Goal: Task Accomplishment & Management: Manage account settings

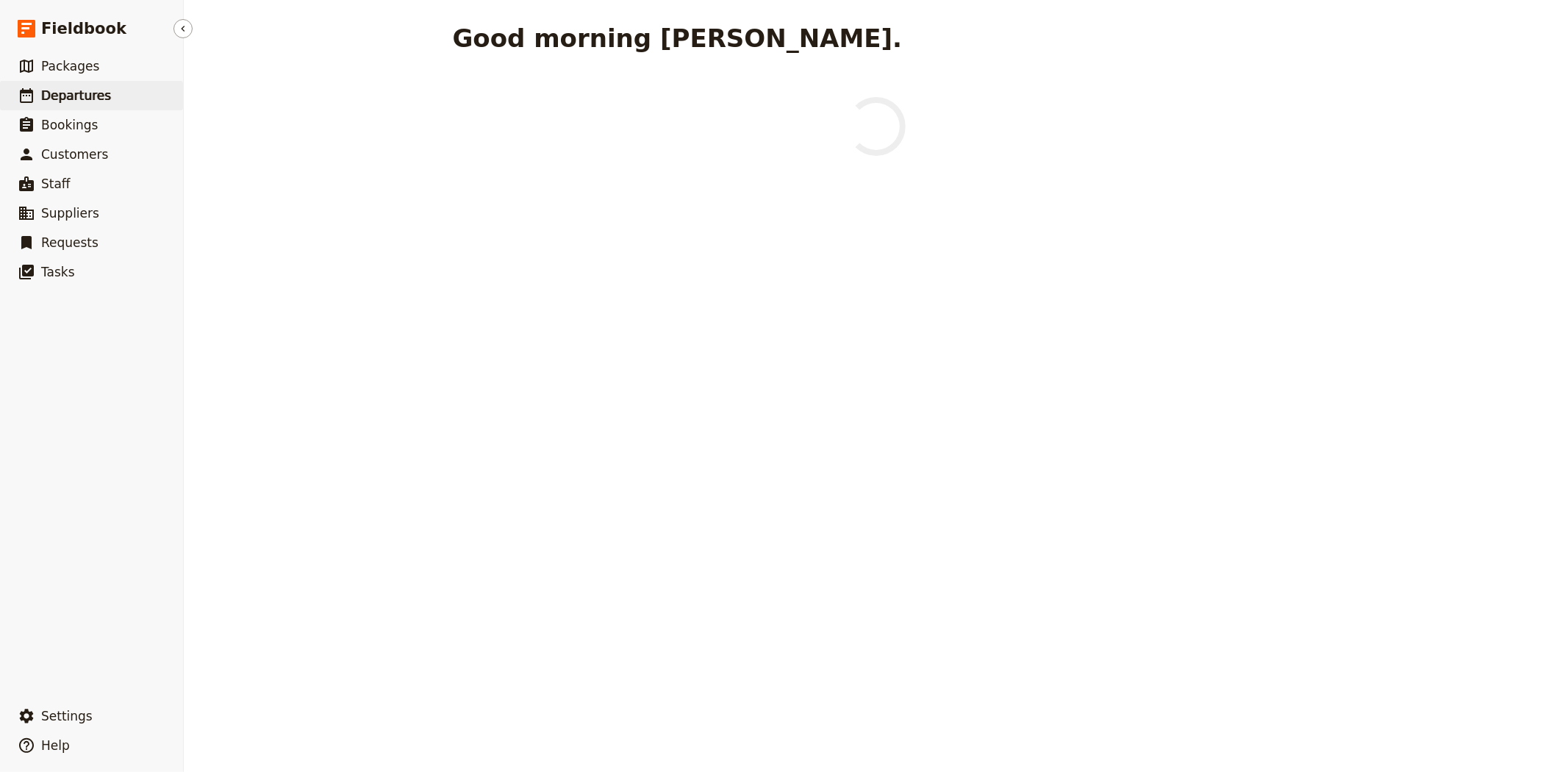
click at [67, 99] on span "Departures" at bounding box center [76, 95] width 70 height 15
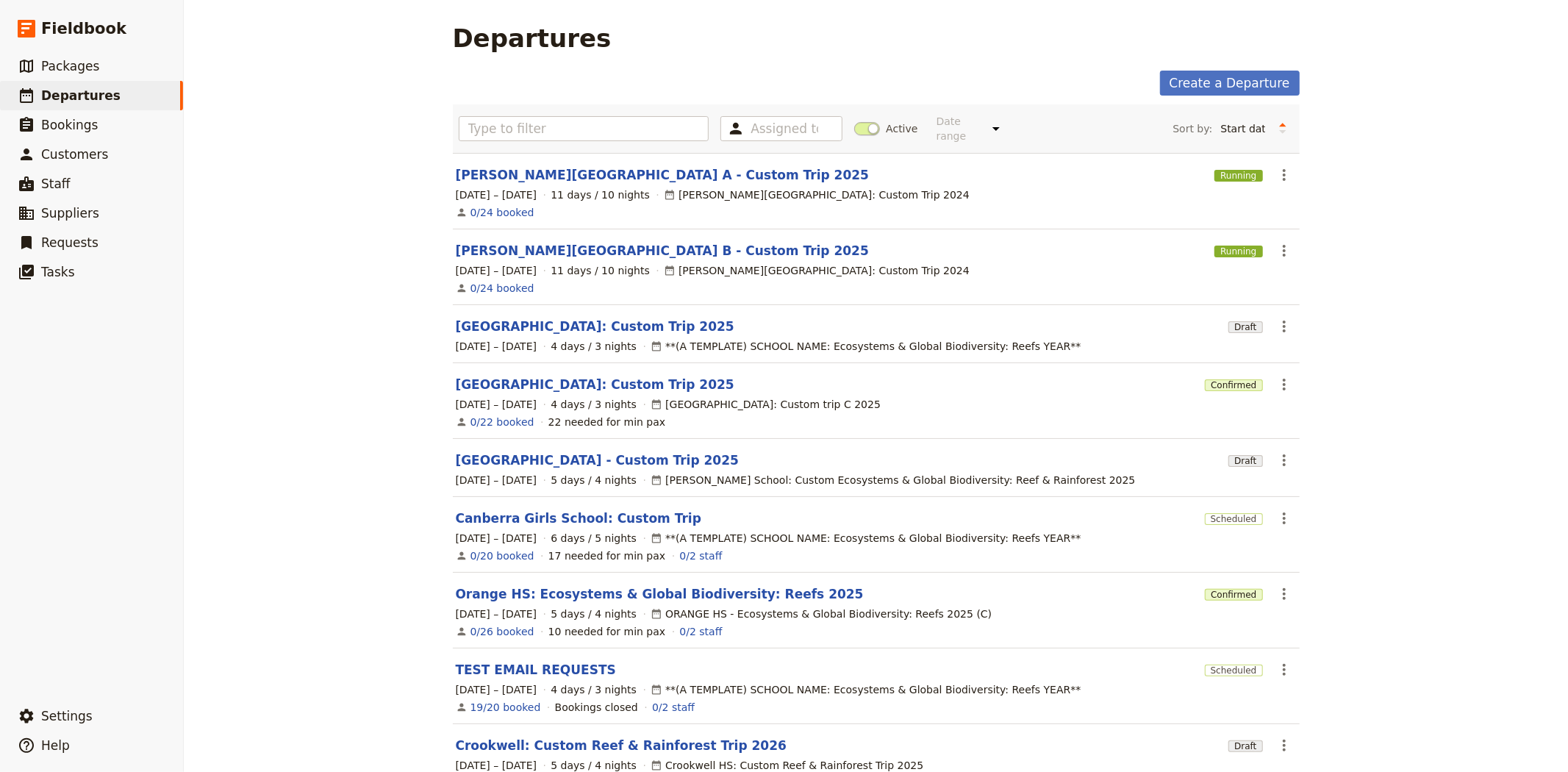
click at [860, 124] on span at bounding box center [866, 128] width 25 height 13
click at [854, 121] on input "Active" at bounding box center [854, 121] width 0 height 0
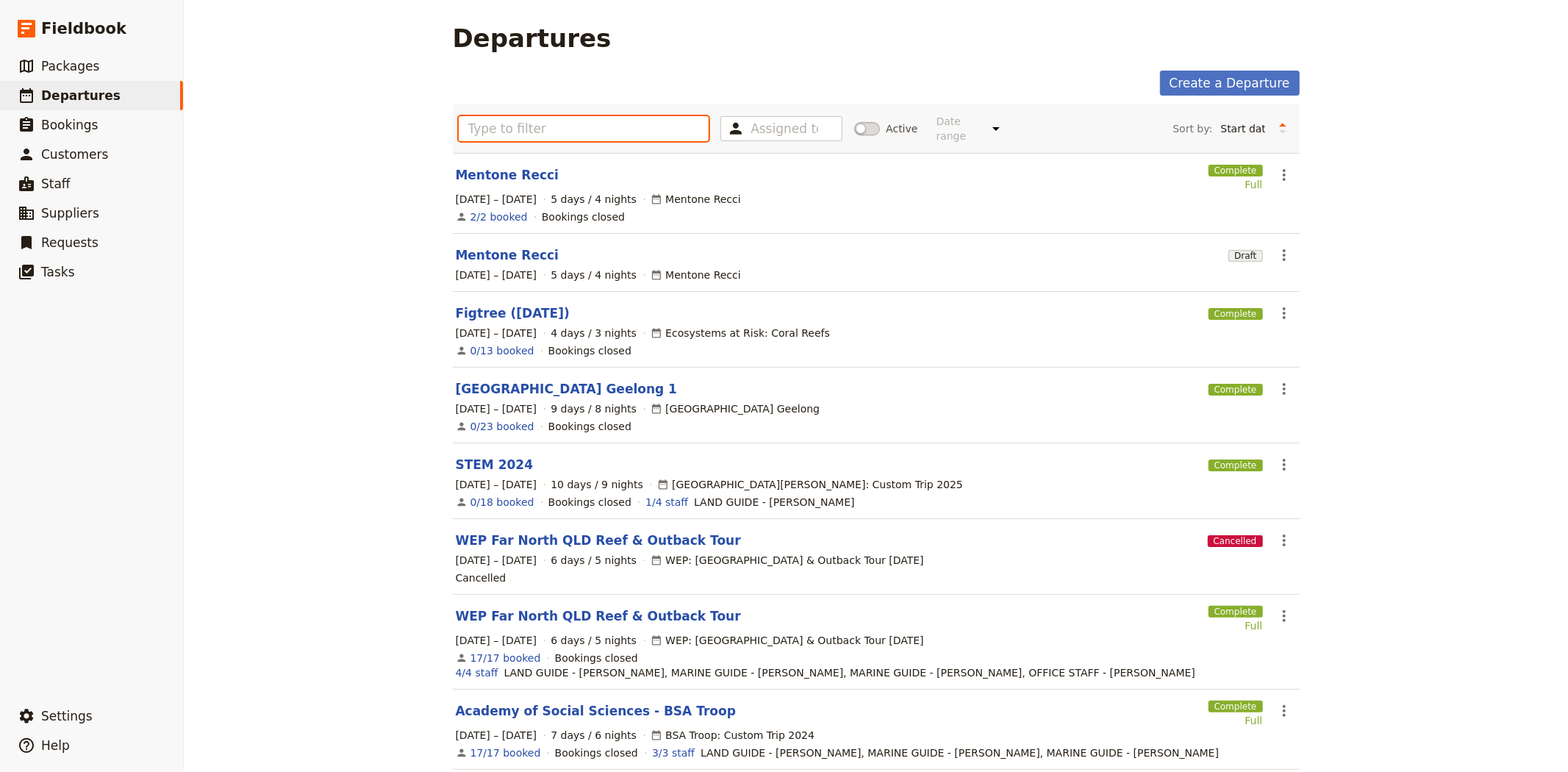
click at [652, 126] on input "text" at bounding box center [584, 128] width 250 height 25
type input "a"
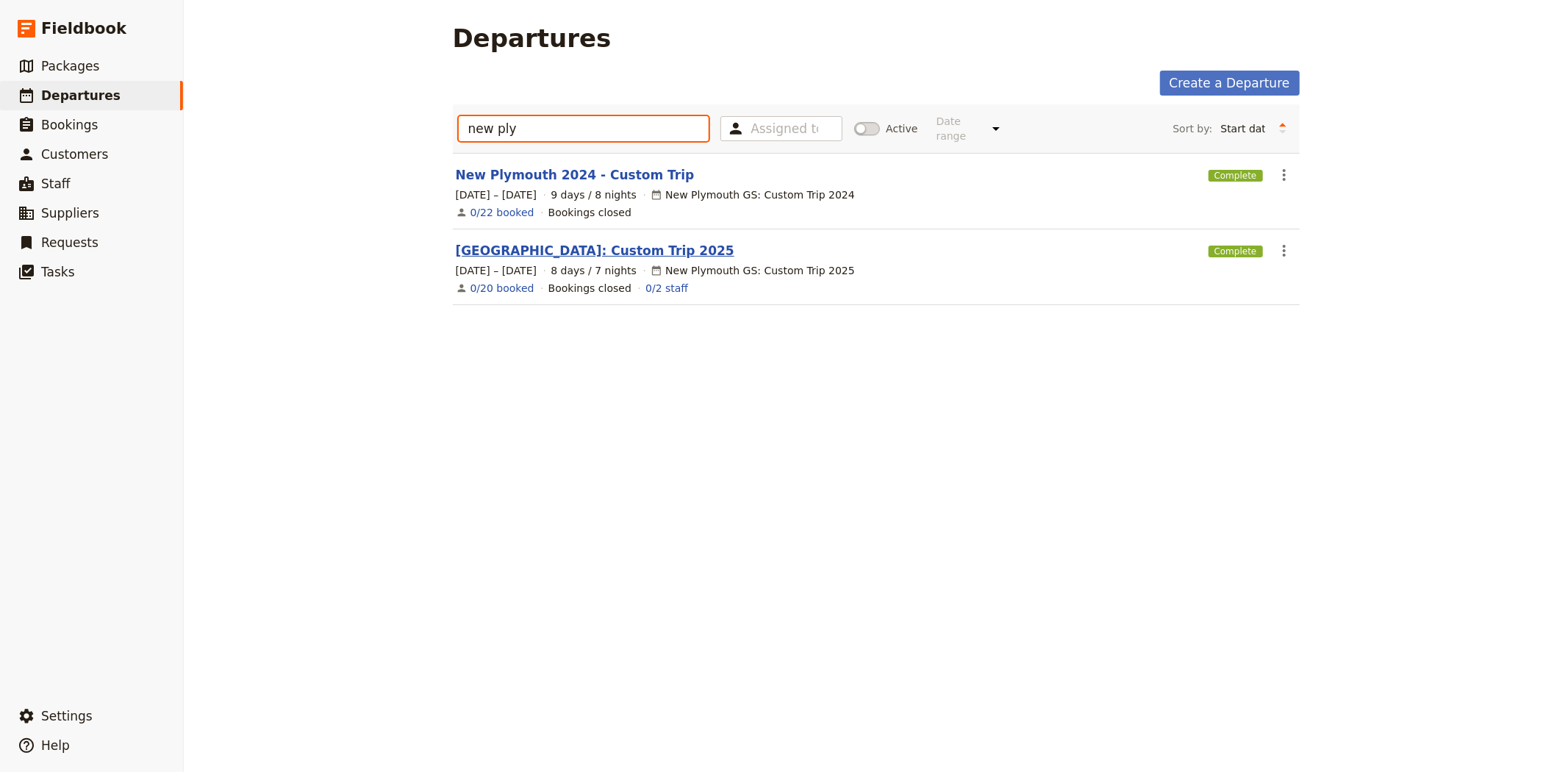
type input "new ply"
click at [522, 242] on link "New Plymouth: Custom Trip 2025" at bounding box center [594, 250] width 278 height 17
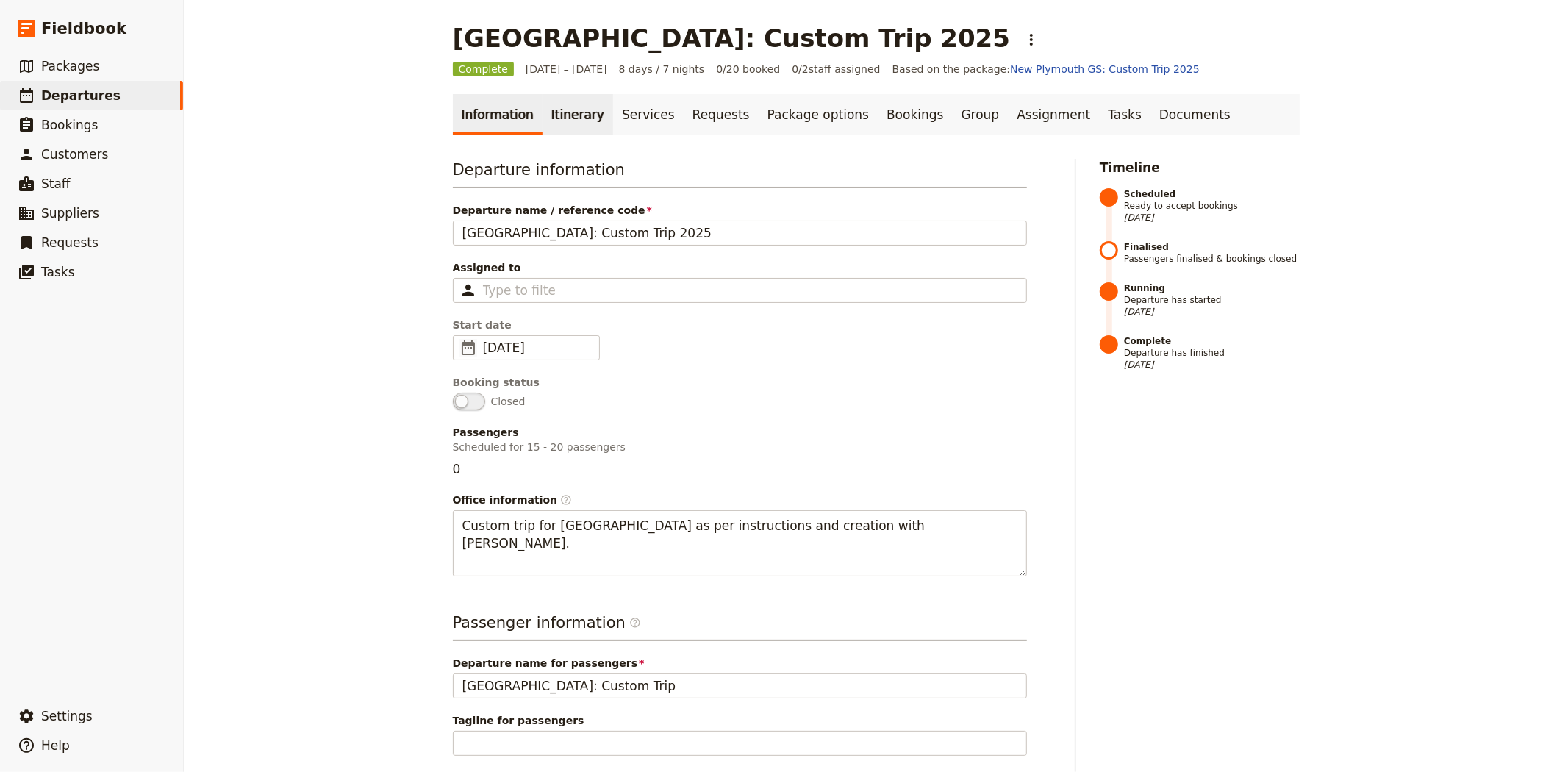
click at [548, 106] on link "Itinerary" at bounding box center [578, 114] width 71 height 41
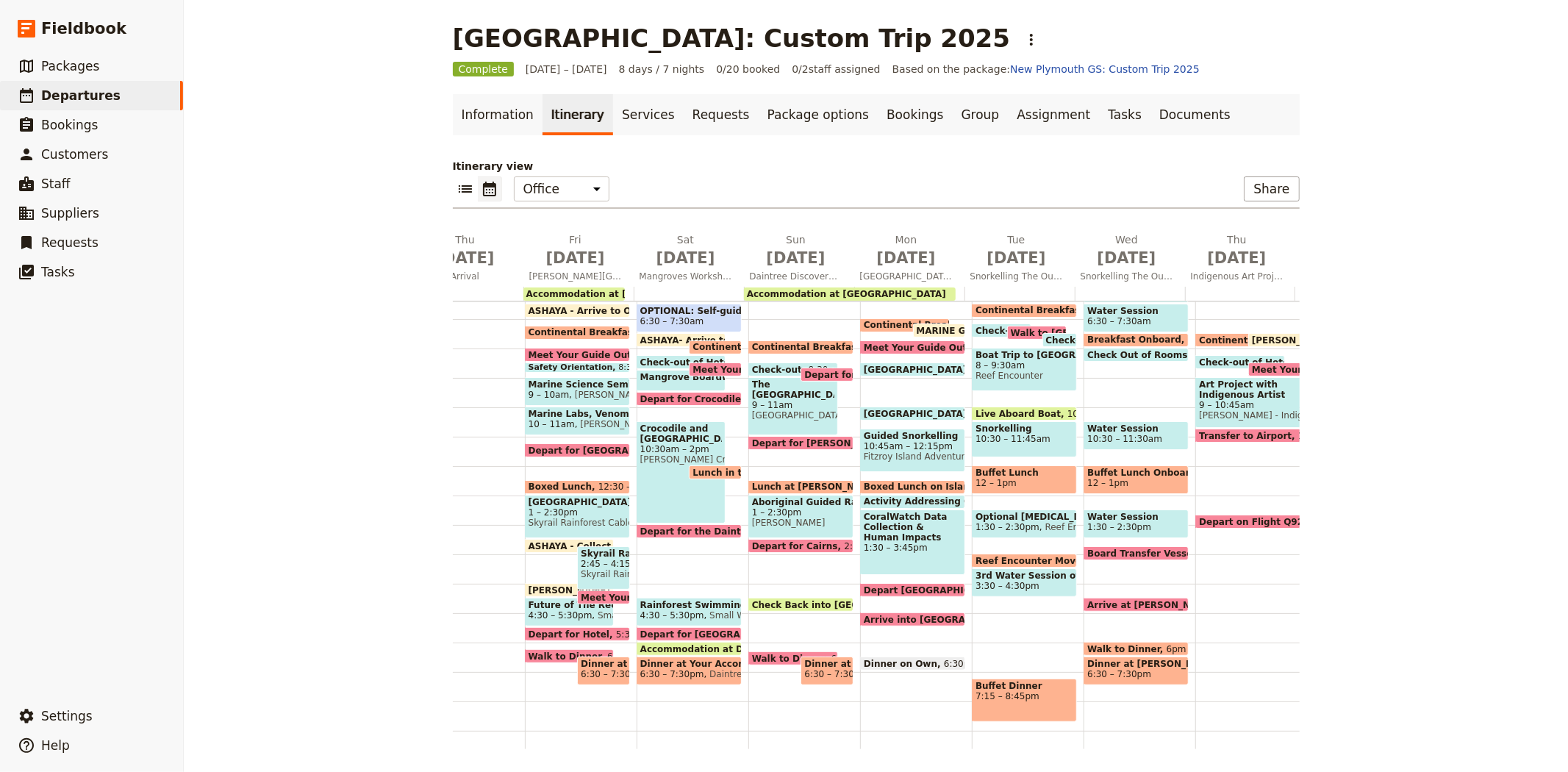
scroll to position [0, 91]
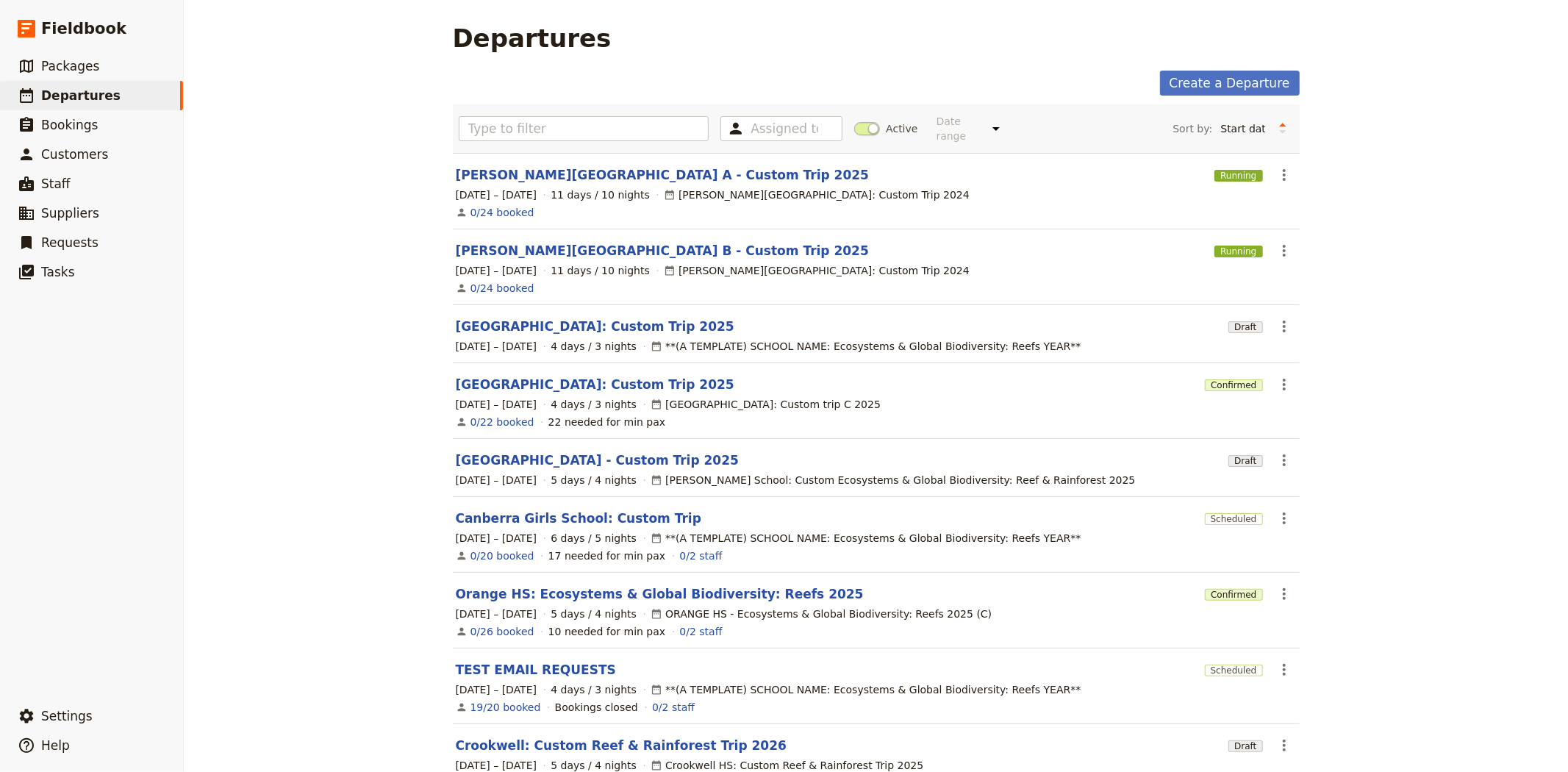
click at [862, 127] on span at bounding box center [866, 128] width 25 height 13
click at [854, 121] on input "Active" at bounding box center [854, 121] width 0 height 0
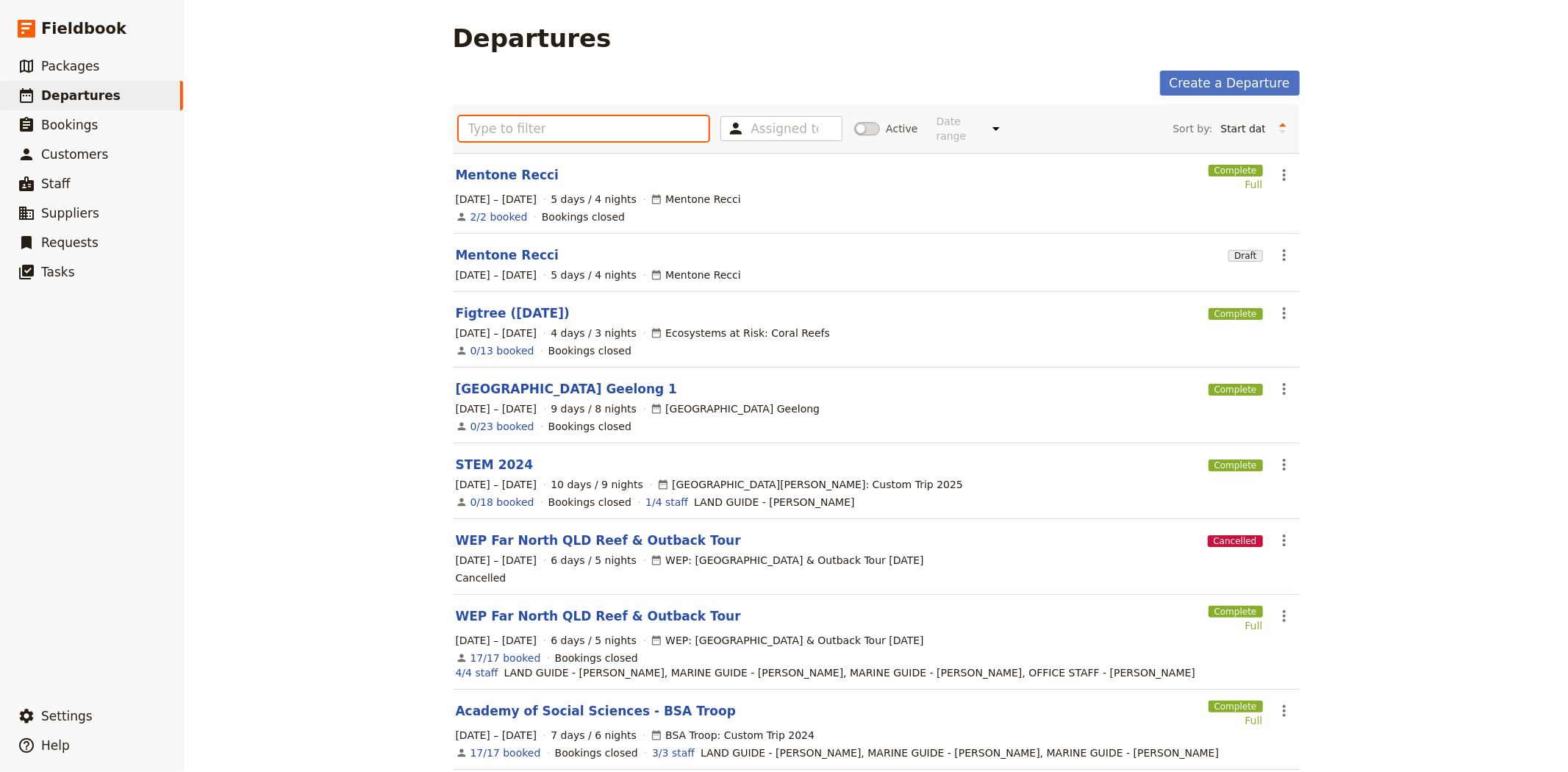
click at [620, 131] on input "text" at bounding box center [584, 128] width 250 height 25
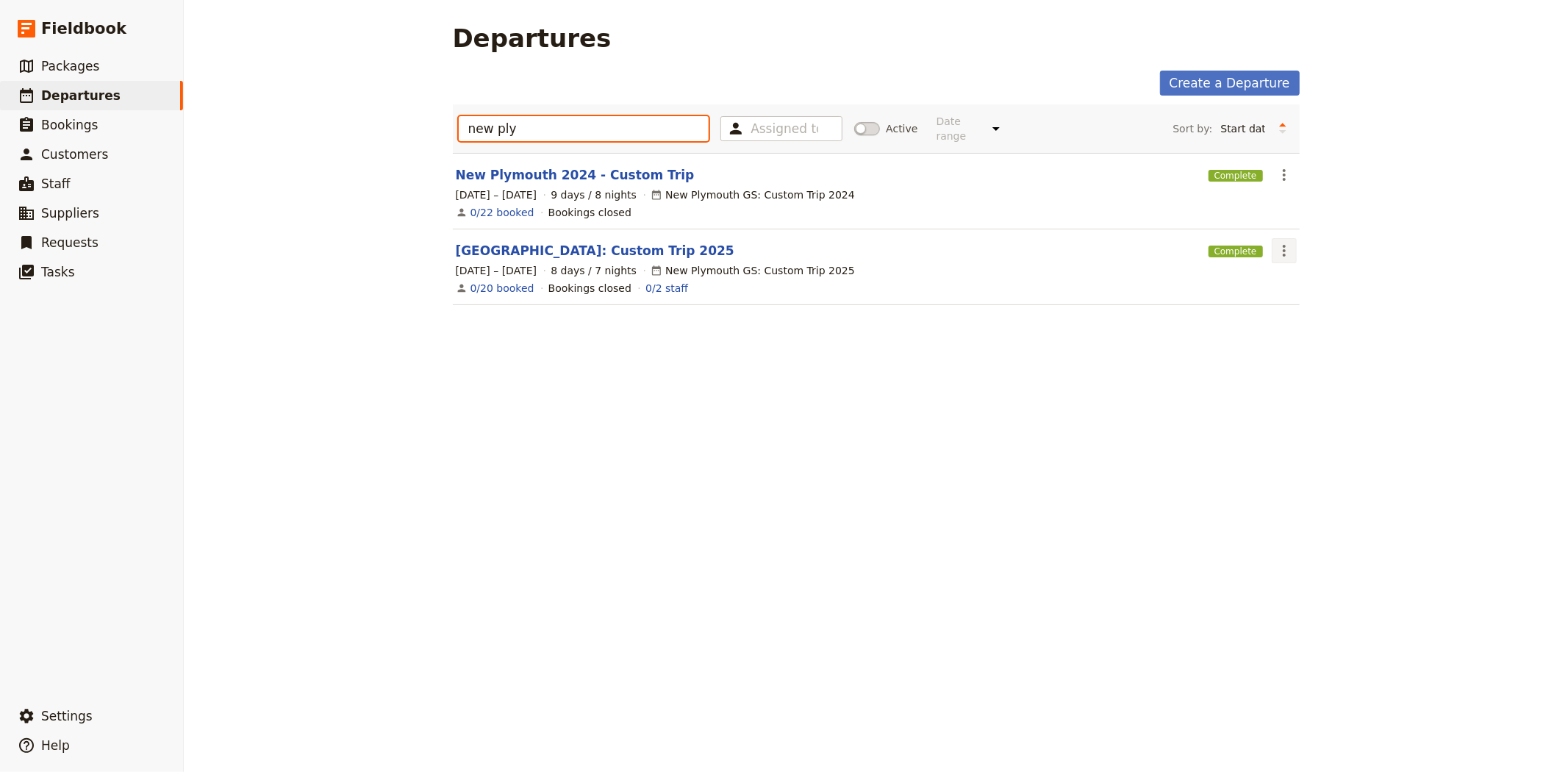
type input "new ply"
click at [1276, 242] on icon "Actions" at bounding box center [1284, 250] width 17 height 17
click at [1291, 294] on span "Clone this departure" at bounding box center [1327, 292] width 106 height 15
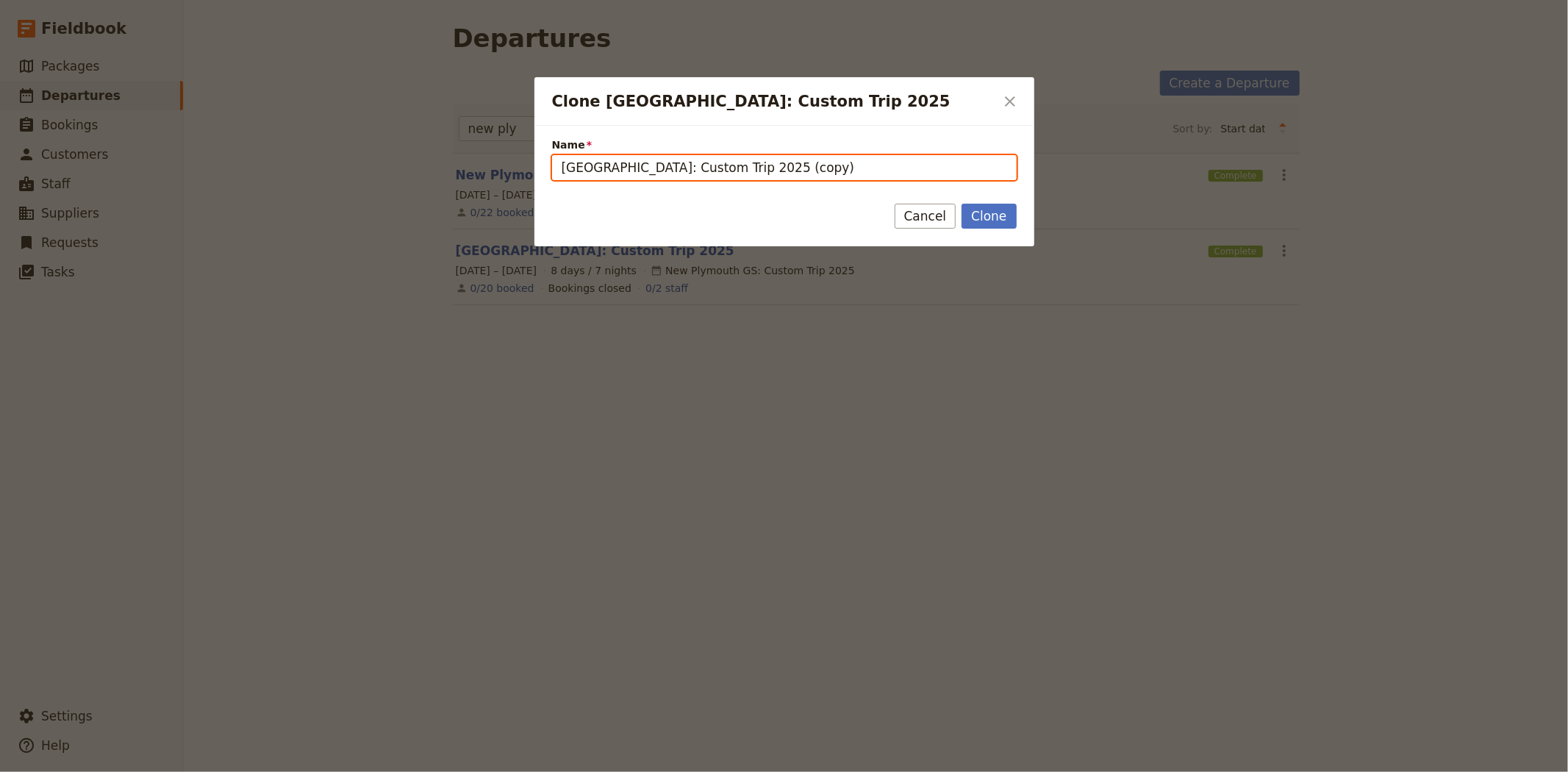
click at [745, 167] on input "New Plymouth: Custom Trip 2025 (copy)" at bounding box center [784, 167] width 465 height 25
type input "New Plymouth: Custom Trip 2026"
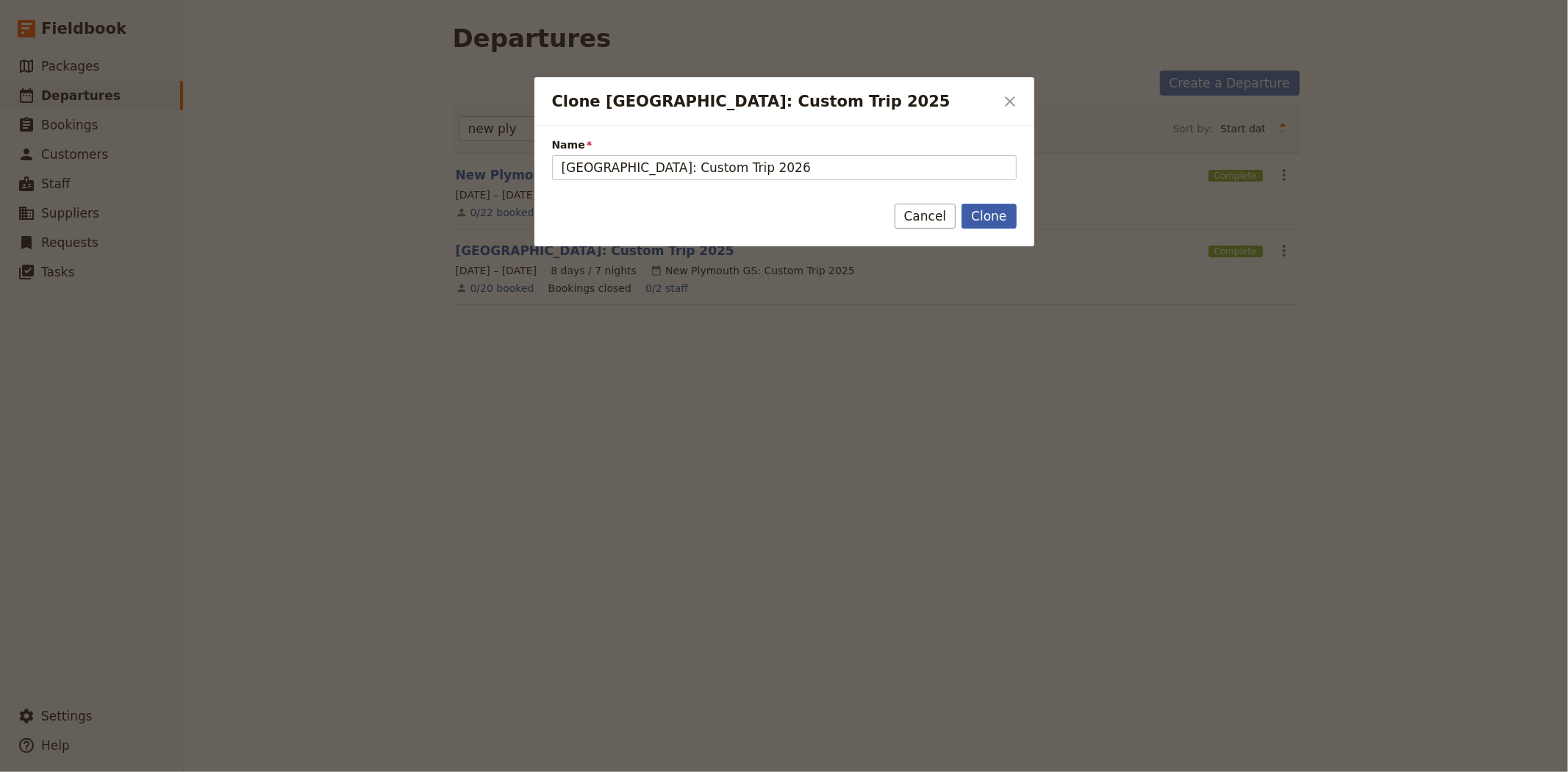
click at [1001, 218] on button "Clone" at bounding box center [989, 215] width 54 height 25
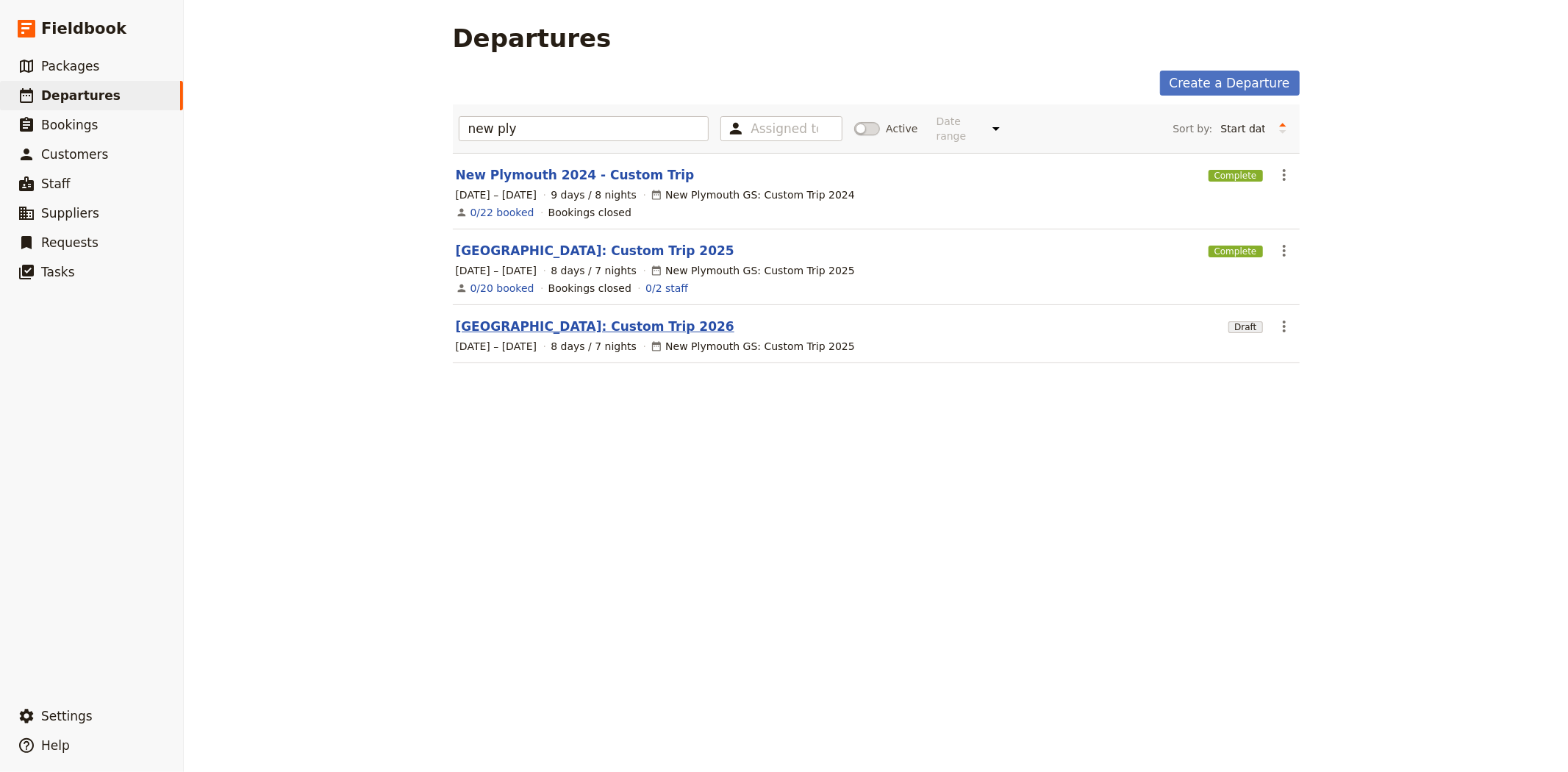
click at [549, 318] on link "New Plymouth: Custom Trip 2026" at bounding box center [594, 326] width 278 height 17
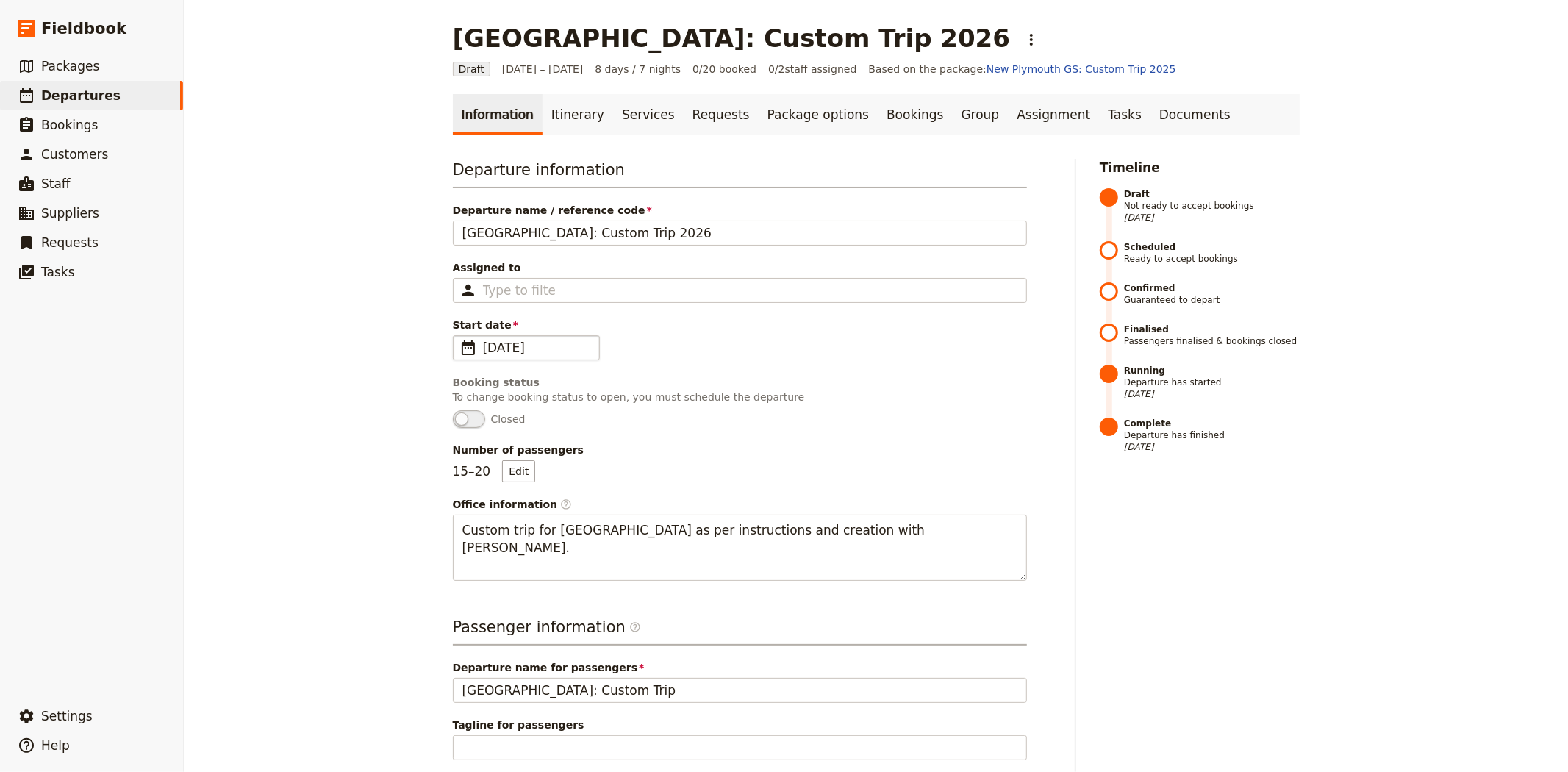
click at [541, 344] on span "26 Jun 2025" at bounding box center [537, 347] width 107 height 17
click at [460, 336] on input "26/06/2025" at bounding box center [459, 335] width 1 height 1
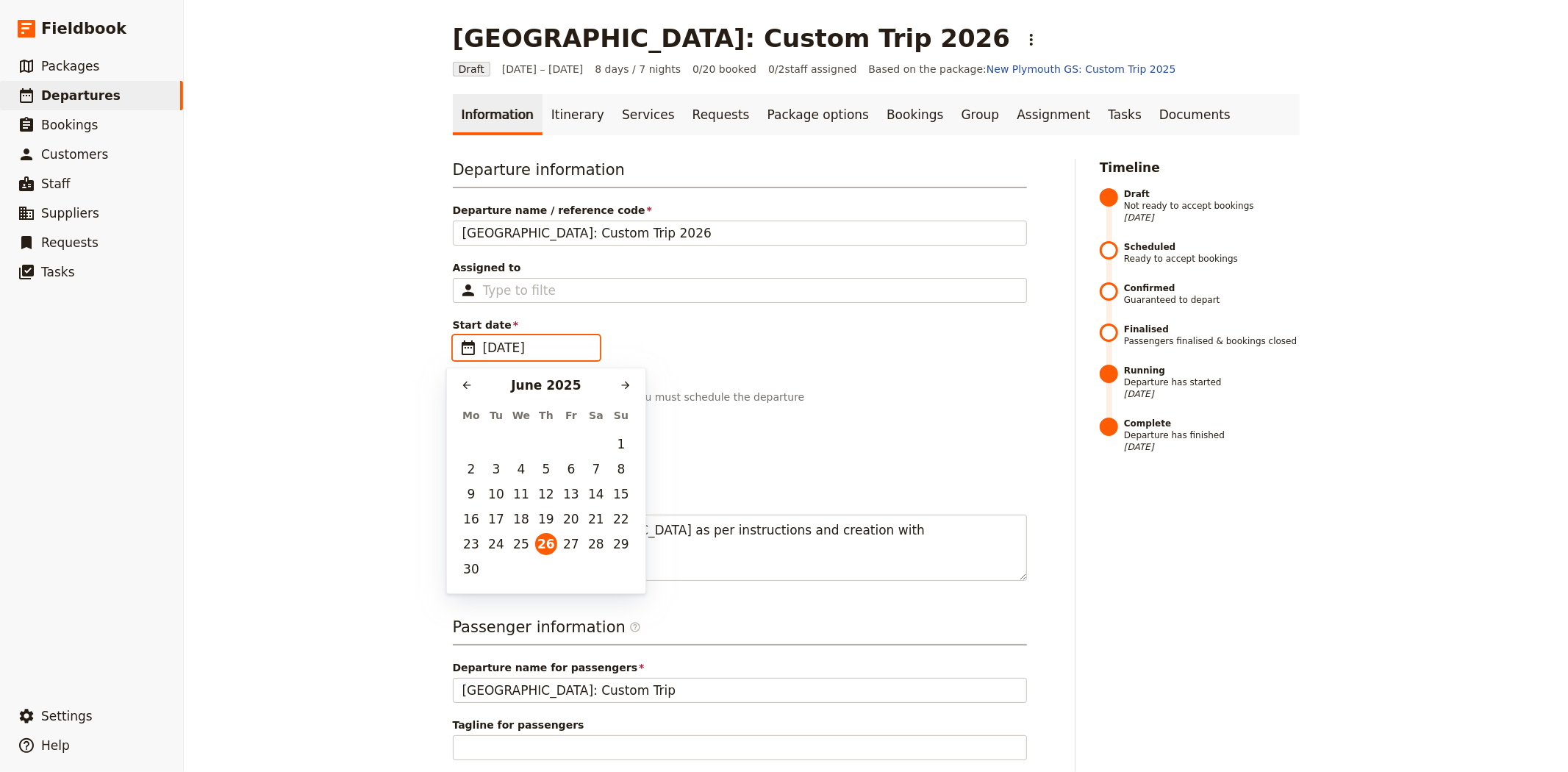
click at [567, 379] on div "June 2025" at bounding box center [546, 385] width 137 height 17
click at [622, 390] on icon "Next month" at bounding box center [625, 385] width 11 height 11
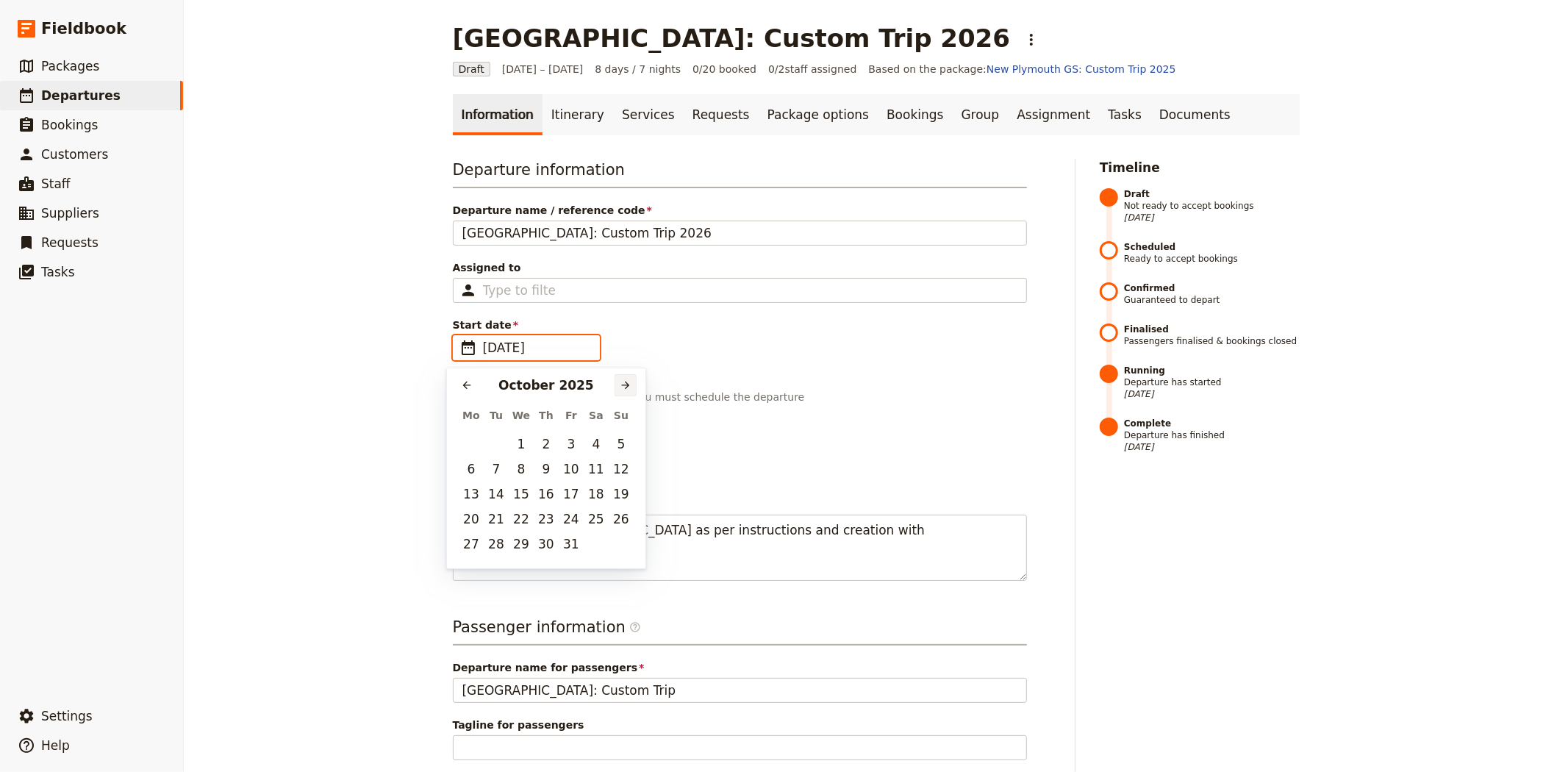
click at [622, 390] on icon "Next month" at bounding box center [625, 385] width 11 height 11
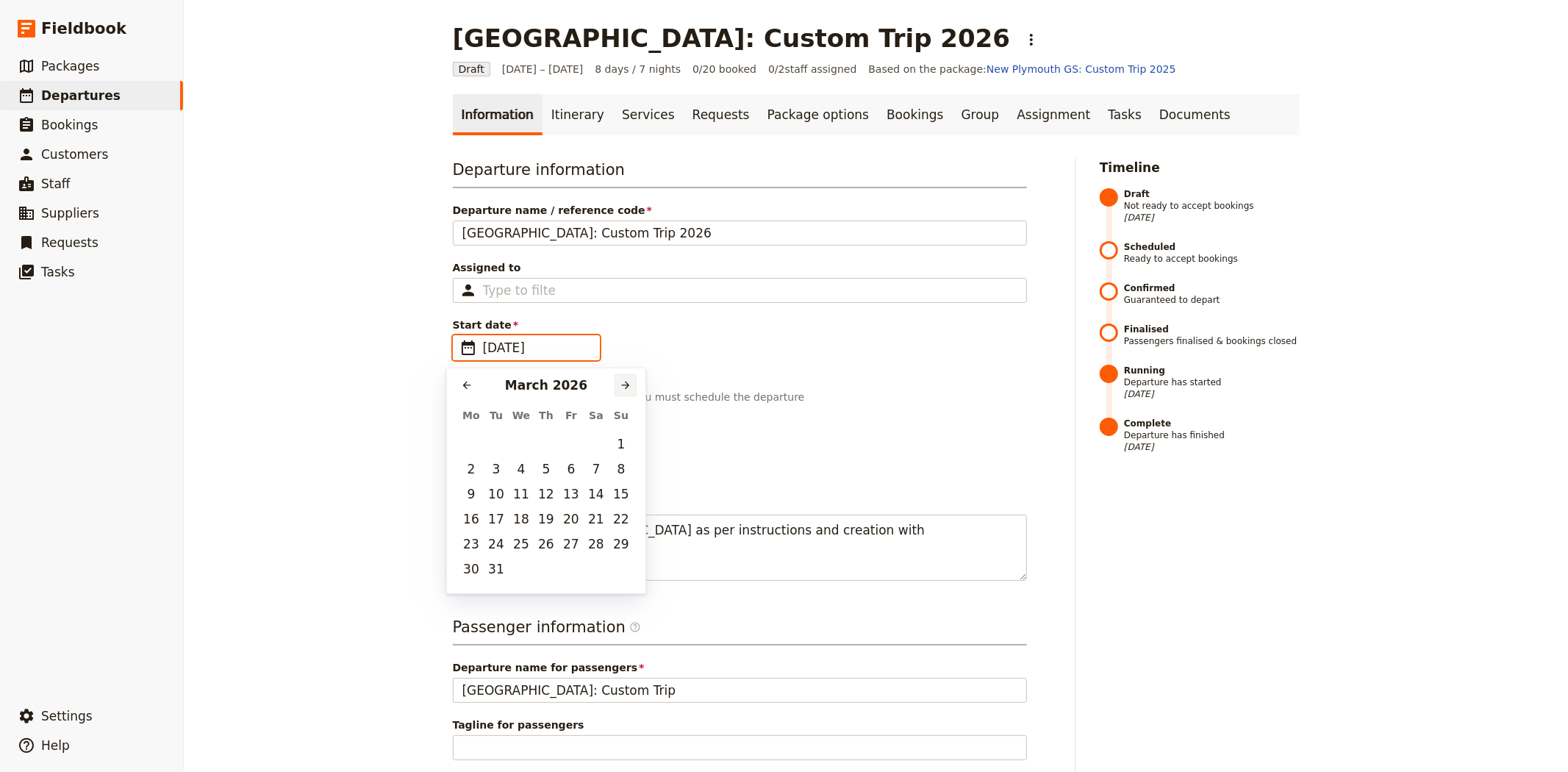
click at [622, 390] on icon "Next month" at bounding box center [625, 385] width 11 height 11
click at [546, 443] on button "2" at bounding box center [545, 443] width 22 height 22
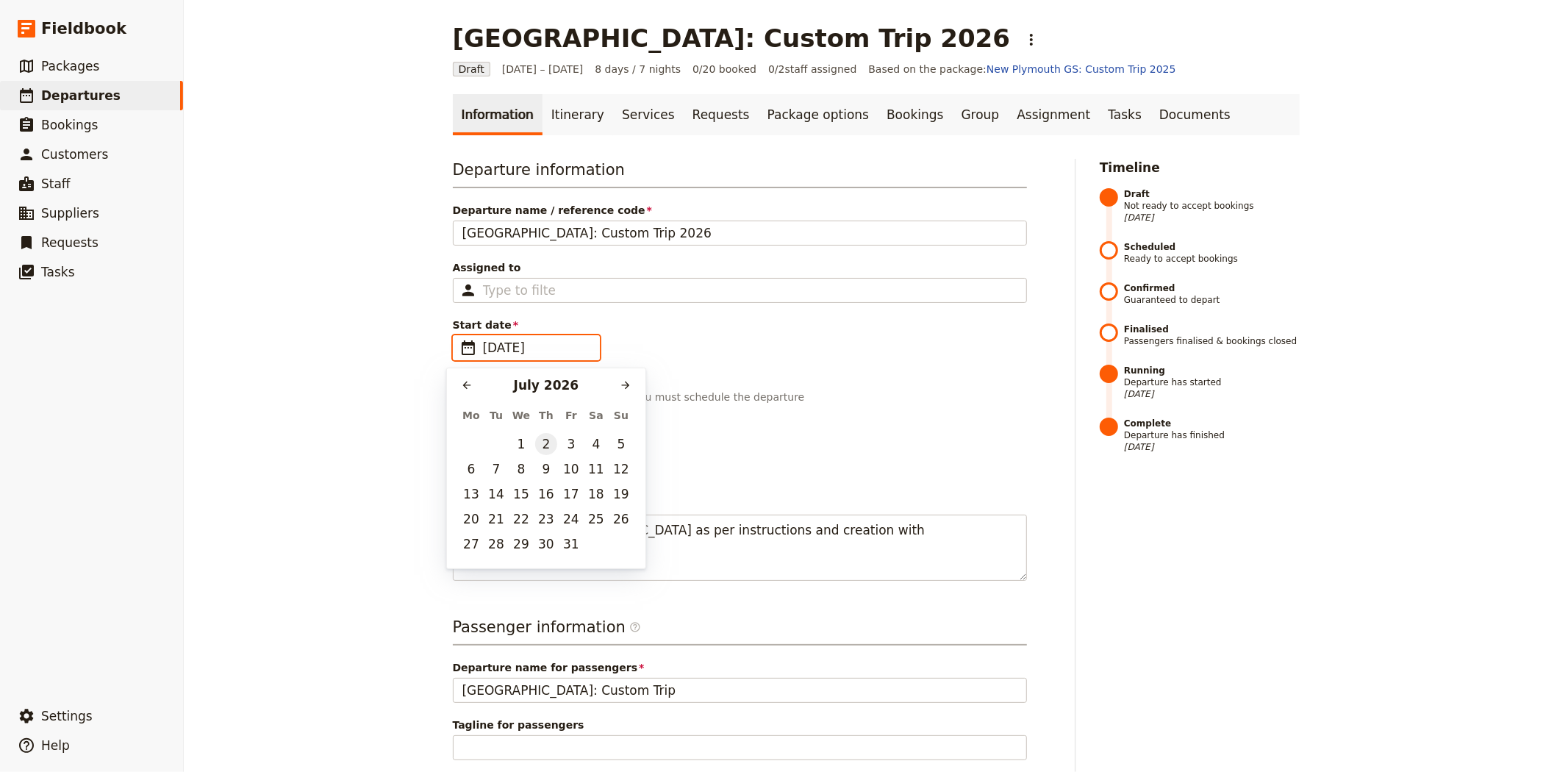
type input "02/07/2026"
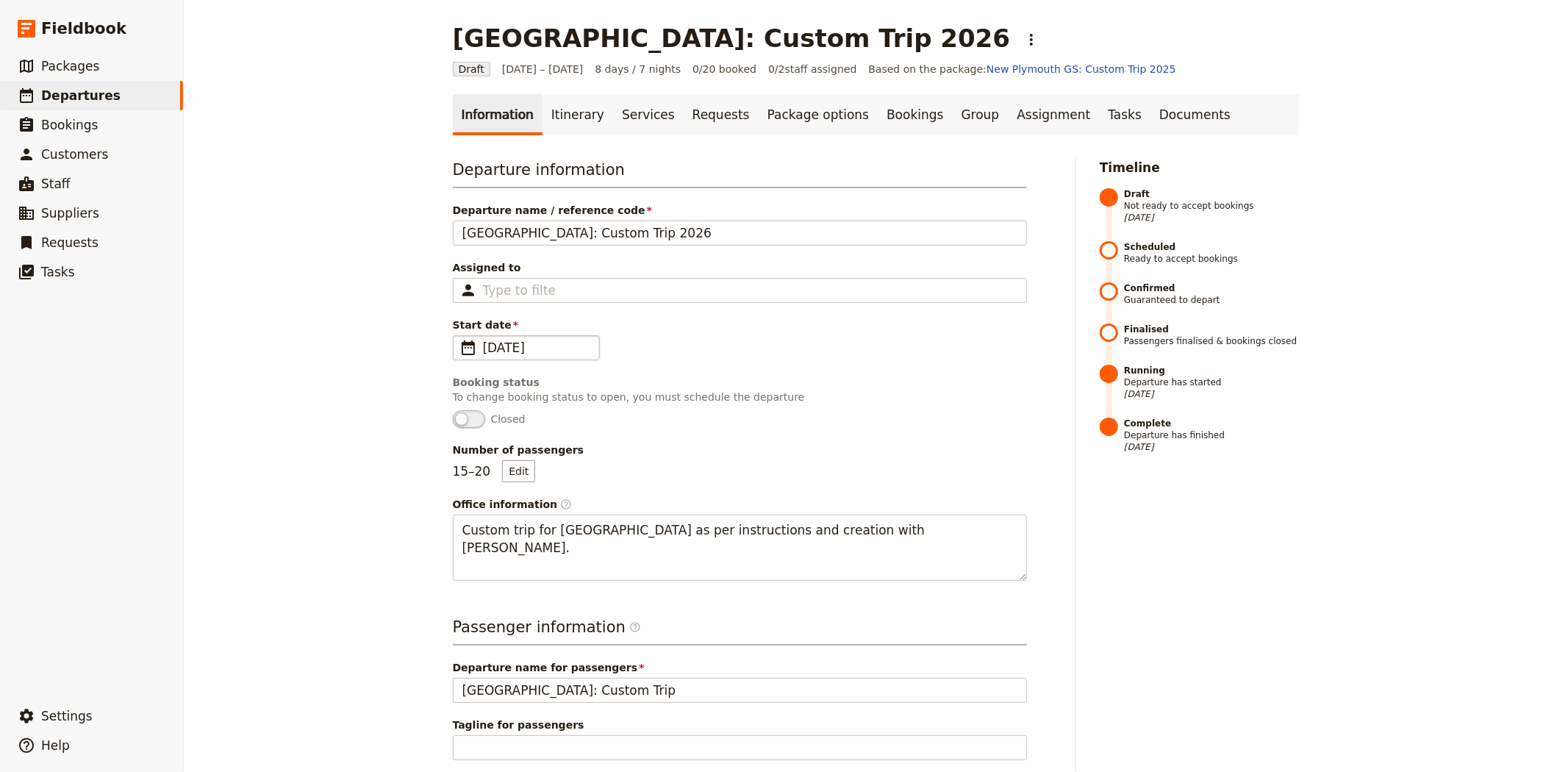
click at [332, 388] on div "New Plymouth: Custom Trip 2026 ​ Draft 26 Jun – 3 Jul 2025 8 days / 7 nights 0/…" at bounding box center [876, 386] width 1385 height 772
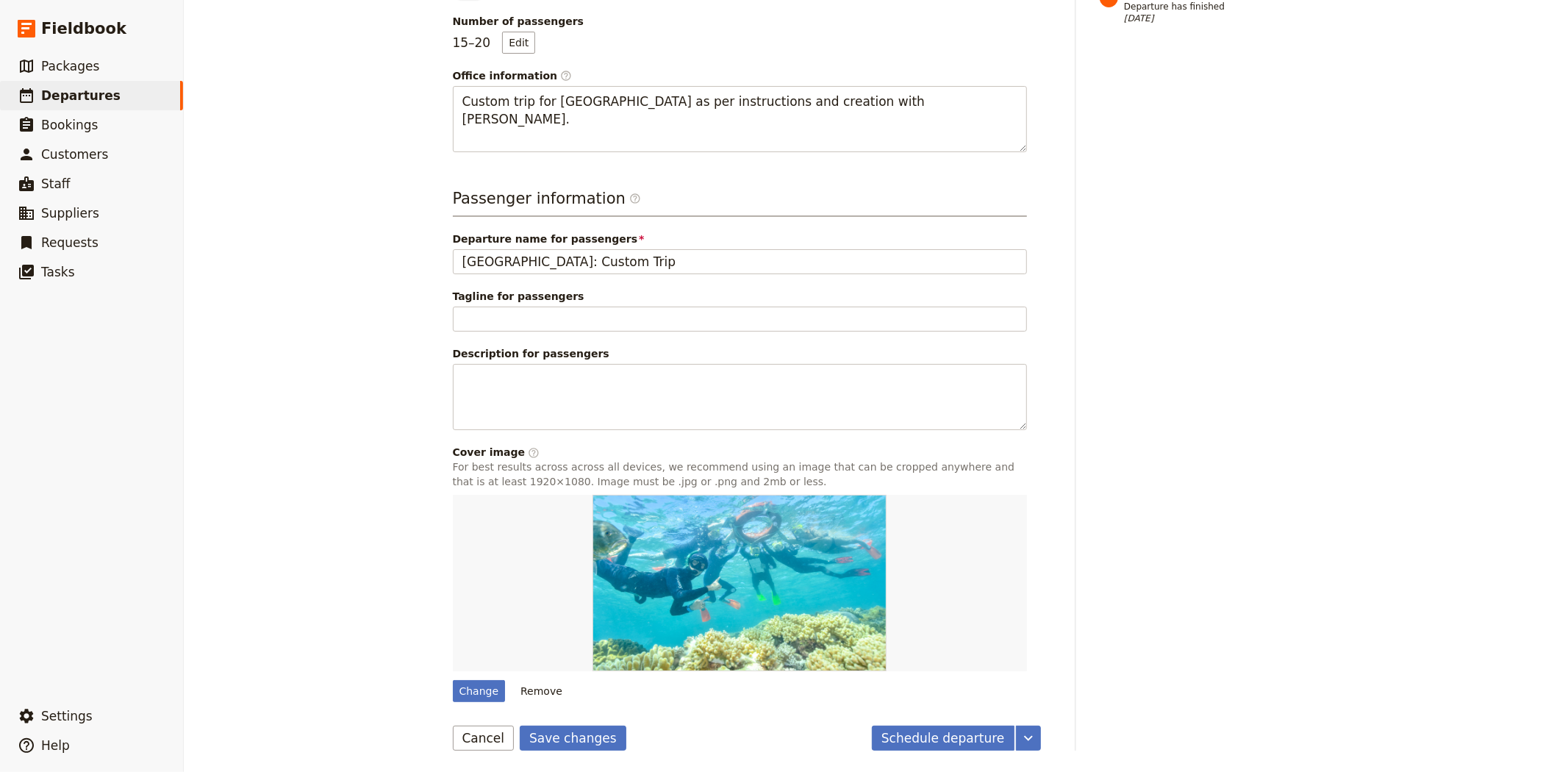
scroll to position [430, 0]
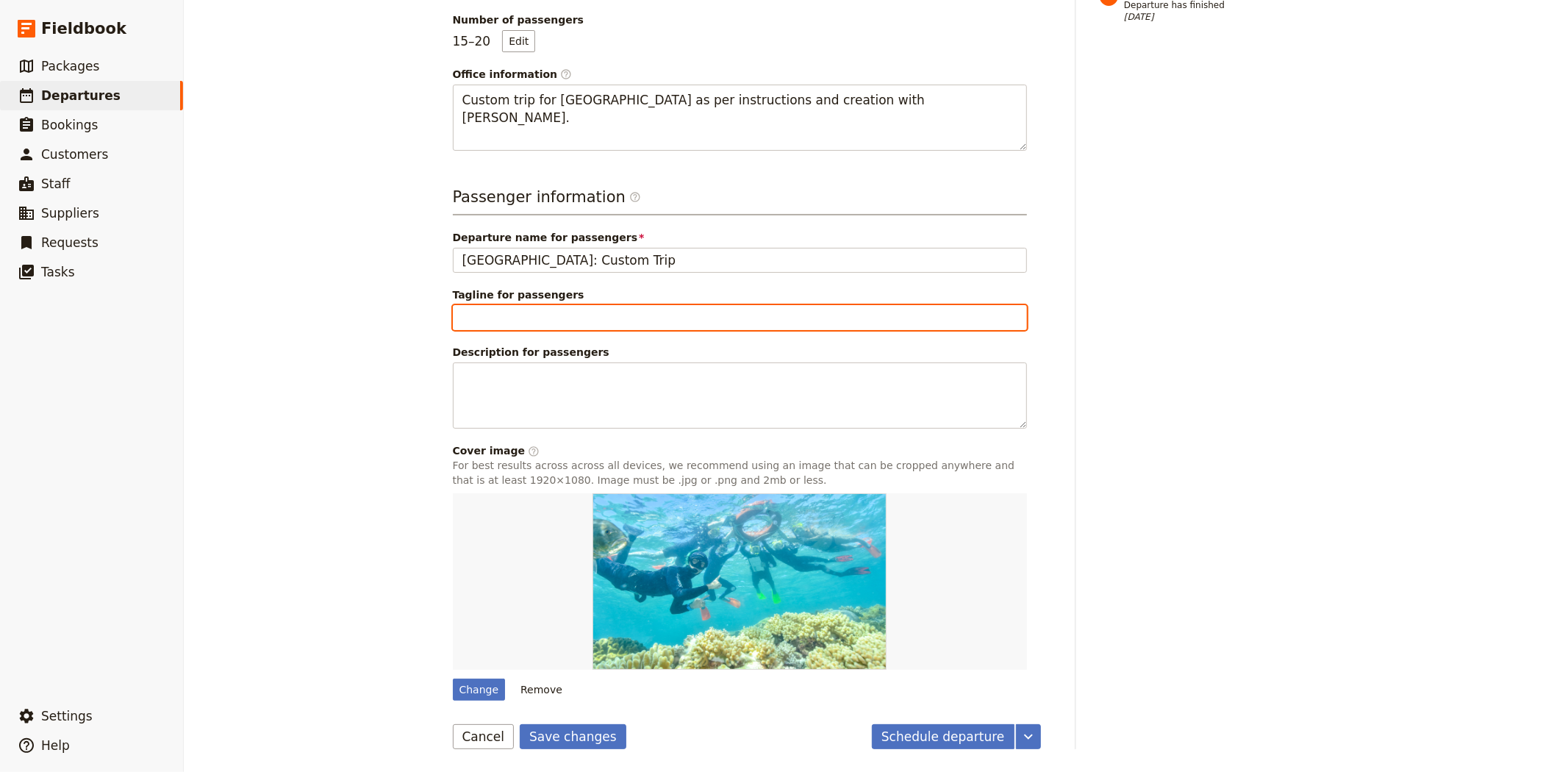
click at [466, 321] on input "Tagline for passengers" at bounding box center [740, 318] width 574 height 25
type input "Proposal A"
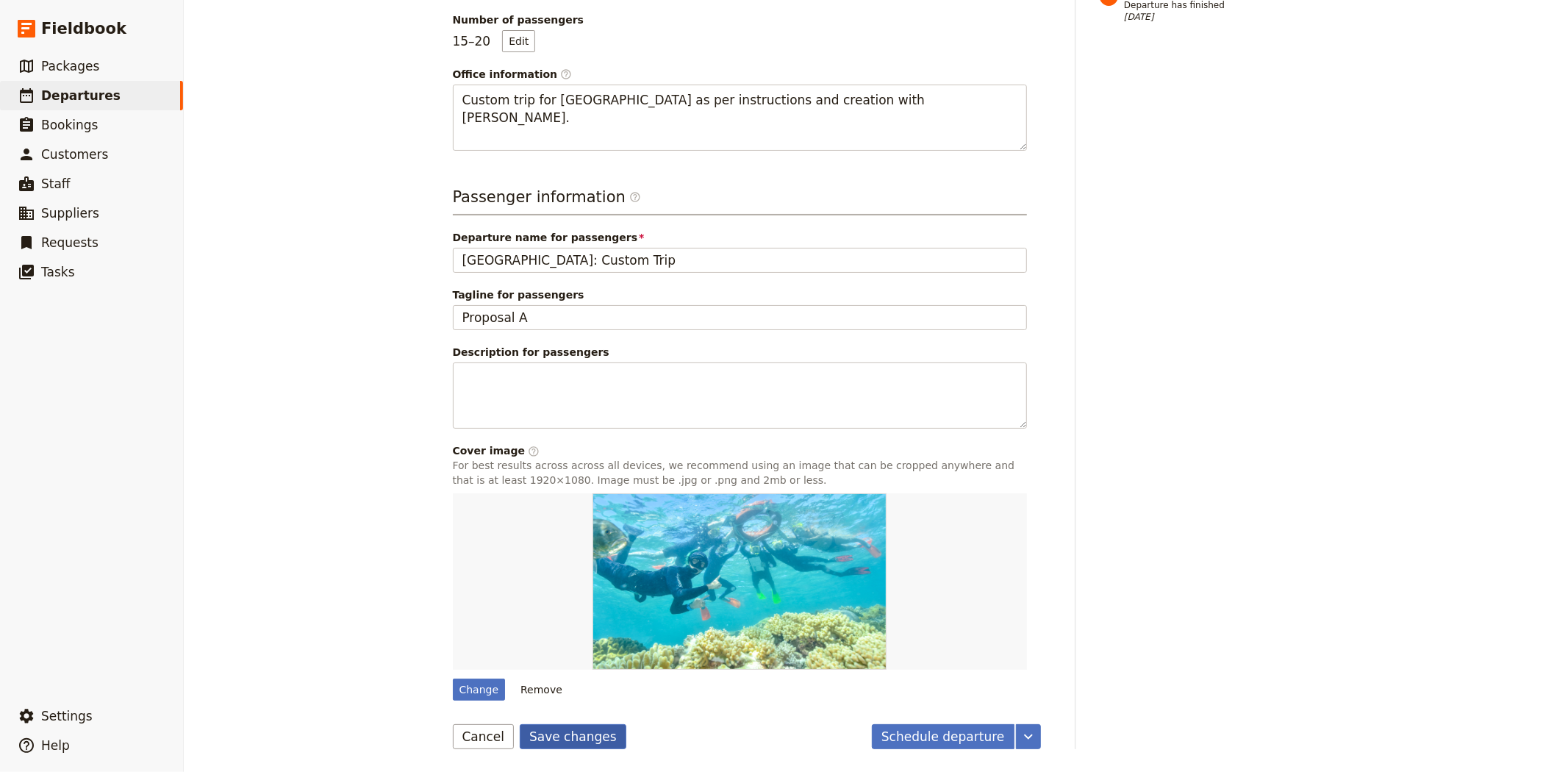
click at [592, 741] on button "Save changes" at bounding box center [573, 736] width 106 height 25
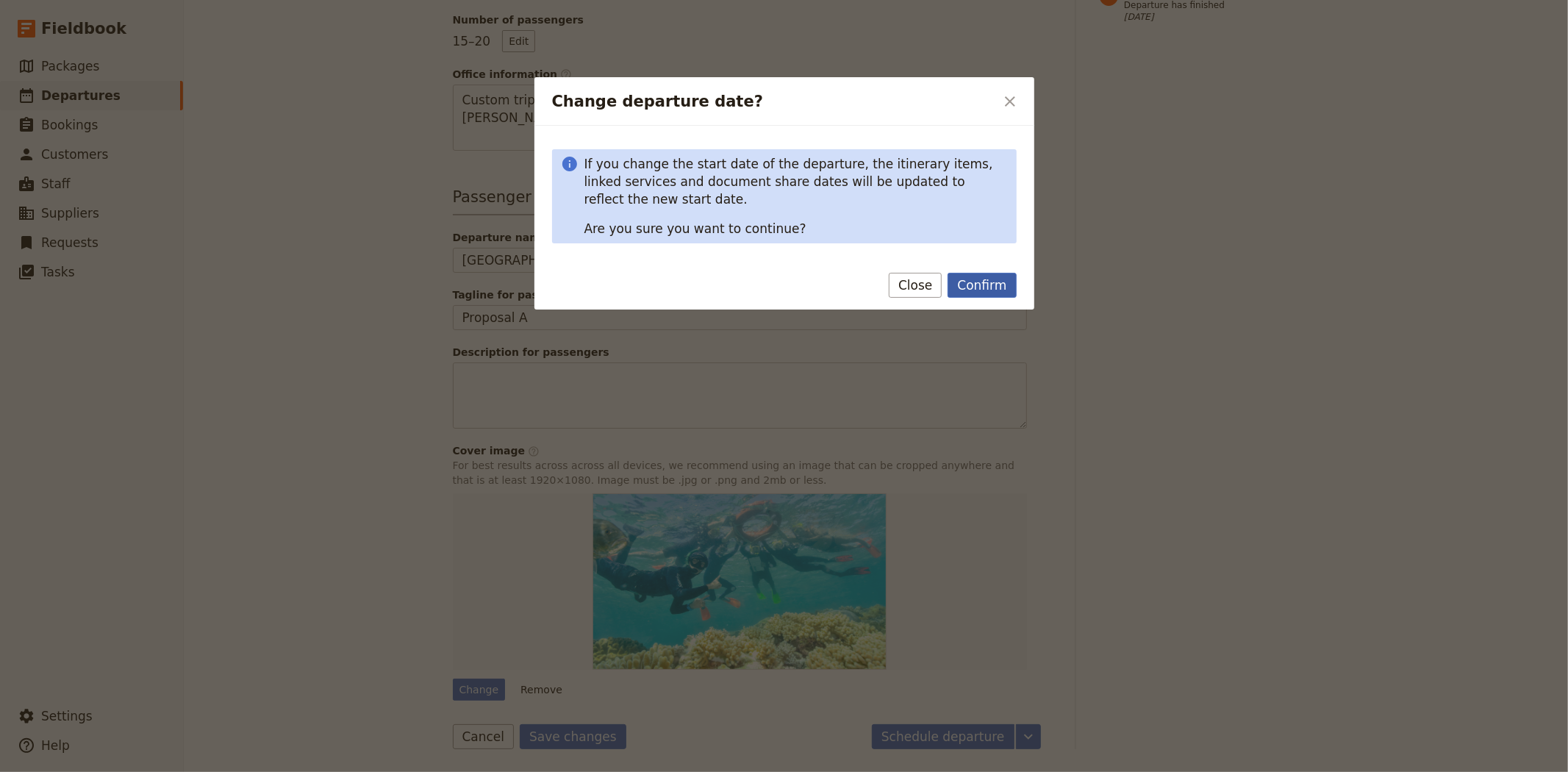
click at [982, 280] on button "Confirm" at bounding box center [982, 285] width 68 height 25
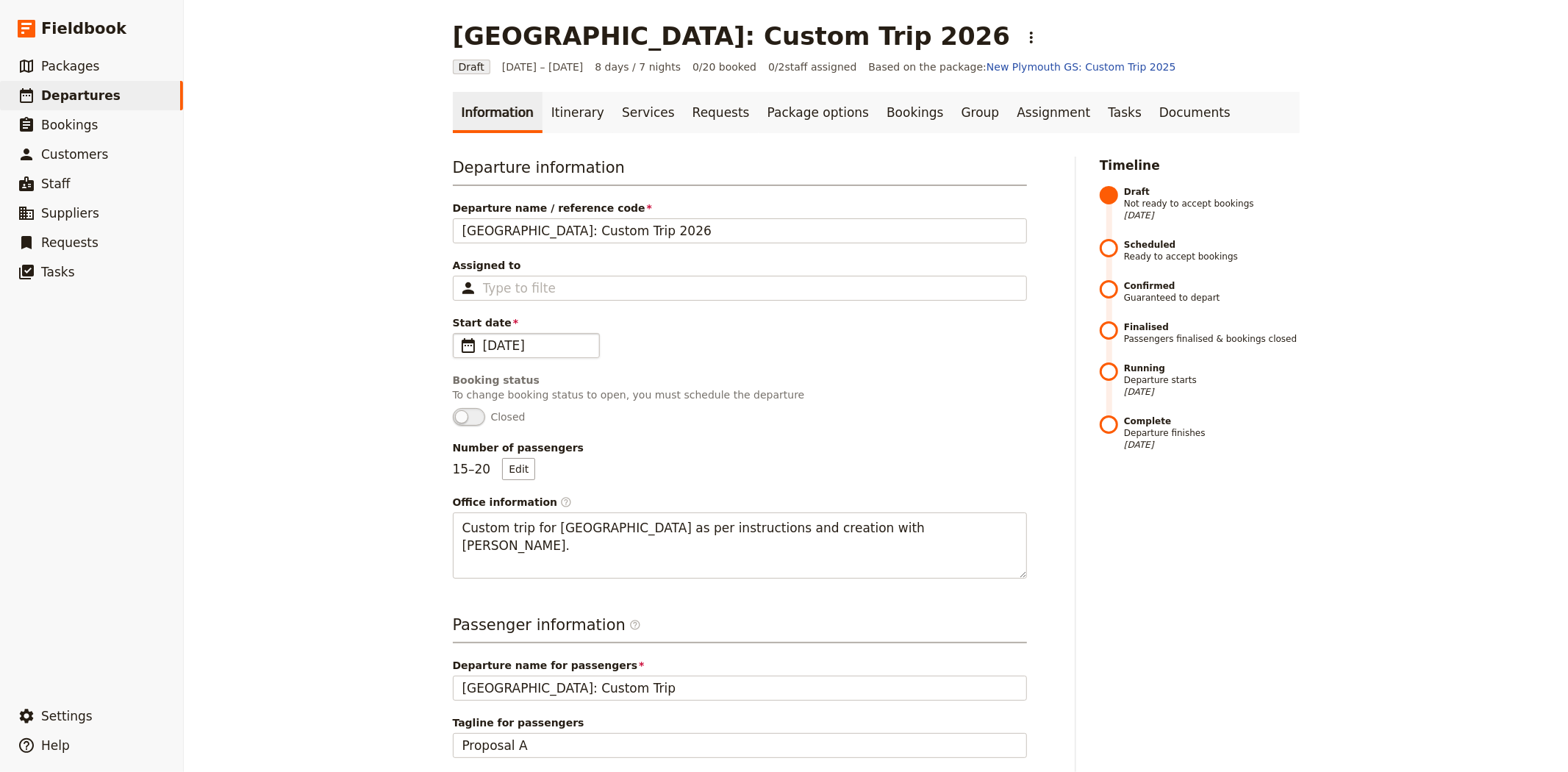
scroll to position [0, 0]
click at [567, 126] on link "Itinerary" at bounding box center [578, 114] width 71 height 41
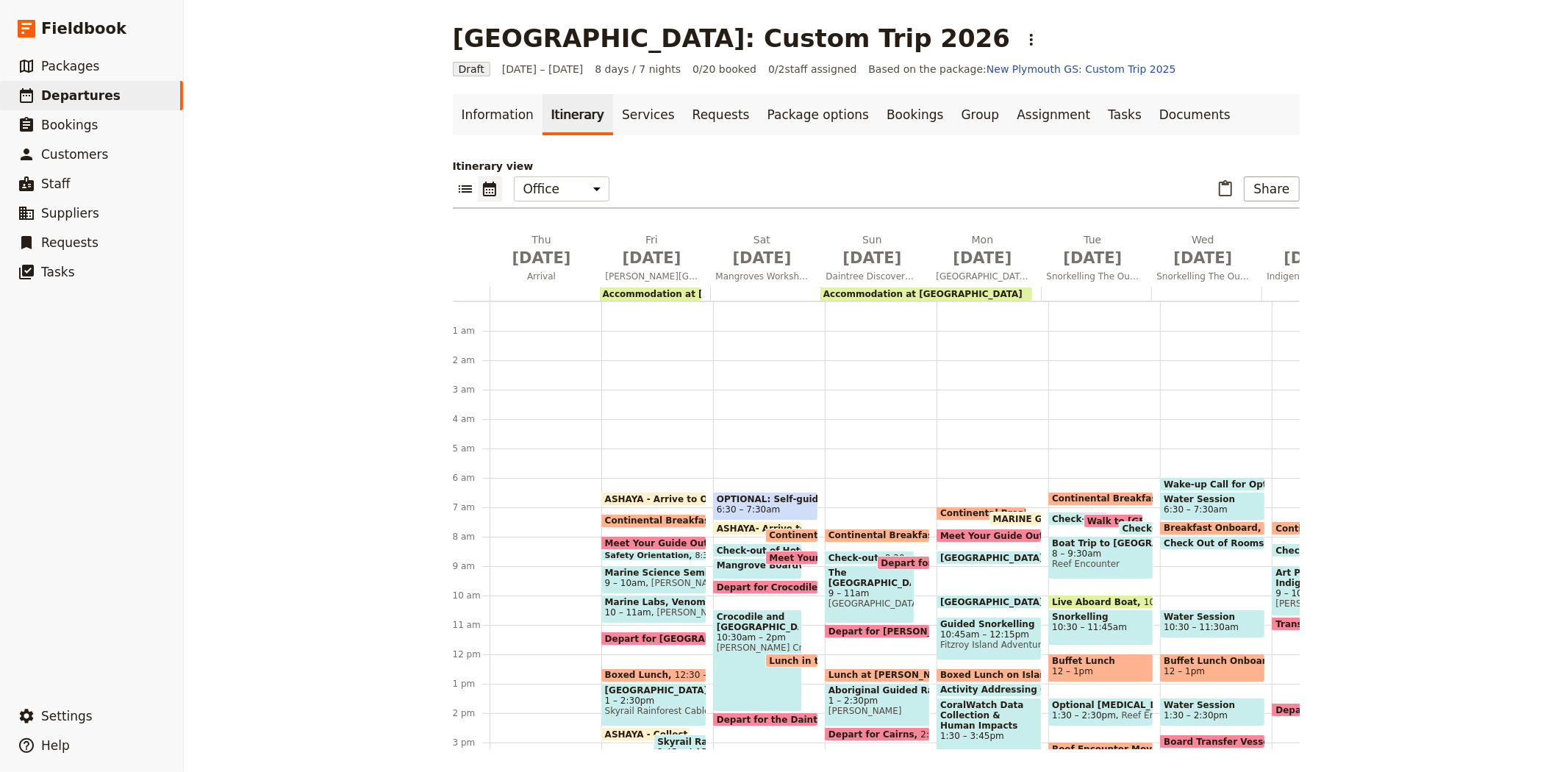
scroll to position [161, 0]
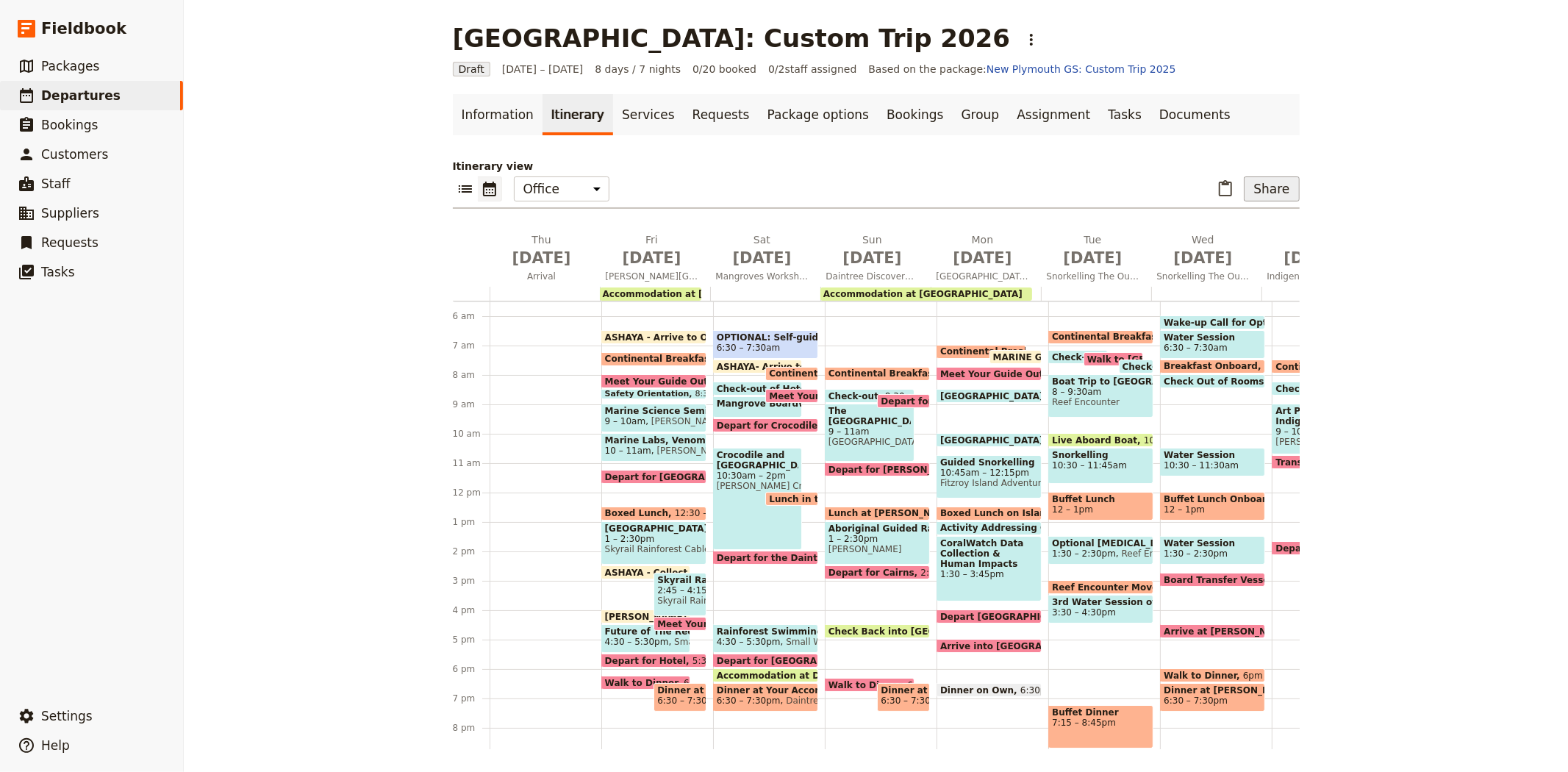
click at [1270, 181] on button "Share" at bounding box center [1271, 188] width 55 height 25
click at [1202, 259] on span "Sales Brochure" at bounding box center [1223, 262] width 77 height 15
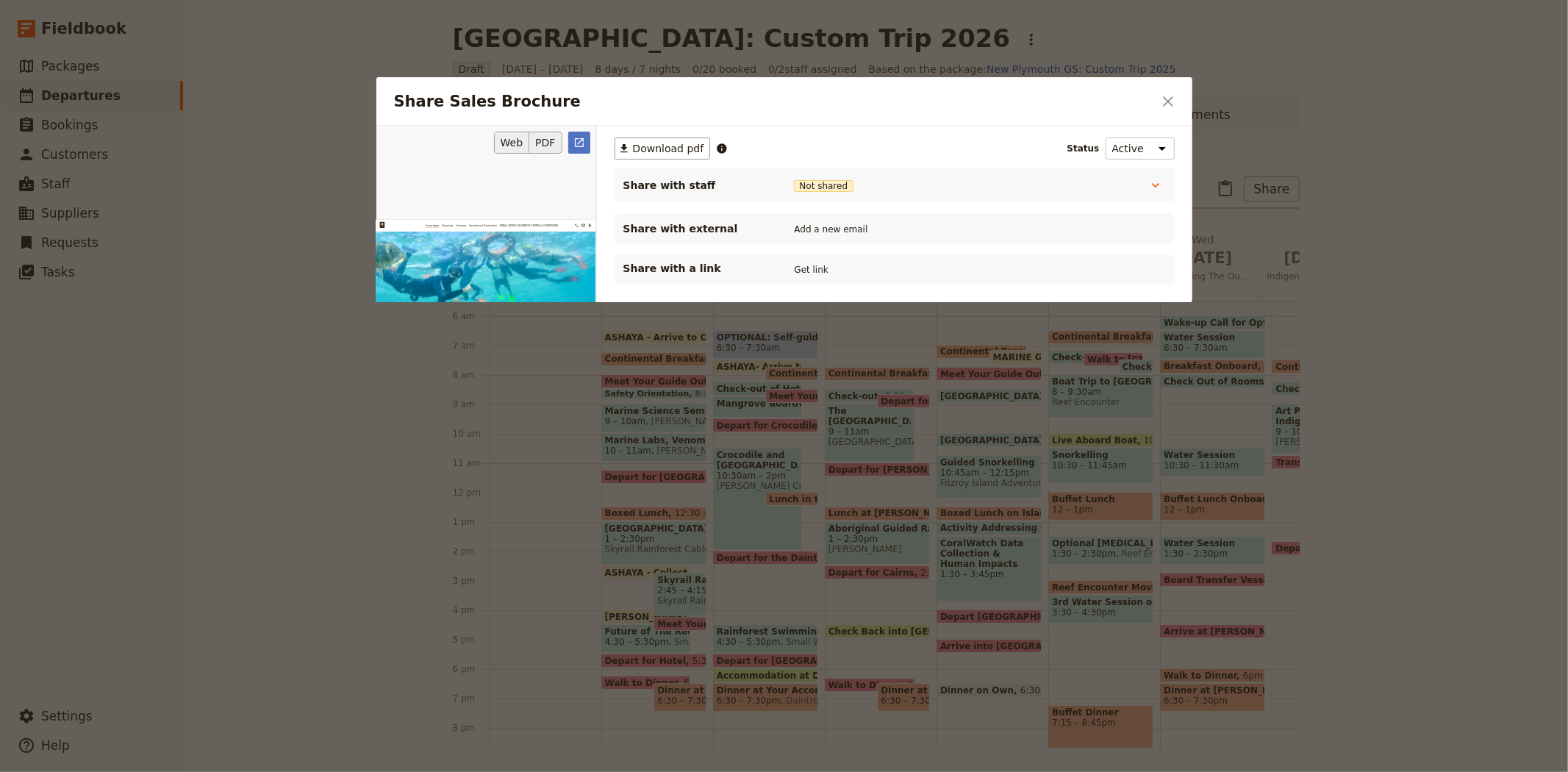
scroll to position [0, 0]
click at [547, 144] on button "PDF" at bounding box center [545, 142] width 32 height 22
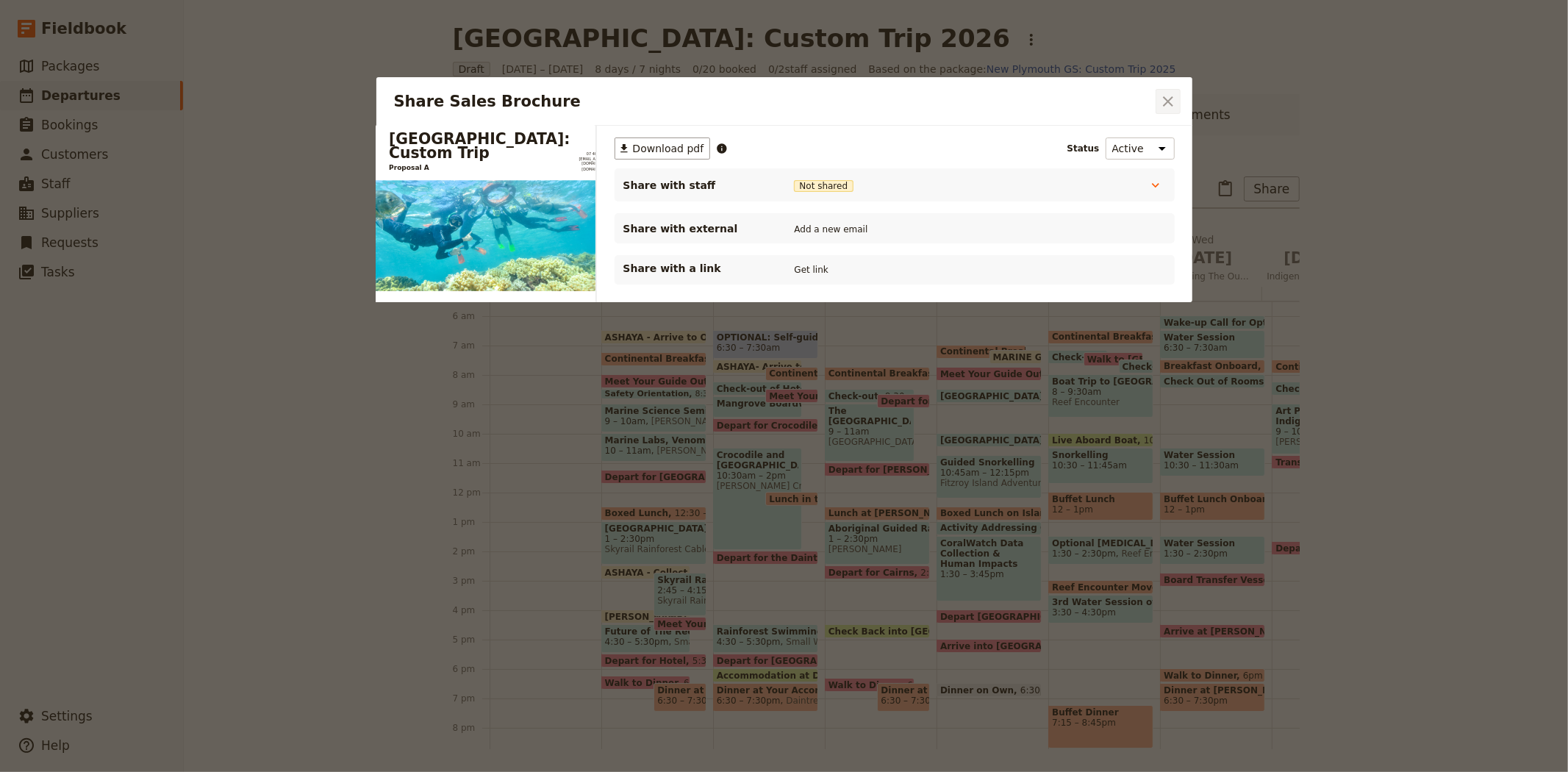
click at [1170, 94] on icon "Close dialog" at bounding box center [1168, 101] width 17 height 17
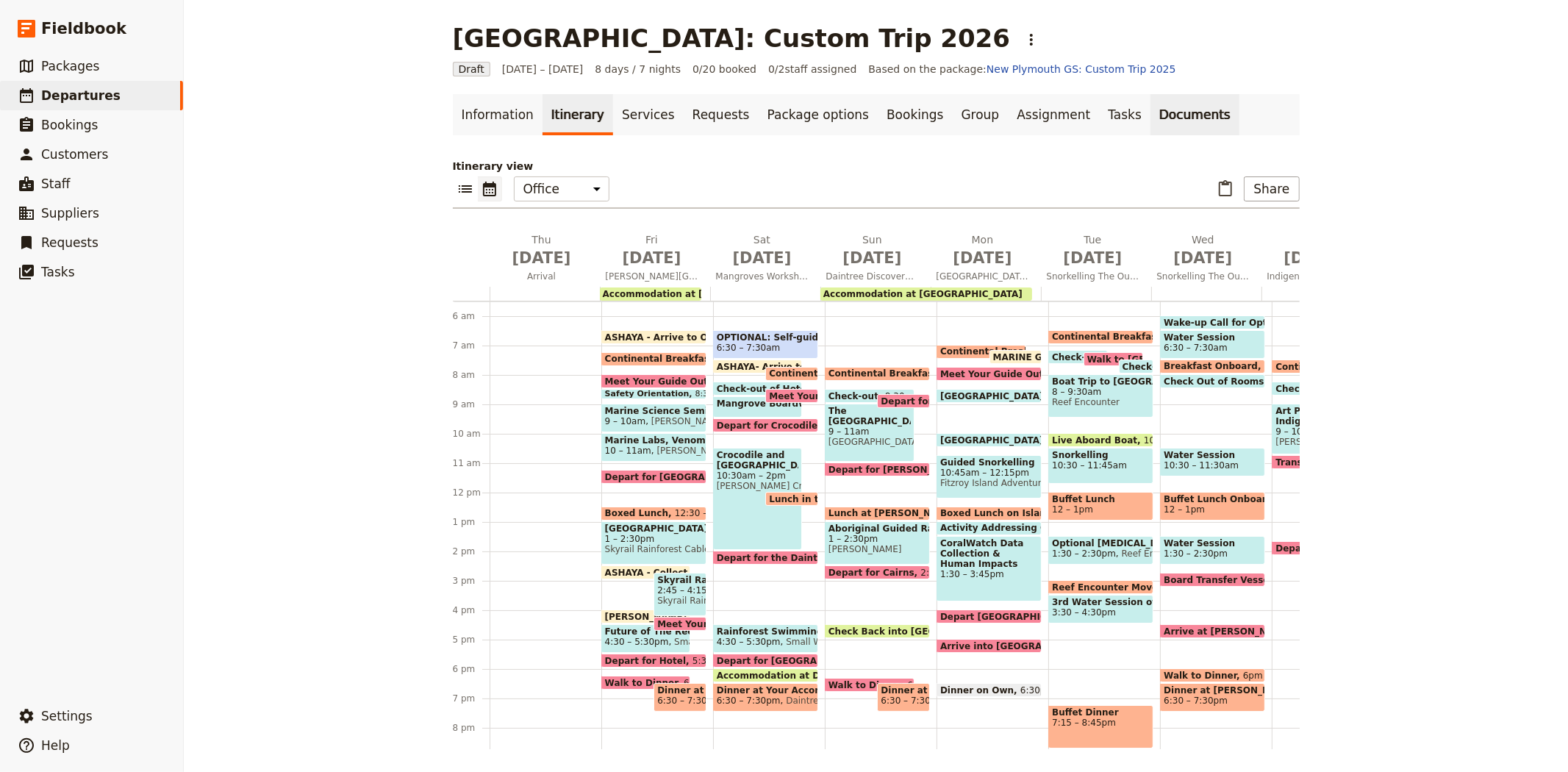
click at [1151, 124] on link "Documents" at bounding box center [1195, 114] width 89 height 41
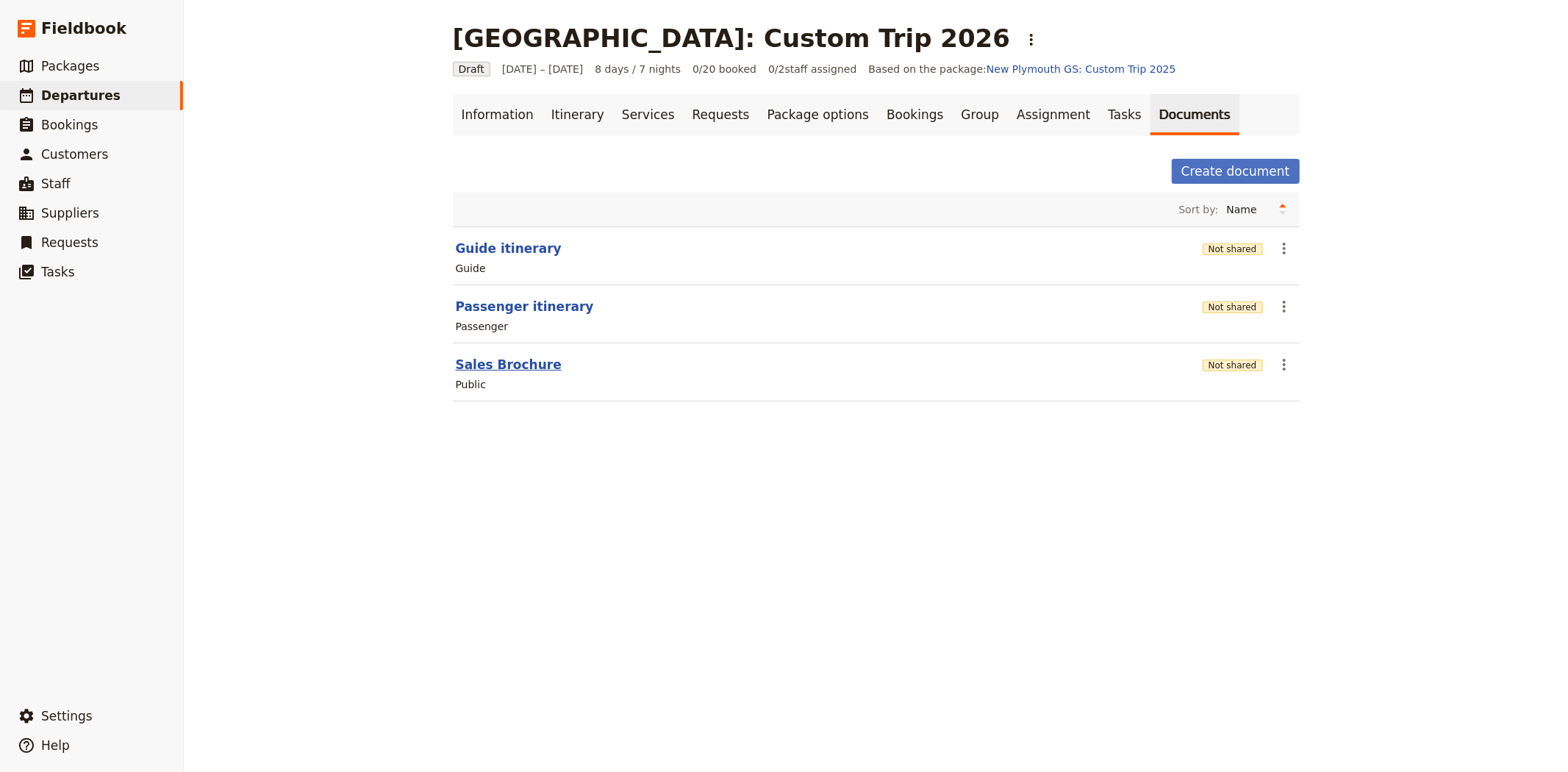
click at [495, 361] on button "Sales Brochure" at bounding box center [508, 365] width 106 height 17
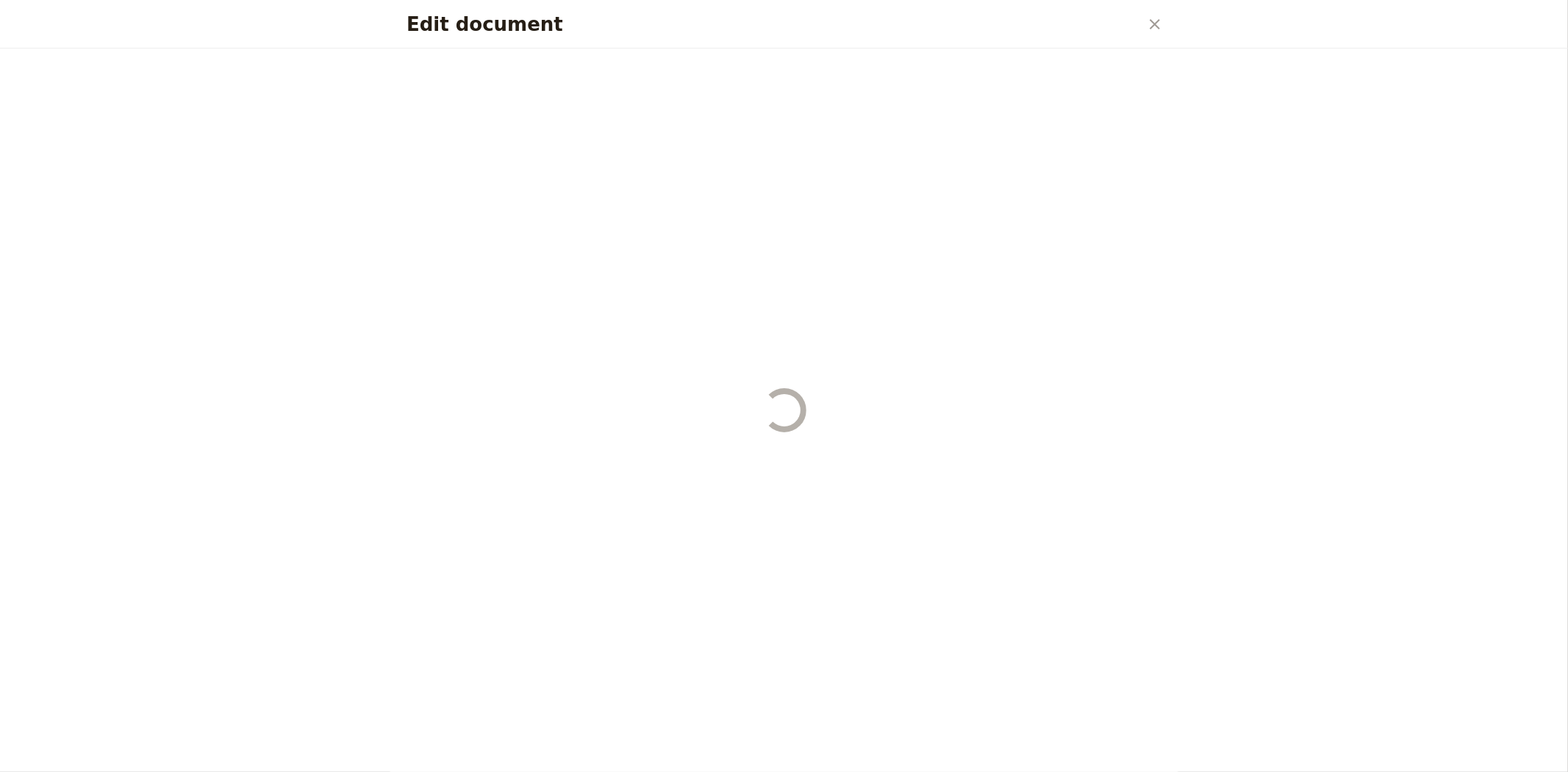
select select "DEFAULT"
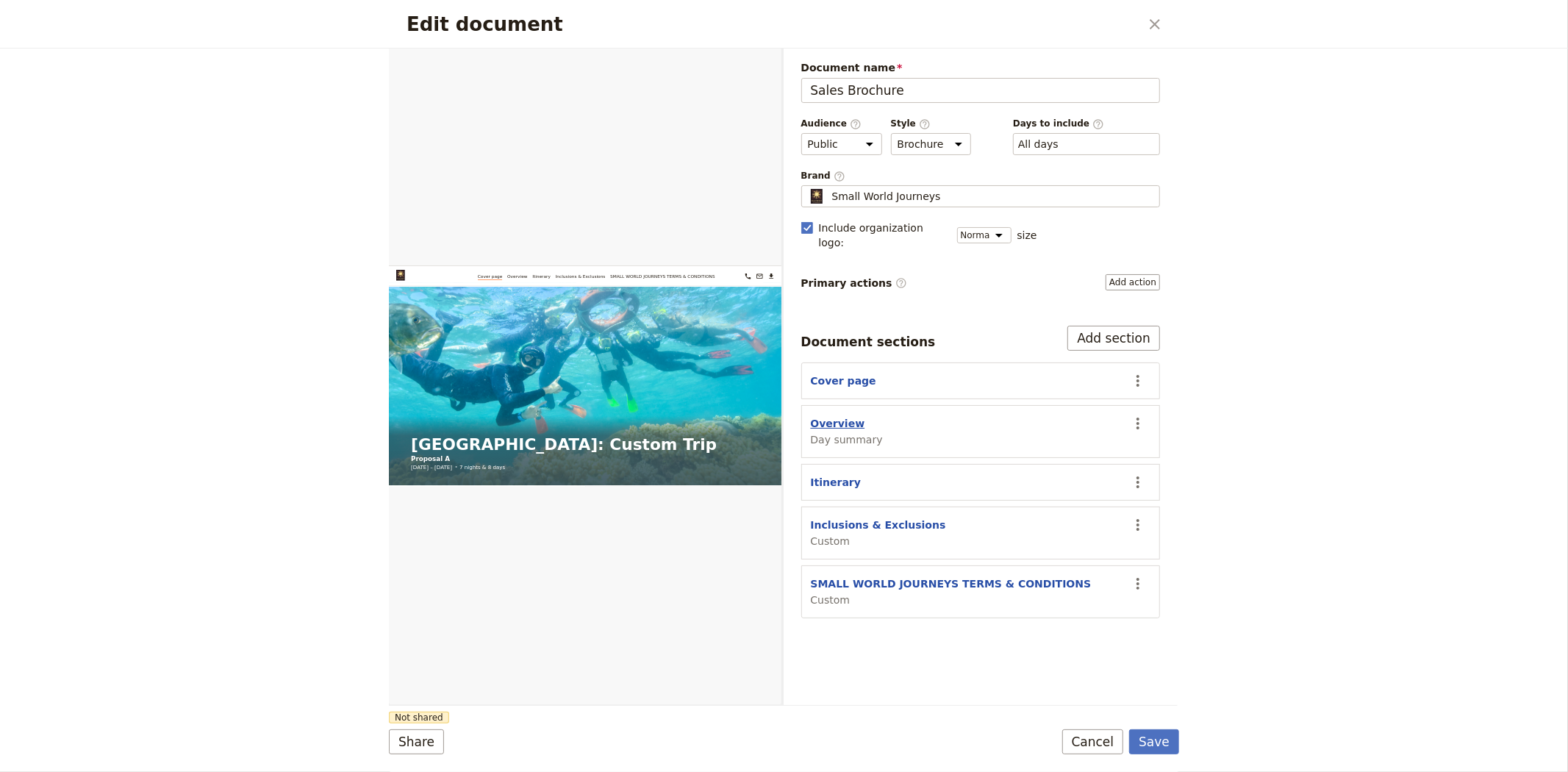
click at [843, 416] on button "Overview" at bounding box center [838, 423] width 54 height 15
select select "DAY_SUMMARY"
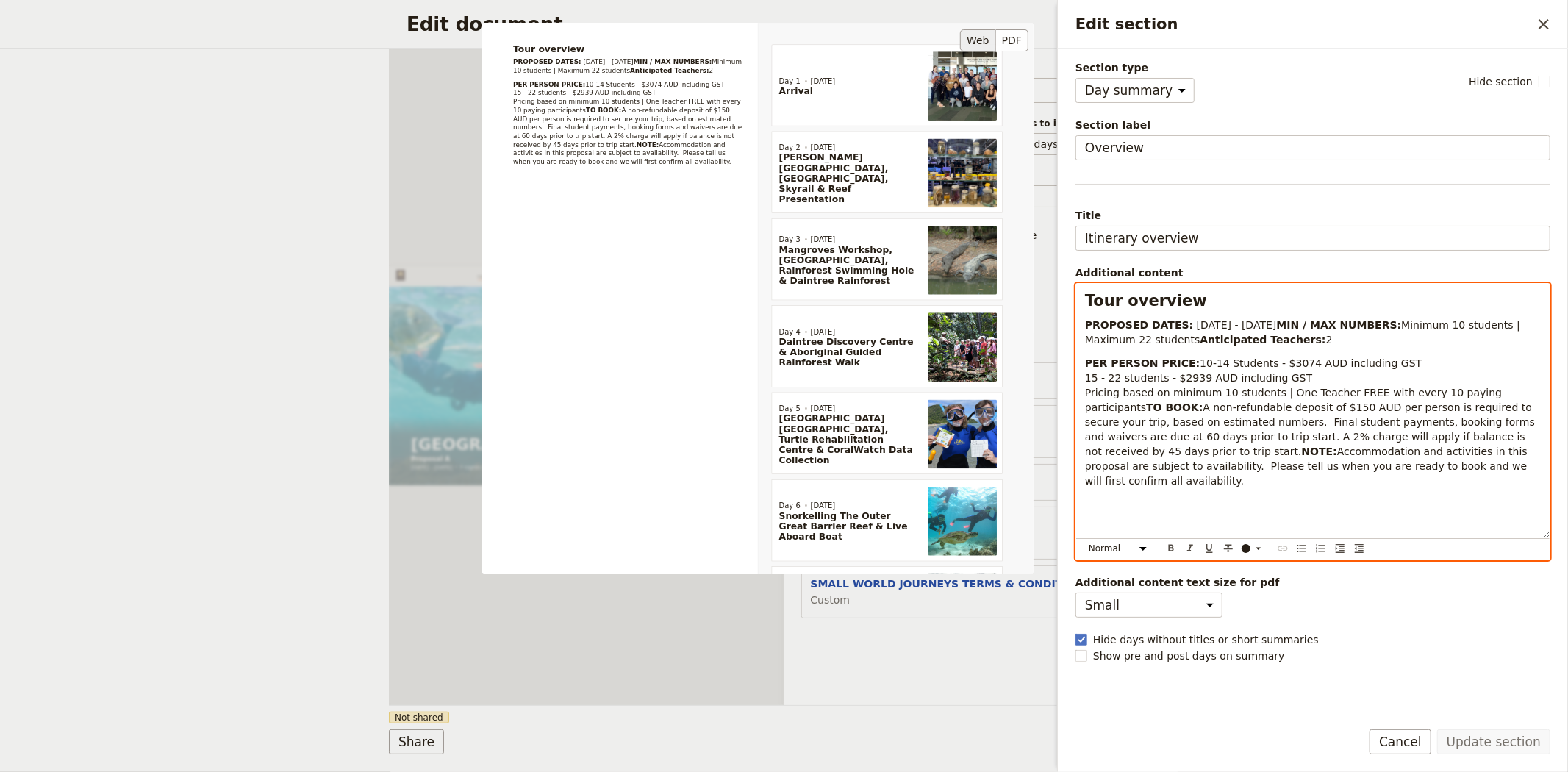
drag, startPoint x: 1373, startPoint y: 523, endPoint x: 995, endPoint y: 140, distance: 538.1
click at [1076, 140] on div "Section type Cover page Day summary Itinerary Custom Hide section Section label…" at bounding box center [1313, 383] width 475 height 646
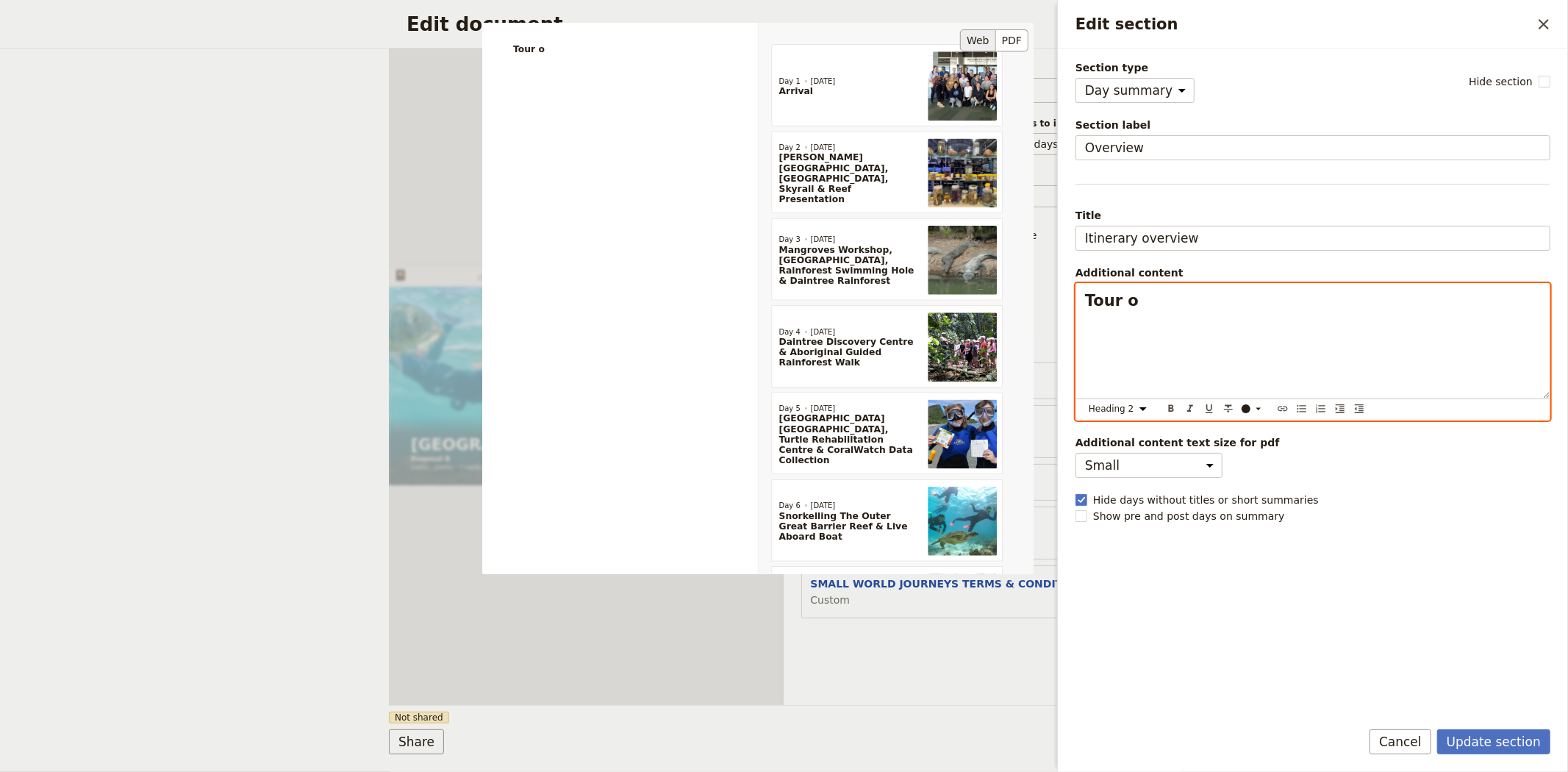
select select "paragraph"
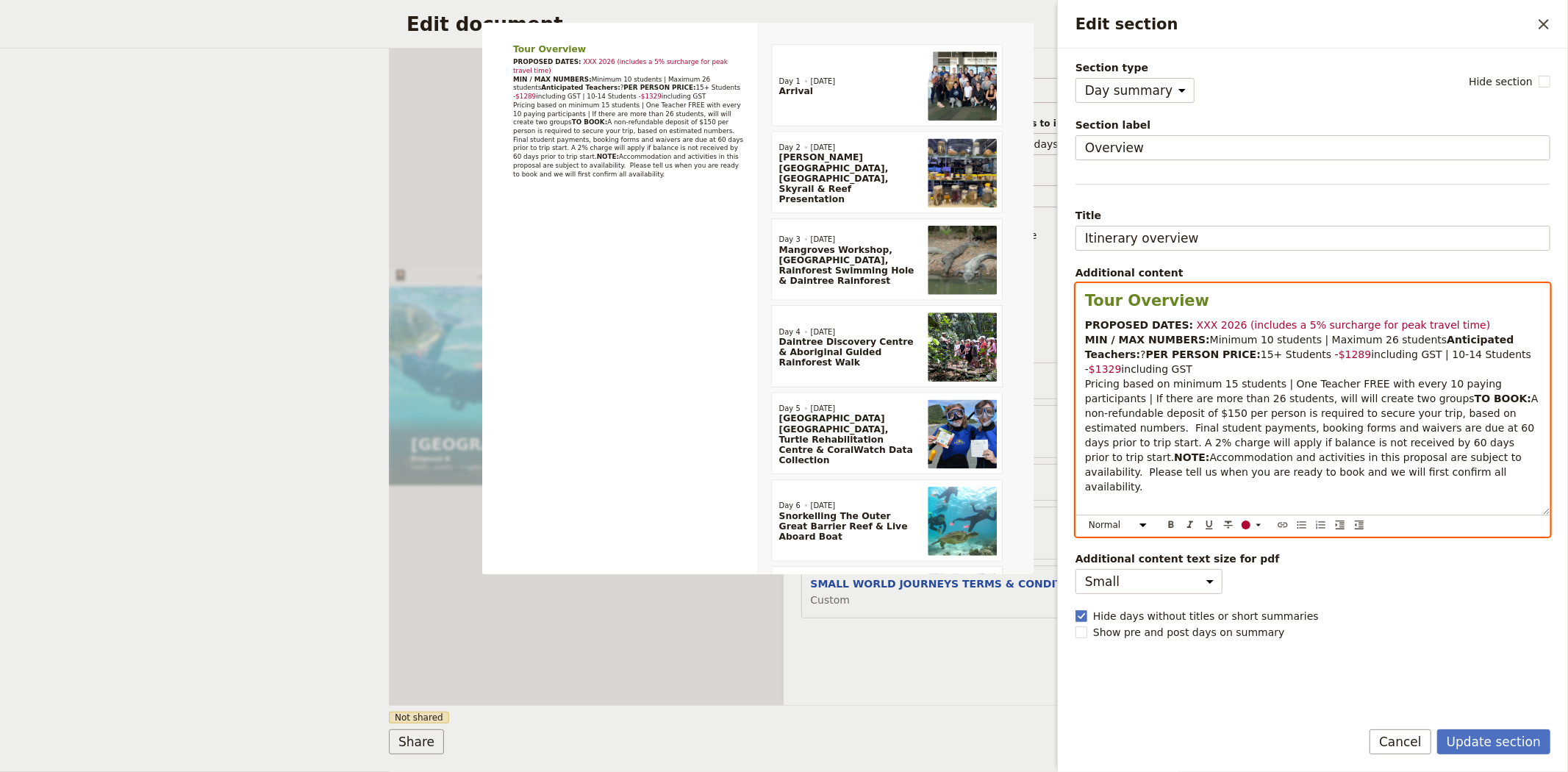
click at [1197, 325] on span "XXX 2026 (includes a 5% surcharge for peak travel time)" at bounding box center [1344, 325] width 294 height 11
click at [1267, 324] on span "2 - 9 July 2026 (includes a 5% surcharge for peak travel time)" at bounding box center [1359, 325] width 323 height 11
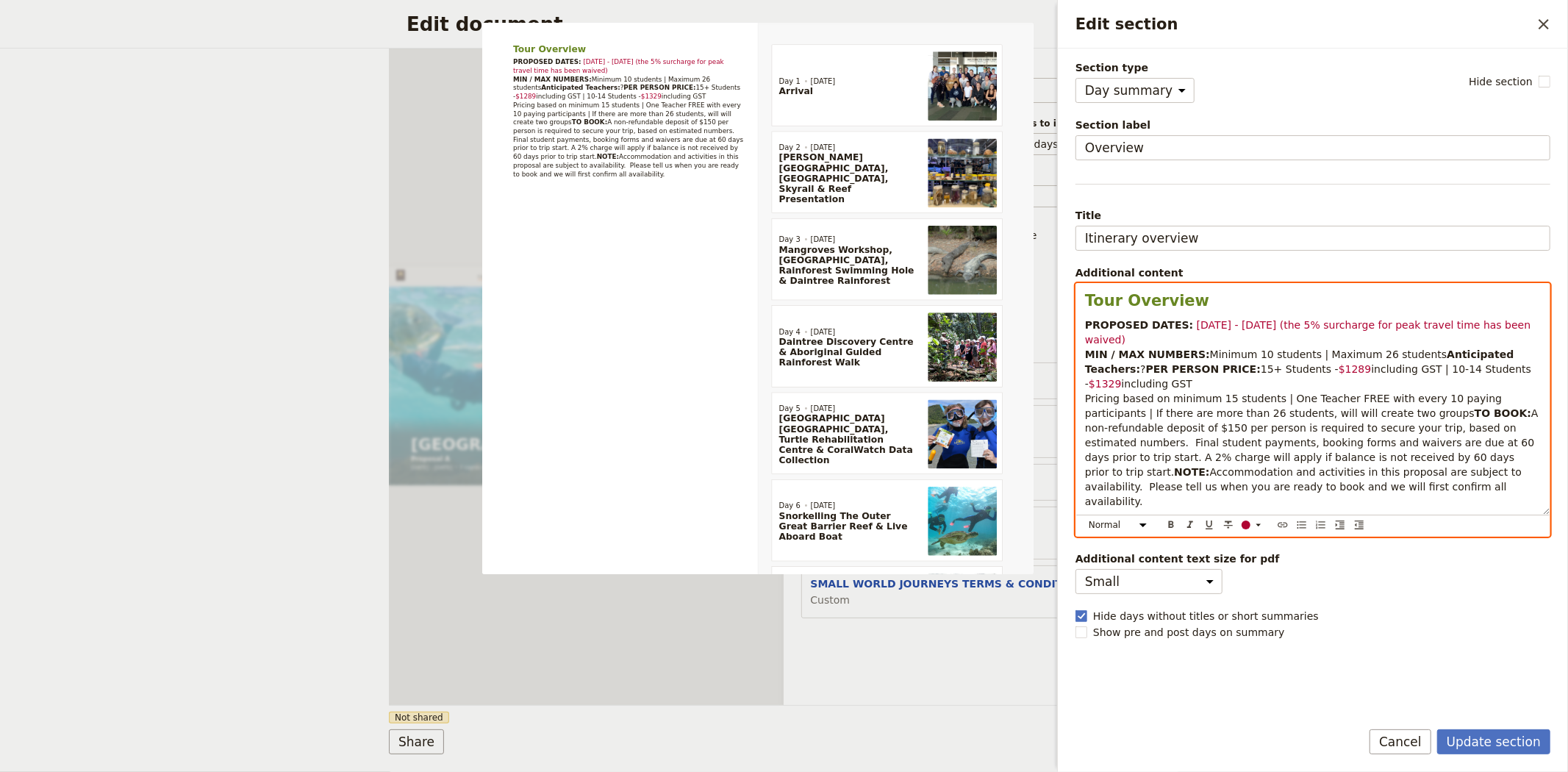
click at [1359, 348] on span "Minimum 10 students | Maximum 26 students" at bounding box center [1329, 353] width 237 height 11
click at [1146, 363] on span "?" at bounding box center [1143, 368] width 5 height 11
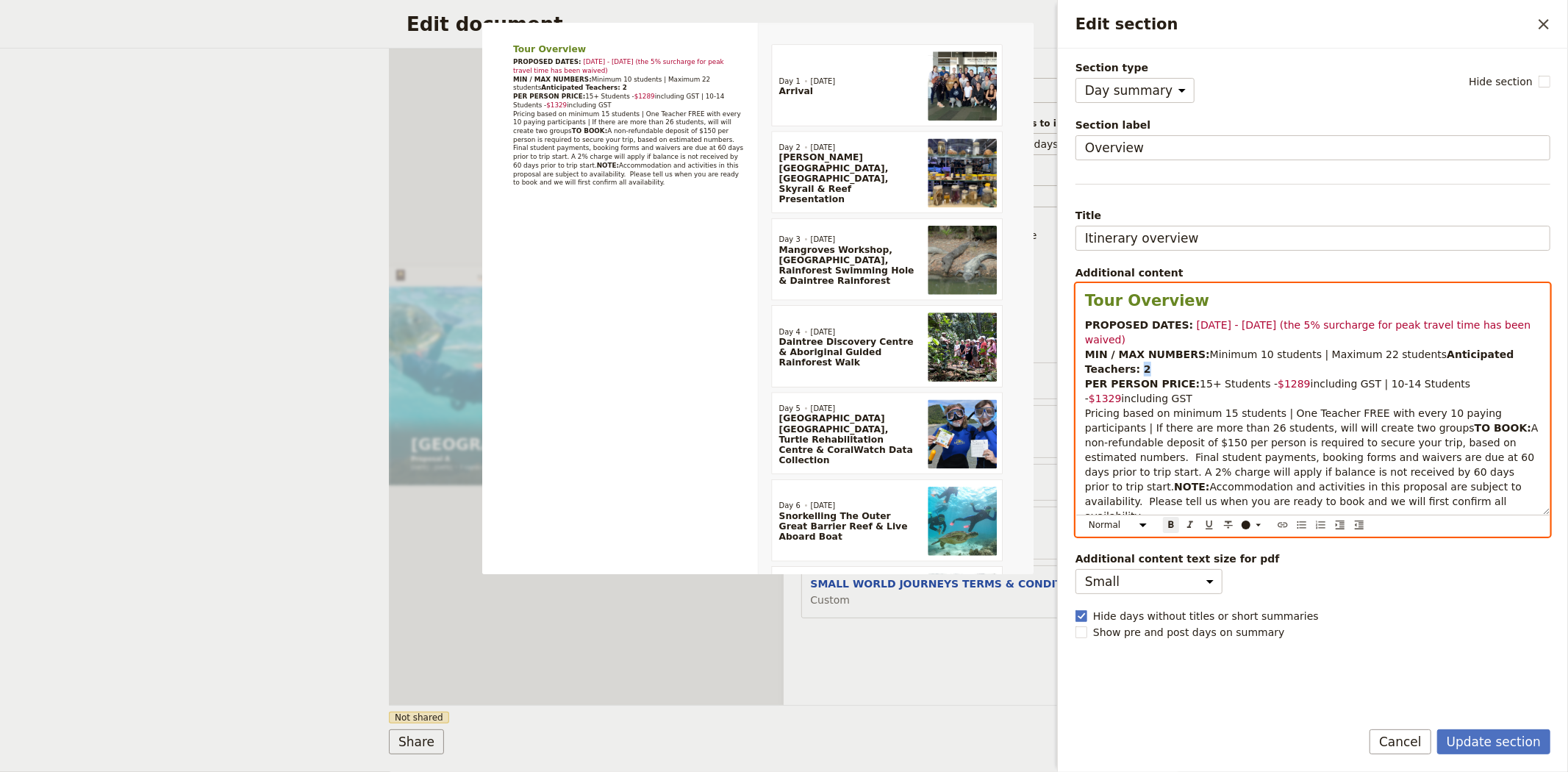
click at [1192, 355] on p "PROPOSED DATES: 2 - 9 July 2026 (the 5% surcharge for peak travel time has been…" at bounding box center [1313, 420] width 455 height 206
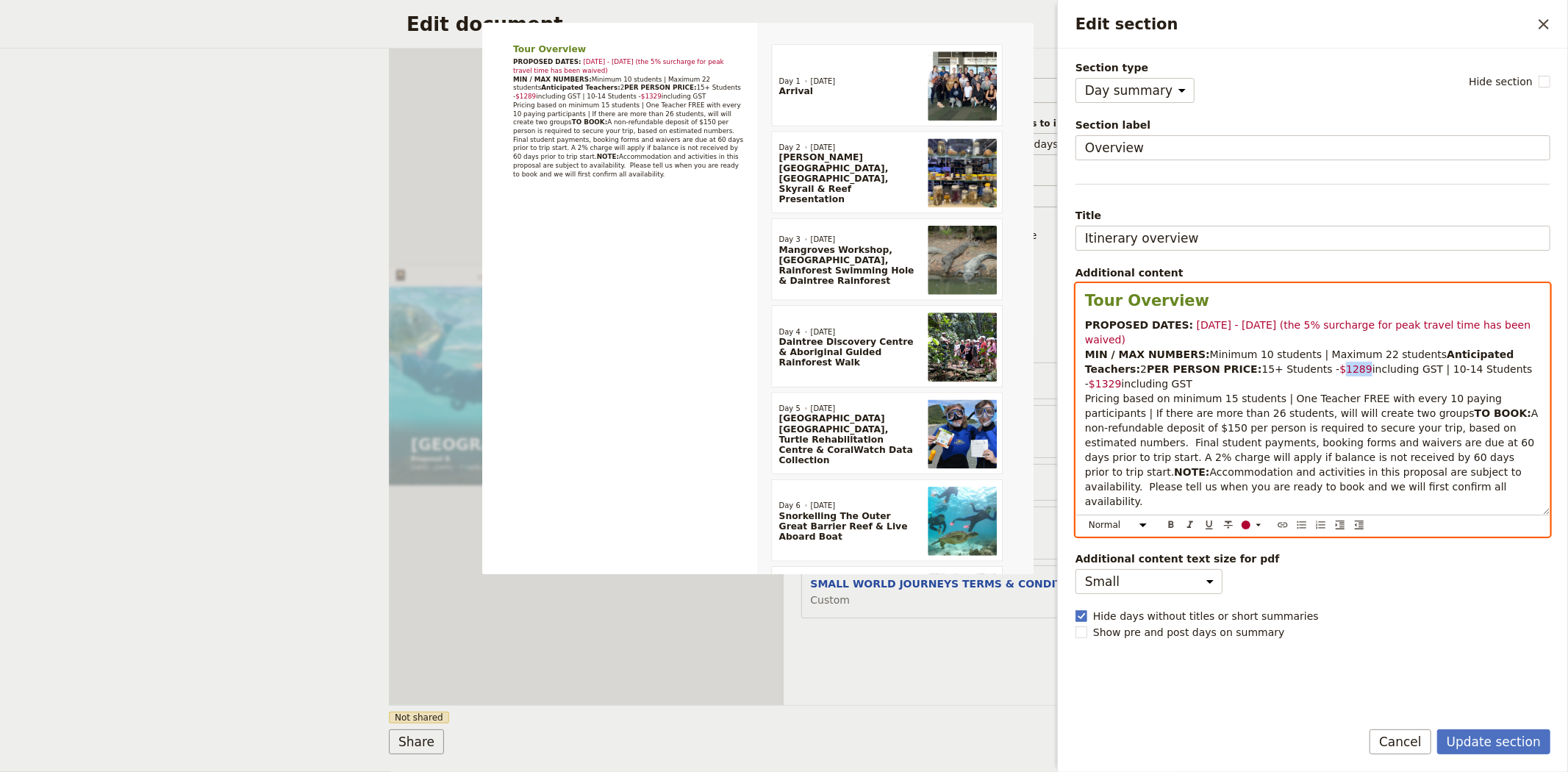
drag, startPoint x: 1259, startPoint y: 365, endPoint x: 1282, endPoint y: 366, distance: 23.0
click at [1282, 366] on p "PROPOSED DATES: 2 - 9 July 2026 (the 5% surcharge for peak travel time has been…" at bounding box center [1313, 413] width 455 height 191
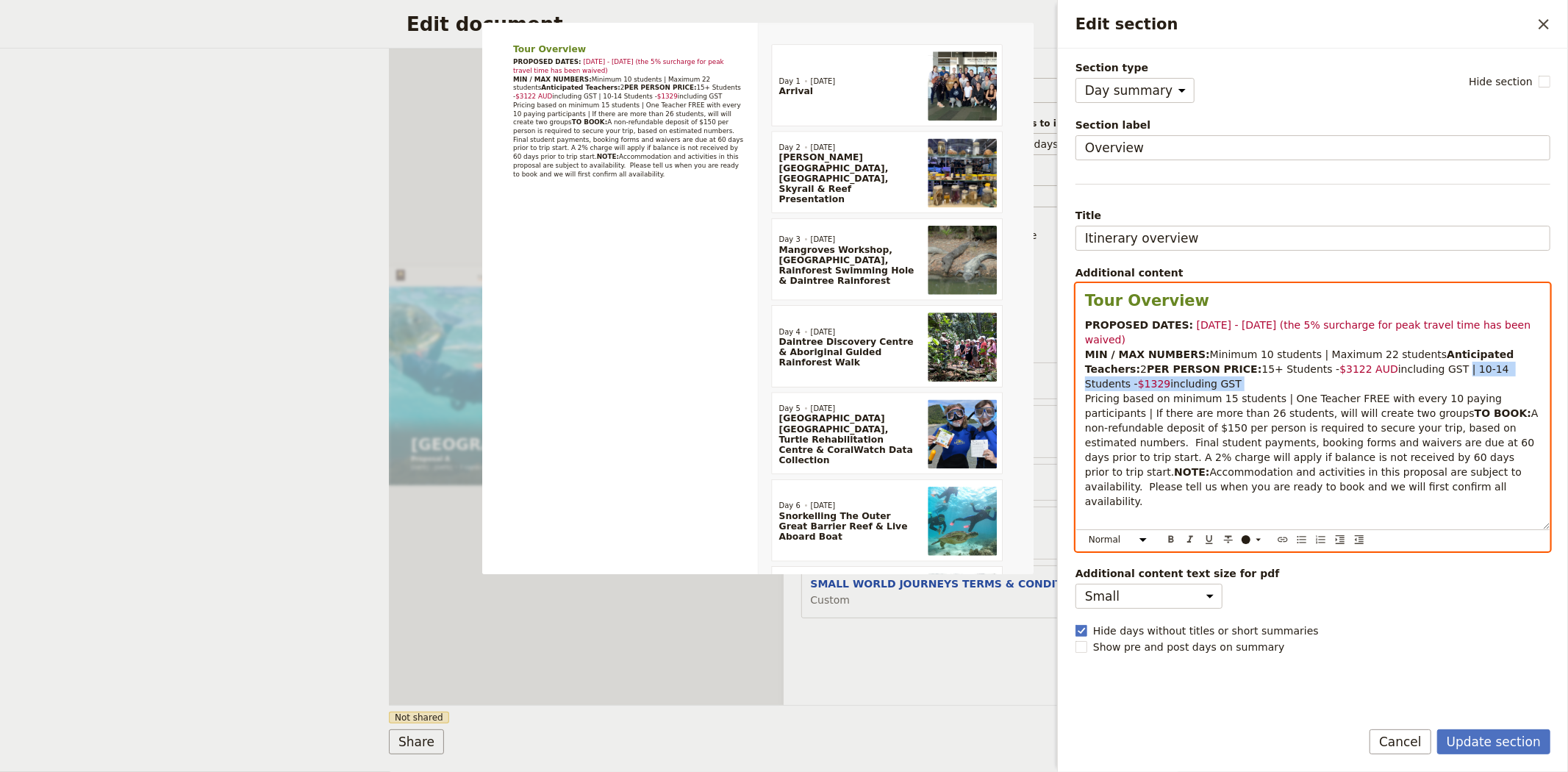
drag, startPoint x: 1372, startPoint y: 368, endPoint x: 1409, endPoint y: 380, distance: 38.9
click at [1409, 380] on p "PROPOSED DATES: 2 - 9 July 2026 (the 5% surcharge for peak travel time has been…" at bounding box center [1313, 413] width 455 height 191
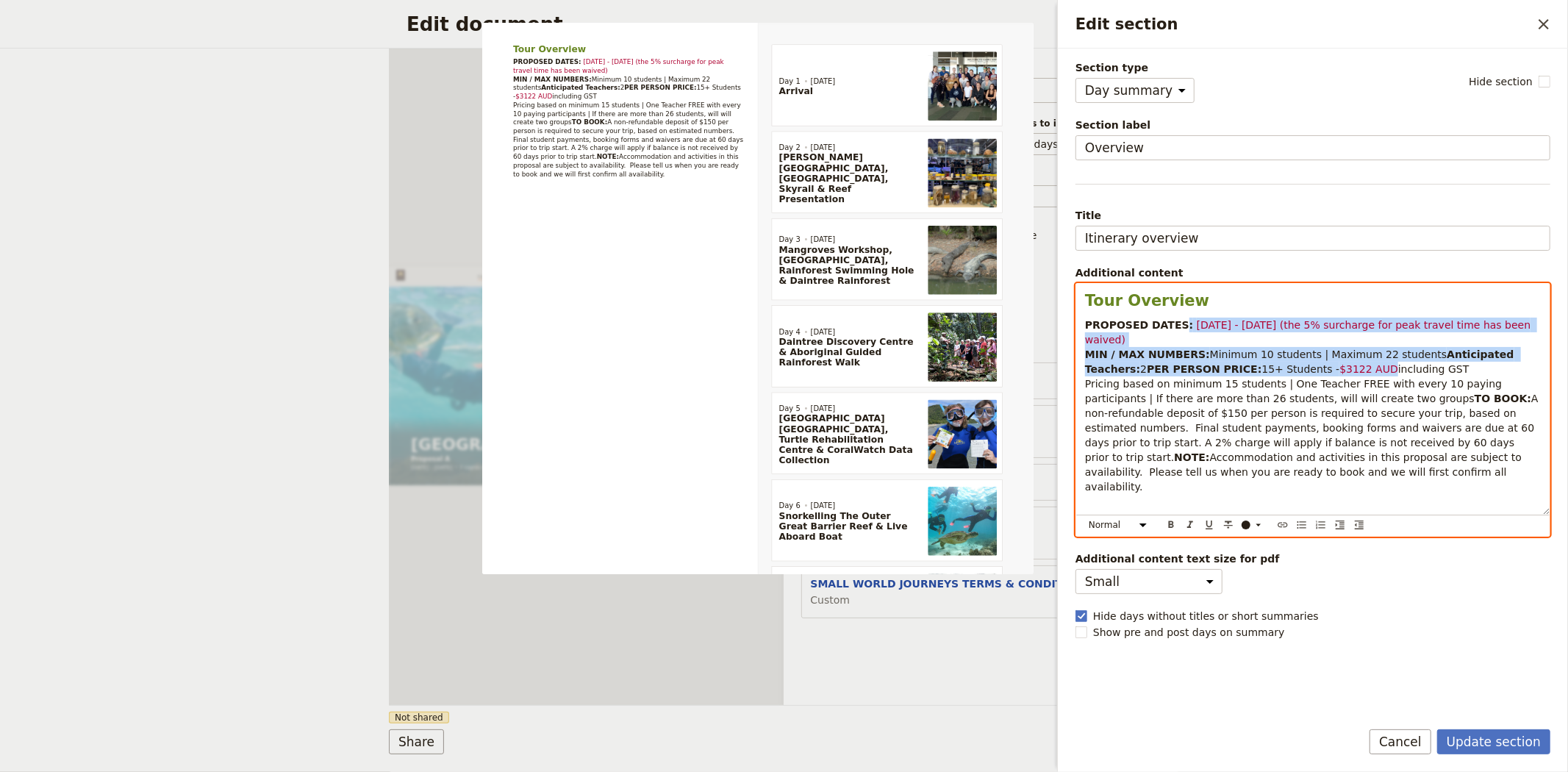
drag, startPoint x: 1304, startPoint y: 371, endPoint x: 1174, endPoint y: 326, distance: 137.6
click at [1174, 326] on p "PROPOSED DATES: 2 - 9 July 2026 (the 5% surcharge for peak travel time has been…" at bounding box center [1313, 406] width 455 height 176
click at [1253, 520] on icon "Edit section" at bounding box center [1258, 524] width 11 height 11
click at [1244, 546] on div "button" at bounding box center [1248, 549] width 9 height 9
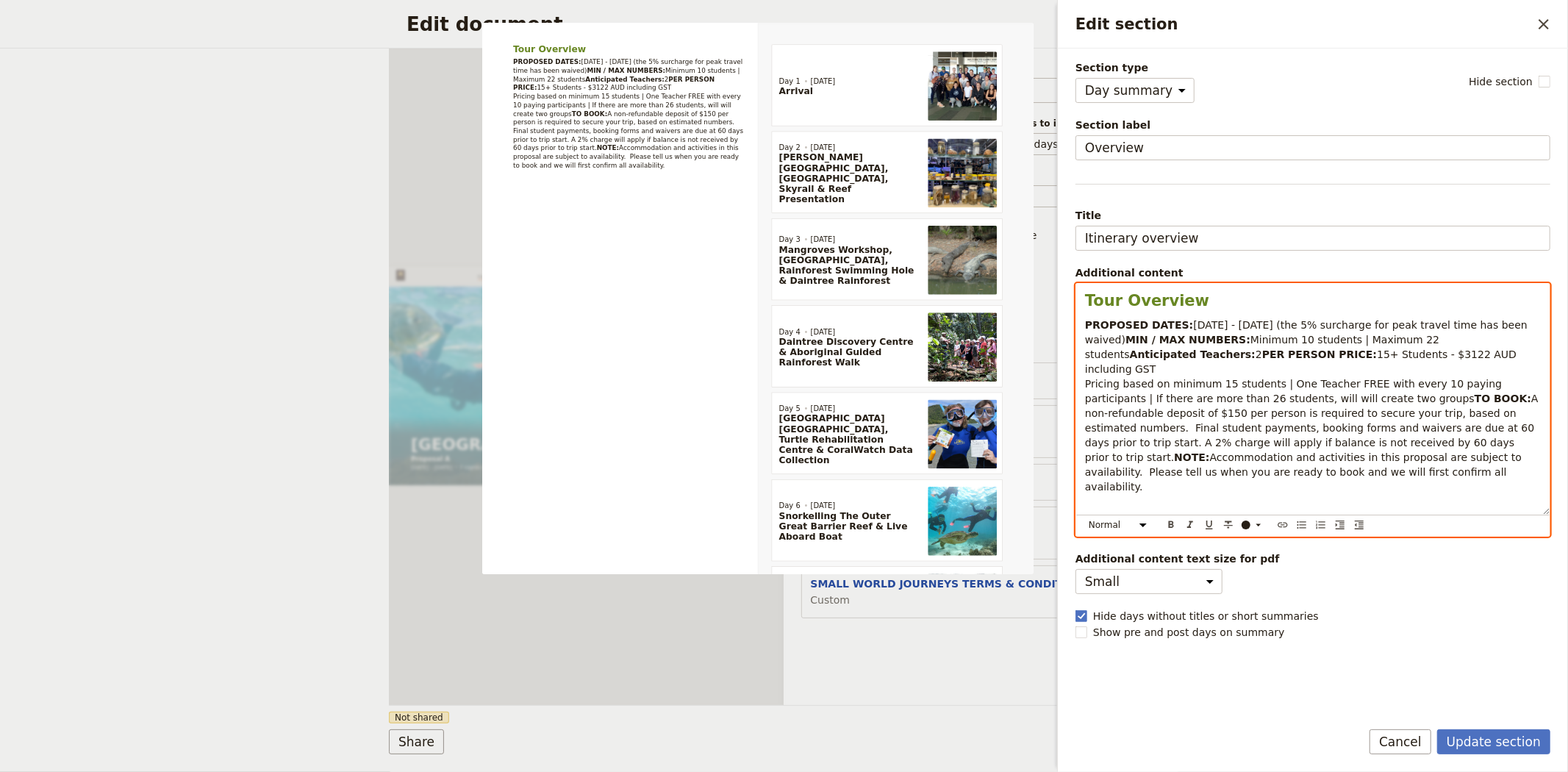
click at [1243, 395] on span "15+ Students - $3122 AUD including GST Pricing based on minimum 15 students | O…" at bounding box center [1303, 376] width 435 height 56
drag, startPoint x: 1358, startPoint y: 400, endPoint x: 1503, endPoint y: 390, distance: 145.3
click at [1503, 390] on p "PROPOSED DATES: 2 - 9 July 2026 (the 5% surcharge for peak travel time has been…" at bounding box center [1313, 406] width 455 height 176
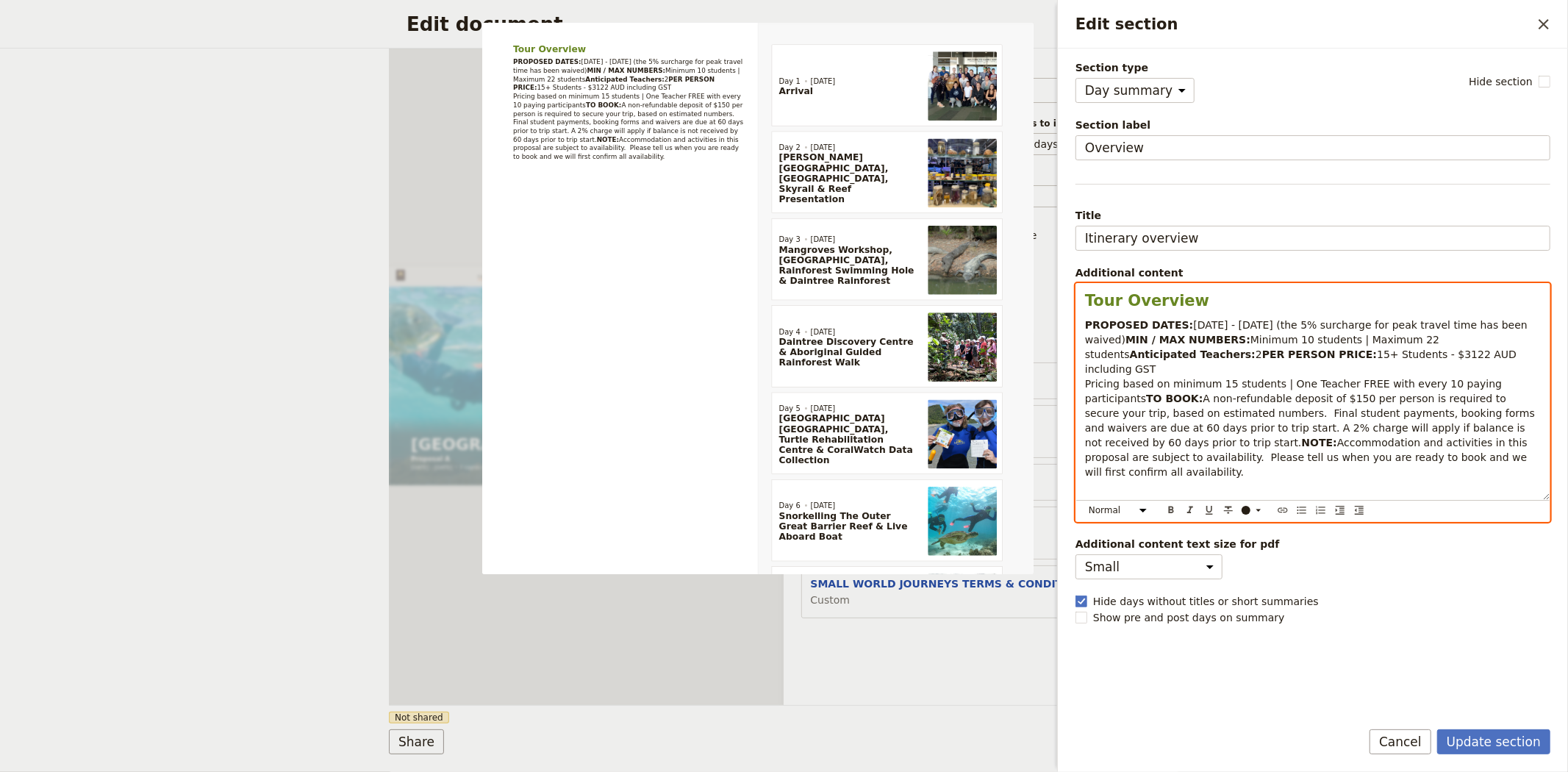
click at [1222, 424] on span "A non-refundable deposit of $150 per person is required to secure your trip, ba…" at bounding box center [1312, 420] width 454 height 56
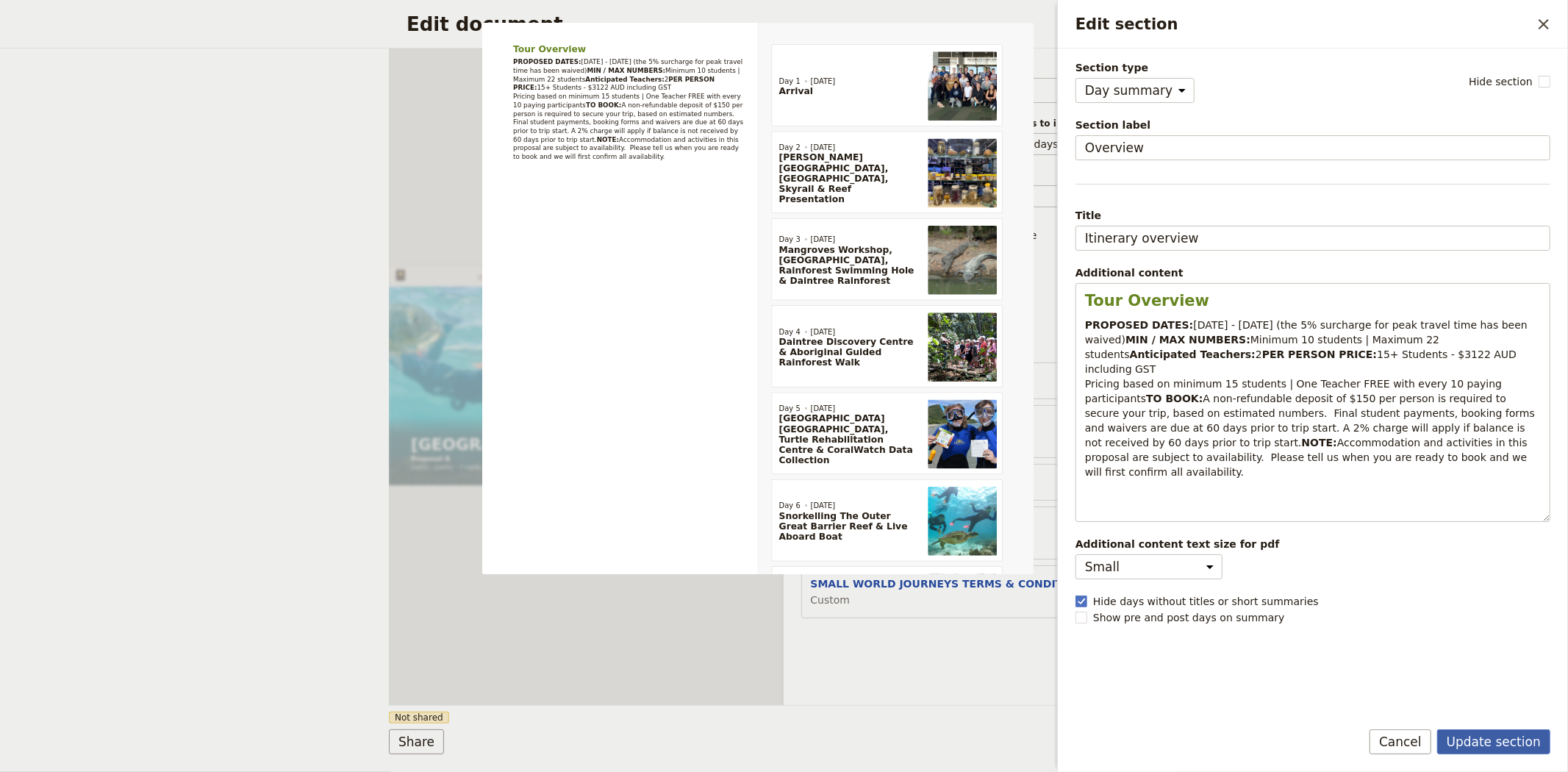
click at [1498, 738] on button "Update section" at bounding box center [1494, 741] width 113 height 25
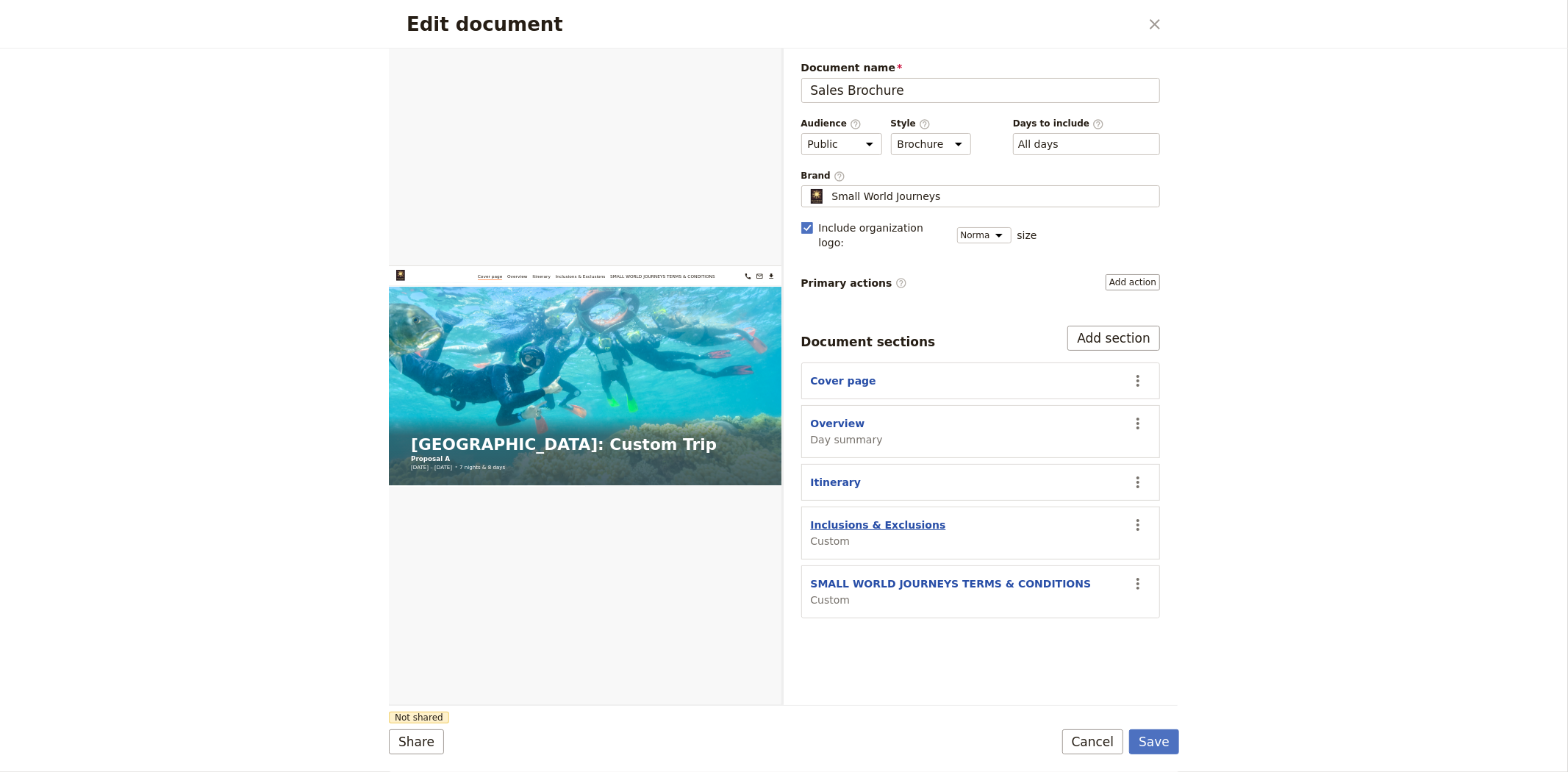
click at [849, 517] on button "Inclusions & Exclusions" at bounding box center [878, 524] width 135 height 15
select select "CUSTOM"
select select "default"
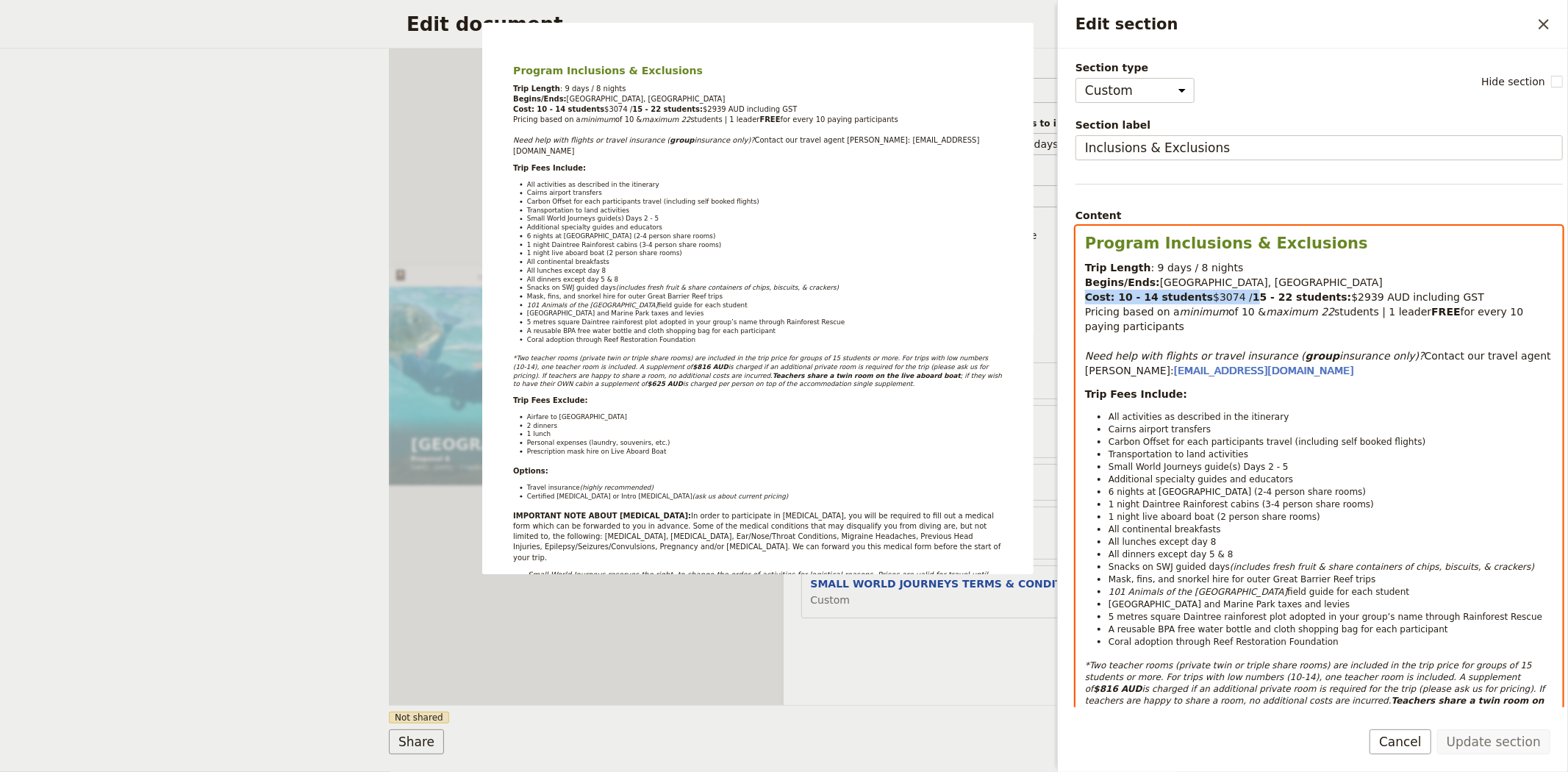
drag, startPoint x: 1236, startPoint y: 297, endPoint x: 1078, endPoint y: 299, distance: 158.0
click at [1078, 299] on div "Program Inclusions & Exclusions Trip Length : 9 days / 8 nights Begins/Ends: Ca…" at bounding box center [1319, 496] width 486 height 540
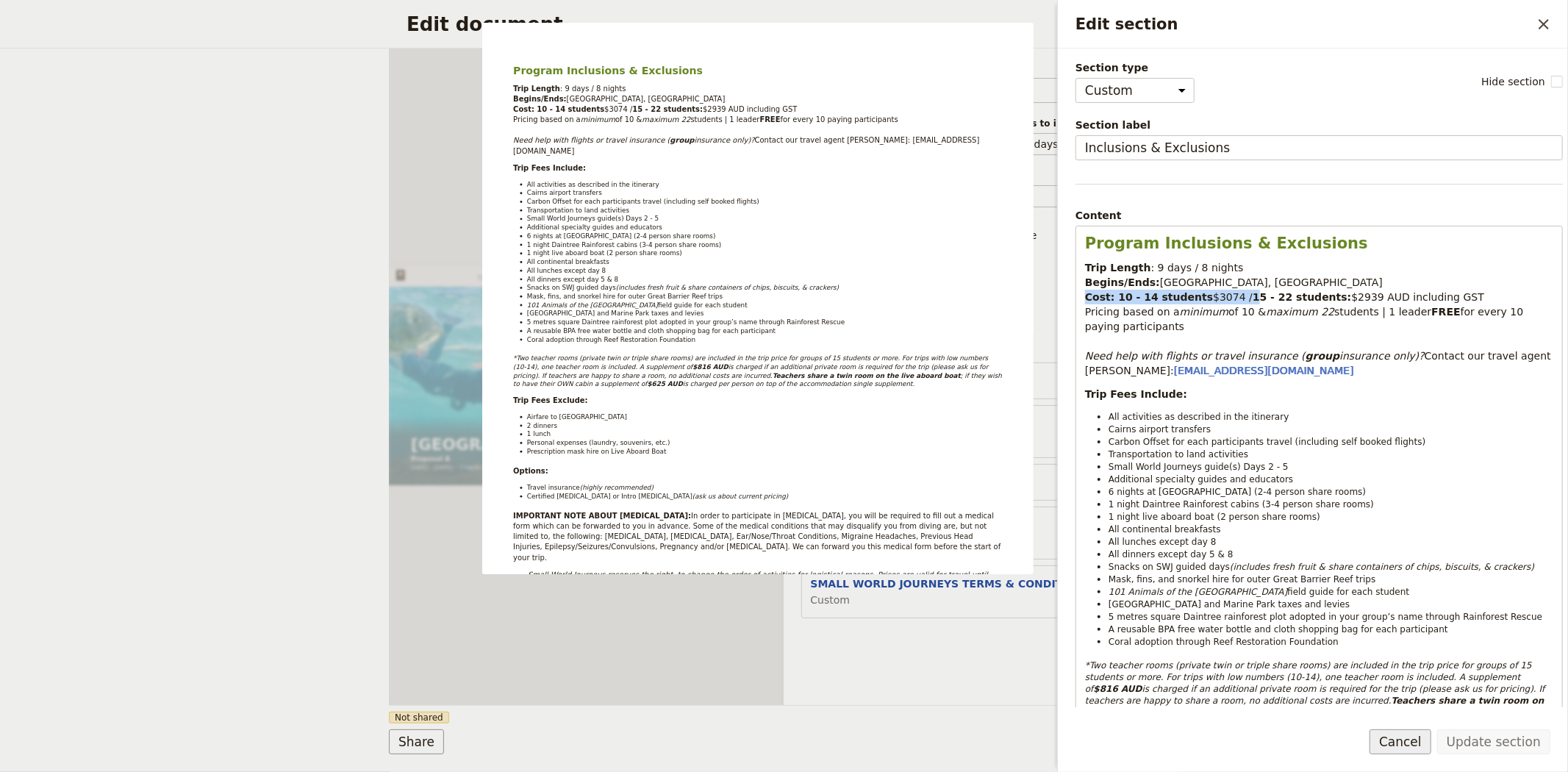
click at [1409, 736] on button "Cancel" at bounding box center [1400, 741] width 62 height 25
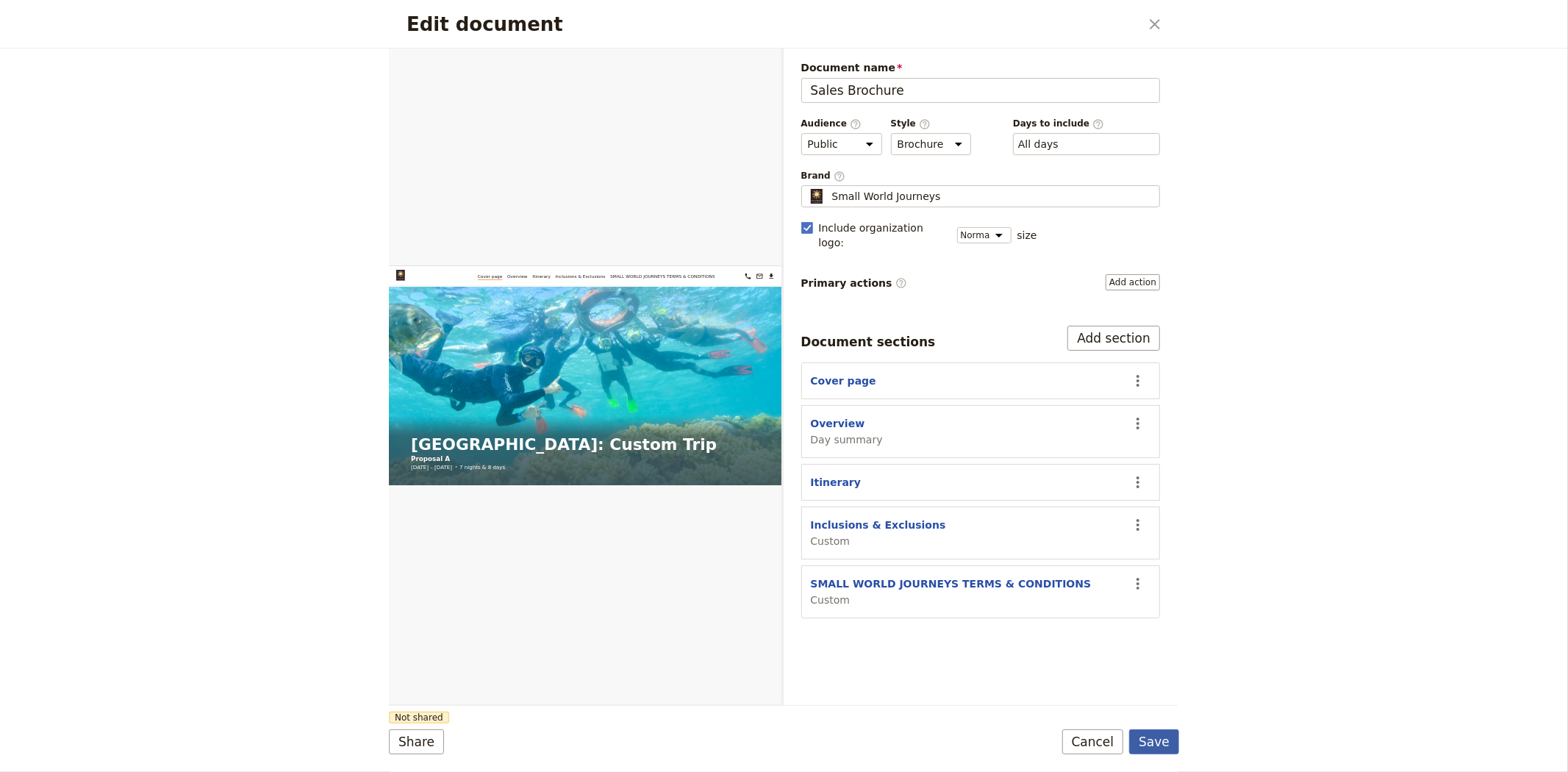
click at [1162, 743] on button "Save" at bounding box center [1154, 741] width 50 height 25
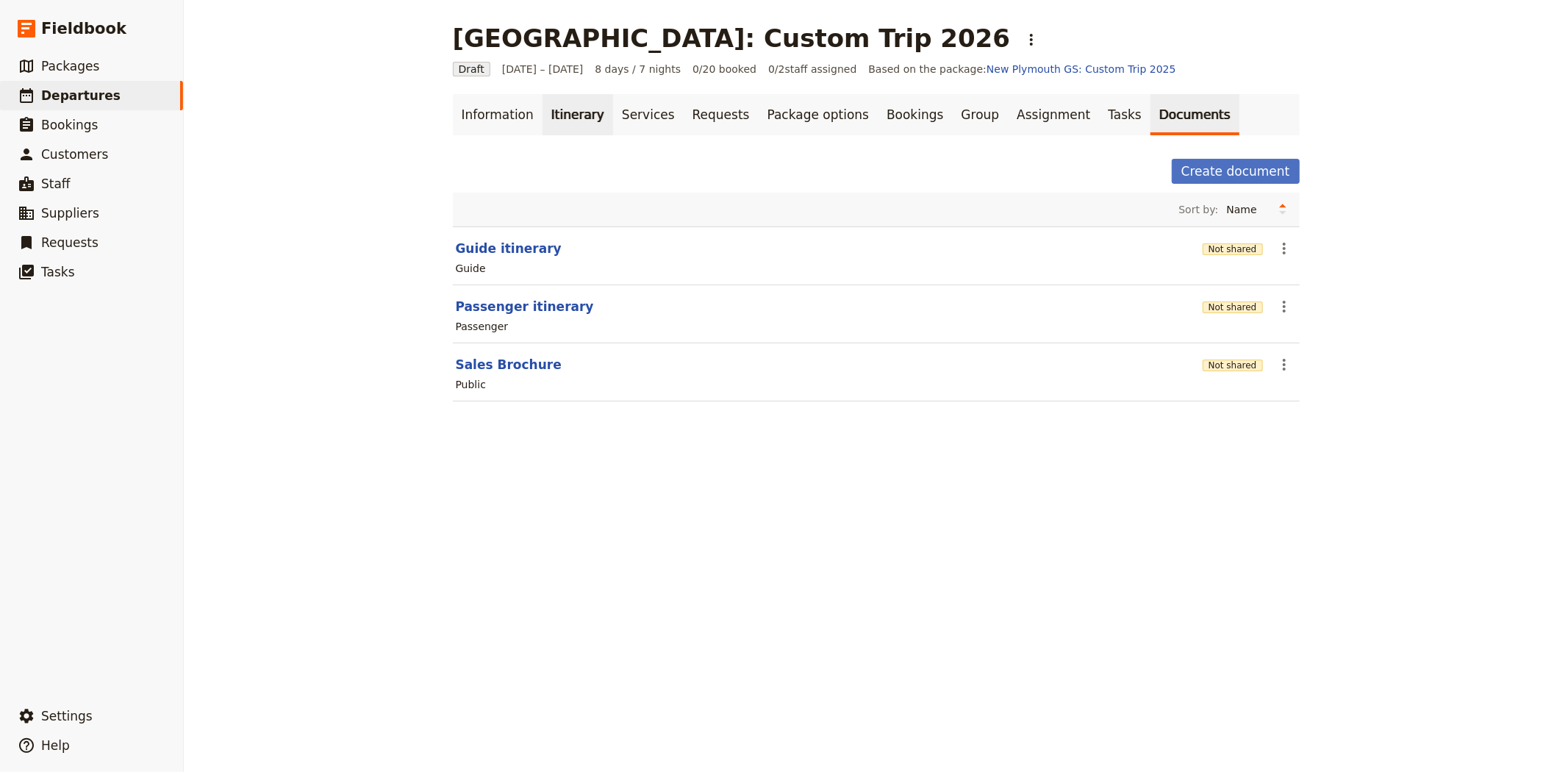
click at [547, 114] on link "Itinerary" at bounding box center [578, 114] width 71 height 41
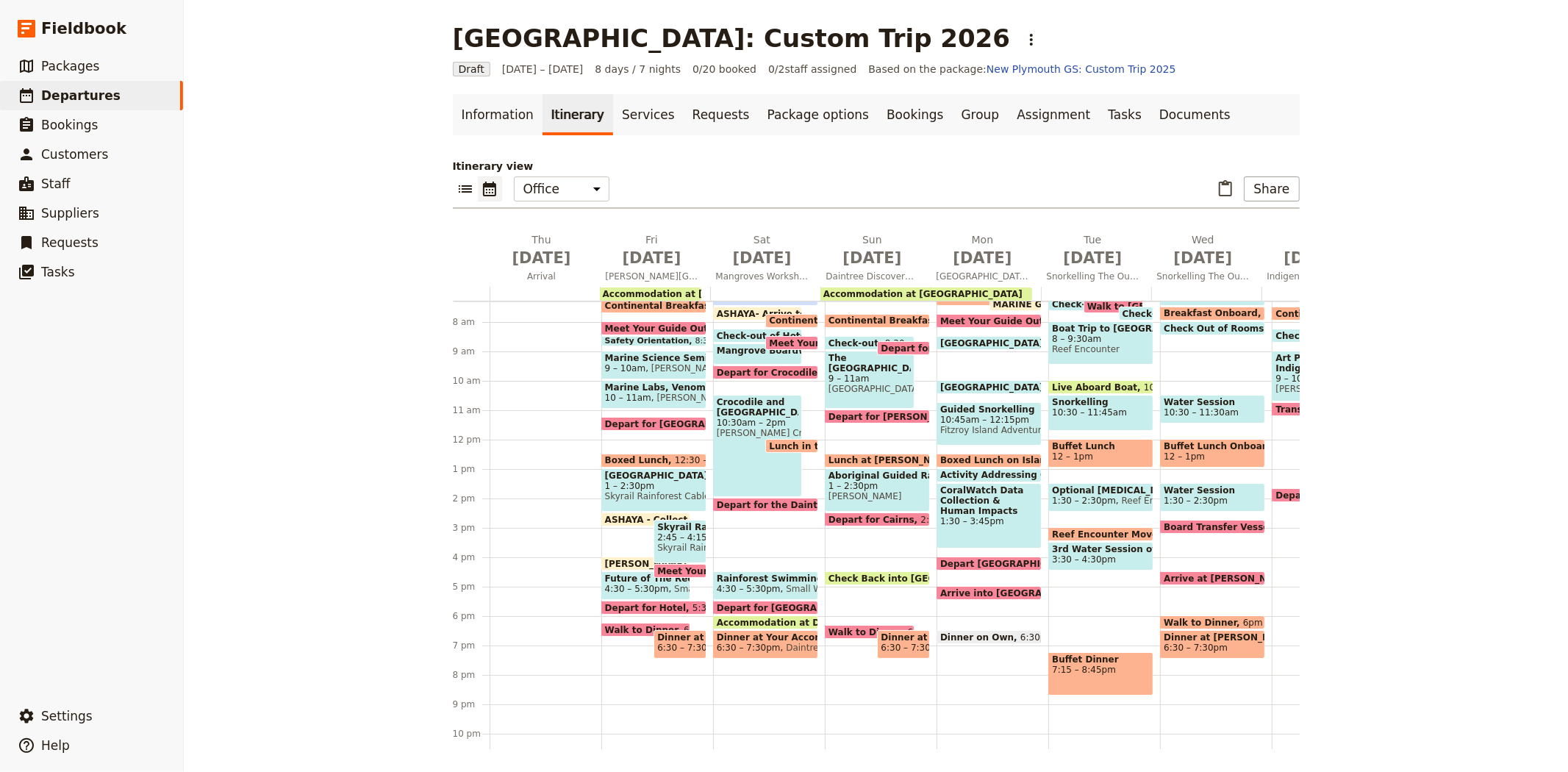
scroll to position [270, 0]
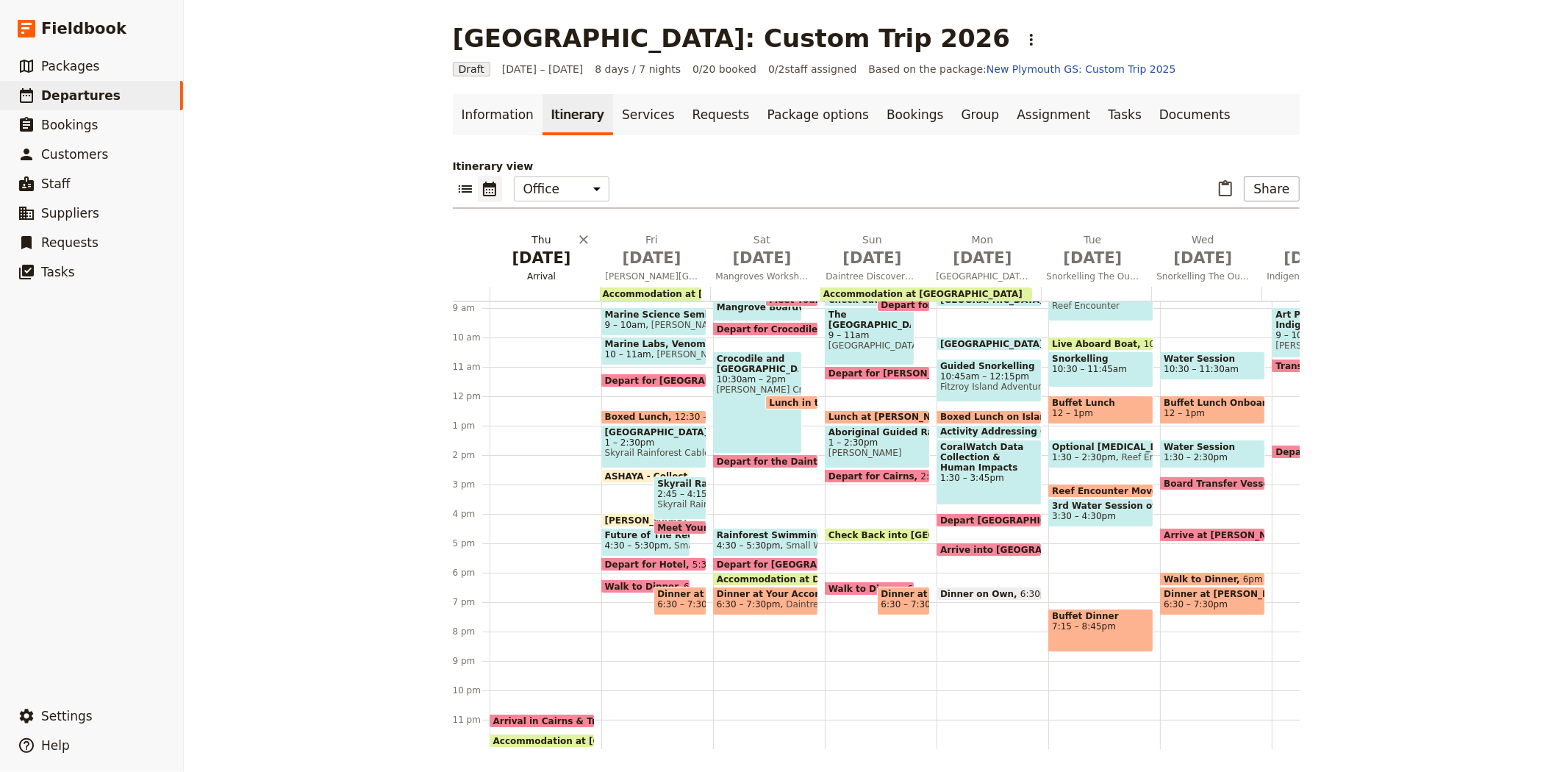
click at [531, 248] on span "Jul 2" at bounding box center [542, 257] width 92 height 22
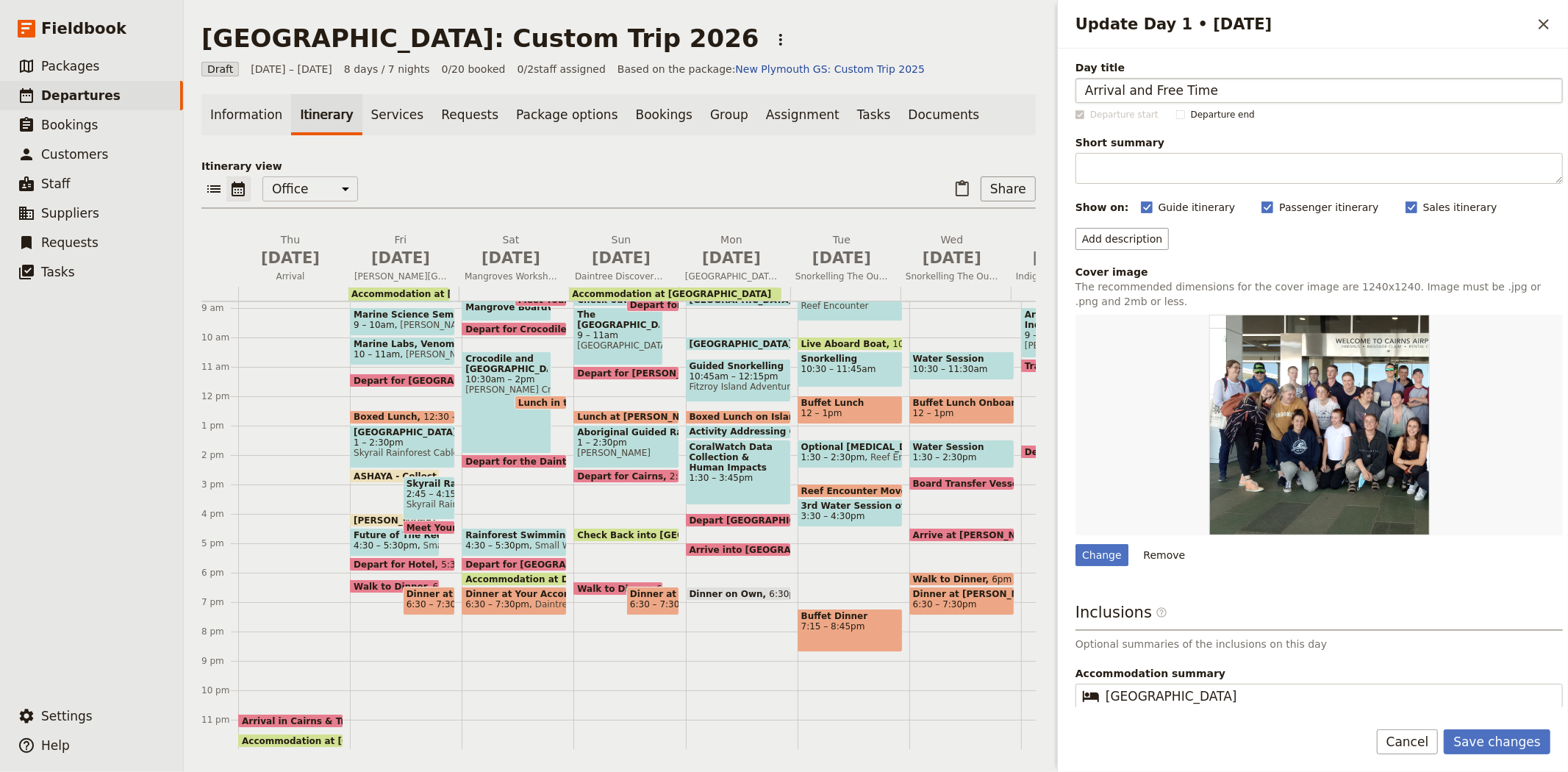
click at [1120, 82] on input "Arrival and Free Time" at bounding box center [1319, 90] width 488 height 25
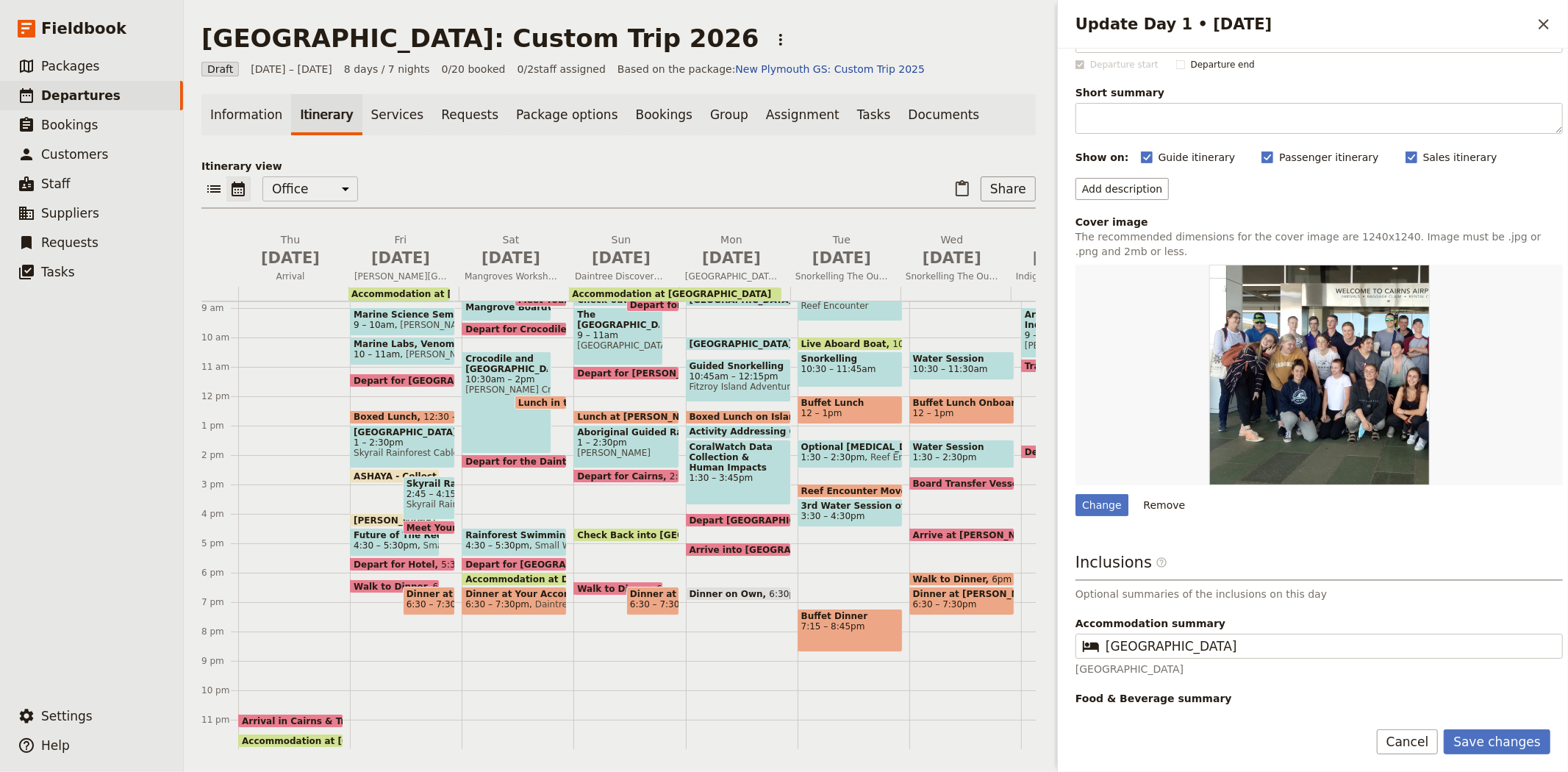
scroll to position [78, 0]
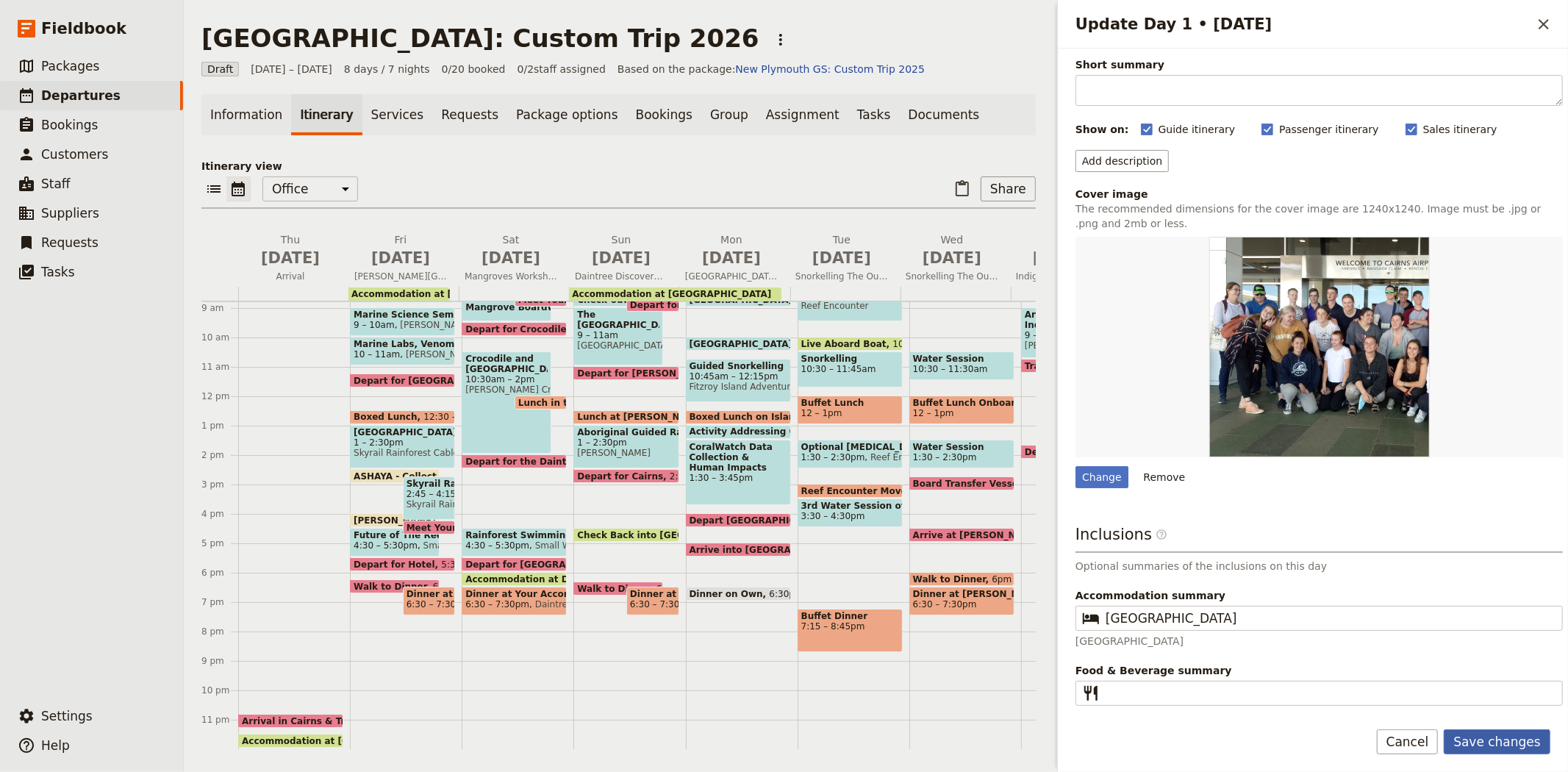
type input "Arrival, Orientation and Free Time"
click at [1489, 742] on button "Save changes" at bounding box center [1497, 741] width 106 height 25
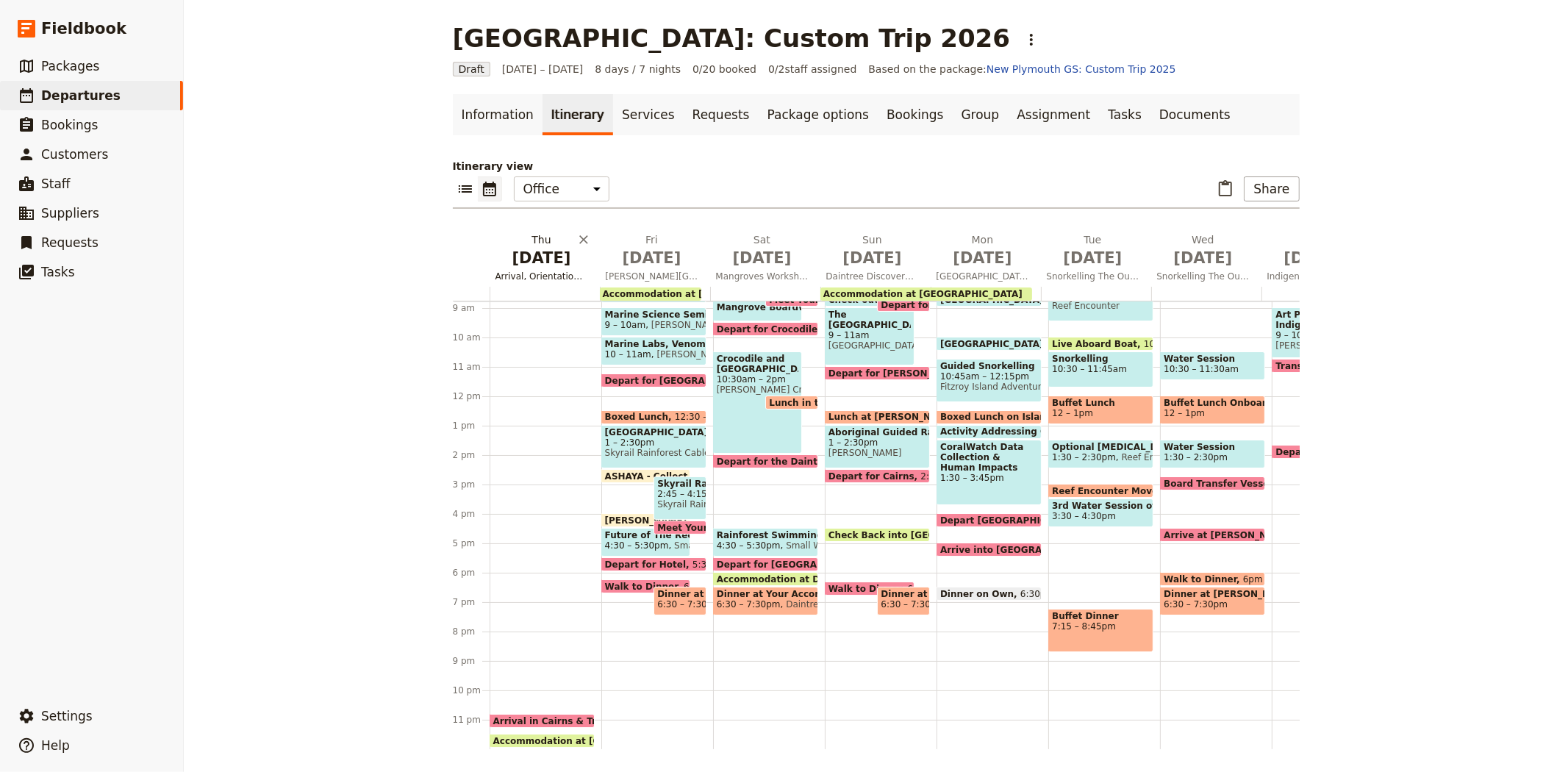
click at [526, 253] on span "Jul 2" at bounding box center [542, 257] width 92 height 22
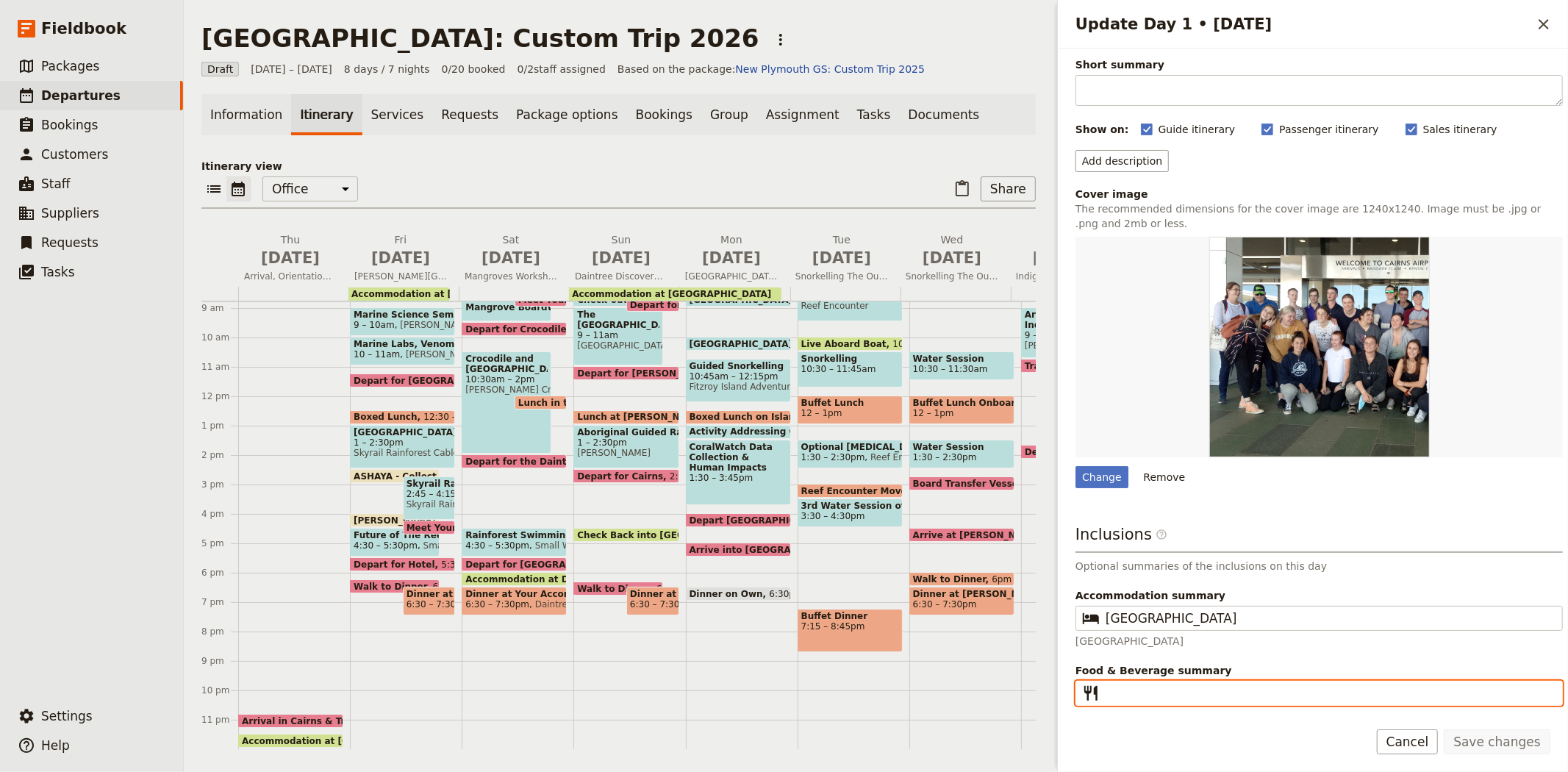
click at [1118, 686] on input "Food & Beverage summary ​" at bounding box center [1329, 693] width 448 height 17
type input "Dinner"
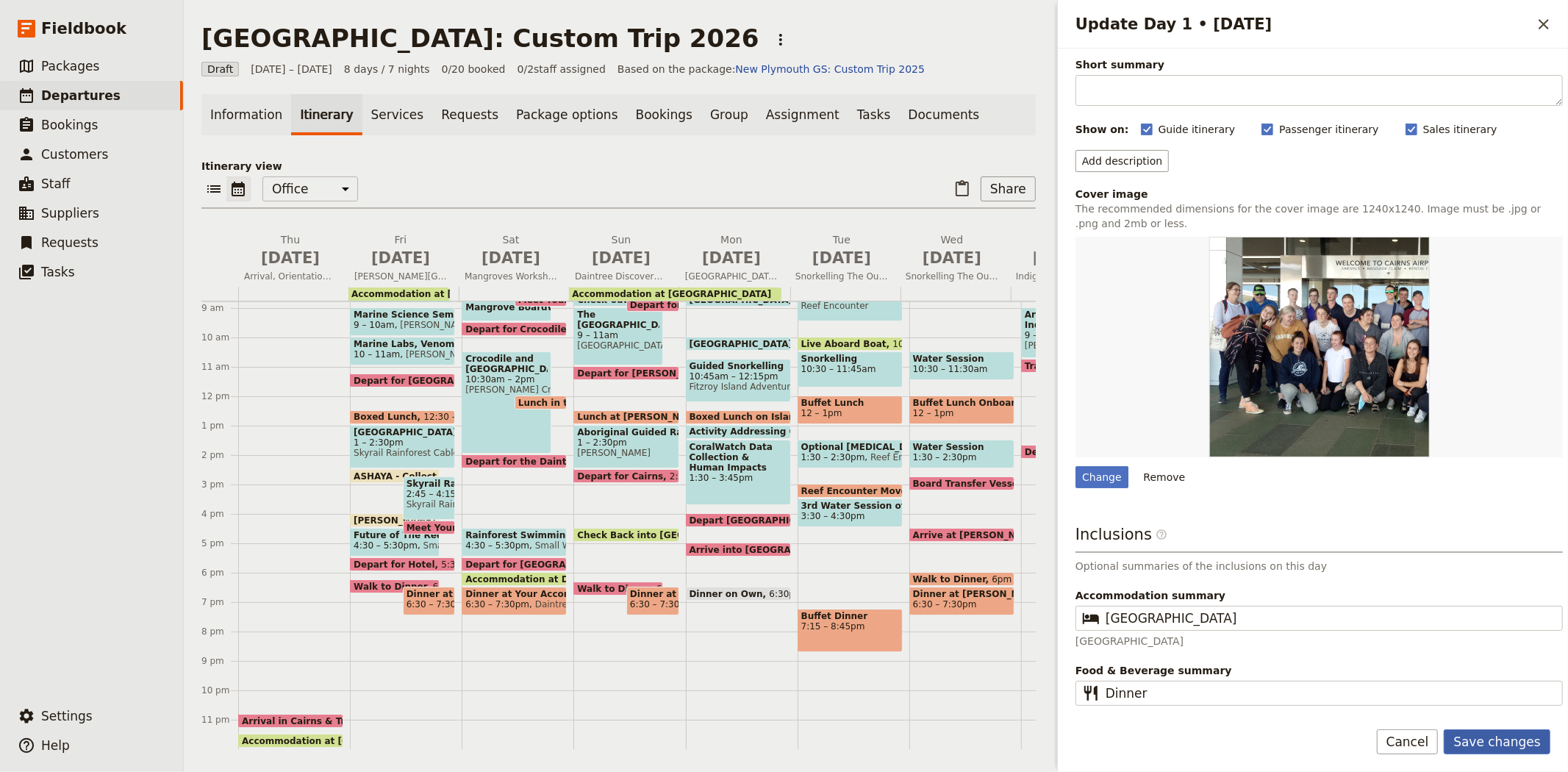
click at [1512, 744] on button "Save changes" at bounding box center [1497, 741] width 106 height 25
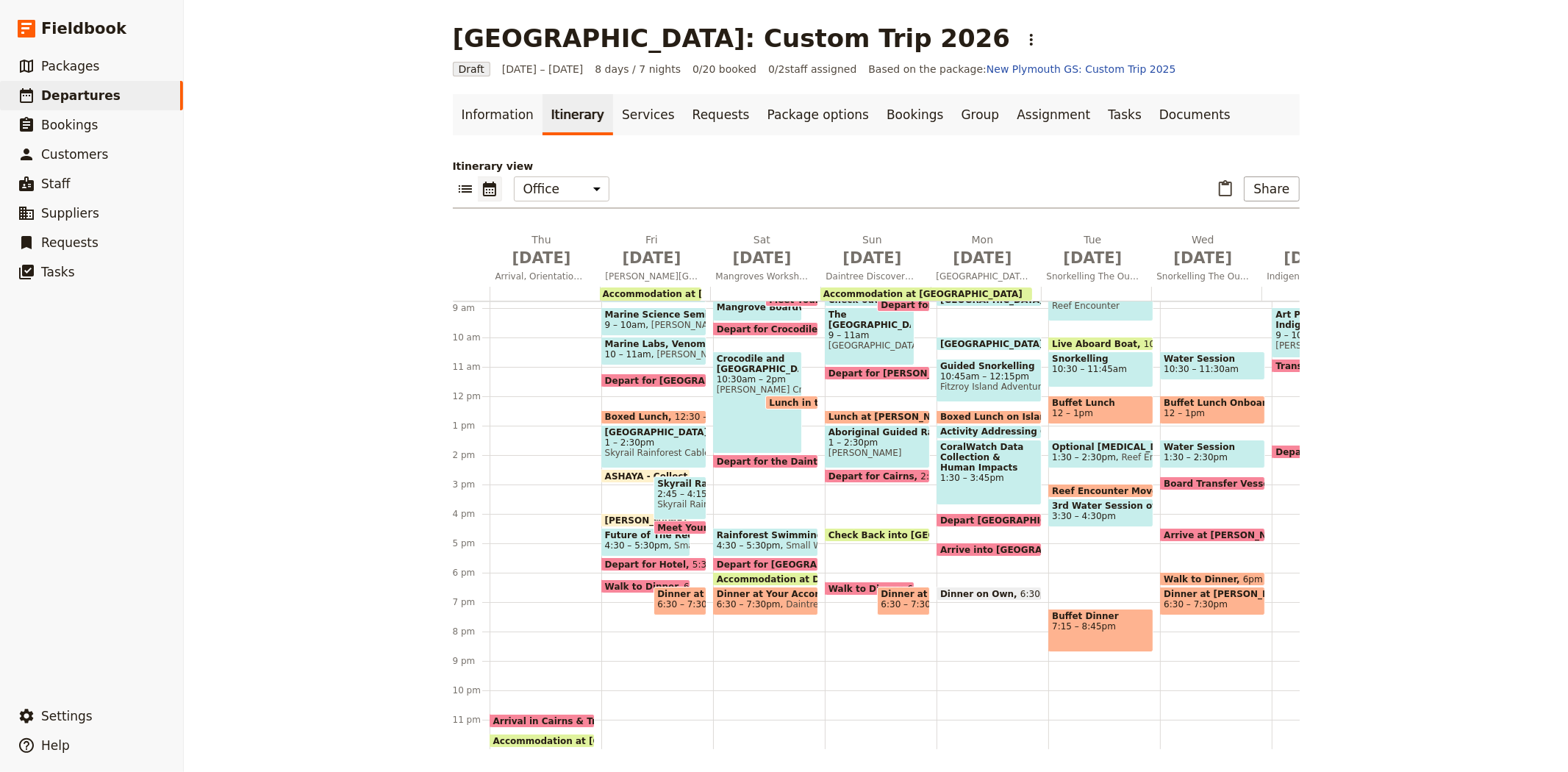
click at [524, 716] on span "Arrival in Cairns & Transfer to Hotel" at bounding box center [585, 721] width 185 height 10
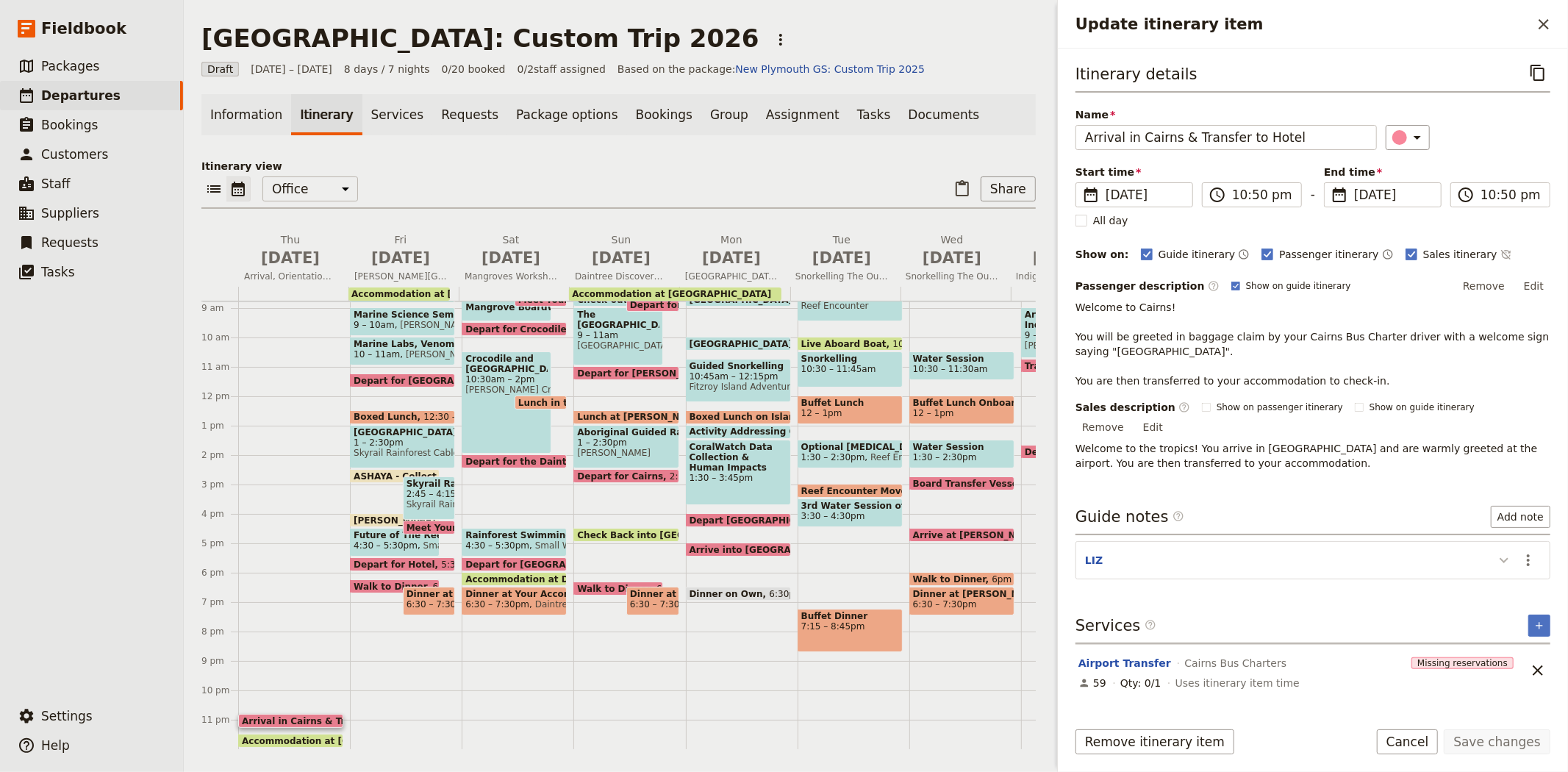
click at [1503, 551] on icon "Update itinerary item" at bounding box center [1504, 560] width 17 height 17
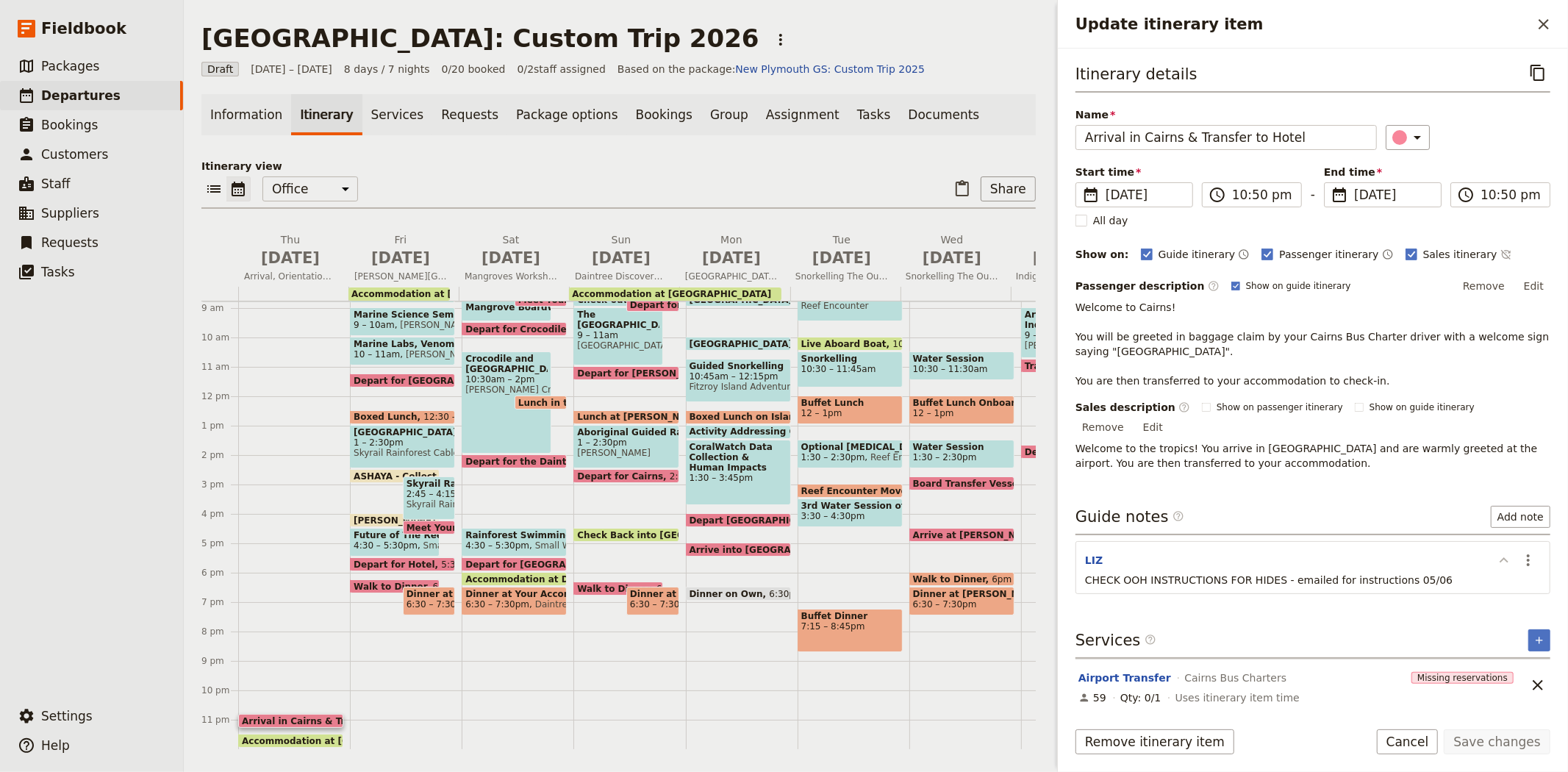
click at [1503, 557] on icon "Update itinerary item" at bounding box center [1504, 560] width 9 height 5
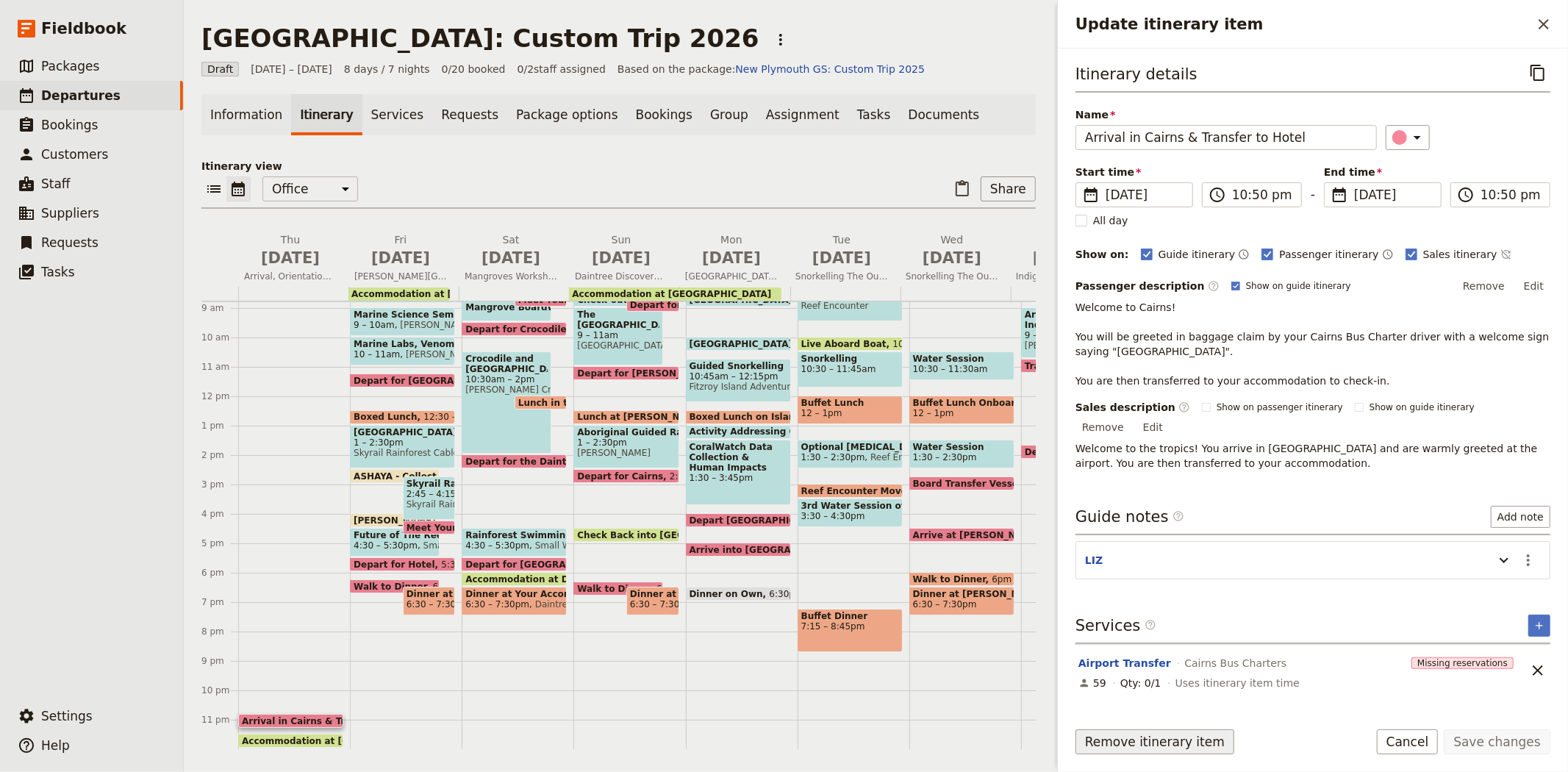
click at [1138, 736] on button "Remove itinerary item" at bounding box center [1155, 741] width 159 height 25
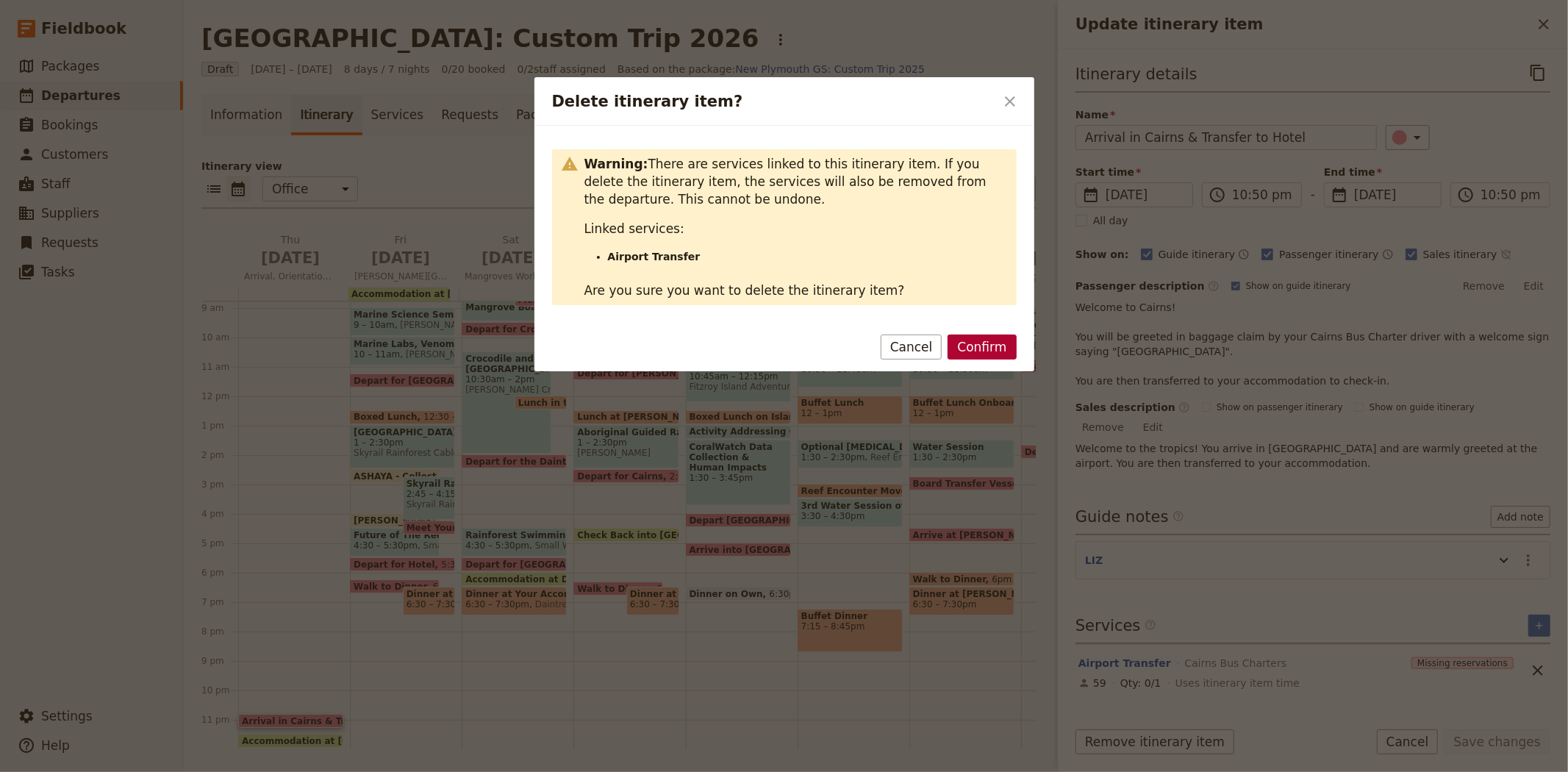
click at [969, 354] on button "Confirm" at bounding box center [982, 346] width 68 height 25
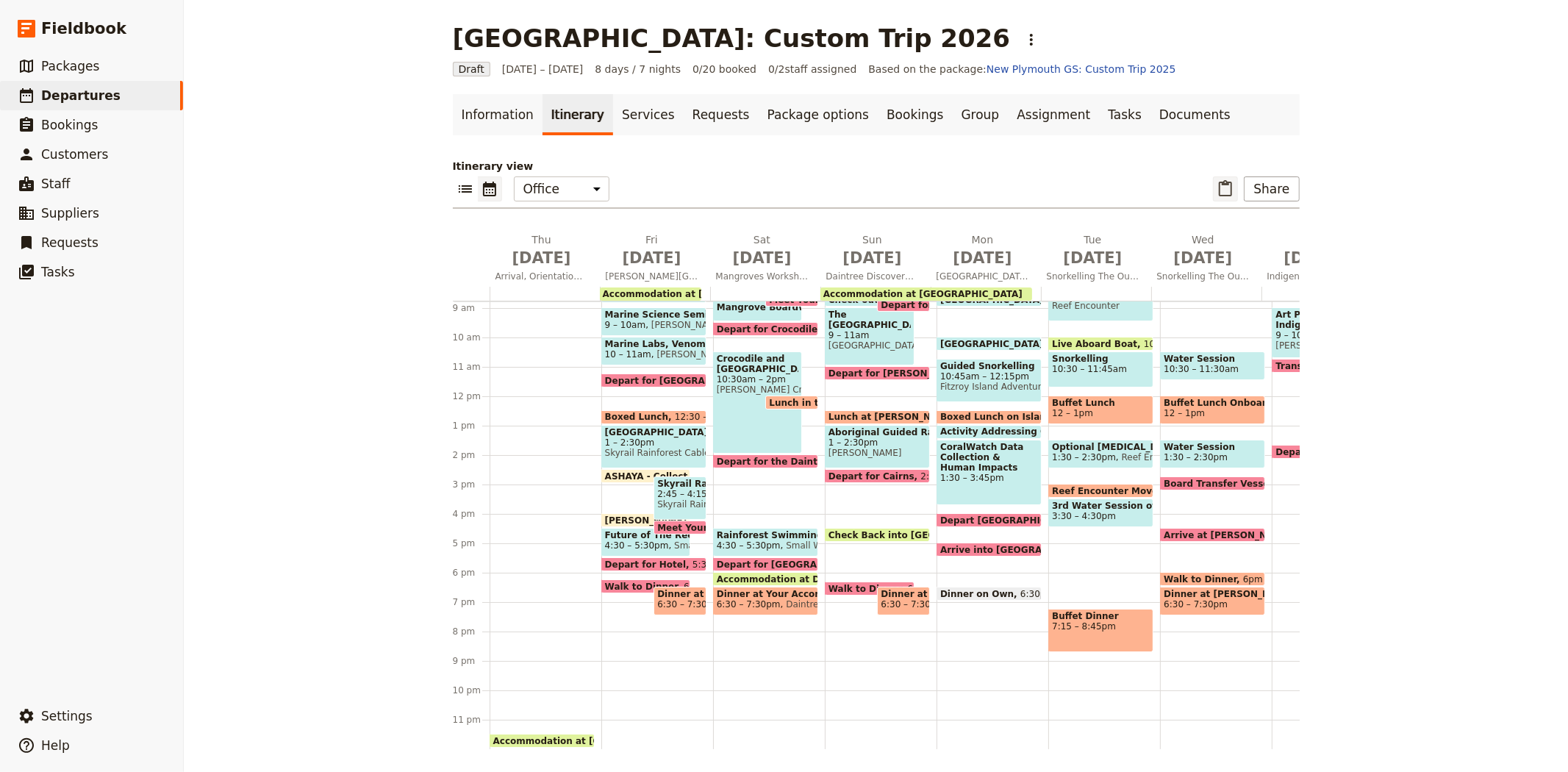
click at [1221, 192] on icon "Paste itinerary item" at bounding box center [1226, 188] width 17 height 17
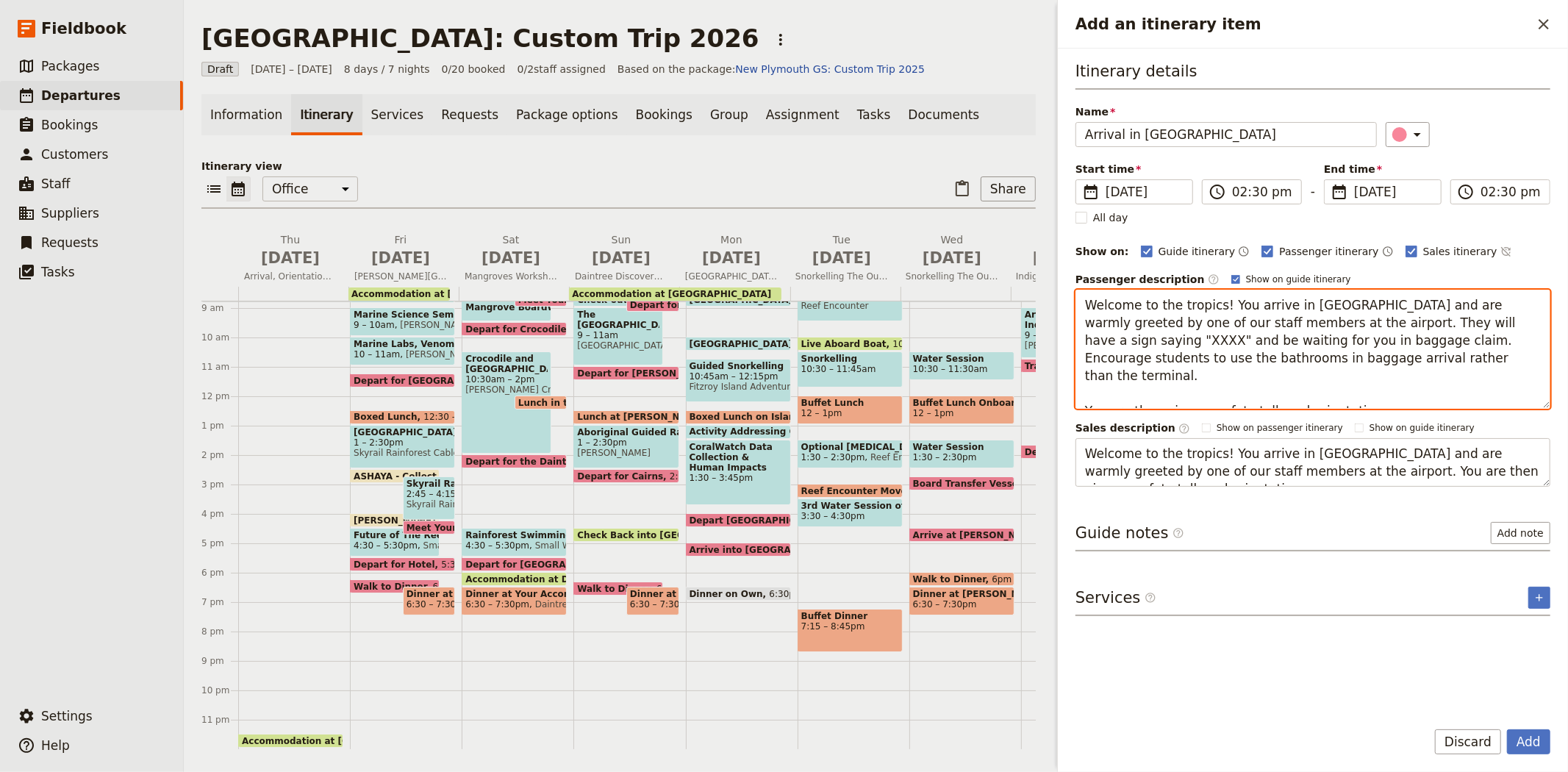
click at [1423, 319] on textarea "Welcome to the tropics! You arrive in [GEOGRAPHIC_DATA] and are warmly greeted …" at bounding box center [1313, 349] width 475 height 120
type textarea "Welcome to the tropics! You arrive in Cairns and are warmly greeted by one of o…"
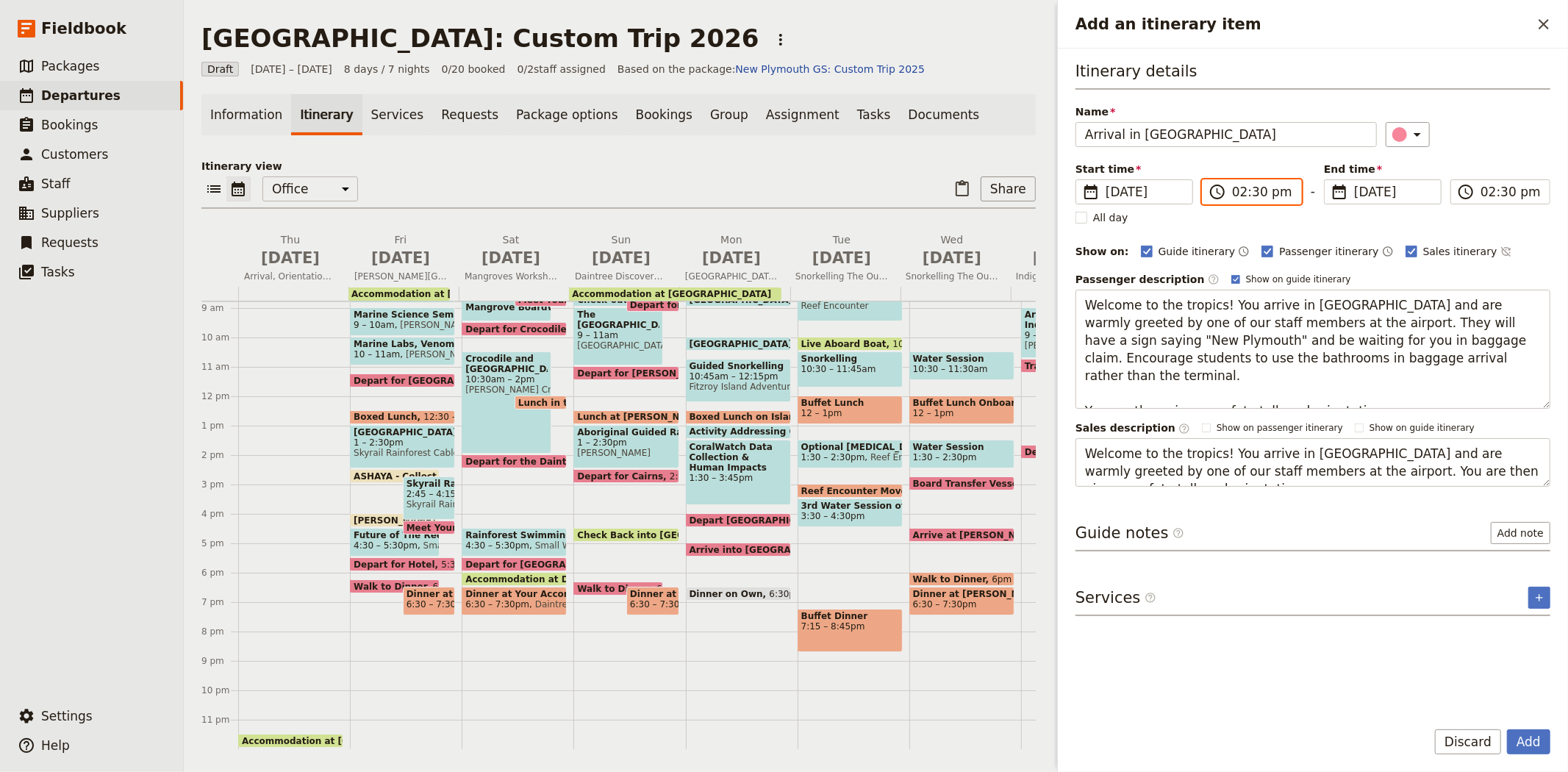
click at [1236, 189] on input "02:30 pm" at bounding box center [1262, 192] width 60 height 17
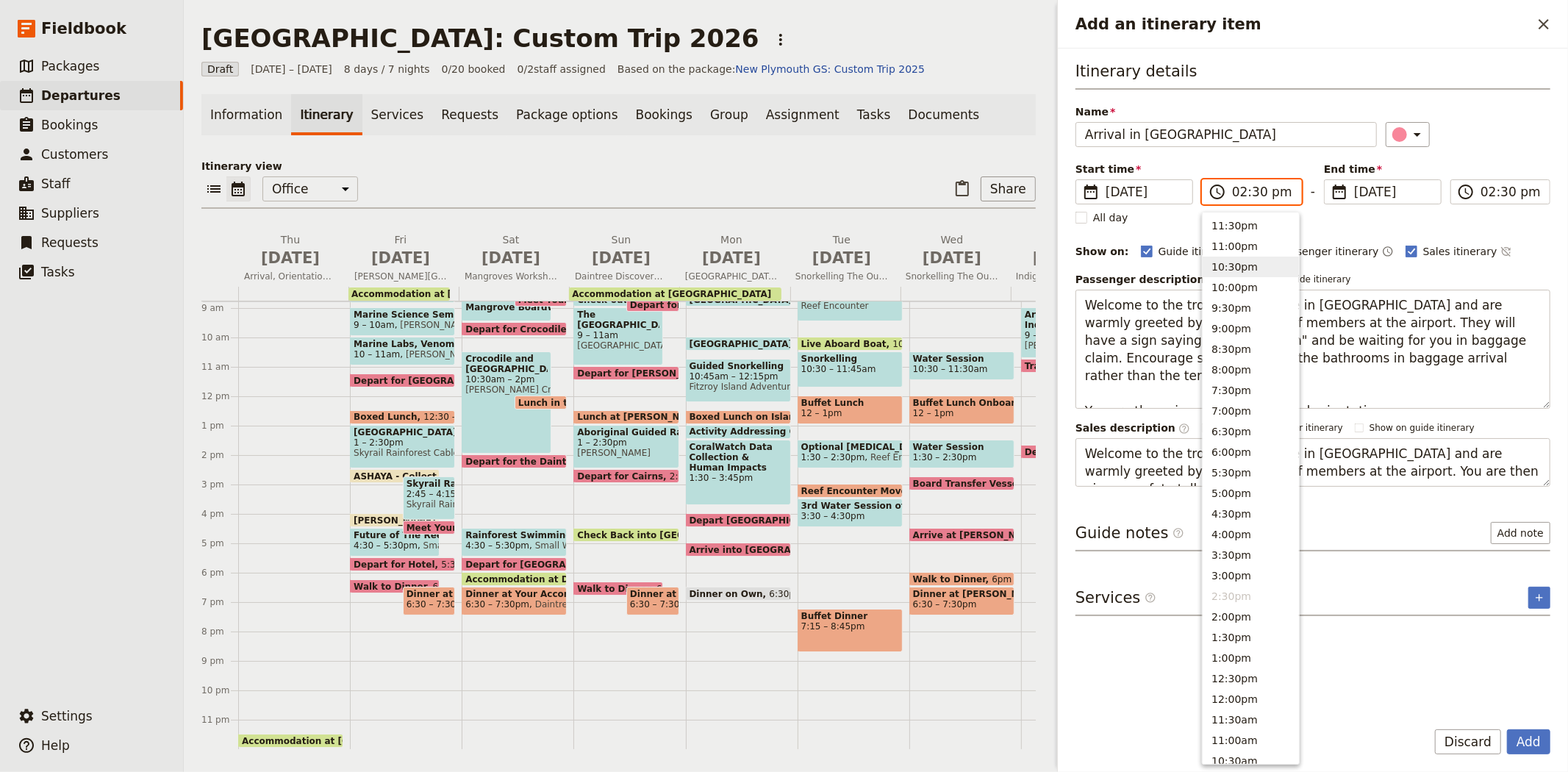
click at [1248, 260] on button "10:30pm" at bounding box center [1251, 267] width 96 height 21
type input "10:30 pm"
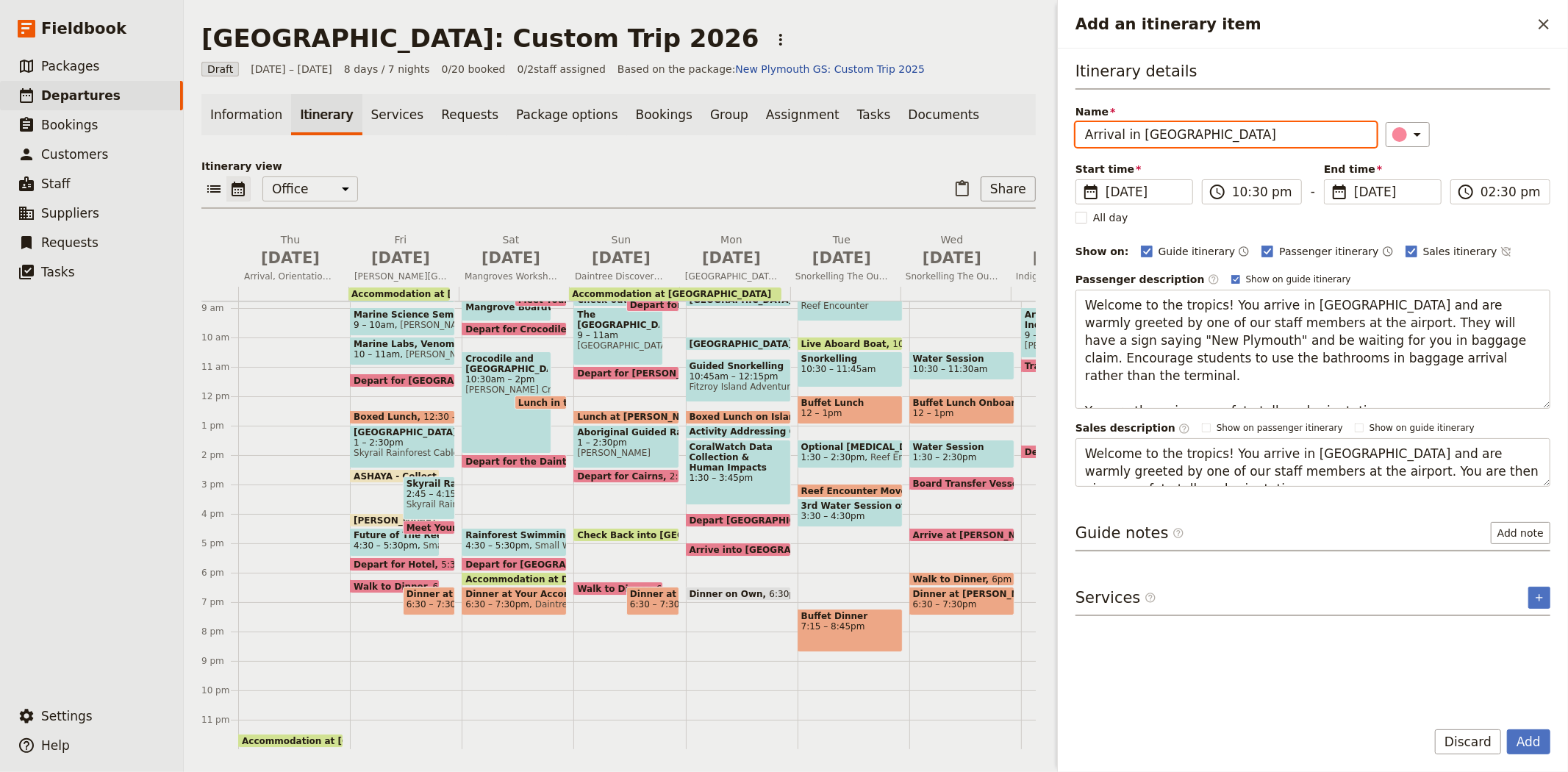
type input "10:30 pm"
click at [1490, 125] on div "​" at bounding box center [1469, 134] width 166 height 25
click at [1274, 192] on input "10:30 pm" at bounding box center [1262, 192] width 60 height 17
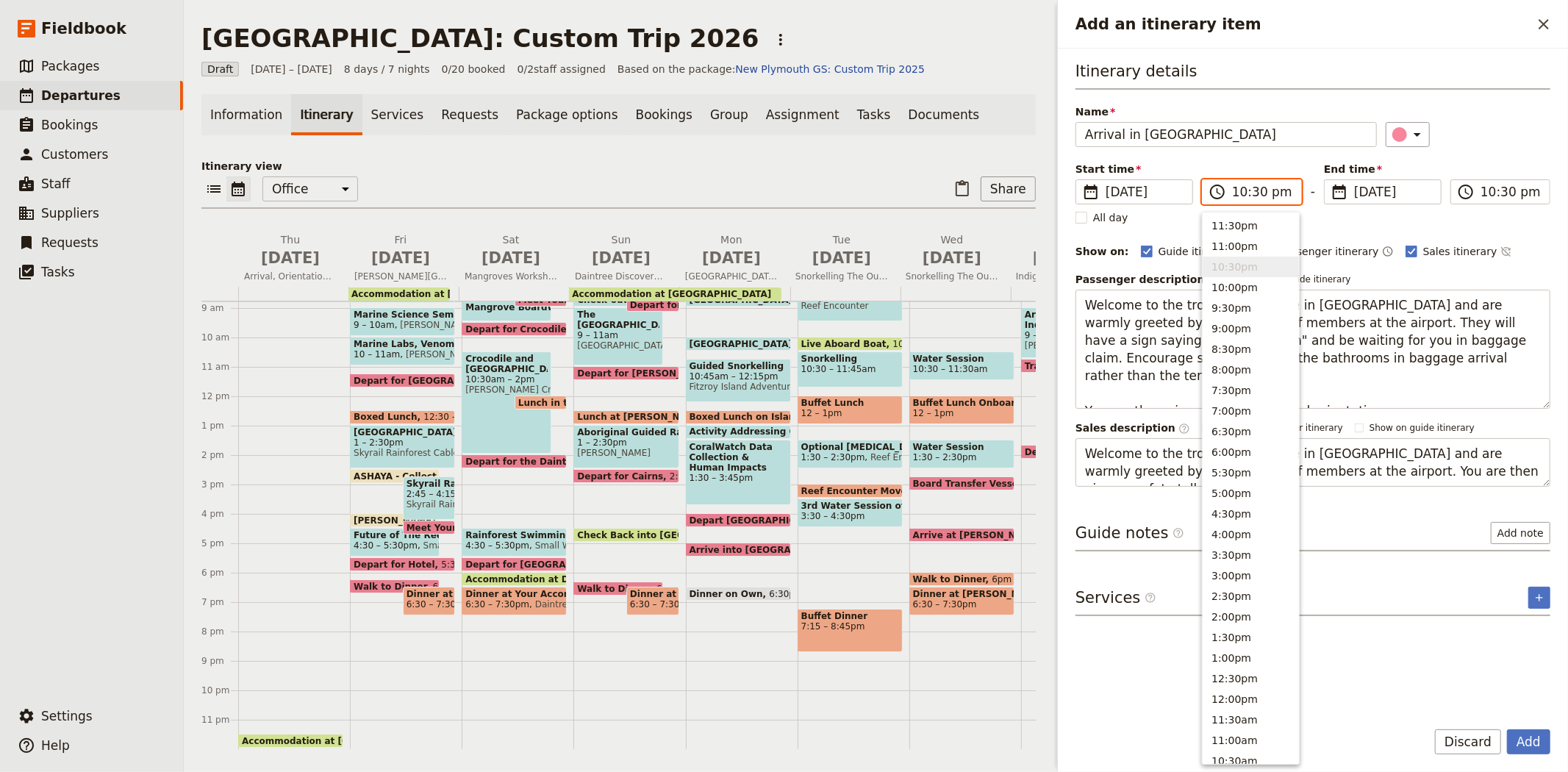
click at [1257, 192] on input "10:30 pm" at bounding box center [1262, 192] width 60 height 17
type input "10:40 am"
click at [1435, 130] on div "​" at bounding box center [1469, 134] width 166 height 25
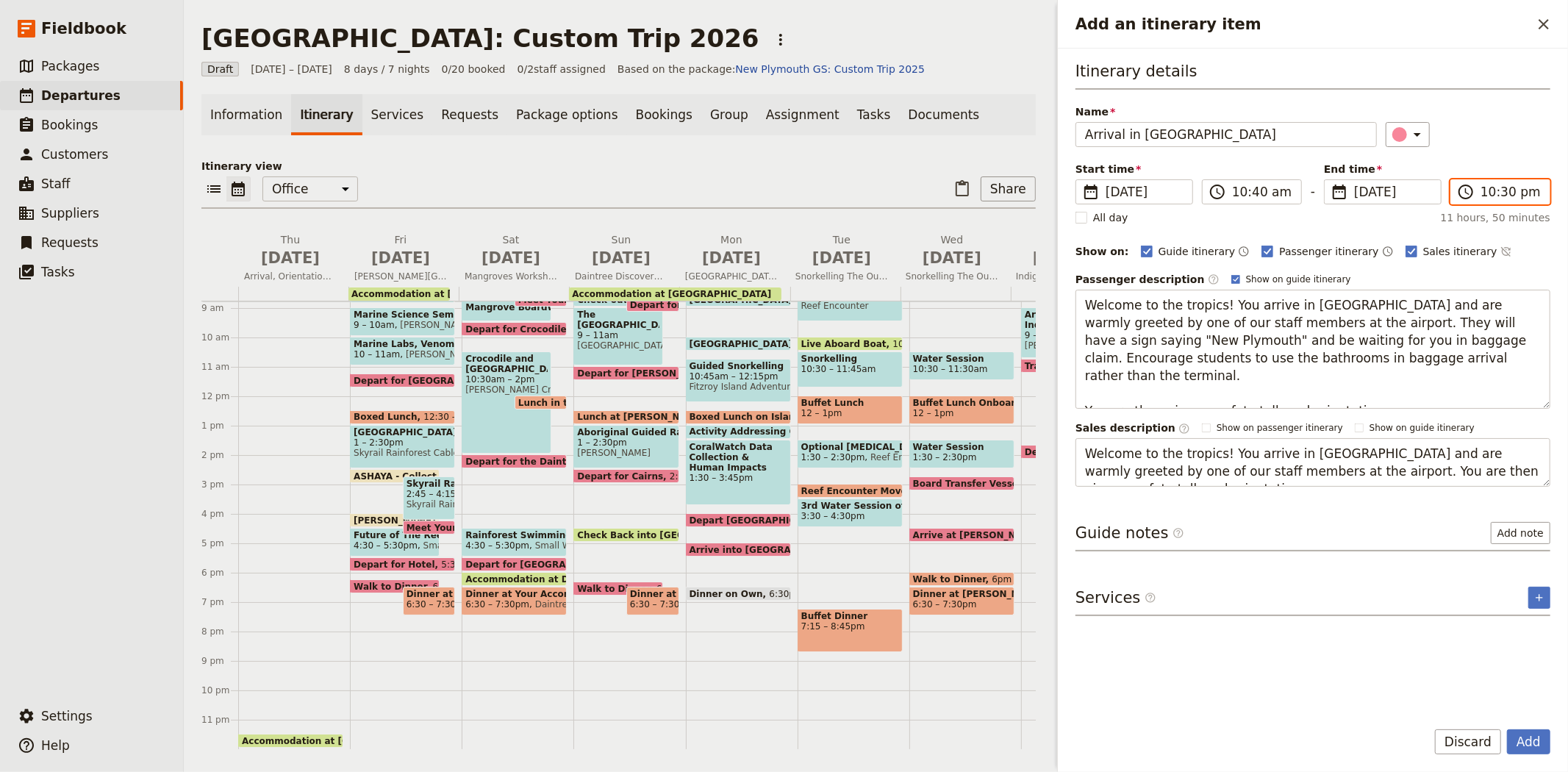
drag, startPoint x: 1512, startPoint y: 195, endPoint x: 1503, endPoint y: 191, distance: 9.8
click at [1511, 194] on input "10:30 pm" at bounding box center [1510, 192] width 60 height 17
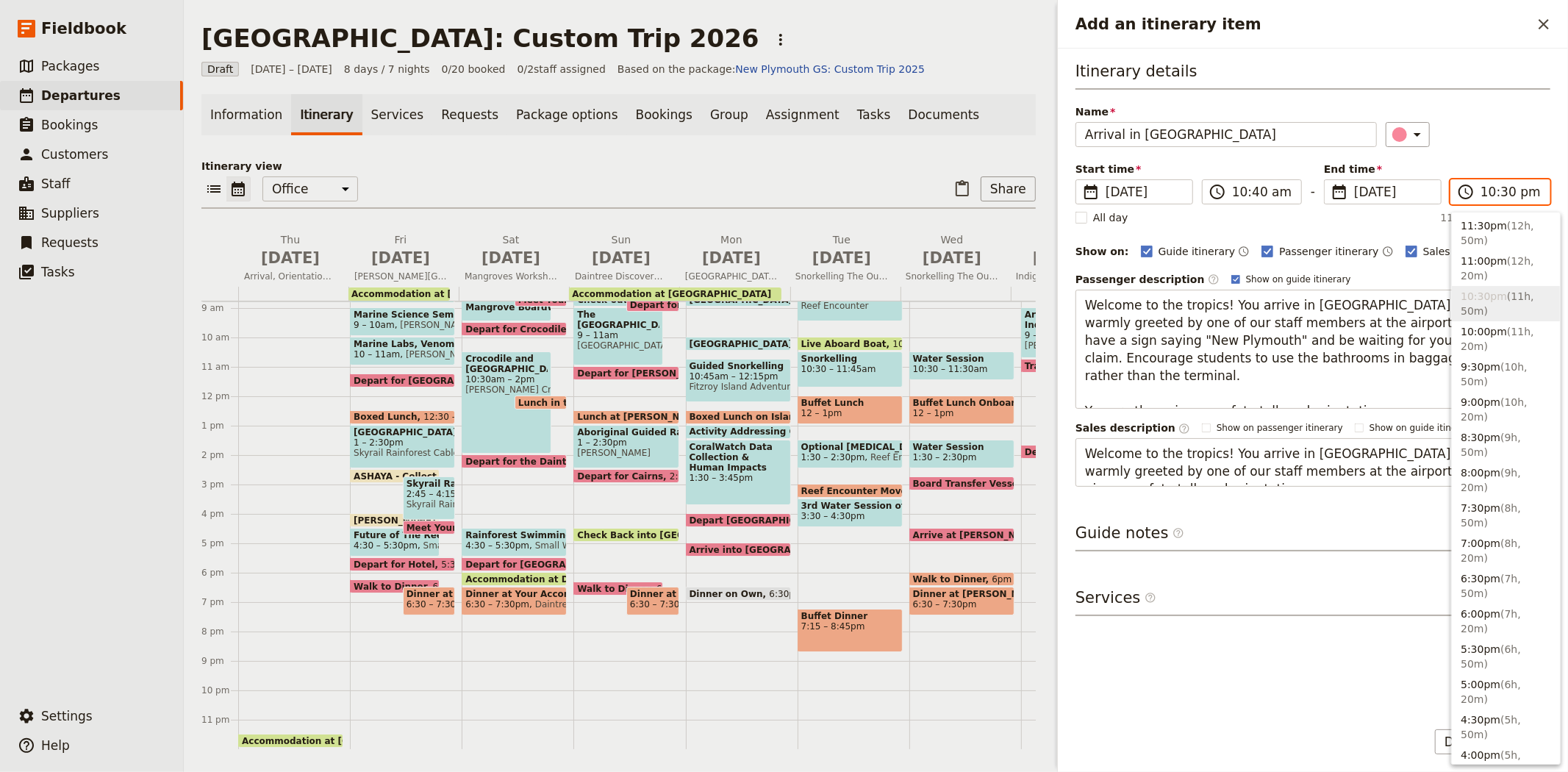
click at [1503, 193] on input "10:30 pm" at bounding box center [1510, 192] width 60 height 17
type input "10:40 am"
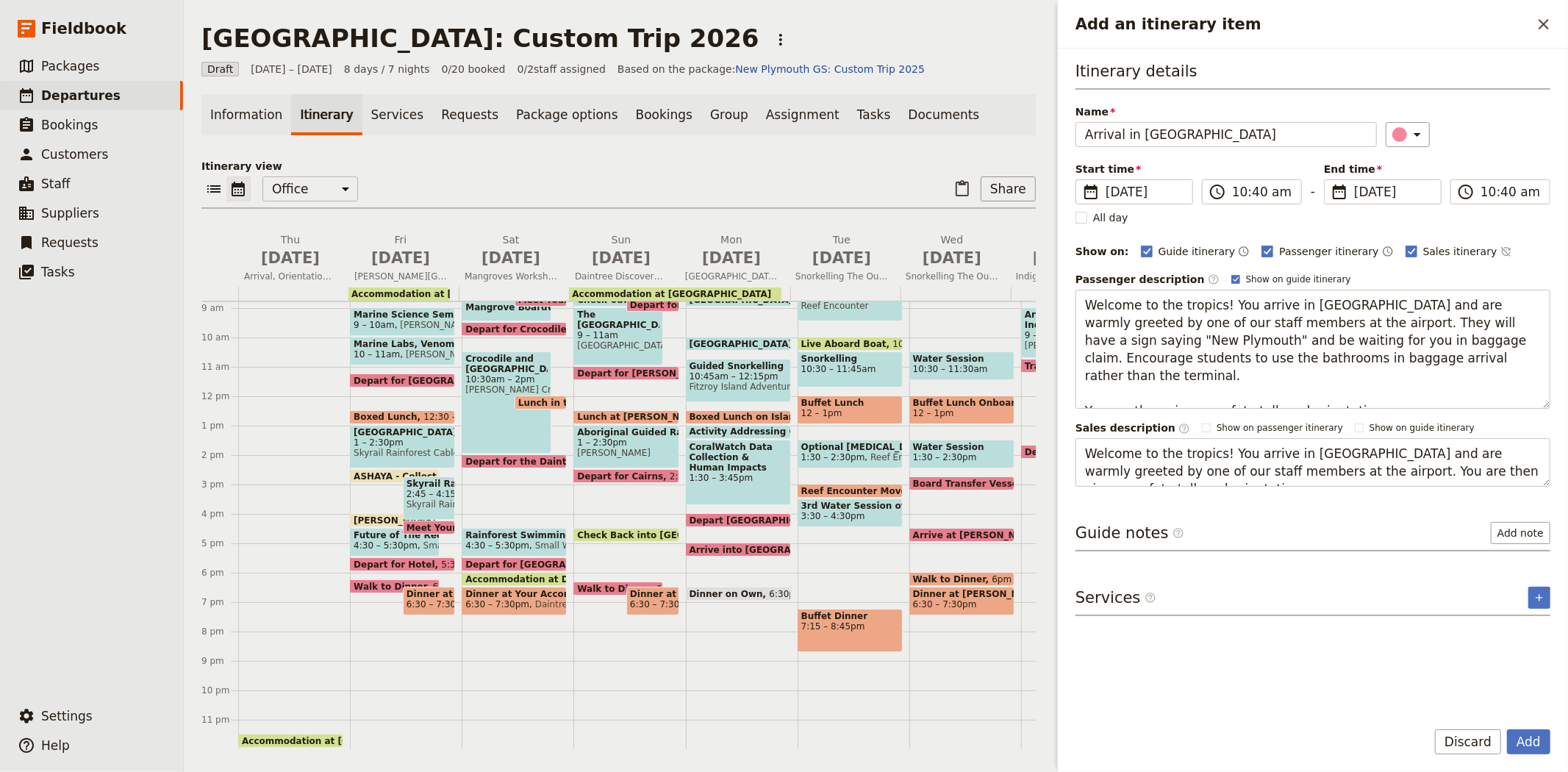
click at [1469, 98] on div "Itinerary details Name Arrival in Cairns ​ Start time ​ 2 Jul 2026 02/07/2026 2…" at bounding box center [1313, 273] width 475 height 427
click at [1531, 743] on button "Add" at bounding box center [1529, 741] width 44 height 25
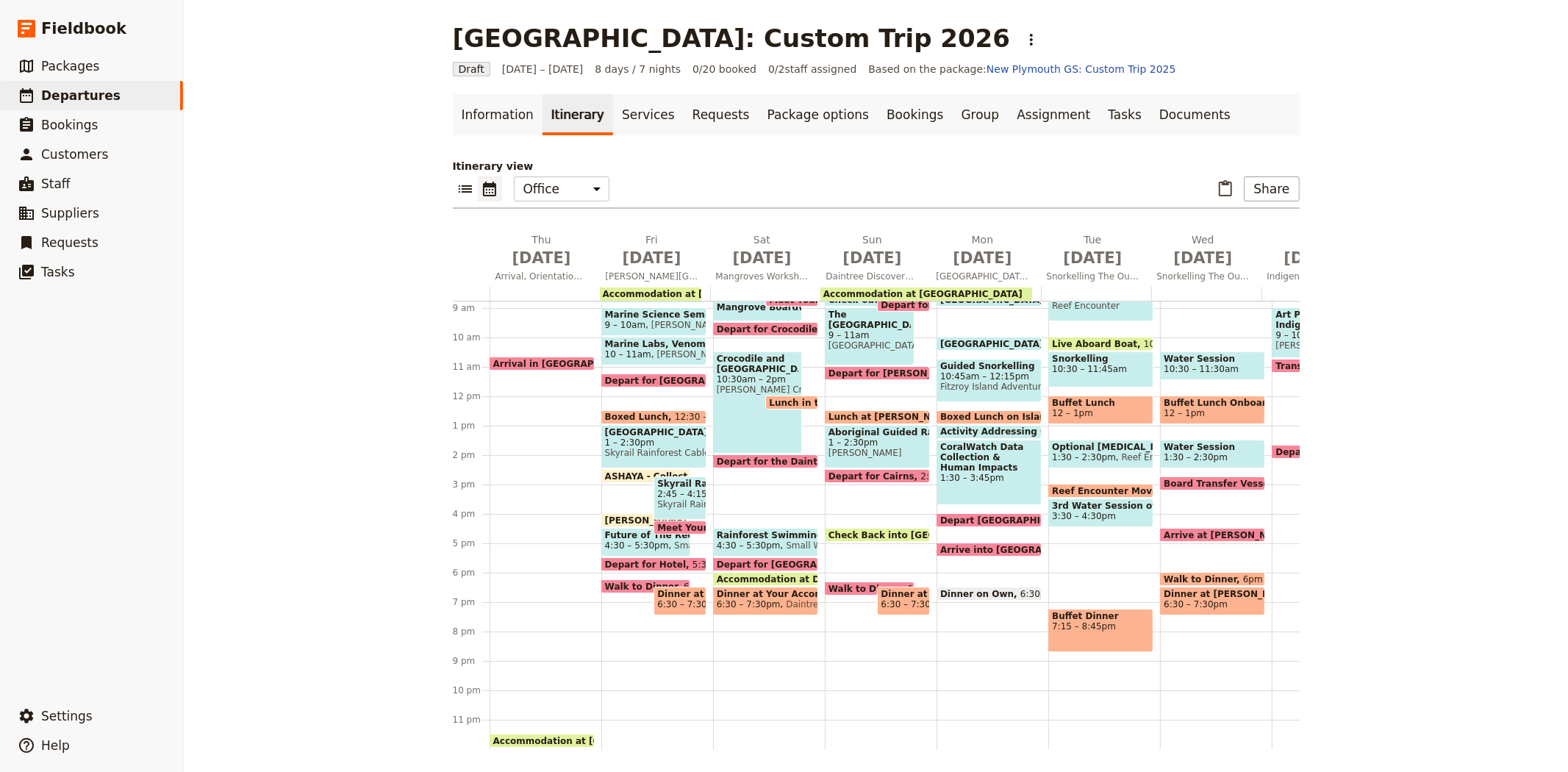
click at [556, 736] on span "Accommodation at Hides Hotel Cairns" at bounding box center [596, 741] width 206 height 10
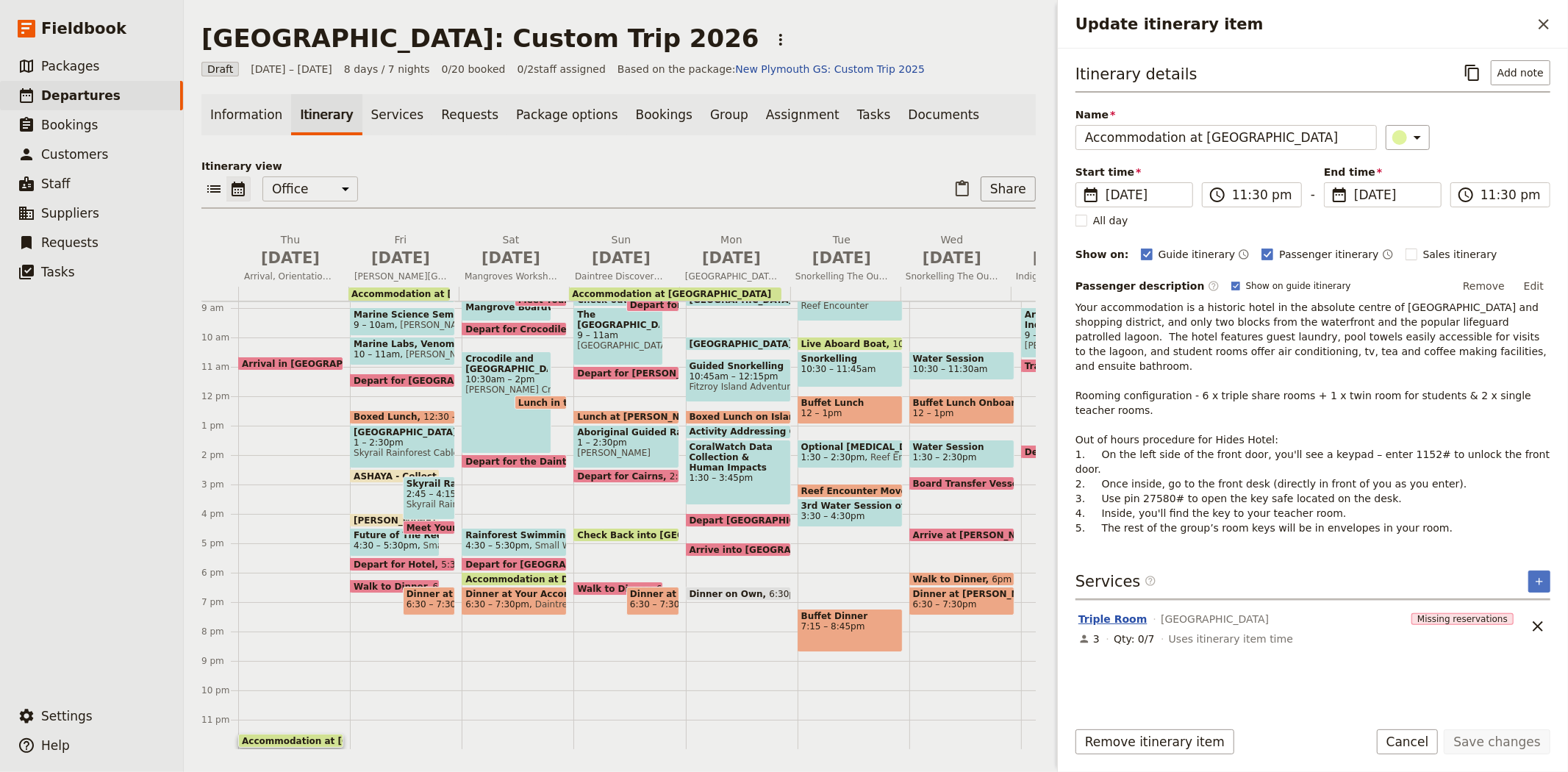
click at [1119, 611] on button "Triple Room" at bounding box center [1113, 618] width 69 height 15
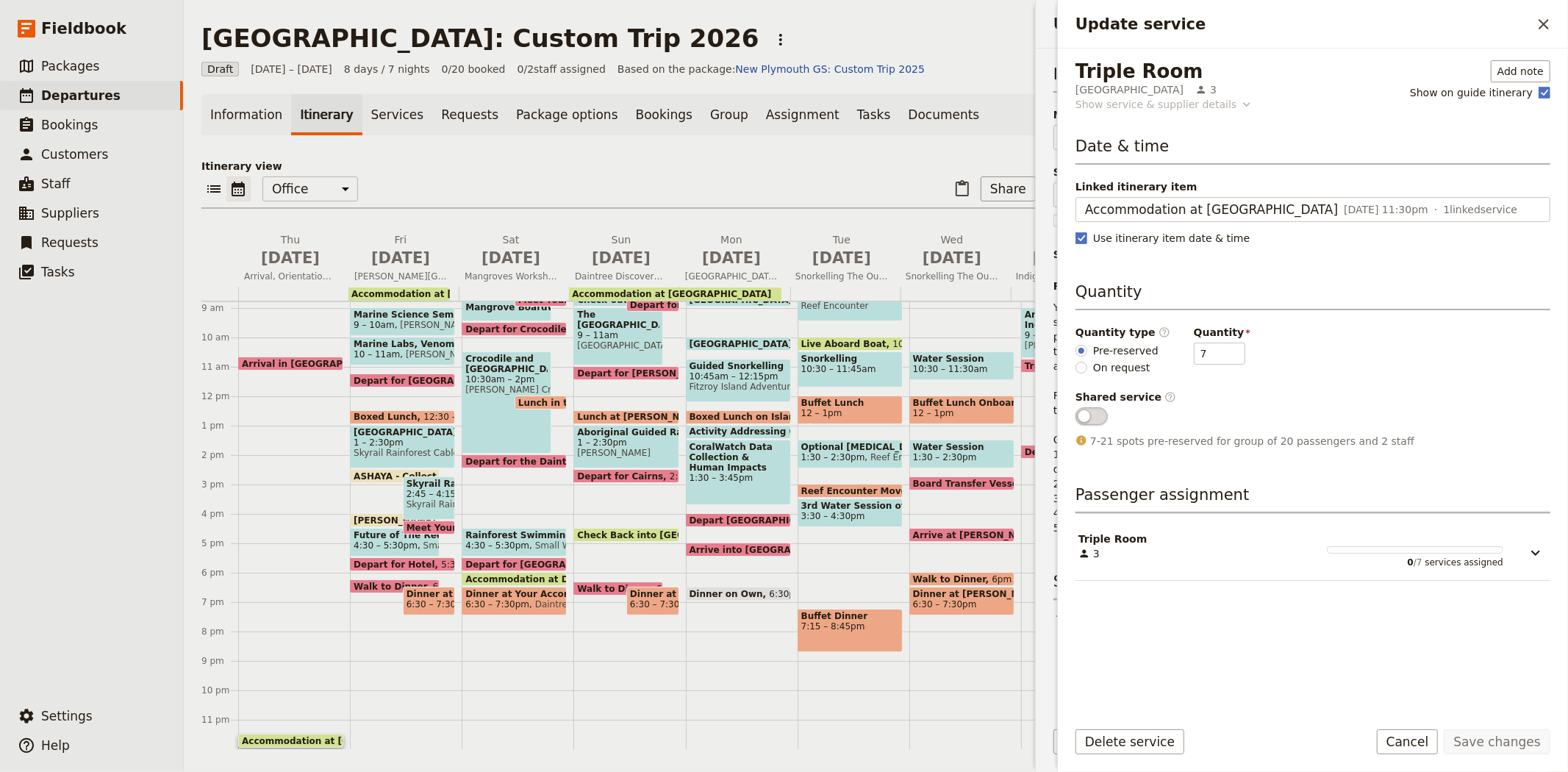
click at [1104, 100] on div "Show service & supplier details" at bounding box center [1156, 104] width 161 height 15
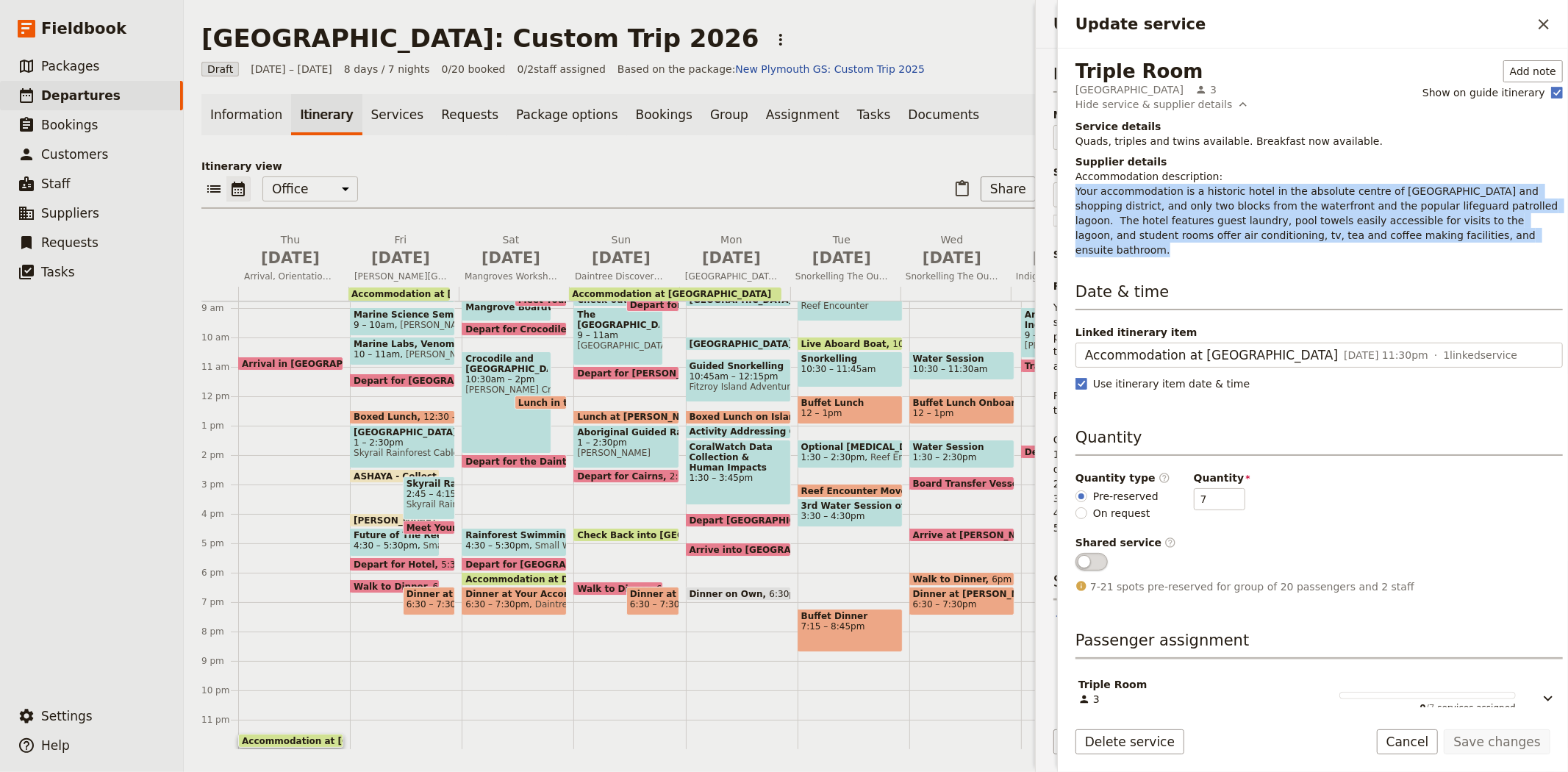
drag, startPoint x: 1404, startPoint y: 232, endPoint x: 1063, endPoint y: 194, distance: 343.1
click at [1063, 194] on div "Triple Room Hides Hotel Cairns 3 Add note Show on guide itinerary Hide service …" at bounding box center [1313, 378] width 510 height 659
copy p "Your accommodation is a historic hotel in the absolute centre of Cairns restaur…"
click at [1540, 25] on icon "Close drawer" at bounding box center [1544, 24] width 17 height 17
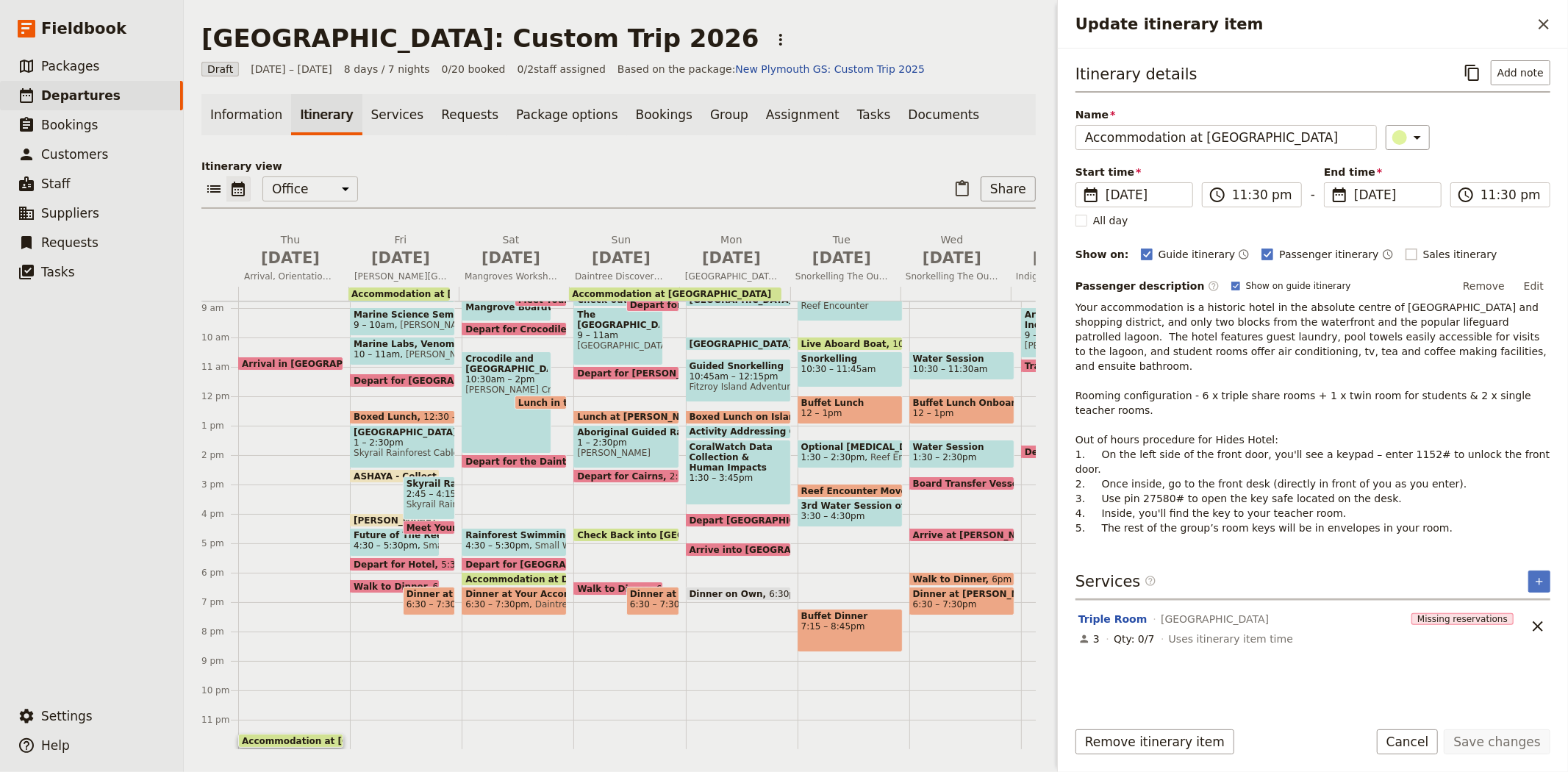
click at [1406, 257] on label "Sales itinerary" at bounding box center [1451, 254] width 92 height 15
click at [1405, 247] on input "Sales itinerary" at bounding box center [1405, 246] width 1 height 1
checkbox input "true"
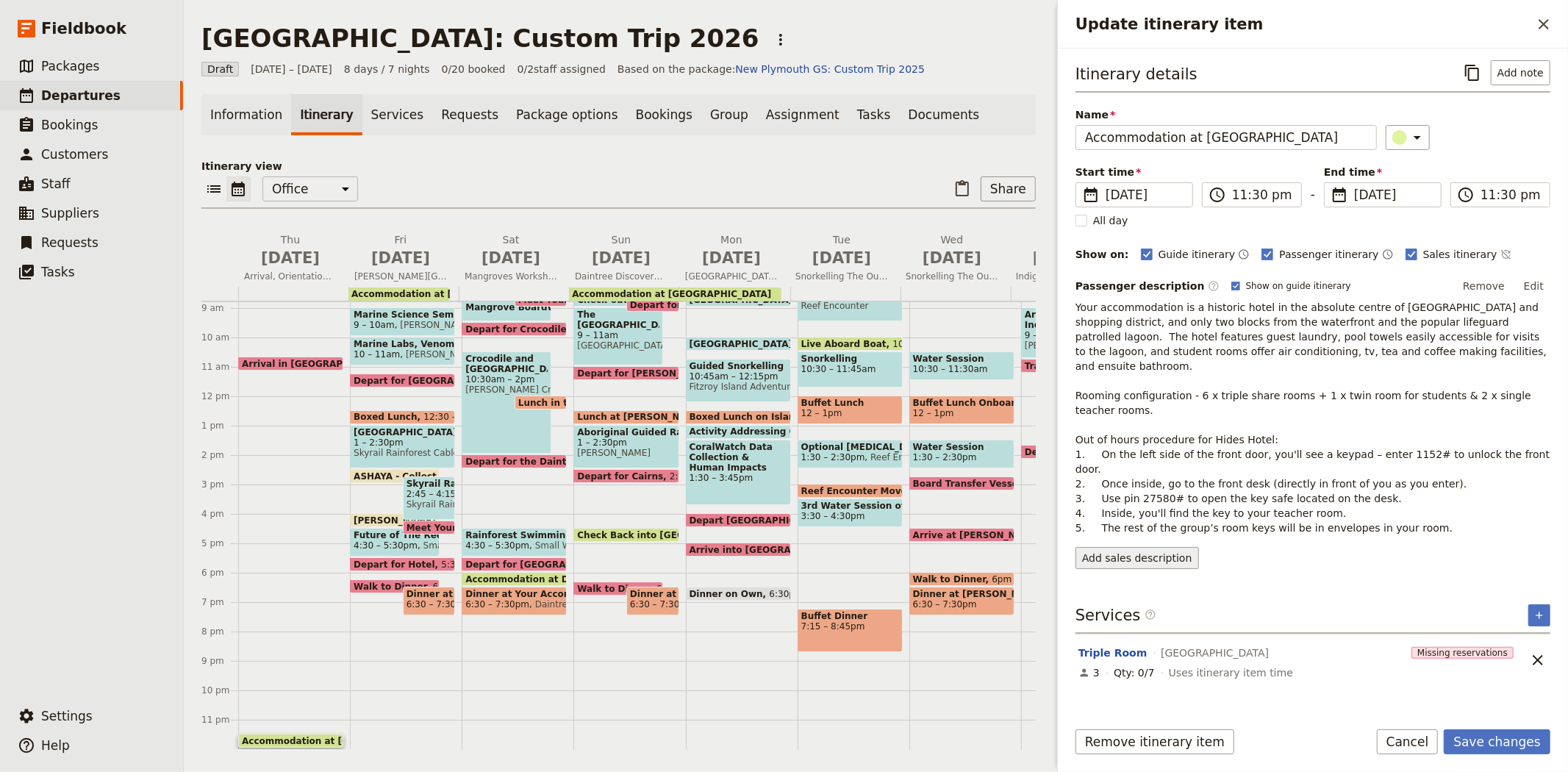
click at [1161, 547] on button "Add sales description" at bounding box center [1138, 557] width 124 height 22
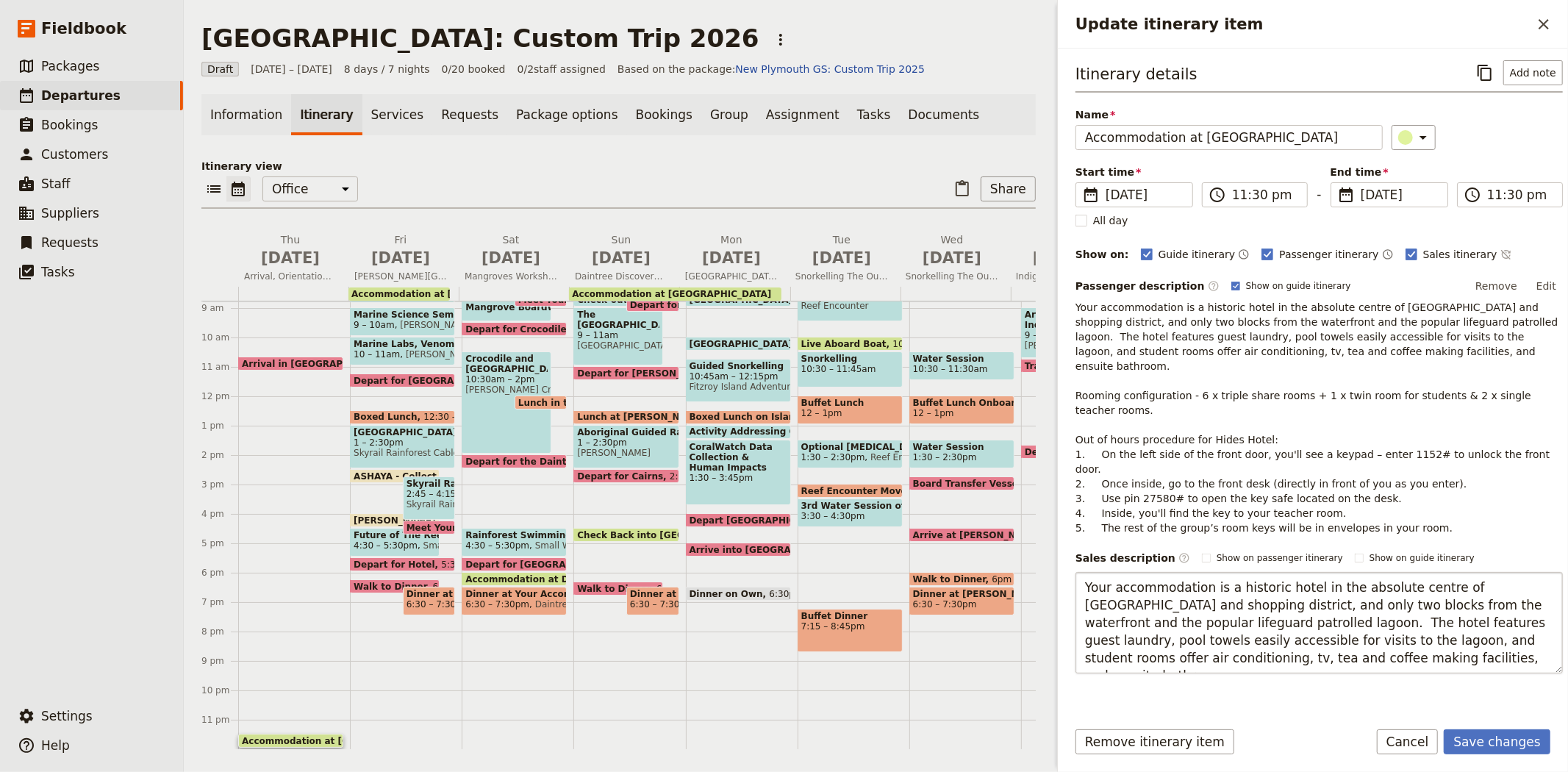
click at [1241, 577] on textarea "Your accommodation is a historic hotel in the absolute centre of Cairns restaur…" at bounding box center [1319, 623] width 488 height 101
type textarea "Your accommodation is a historic hotel in the absolute centre of Cairns restaur…"
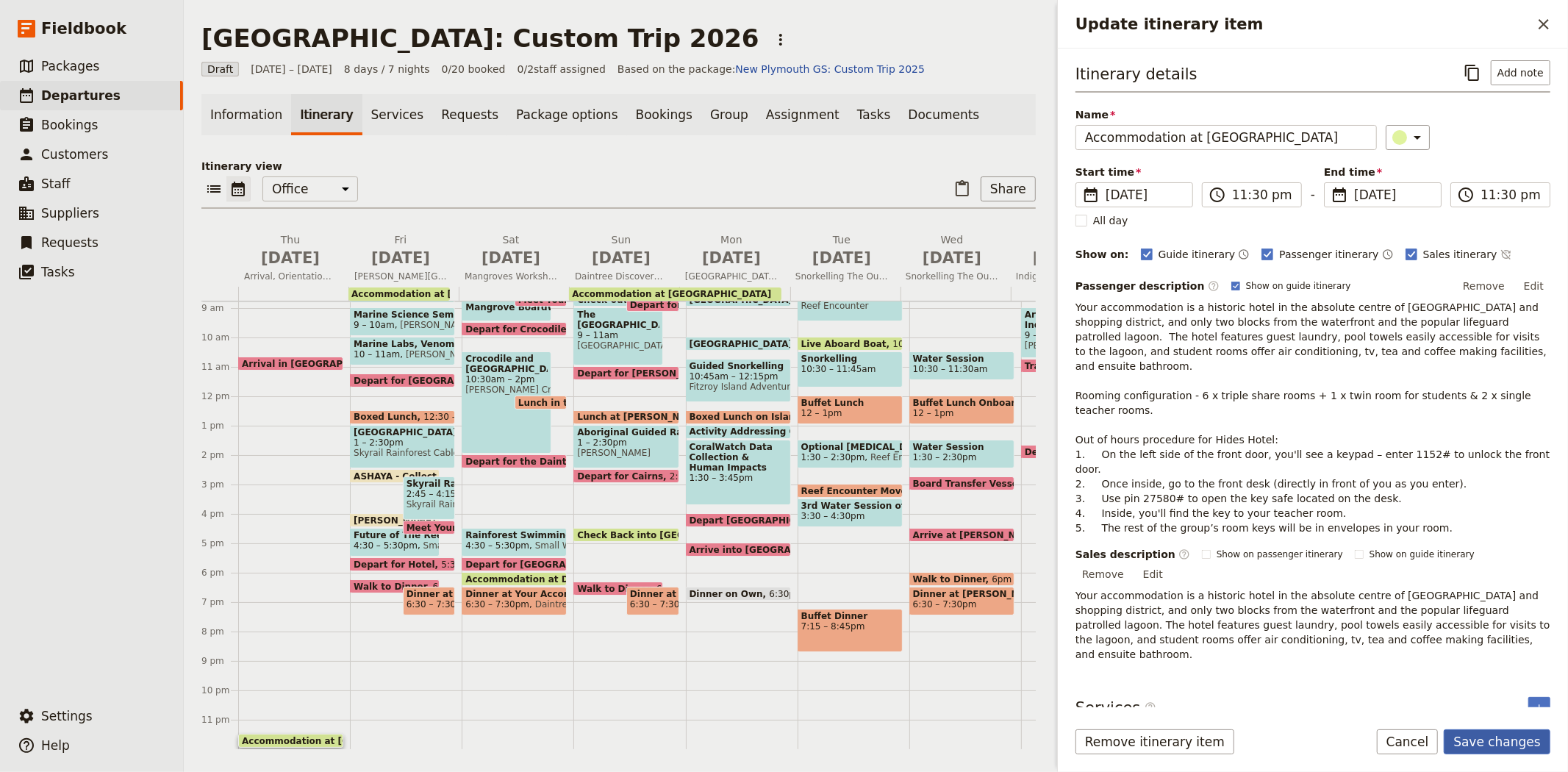
click at [1512, 743] on button "Save changes" at bounding box center [1497, 741] width 106 height 25
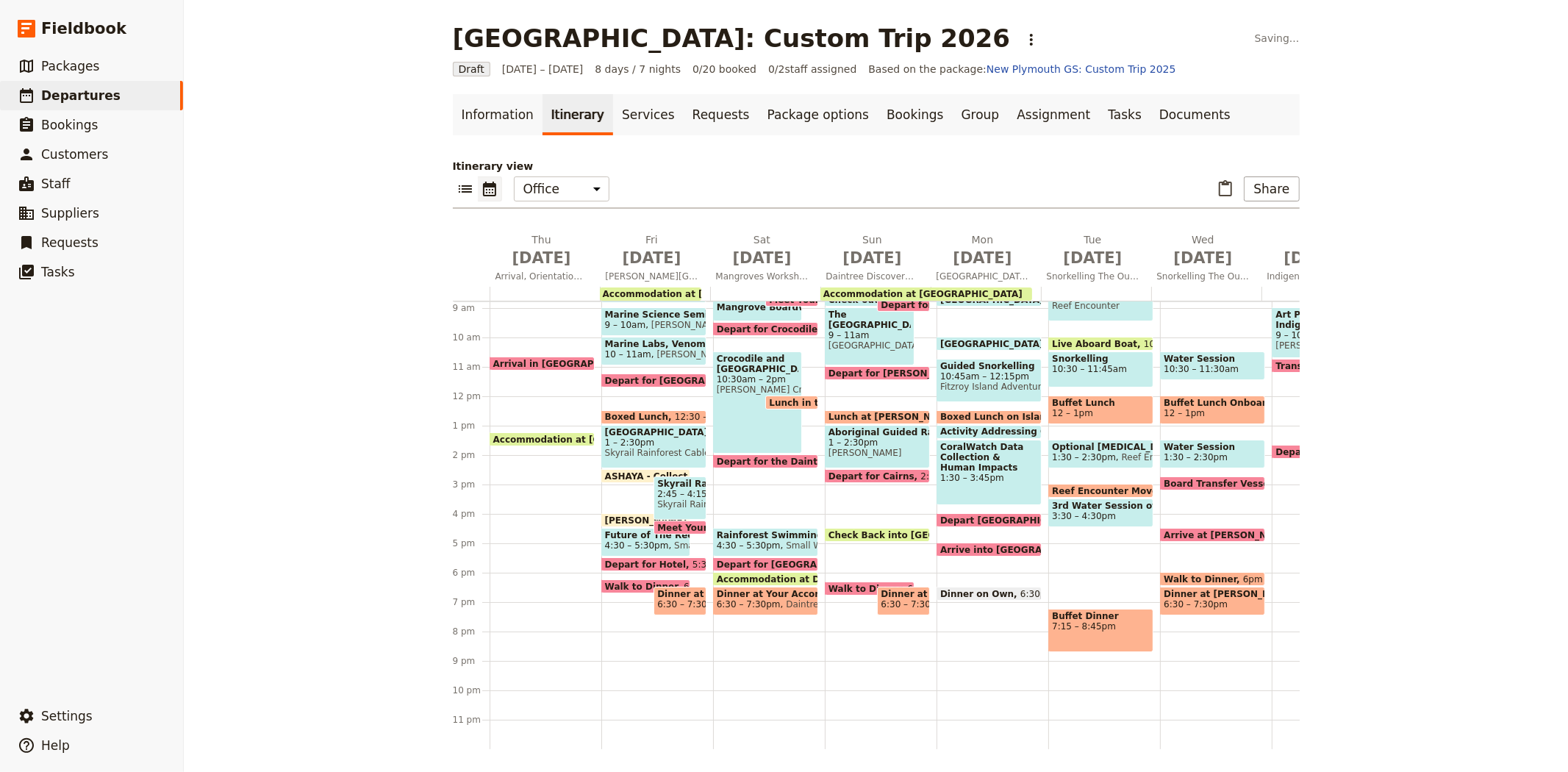
click at [547, 500] on div "Arrival in Cairns 10:40am Accommodation at Hides Hotel Cairns 1:15pm Hides Hote…" at bounding box center [545, 396] width 112 height 706
click at [525, 483] on div "Arrival in Cairns 10:40am Accommodation at Hides Hotel Cairns 1:15pm Hides Hote…" at bounding box center [545, 396] width 112 height 706
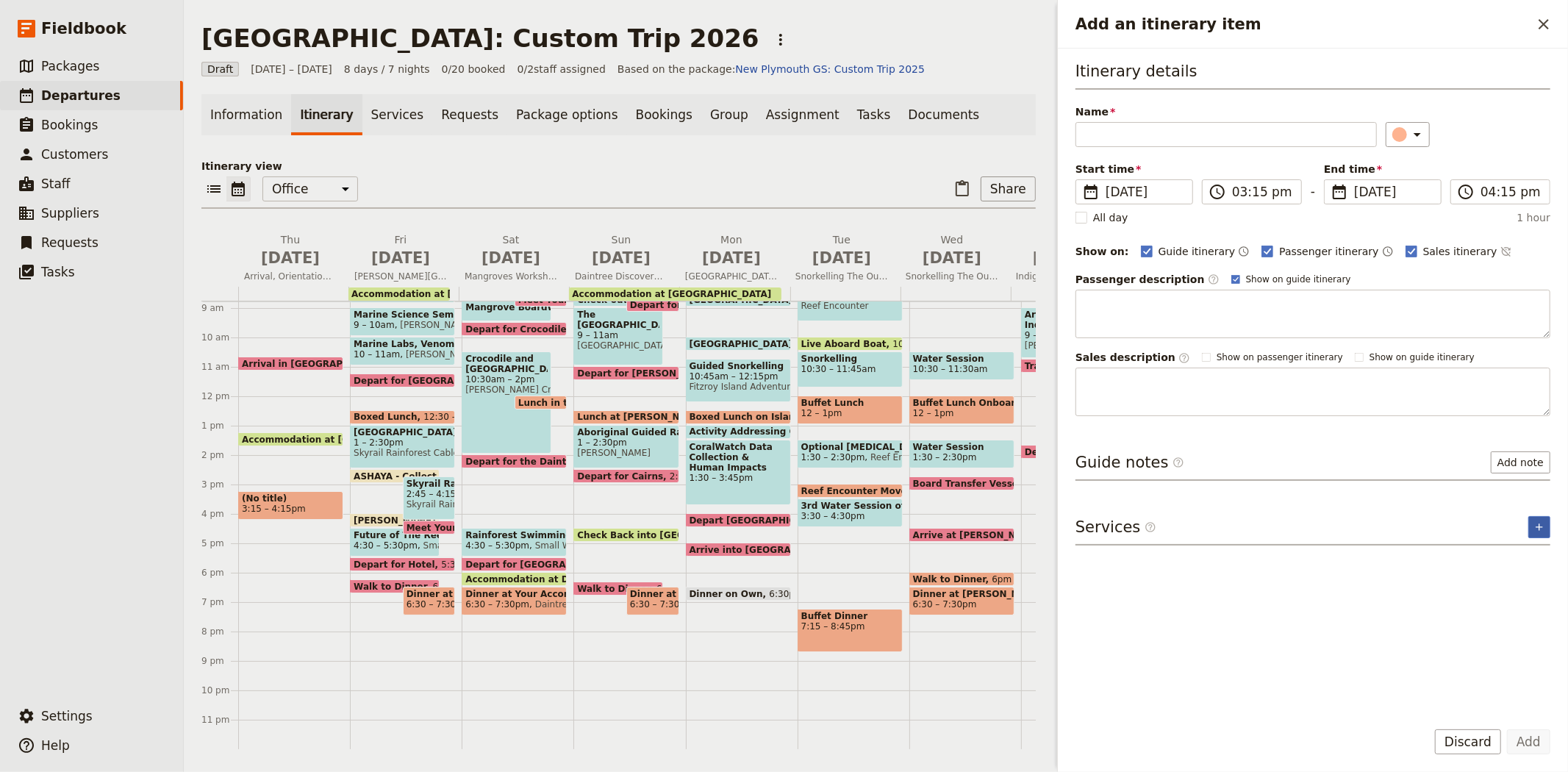
click at [1549, 534] on button "​" at bounding box center [1539, 527] width 22 height 22
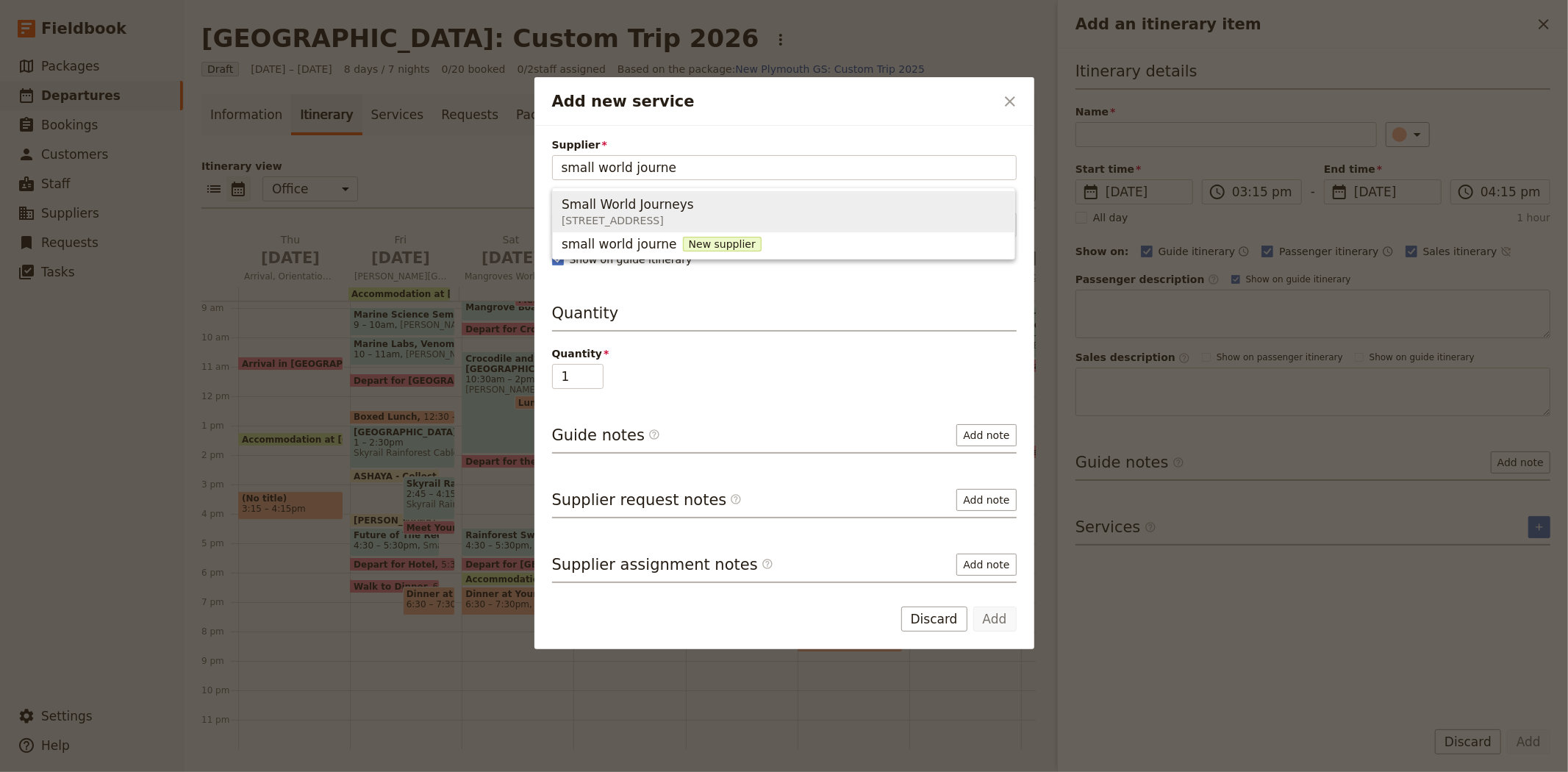
click at [694, 215] on span "395 Lake street , Cairns North QLD 4870, Australia" at bounding box center [628, 220] width 133 height 15
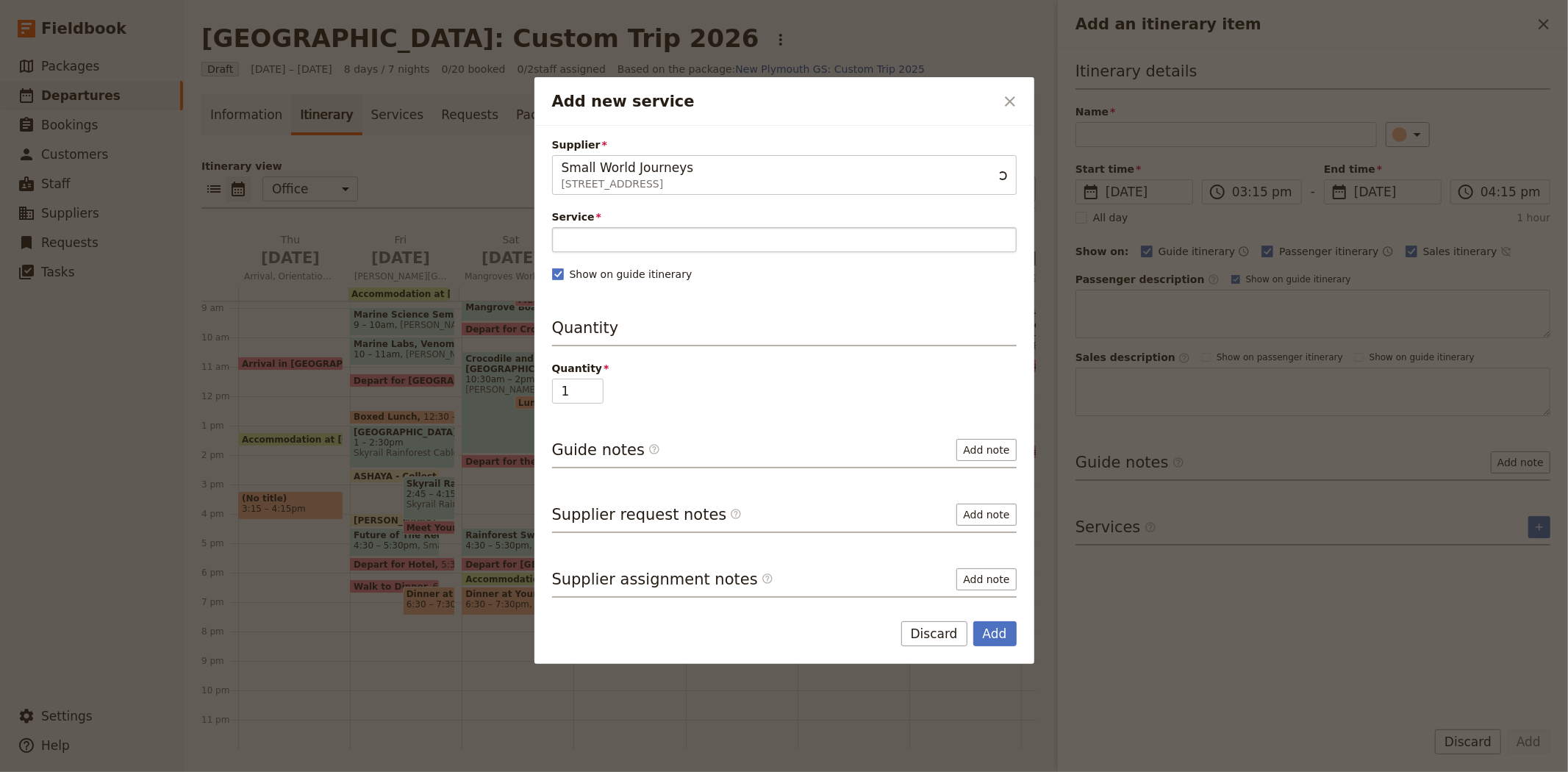
type input "Small World Journeys"
click at [649, 236] on input "Service" at bounding box center [784, 239] width 465 height 25
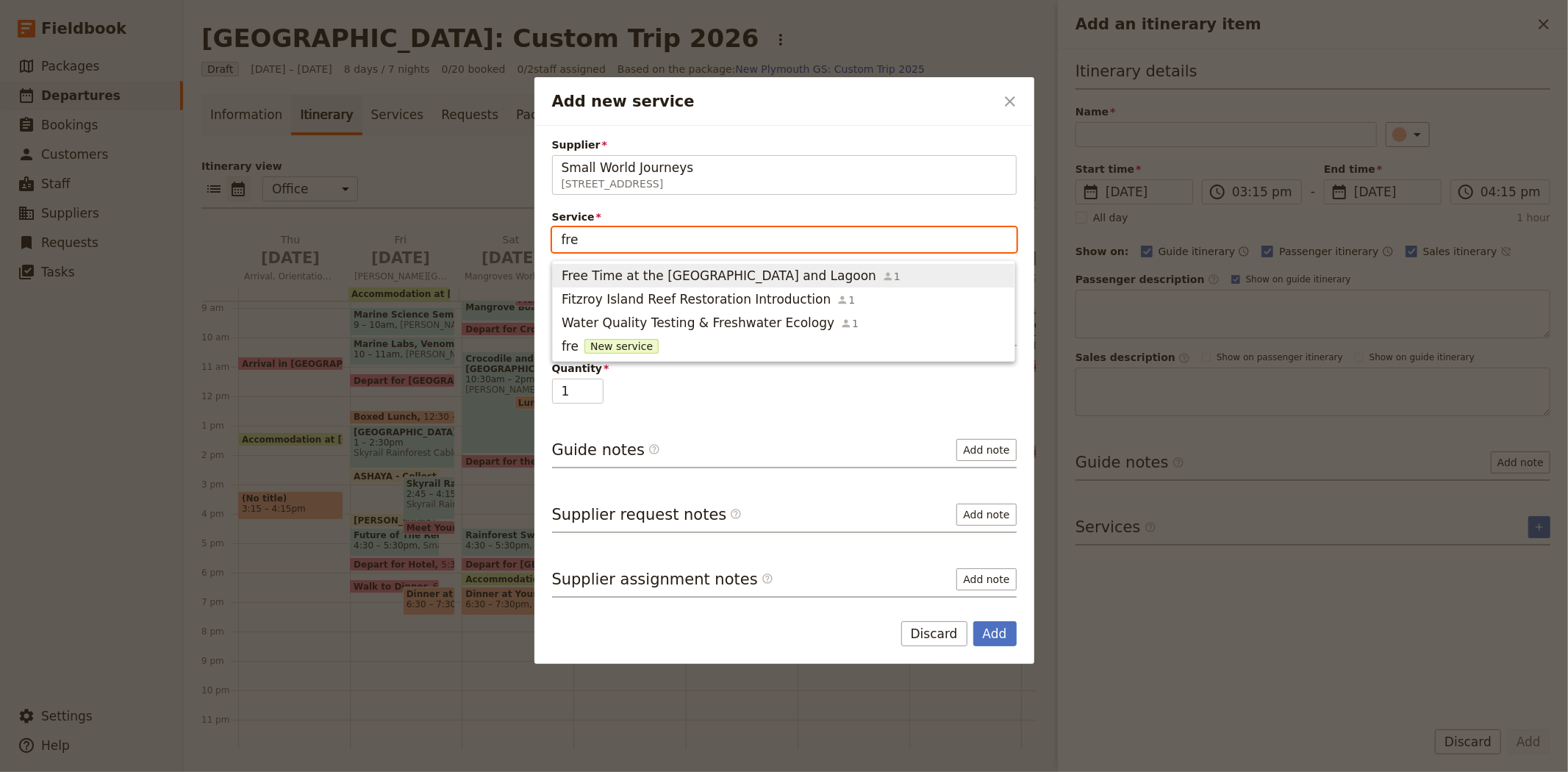
type input "free"
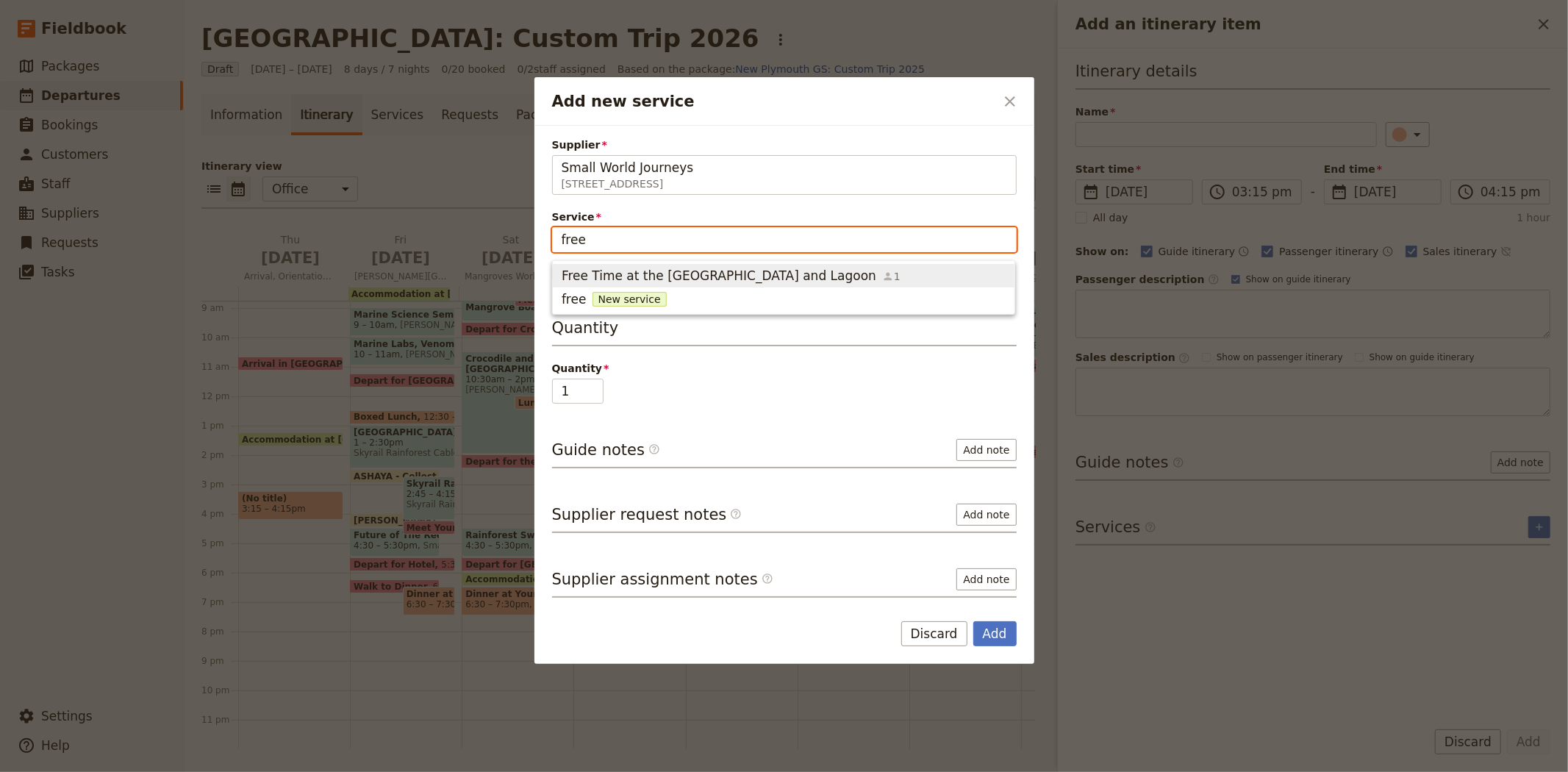
click at [671, 278] on span "Free Time at the Esplanade and Lagoon" at bounding box center [719, 276] width 315 height 17
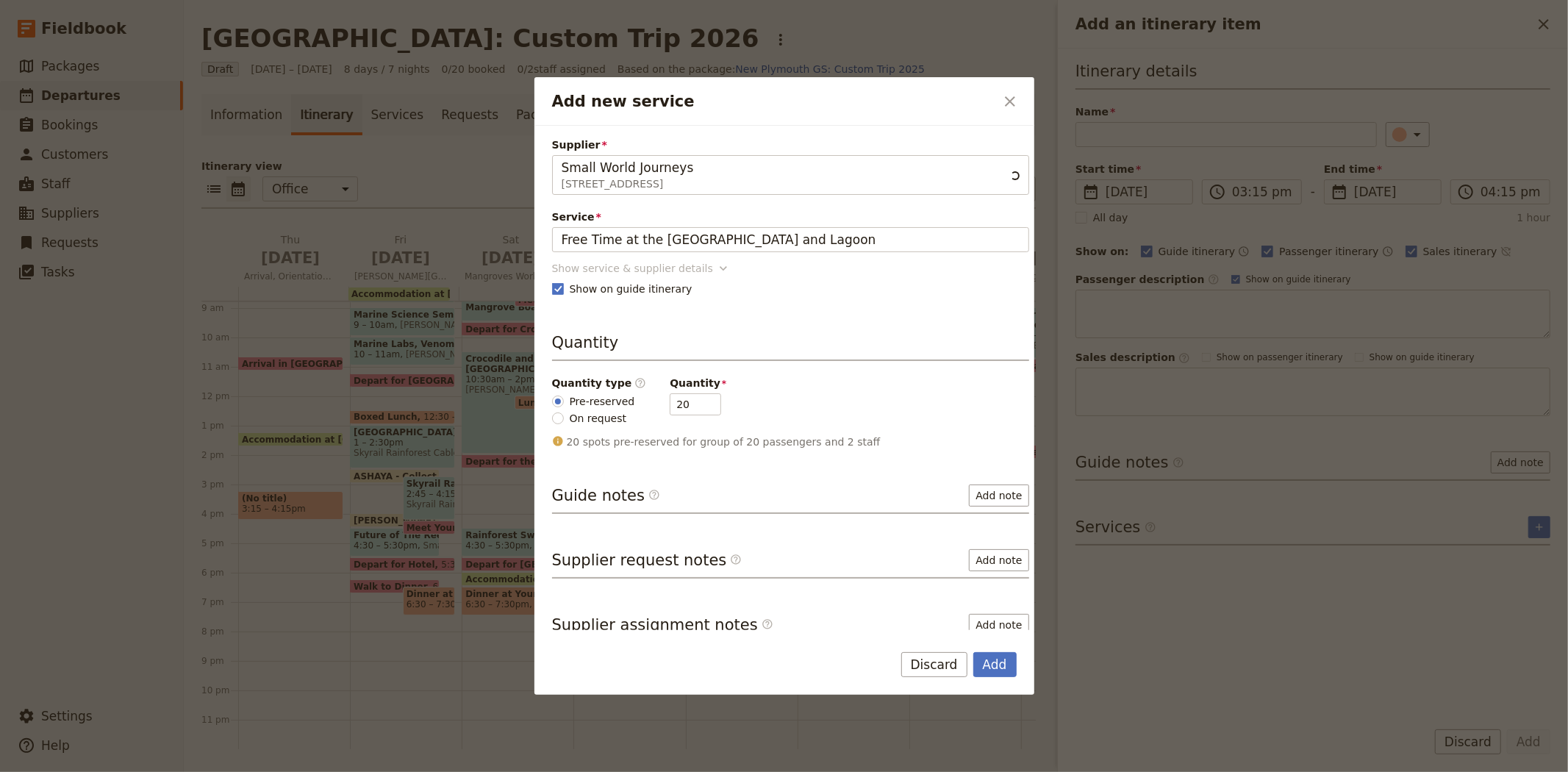
click at [666, 263] on div "Show service & supplier details" at bounding box center [633, 268] width 161 height 15
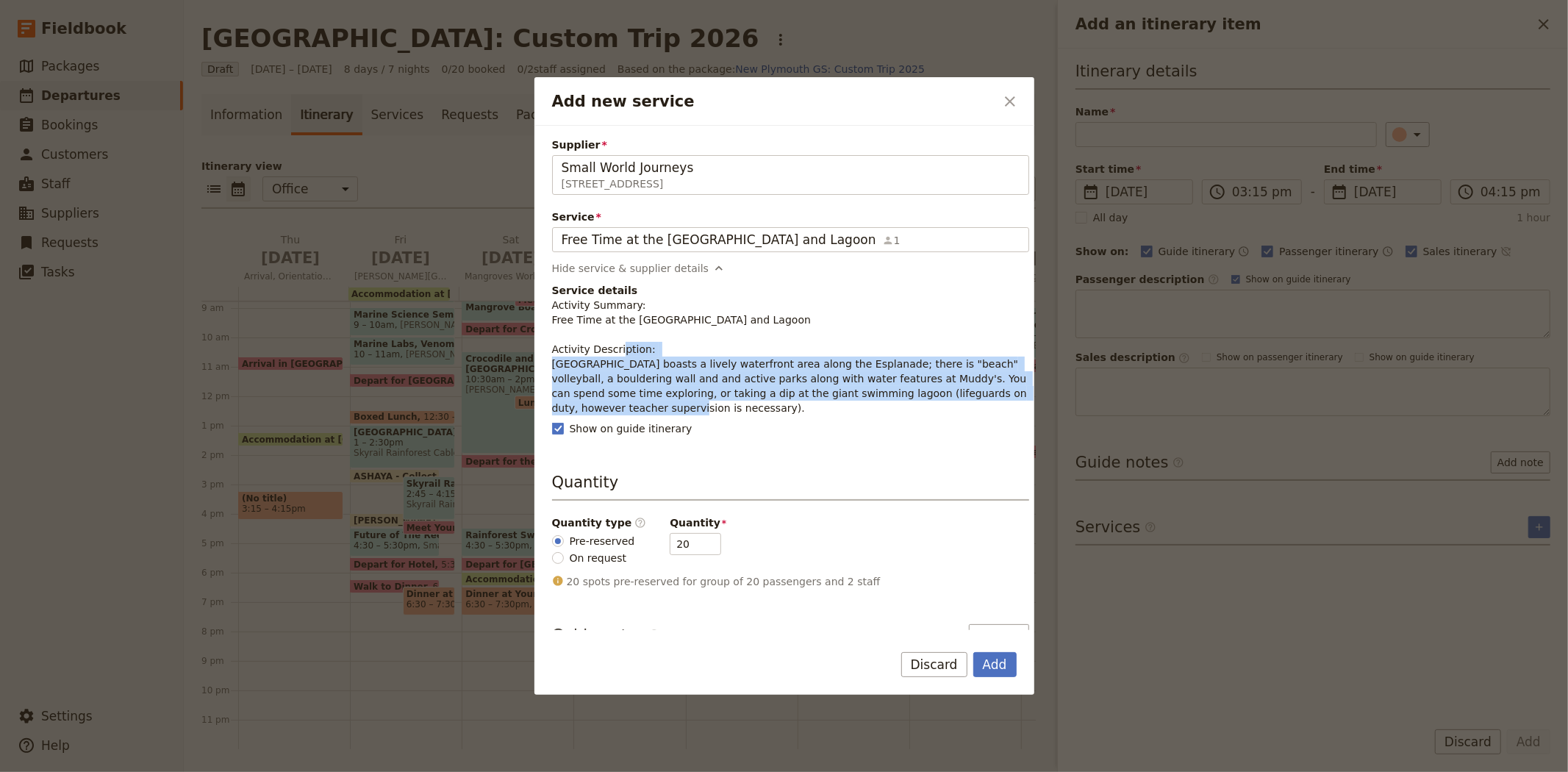
drag, startPoint x: 600, startPoint y: 408, endPoint x: 544, endPoint y: 361, distance: 73.1
click at [544, 361] on div "Supplier Small World Journeys 395 Lake street , Cairns North QLD 4870, Australi…" at bounding box center [784, 378] width 500 height 504
copy p "Cairns boasts a lively waterfront area along the Esplanade; there is "beach" vo…"
click at [980, 662] on button "Add" at bounding box center [996, 664] width 44 height 25
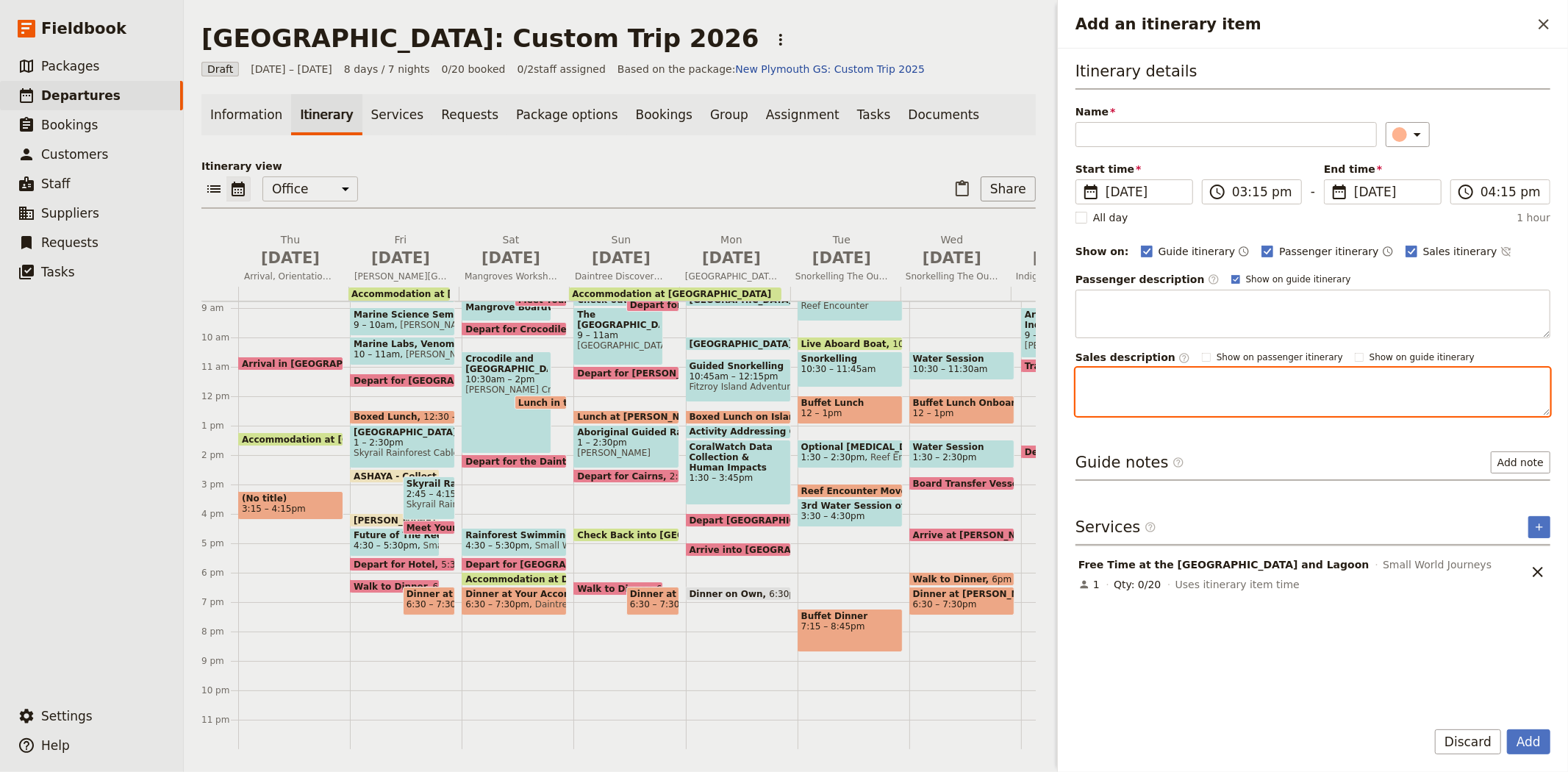
click at [1116, 379] on textarea "Add an itinerary item" at bounding box center [1313, 392] width 475 height 49
paste textarea "Cairns boasts a lively waterfront area along the Esplanade; there is "beach" vo…"
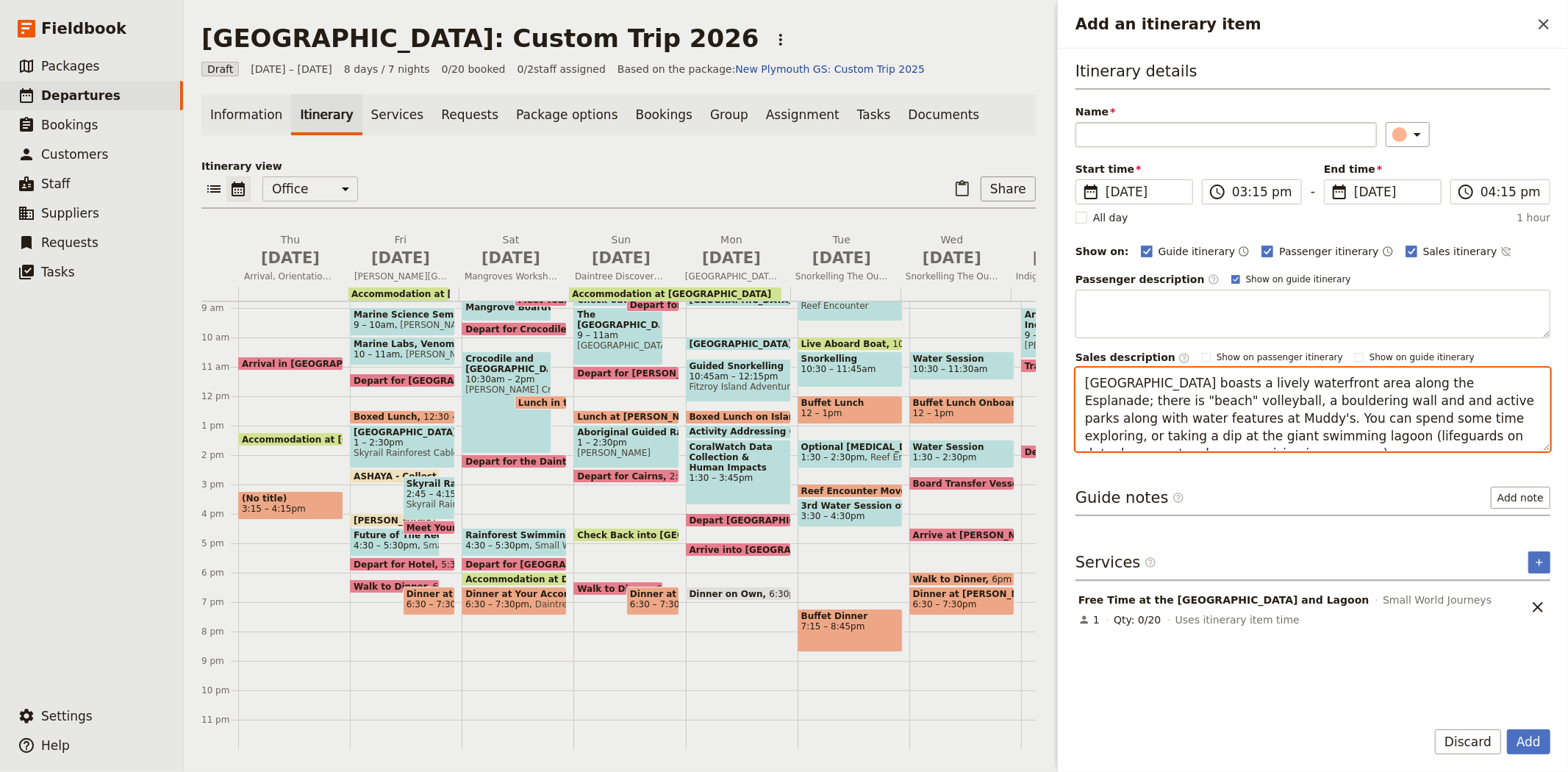
type textarea "Cairns boasts a lively waterfront area along the Esplanade; there is "beach" vo…"
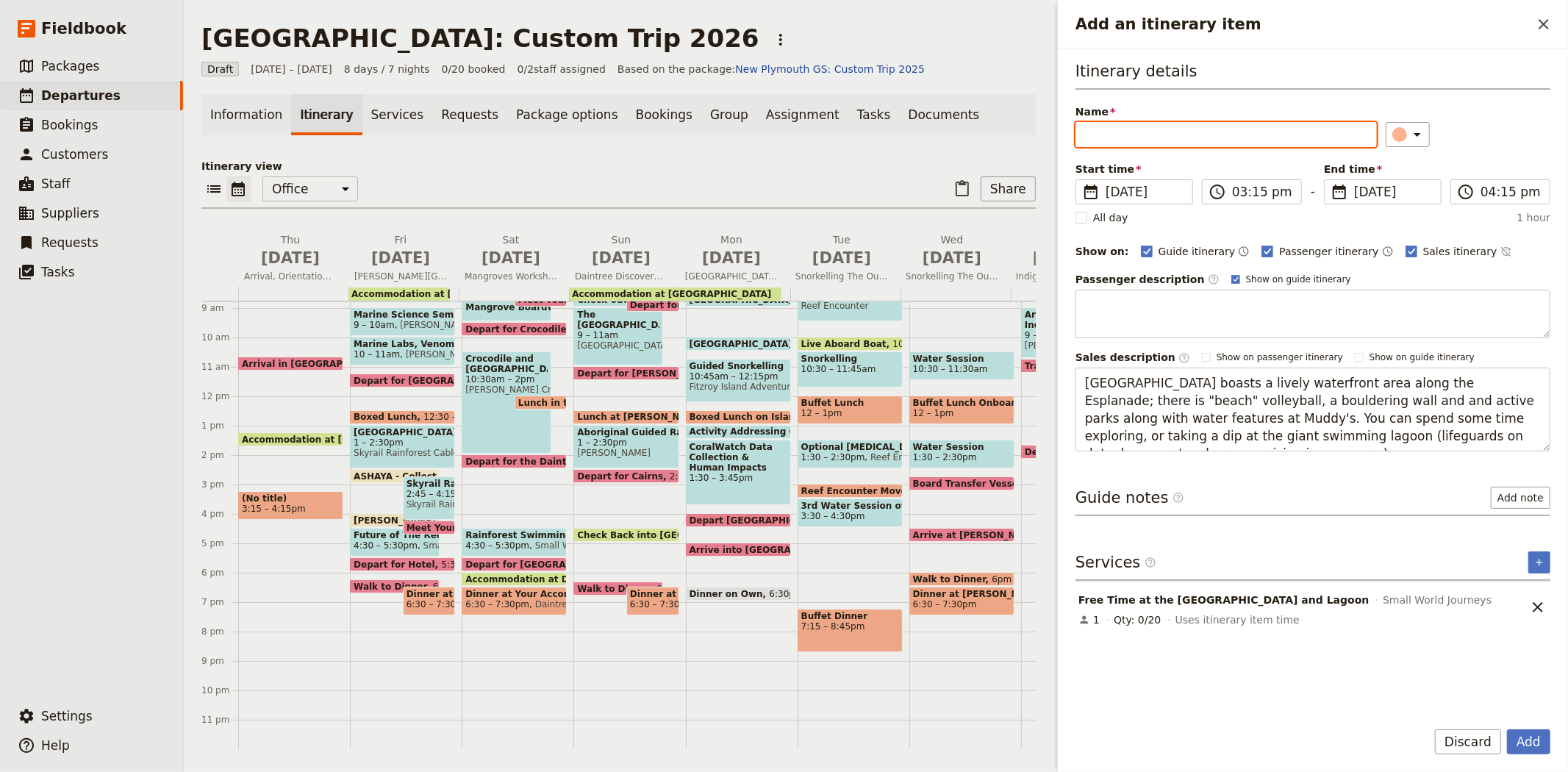
click at [1143, 133] on input "Name" at bounding box center [1226, 134] width 301 height 25
type input "Free Time at the Esplanade and Lagoon"
click at [1409, 135] on icon "Add an itinerary item" at bounding box center [1418, 134] width 17 height 17
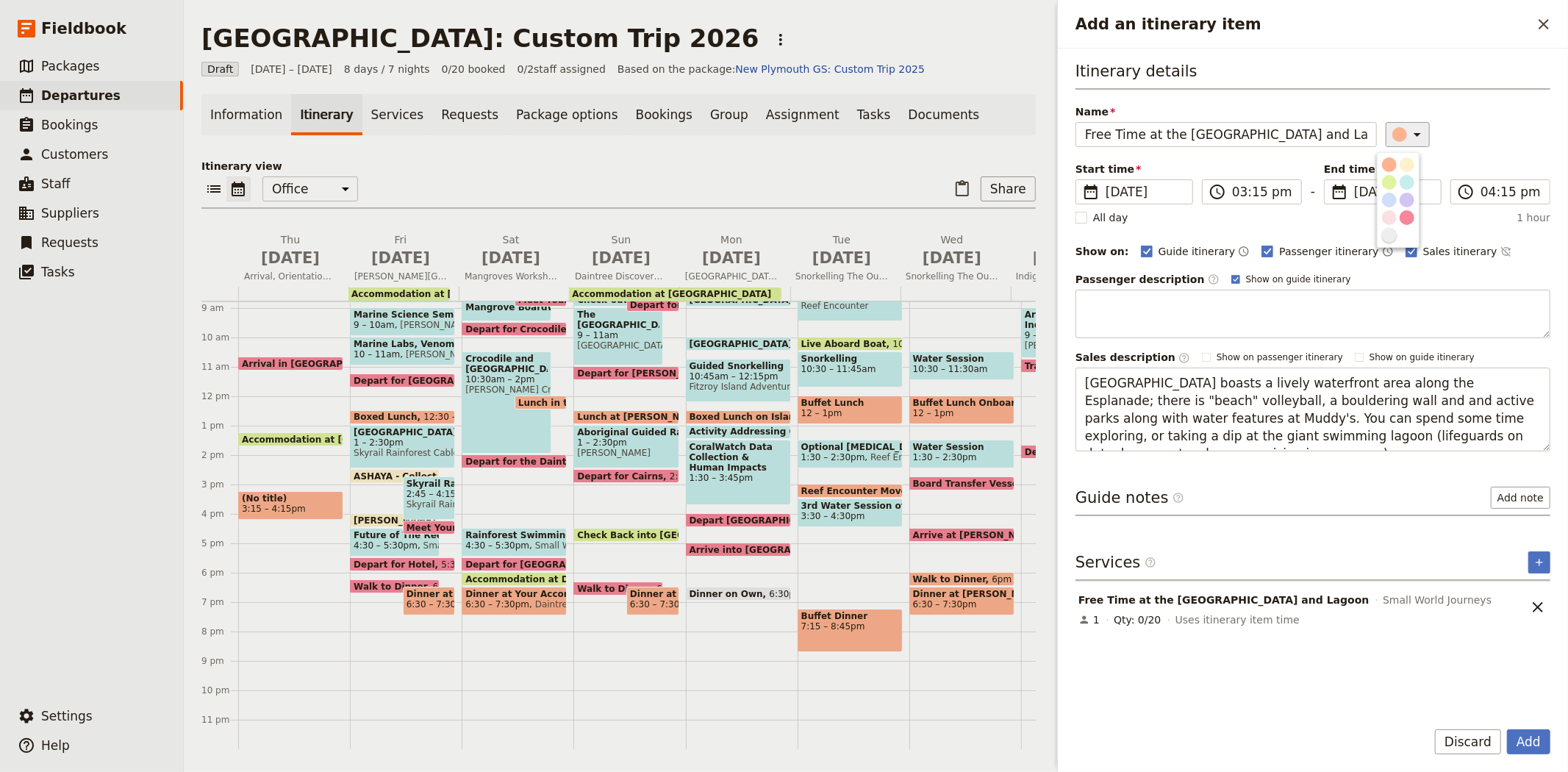
click at [1388, 243] on div "button" at bounding box center [1389, 235] width 15 height 15
click at [1489, 88] on h3 "Itinerary details" at bounding box center [1313, 75] width 475 height 30
click at [1526, 736] on button "Add" at bounding box center [1529, 741] width 44 height 25
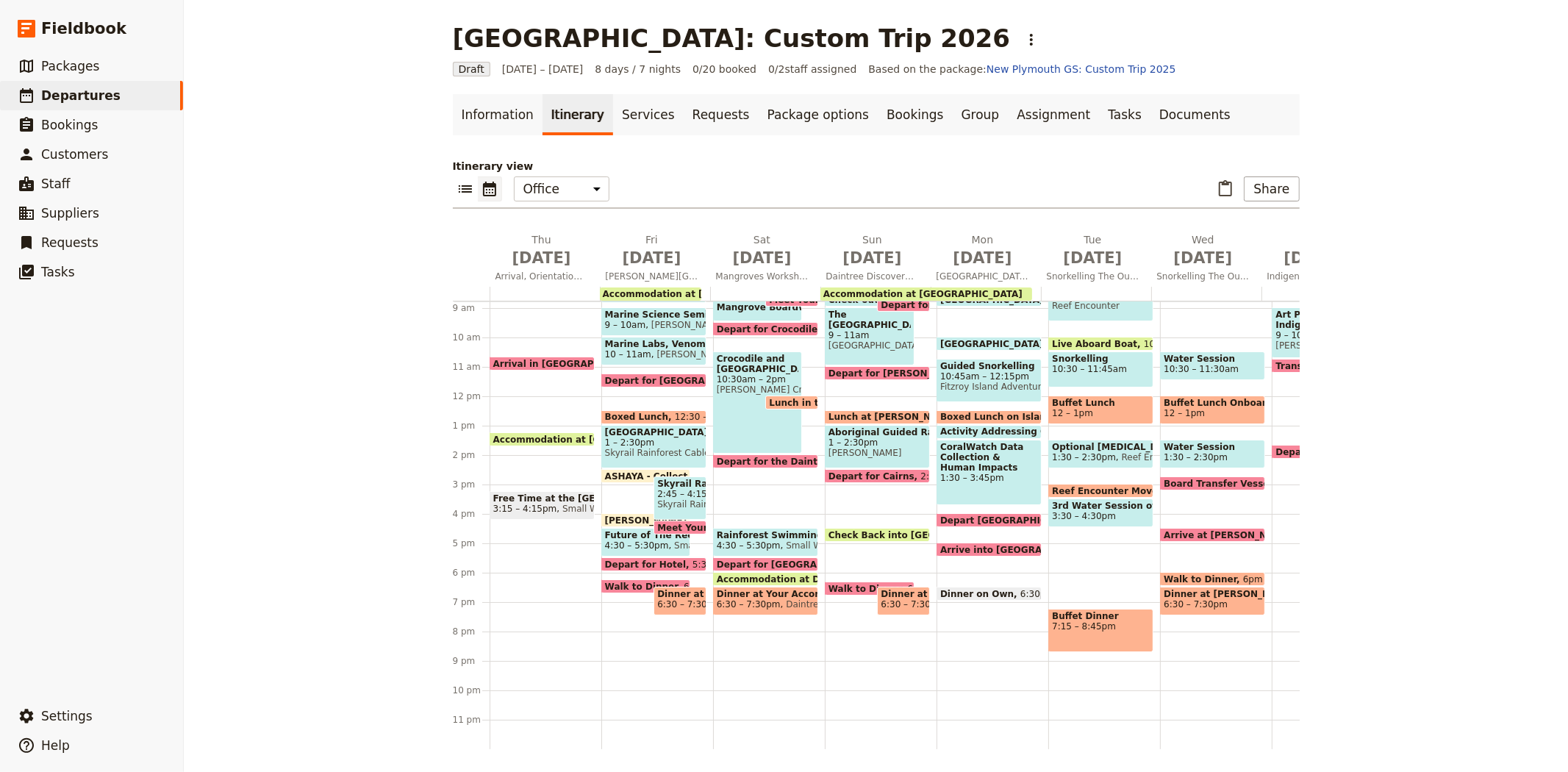
click at [517, 568] on div "Arrival in Cairns 10:40am Accommodation at Hides Hotel Cairns 1:15pm Hides Hote…" at bounding box center [545, 396] width 112 height 706
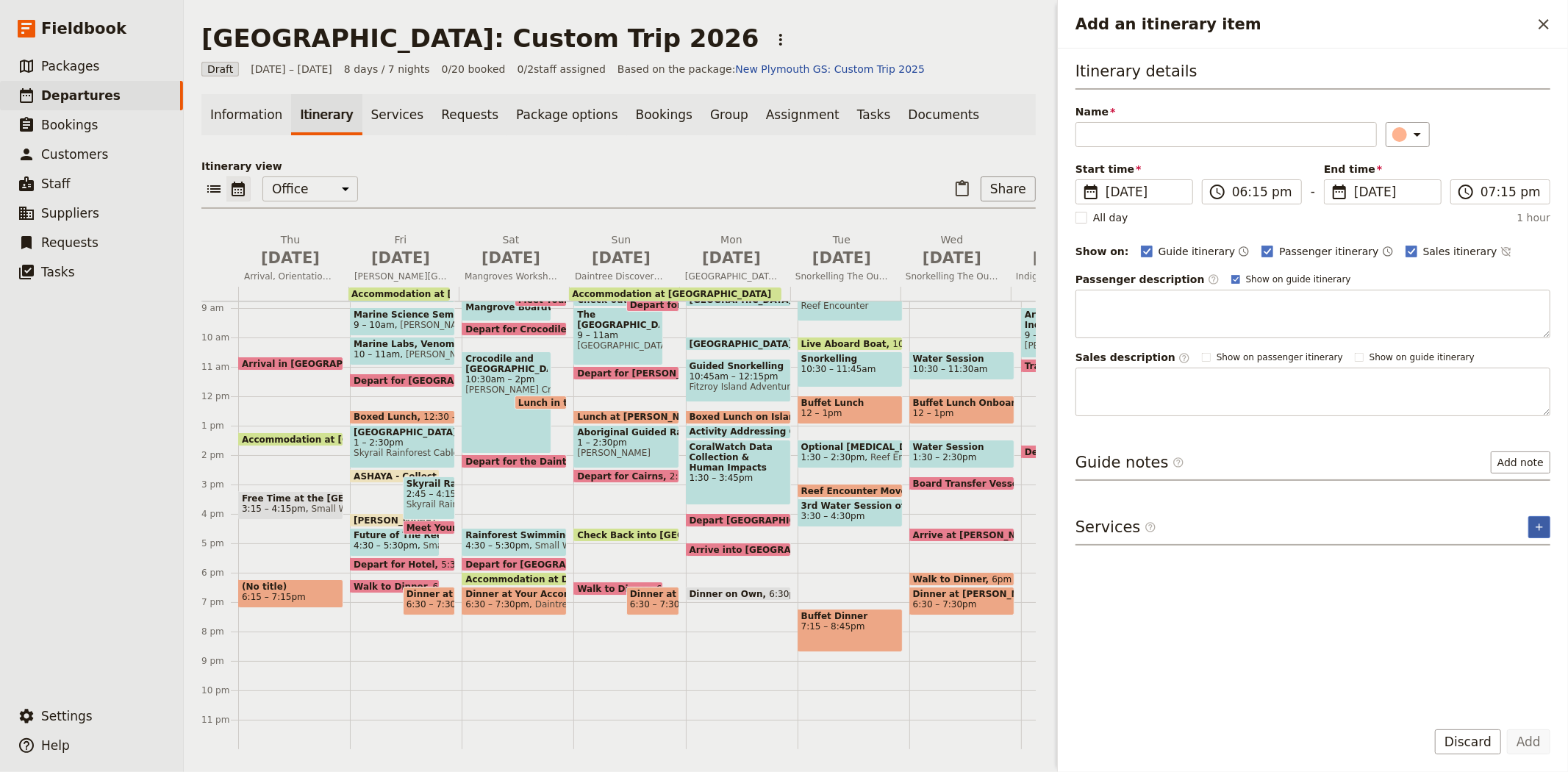
click at [1542, 528] on icon "Add service inclusion" at bounding box center [1539, 526] width 11 height 11
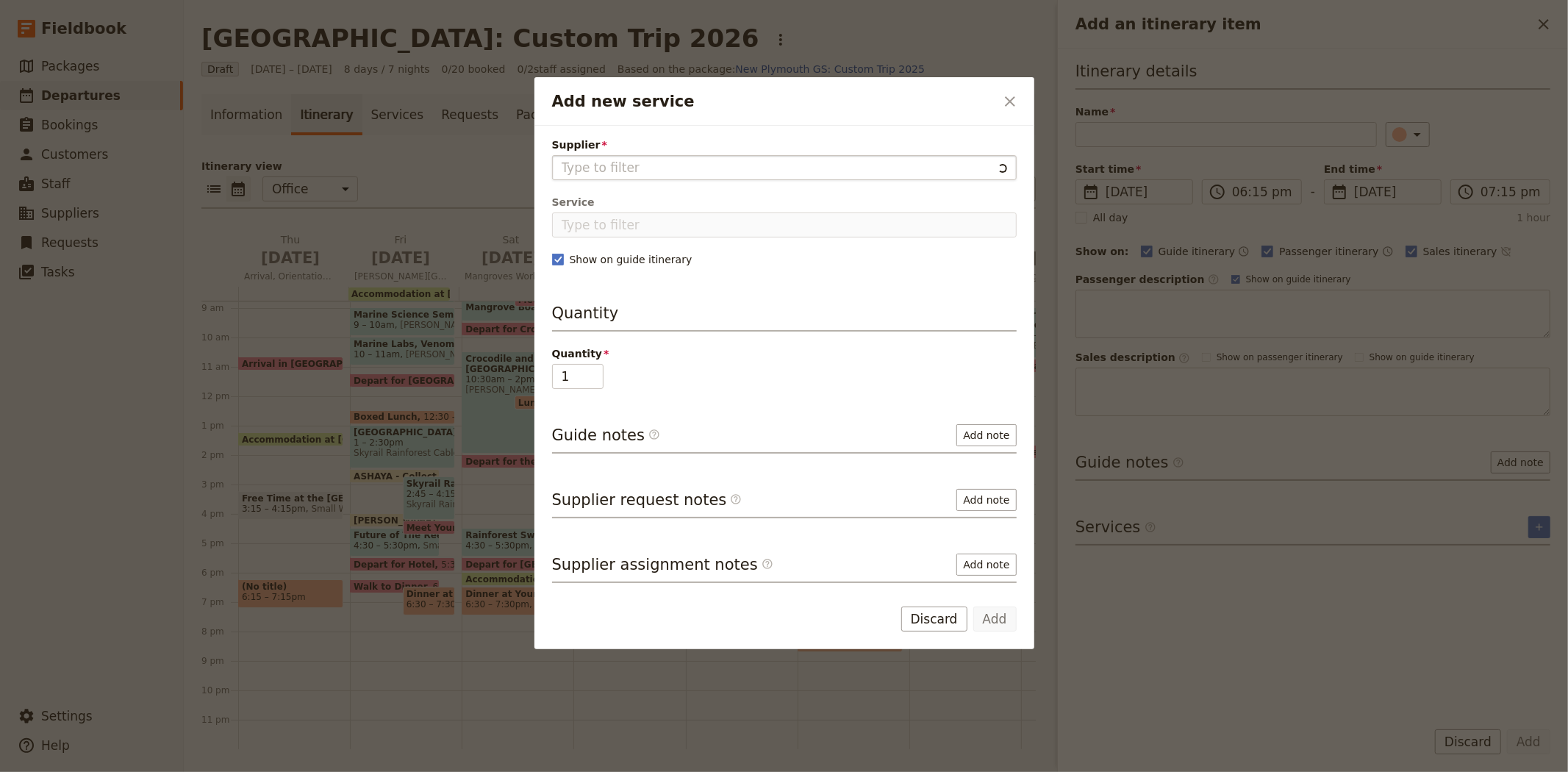
click at [726, 164] on input "Supplier" at bounding box center [777, 167] width 431 height 17
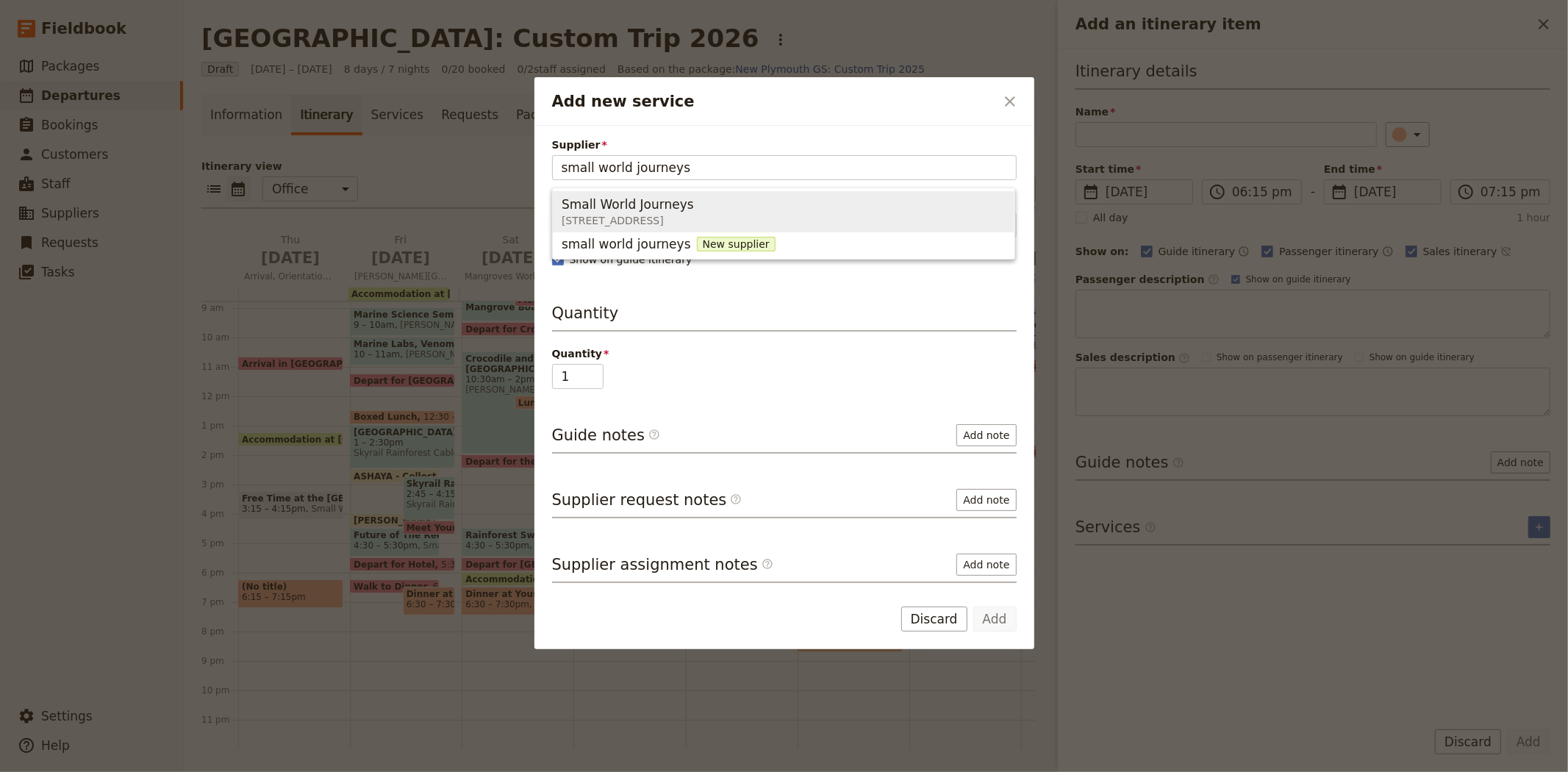
click at [694, 218] on span "395 Lake street , Cairns North QLD 4870, Australia" at bounding box center [628, 220] width 133 height 15
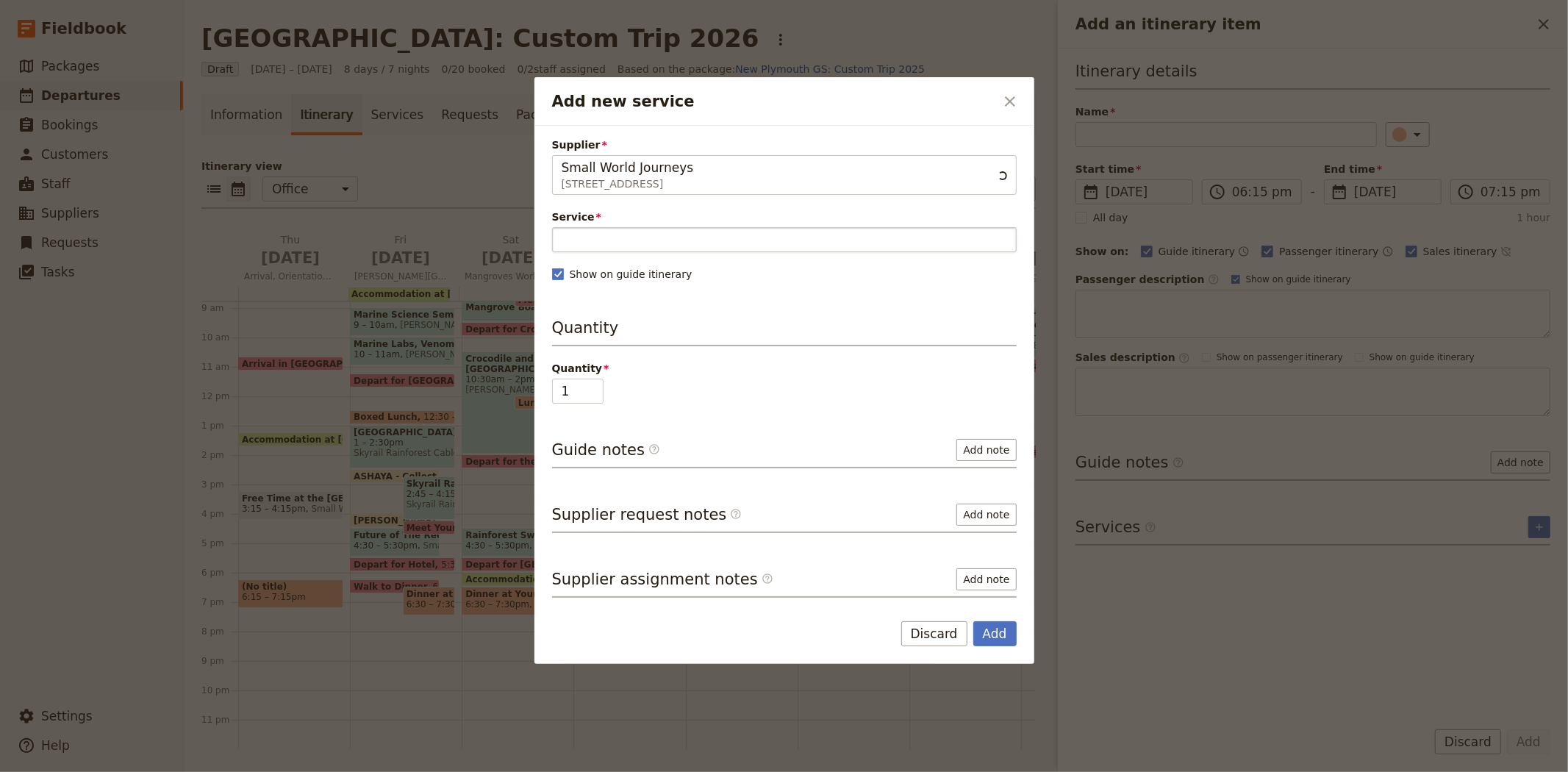
type input "Small World Journeys"
click at [715, 236] on input "Service" at bounding box center [784, 239] width 465 height 25
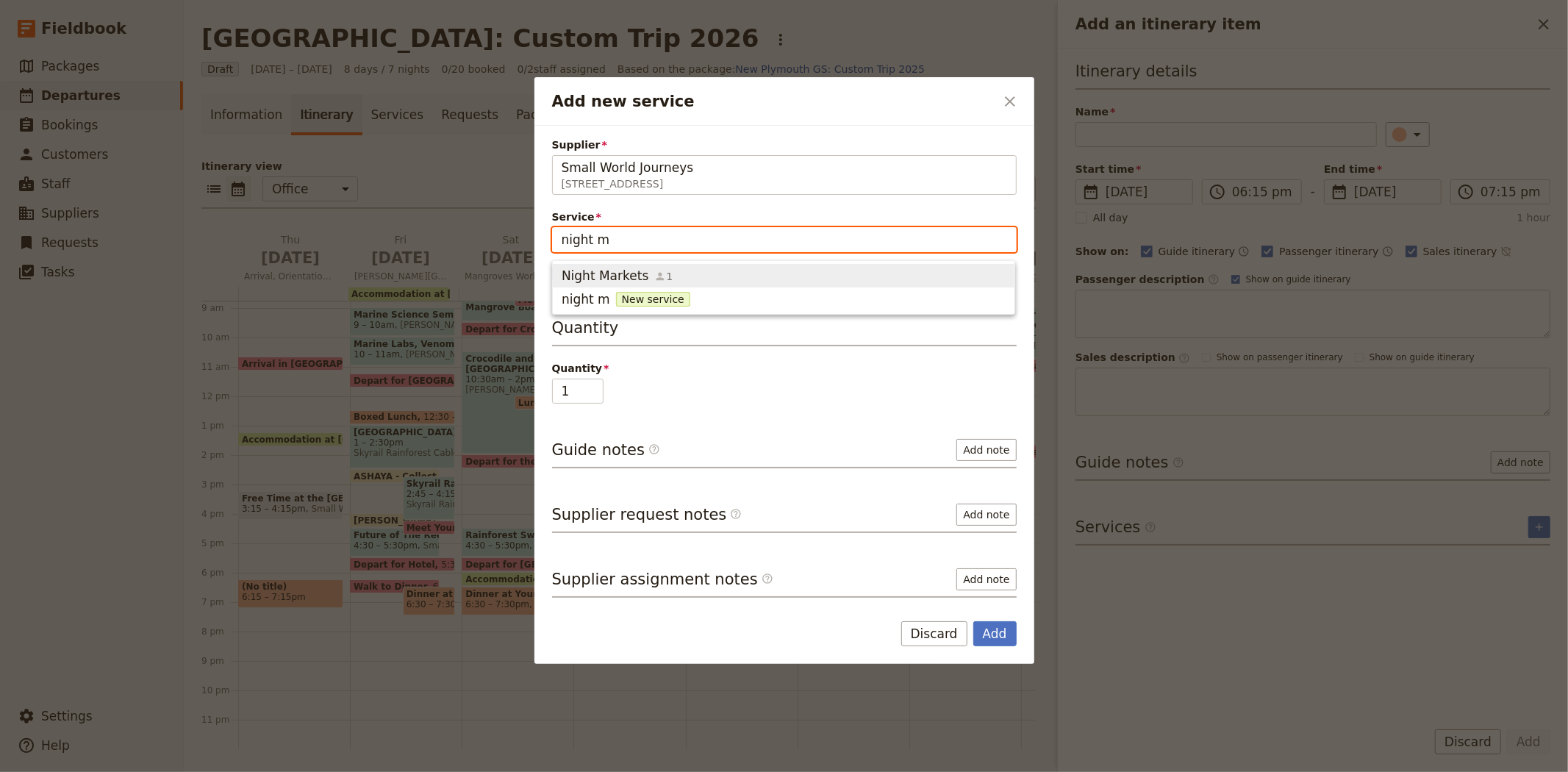
type input "night ma"
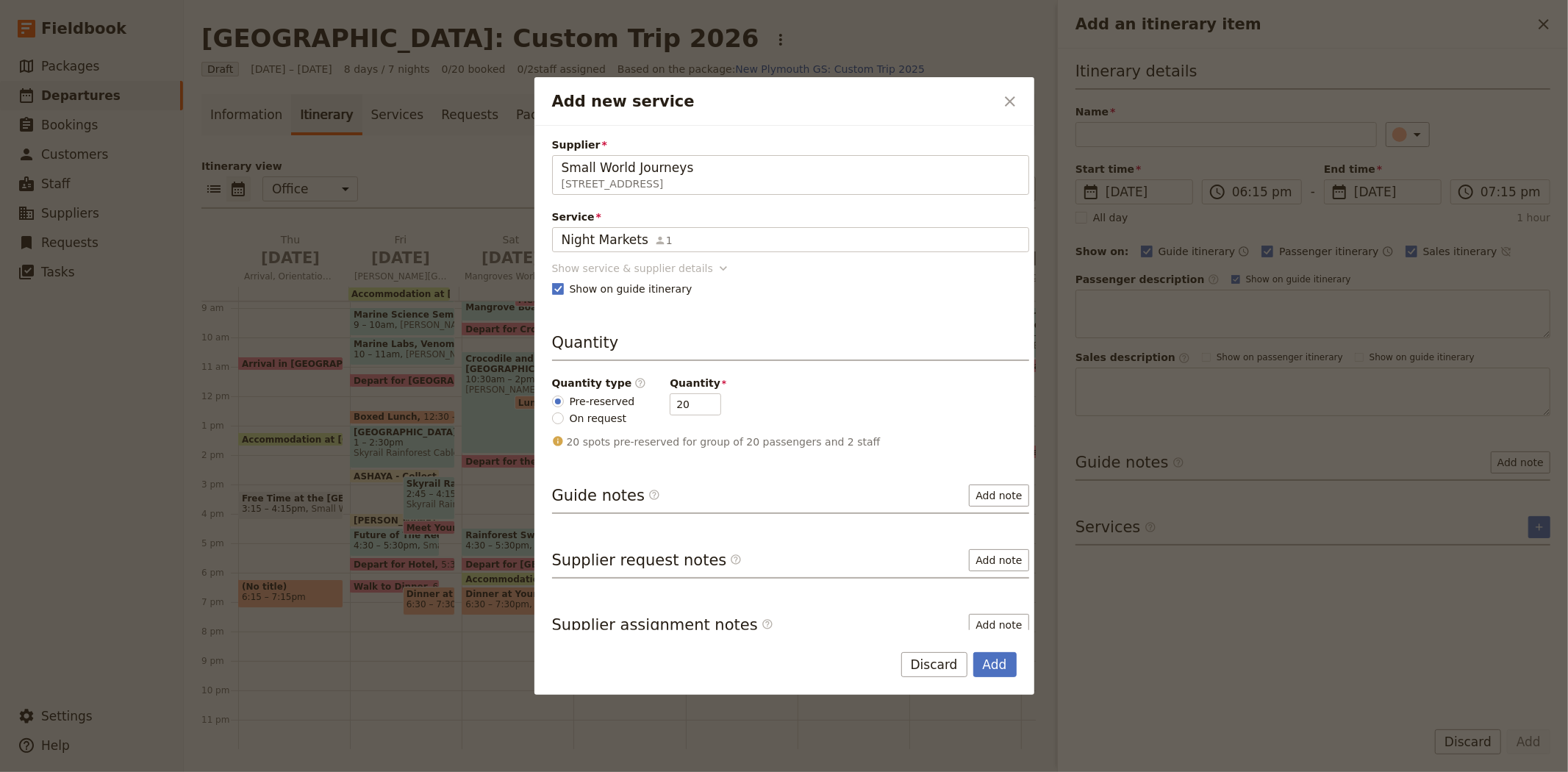
click at [685, 266] on div "Show service & supplier details" at bounding box center [633, 268] width 161 height 15
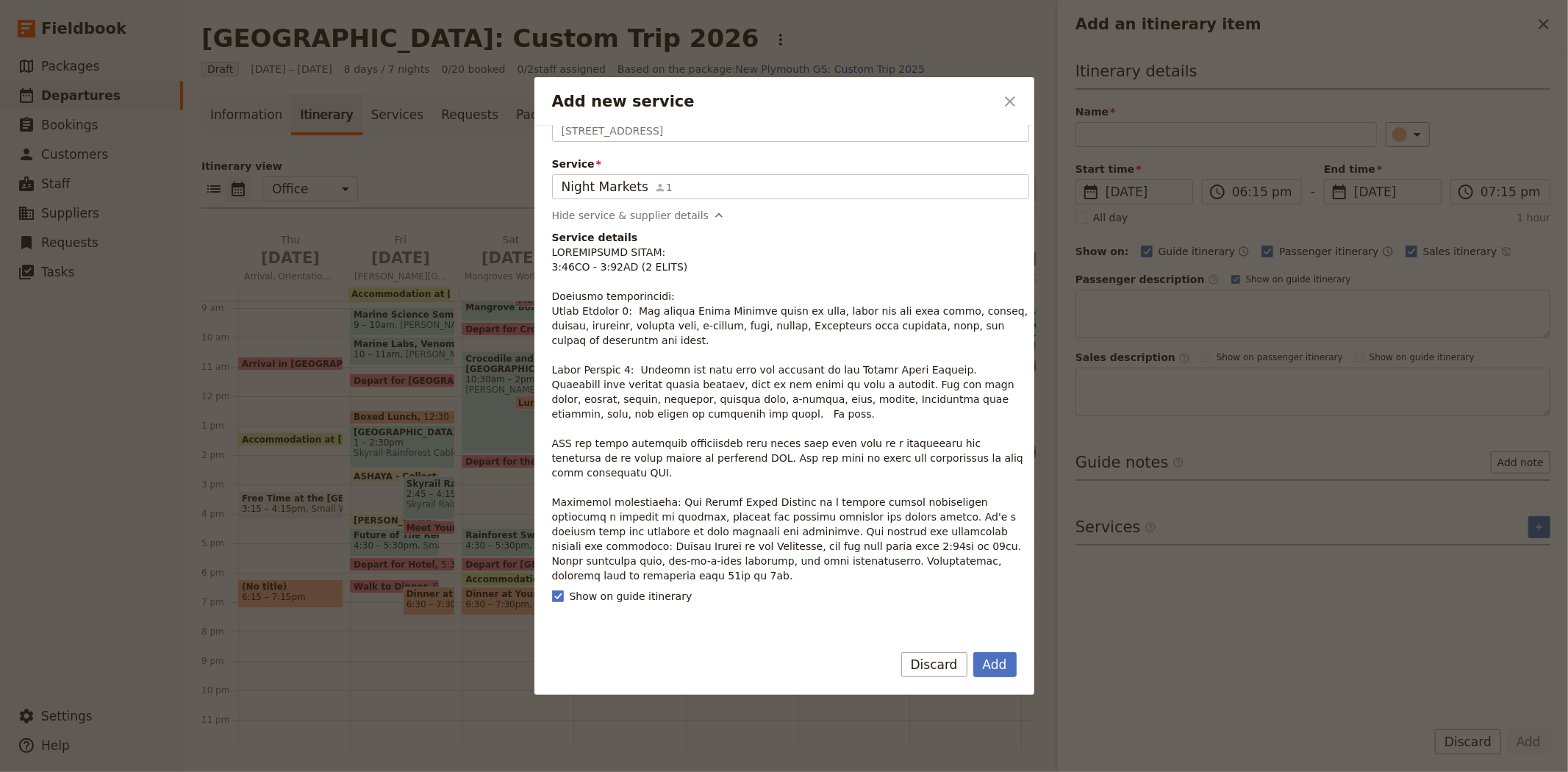
scroll to position [82, 0]
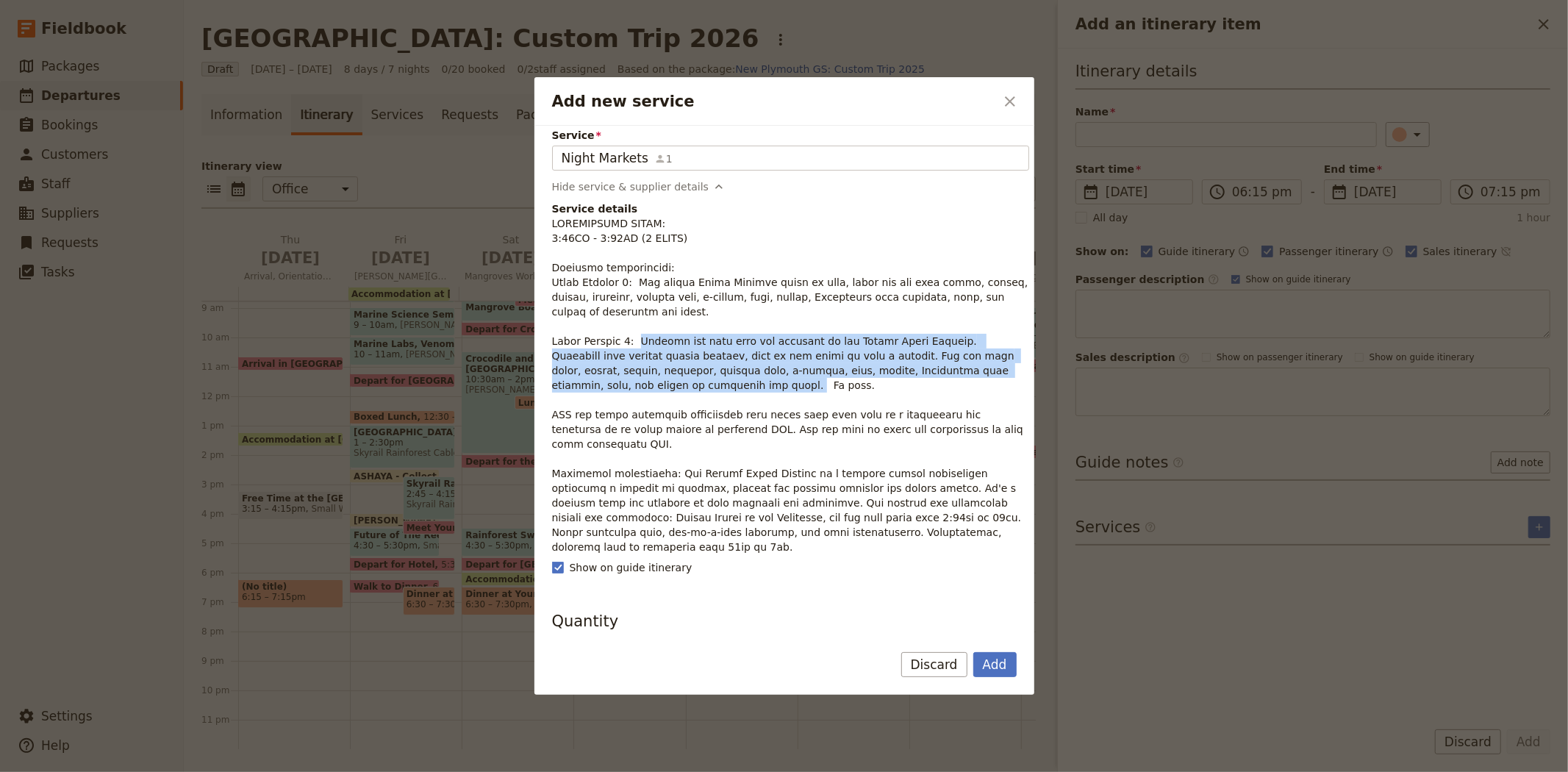
drag, startPoint x: 997, startPoint y: 372, endPoint x: 633, endPoint y: 339, distance: 365.5
click at [633, 339] on p "Add new service" at bounding box center [791, 386] width 477 height 338
copy p "Tonight you have time for shopping at the Cairns Night Markets. Featuring over …"
click at [989, 658] on button "Add" at bounding box center [996, 664] width 44 height 25
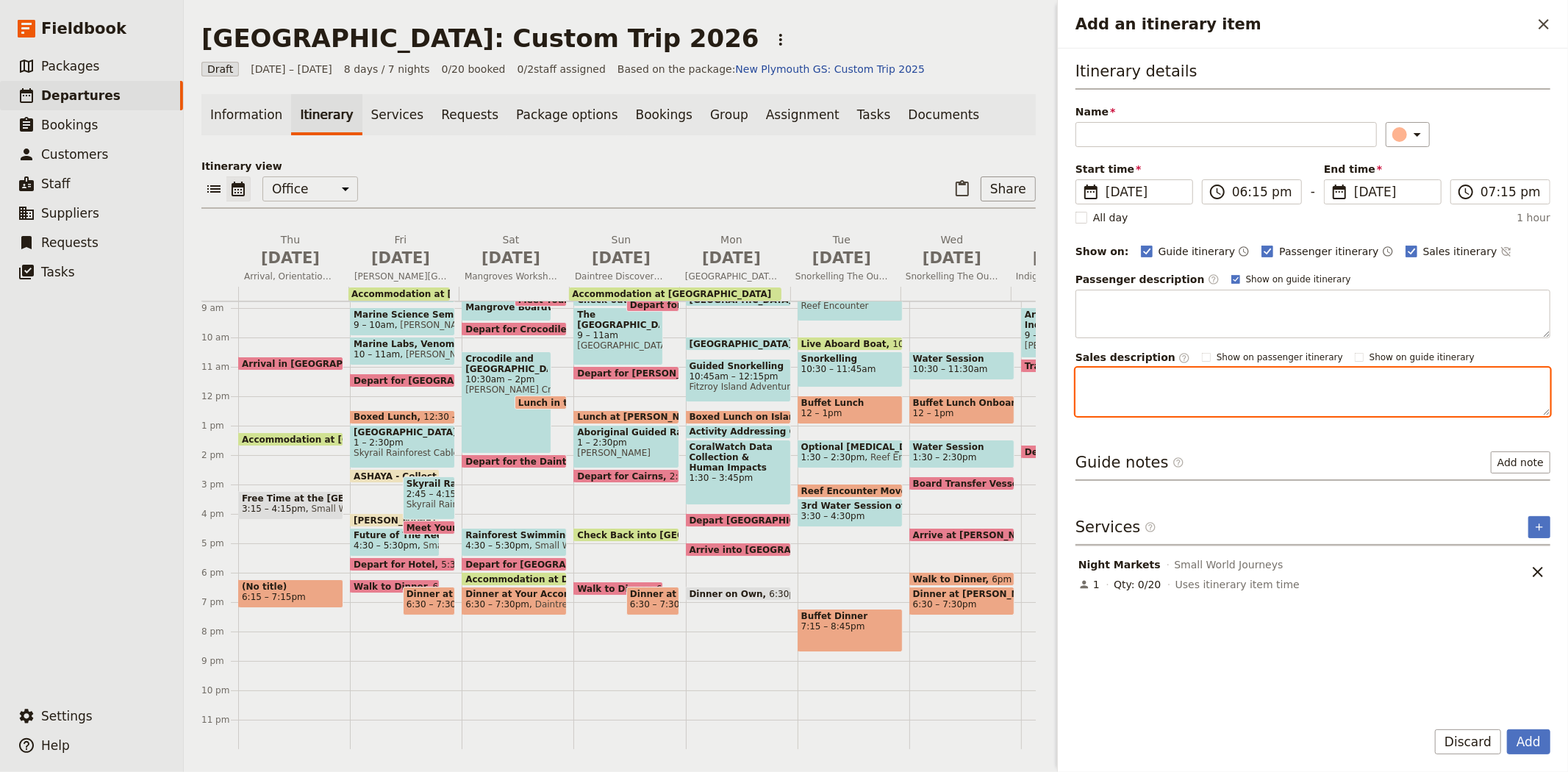
click at [1144, 395] on textarea "Add an itinerary item" at bounding box center [1313, 392] width 475 height 49
paste textarea "Tonight you have time for shopping at the Cairns Night Markets. Featuring over …"
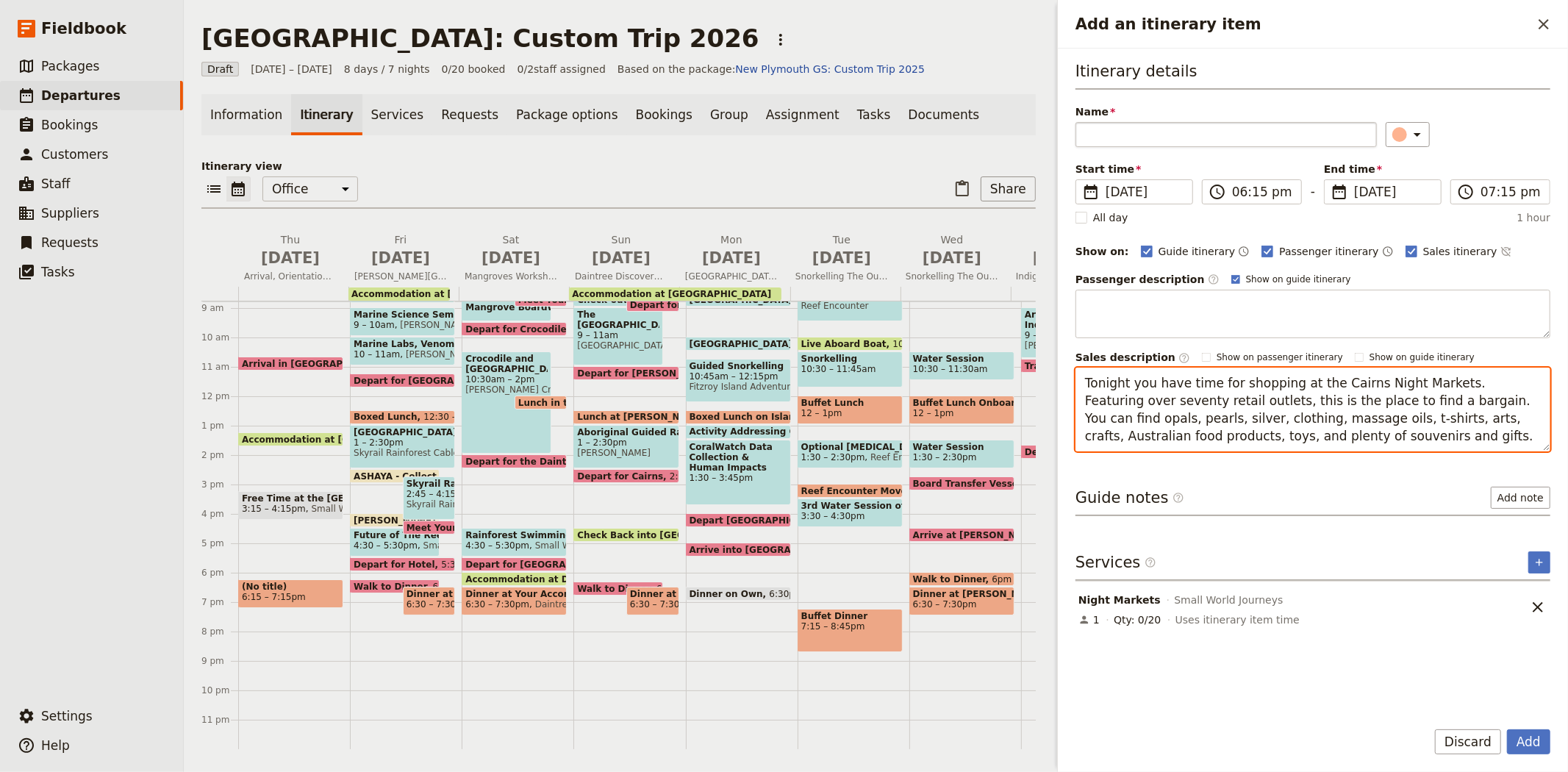
type textarea "Tonight you have time for shopping at the Cairns Night Markets. Featuring over …"
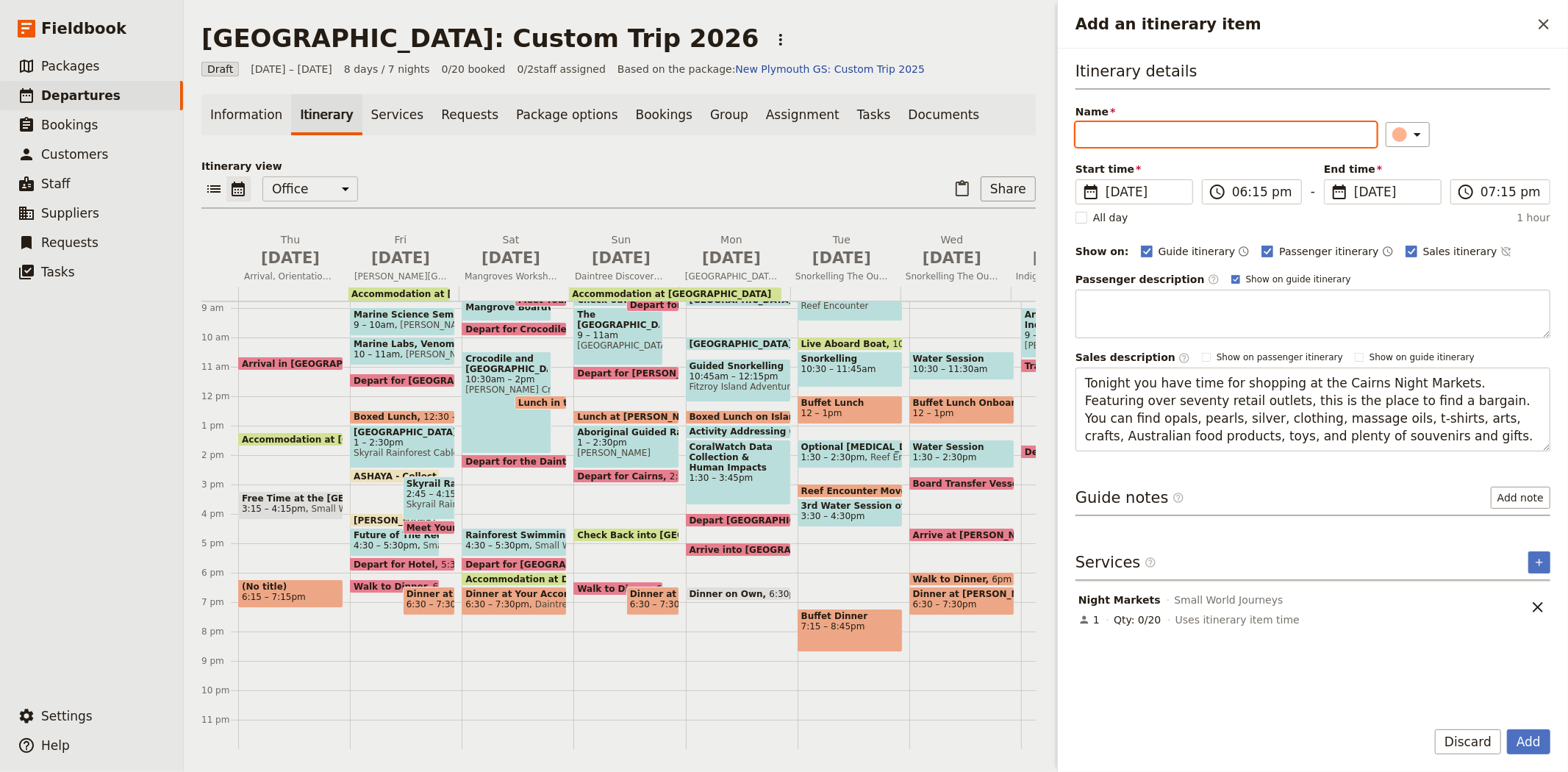
click at [1142, 126] on input "Name" at bounding box center [1226, 134] width 301 height 25
type input "i"
type input "Night Markets"
click at [1238, 184] on input "06:15 pm" at bounding box center [1262, 192] width 60 height 17
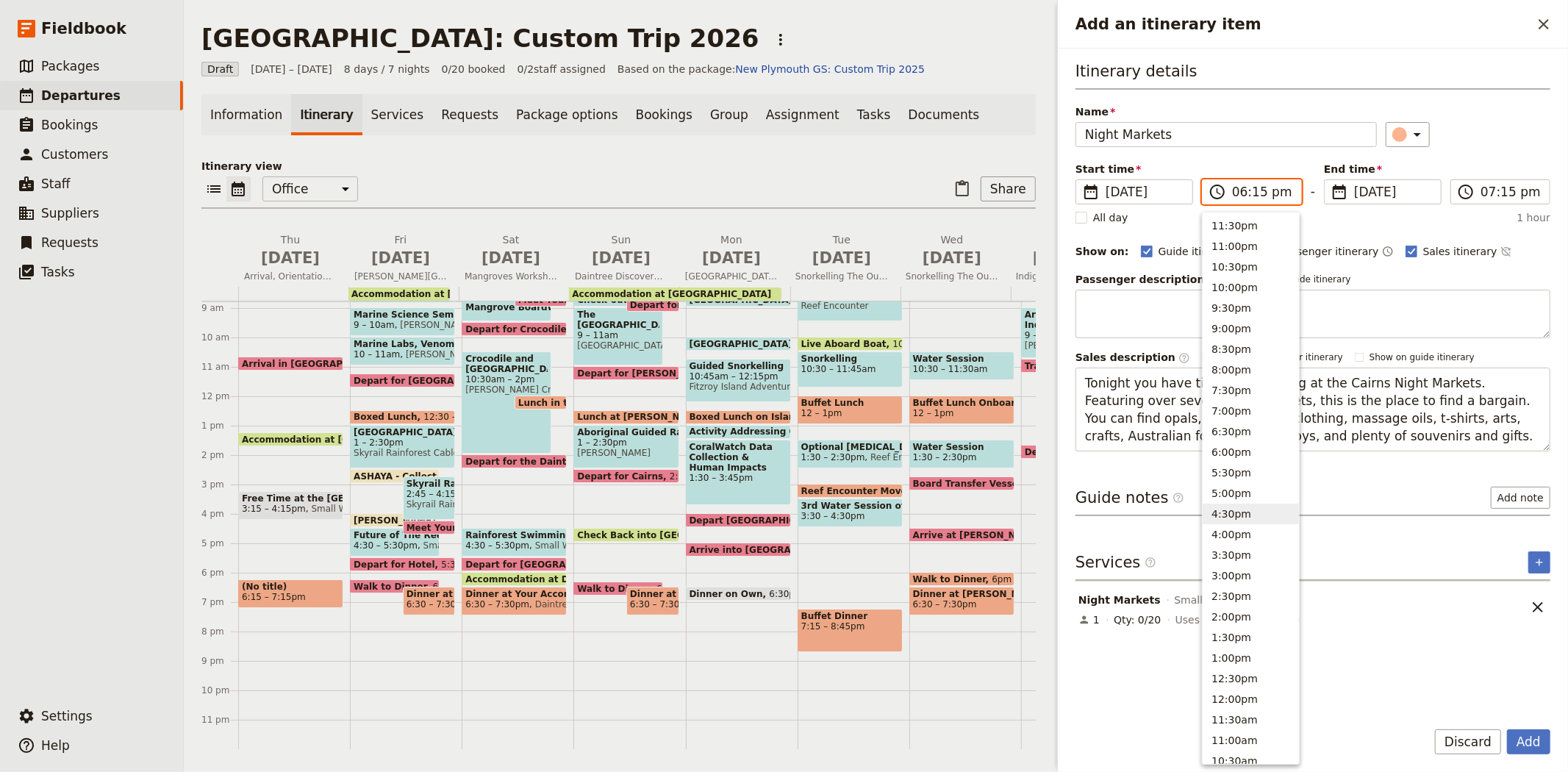
click at [1244, 518] on button "4:30pm" at bounding box center [1251, 514] width 96 height 21
type input "04:30 pm"
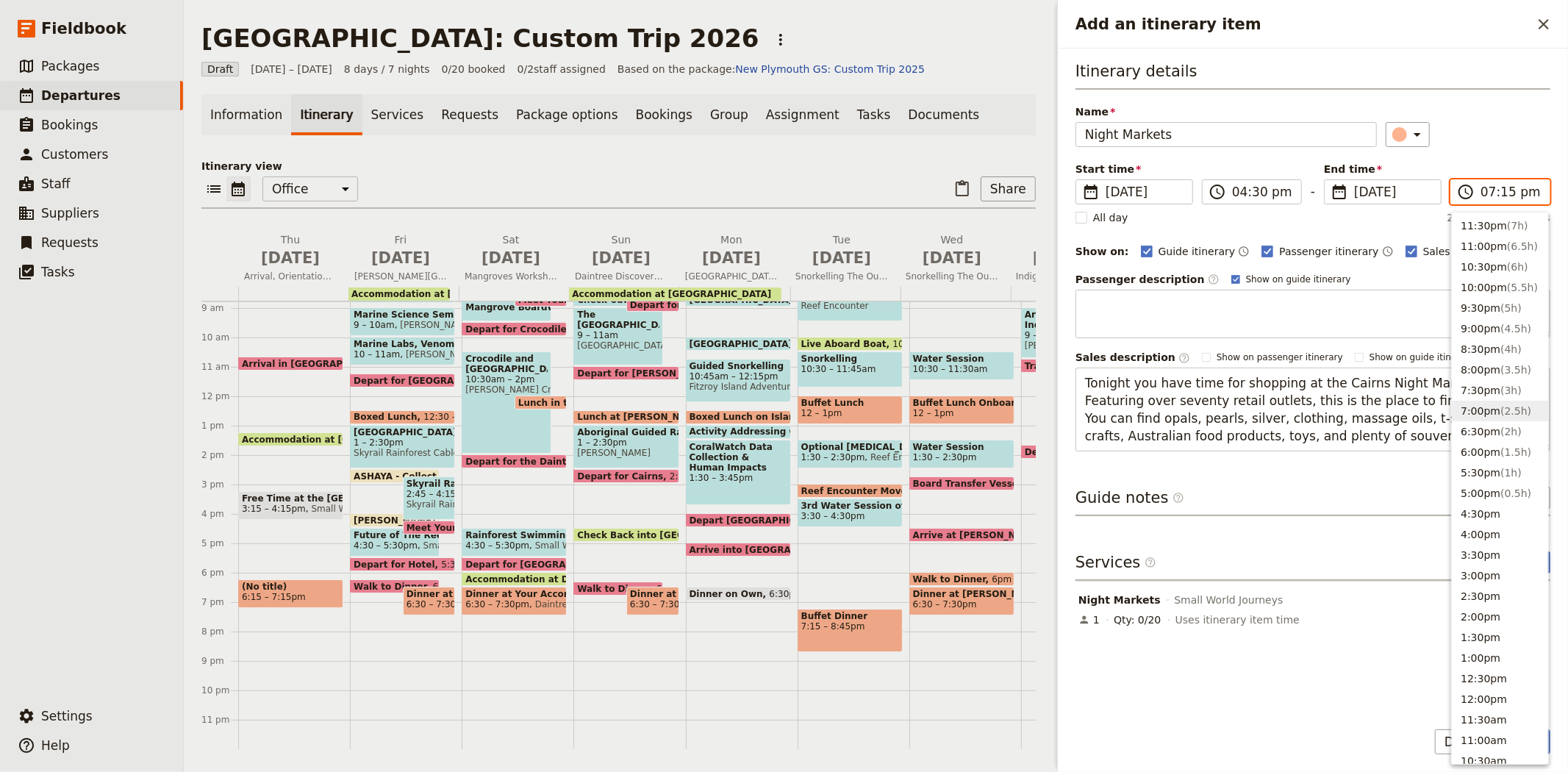
click at [1495, 193] on input "07:15 pm" at bounding box center [1510, 192] width 60 height 17
click at [1497, 291] on button "10:00pm ( 5.5h )" at bounding box center [1500, 288] width 96 height 21
type input "10:00 pm"
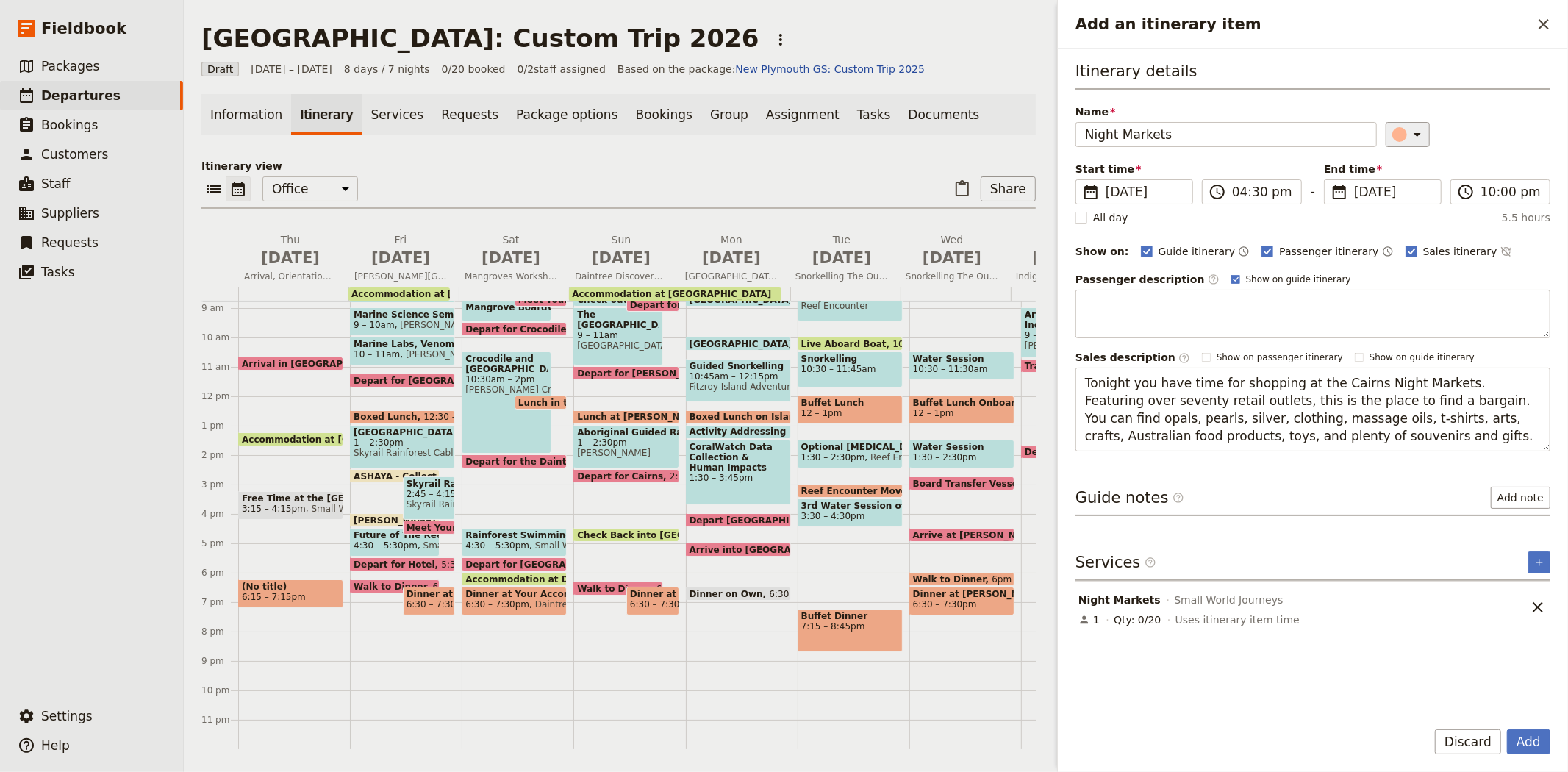
click at [1409, 141] on icon "Add an itinerary item" at bounding box center [1418, 134] width 17 height 17
click at [1391, 243] on div "button" at bounding box center [1389, 235] width 15 height 15
click at [1483, 142] on div "​" at bounding box center [1469, 134] width 166 height 25
click at [1530, 736] on button "Add" at bounding box center [1529, 741] width 44 height 25
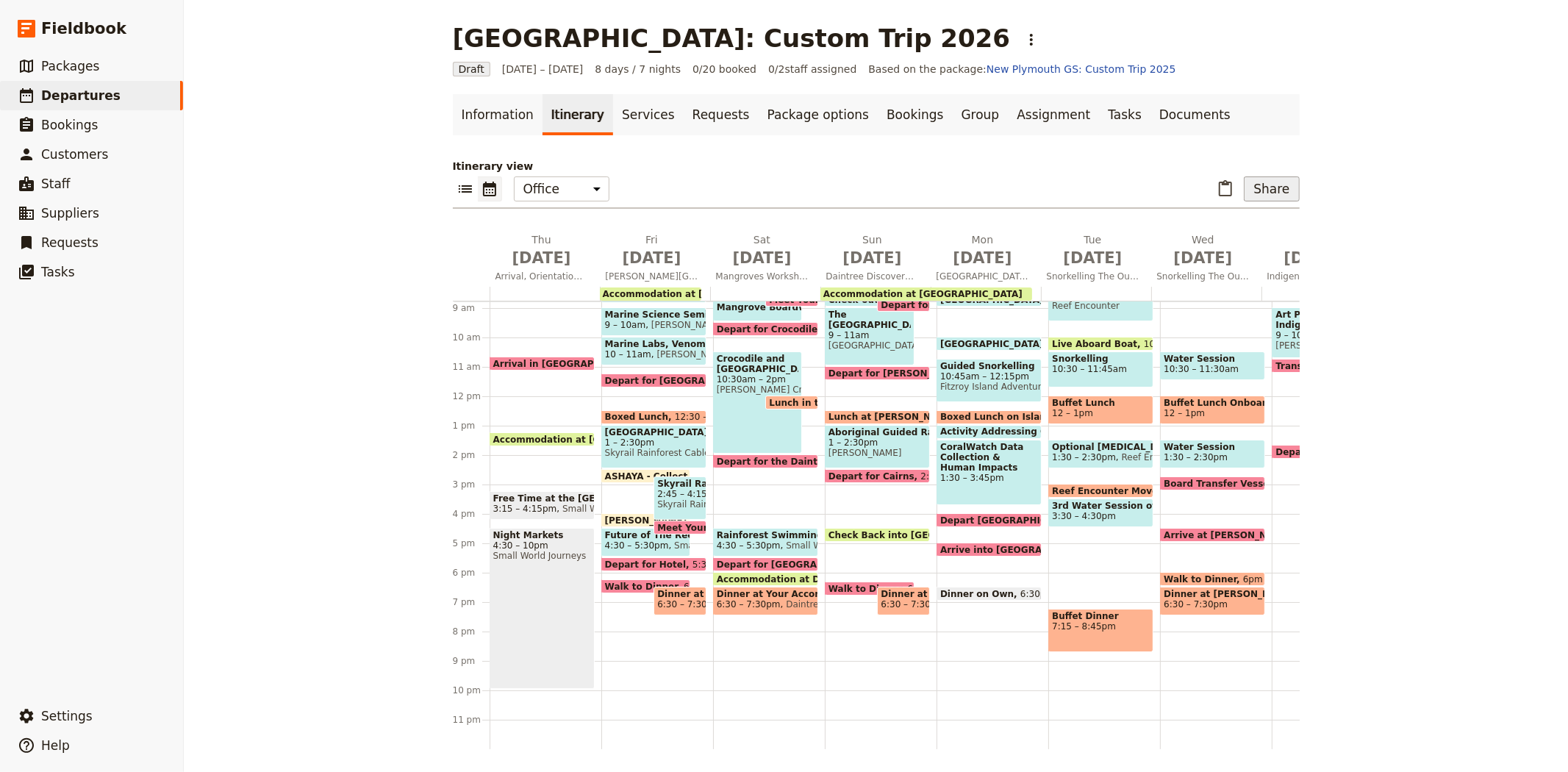
click at [1283, 189] on button "Share" at bounding box center [1271, 188] width 55 height 25
click at [1222, 256] on span "Sales Brochure" at bounding box center [1223, 262] width 77 height 15
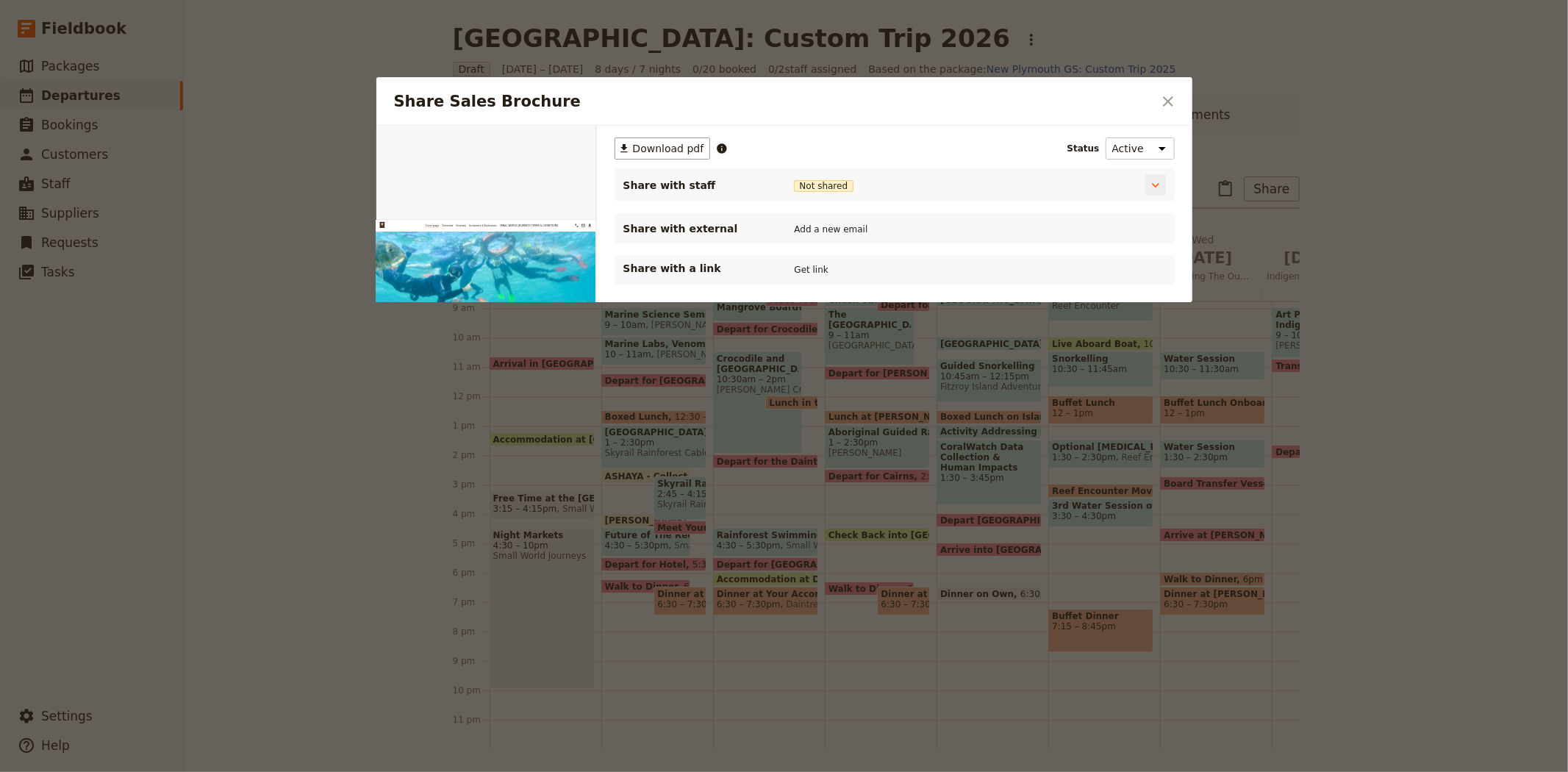
scroll to position [0, 0]
drag, startPoint x: 544, startPoint y: 149, endPoint x: 732, endPoint y: 353, distance: 277.4
click at [544, 148] on button "PDF" at bounding box center [545, 142] width 32 height 22
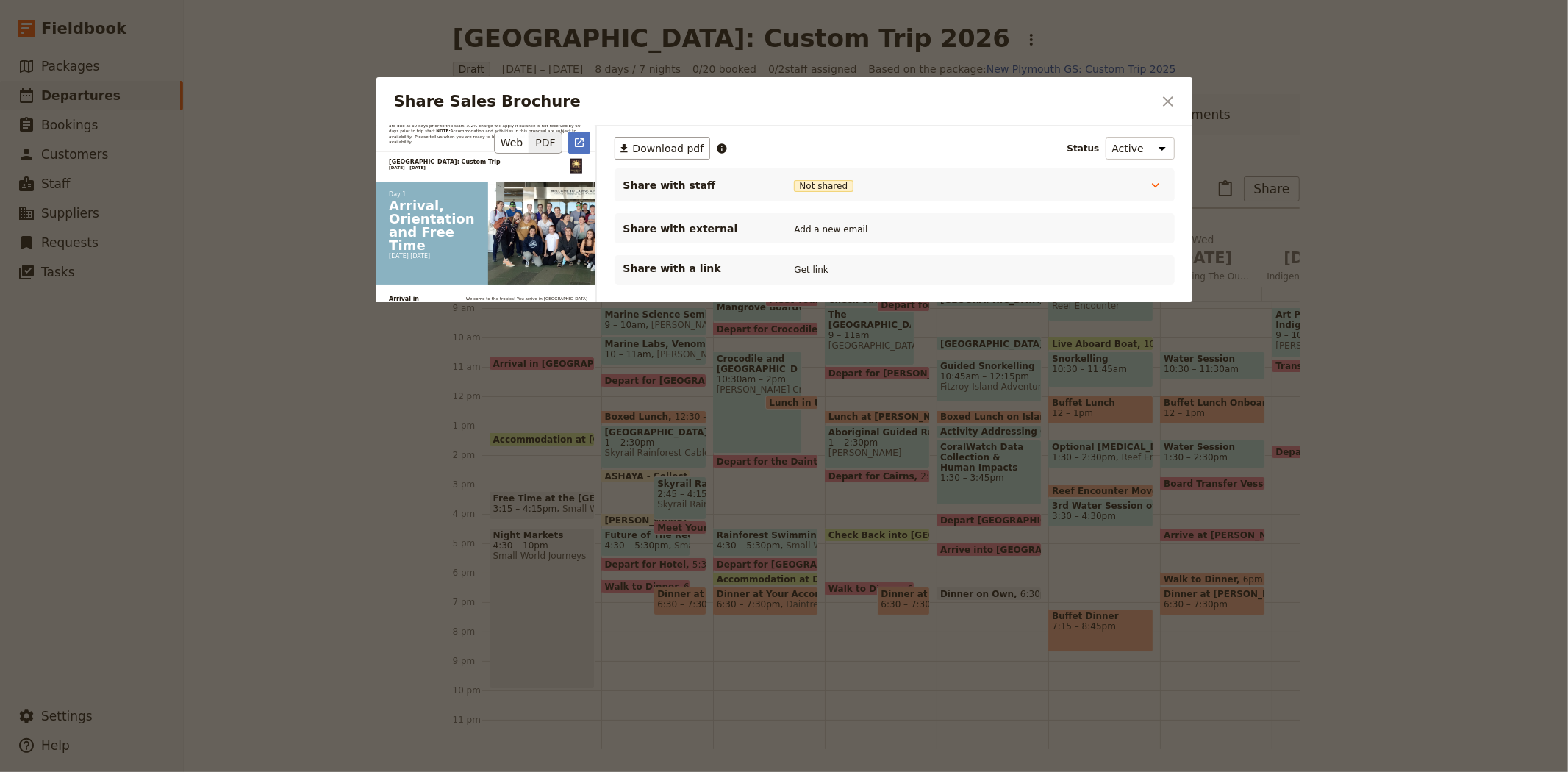
scroll to position [1633, 0]
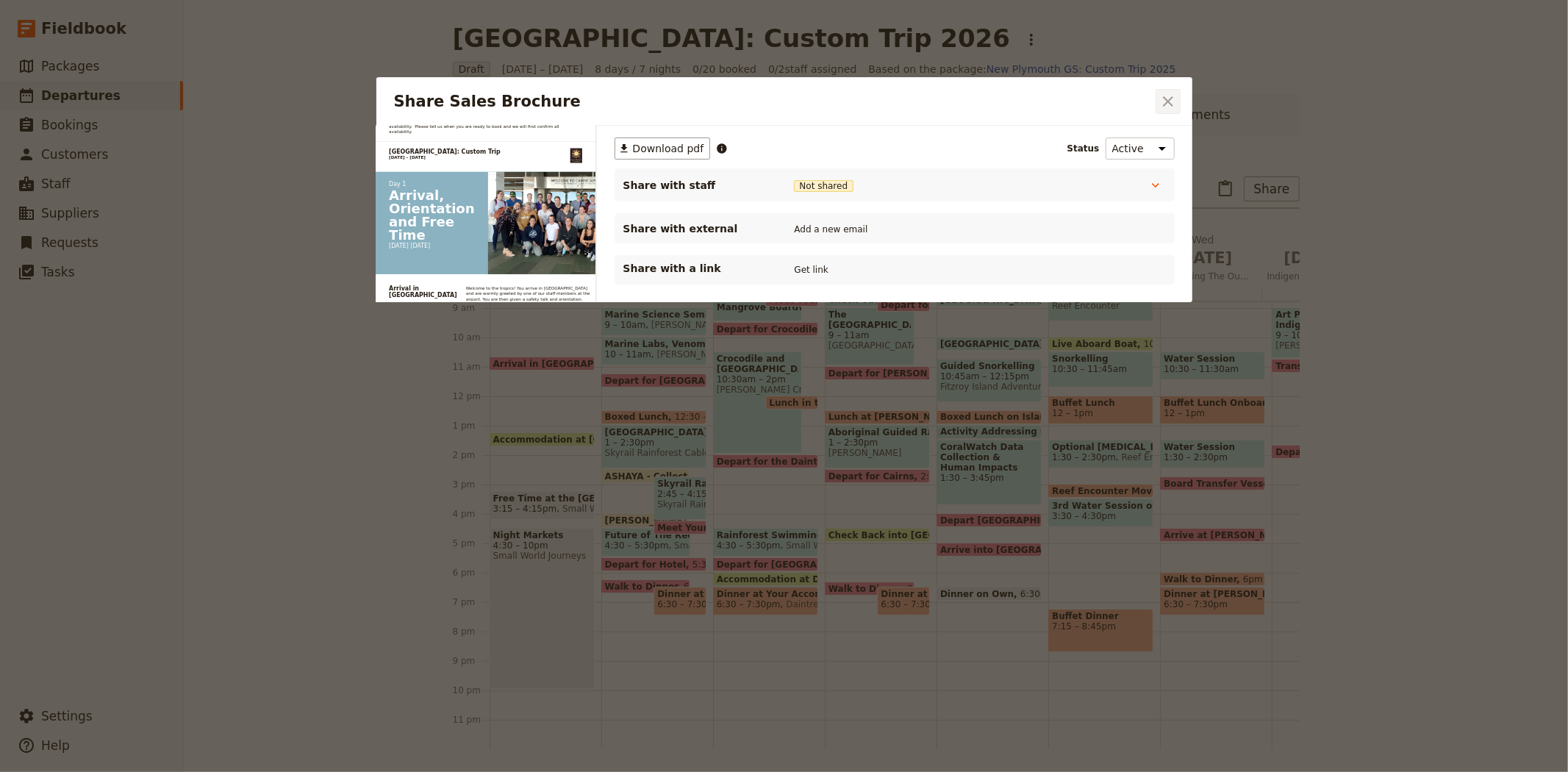
click at [1161, 109] on icon "Close dialog" at bounding box center [1168, 101] width 17 height 17
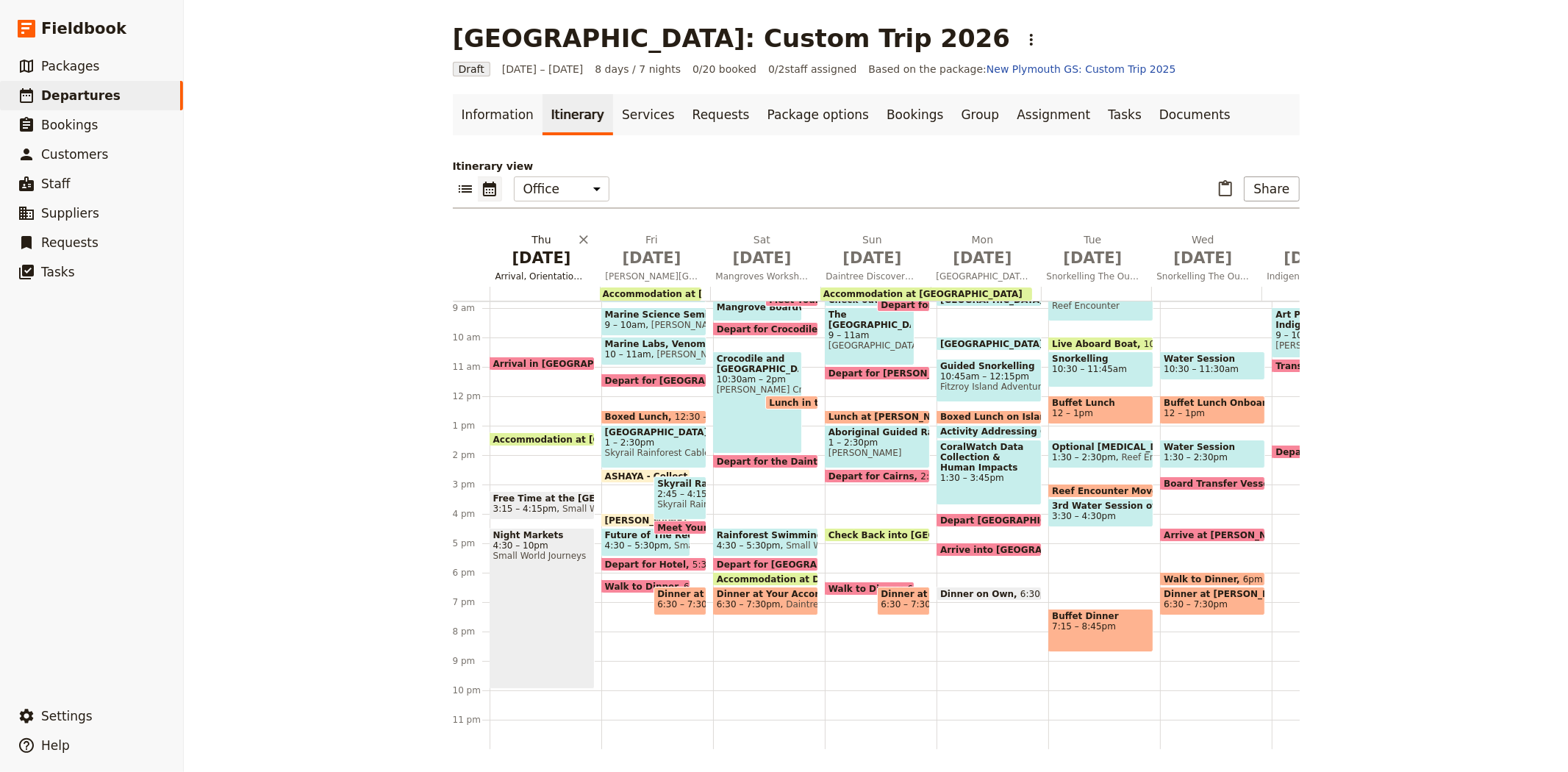
click at [549, 272] on span "Arrival, Orientation and Free Time" at bounding box center [542, 276] width 105 height 11
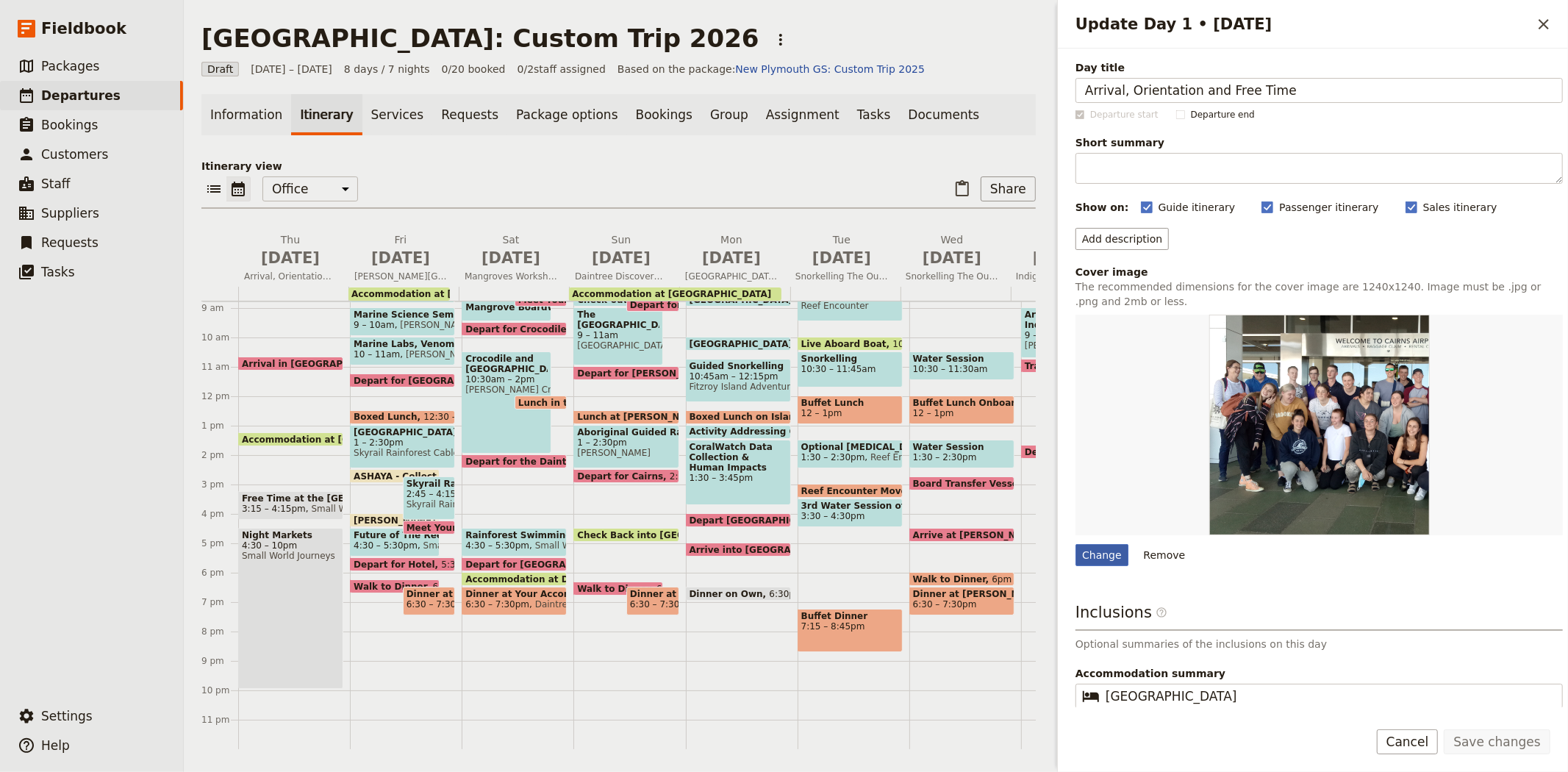
click at [1108, 554] on div "Change" at bounding box center [1102, 555] width 53 height 22
click at [1076, 544] on input "Change" at bounding box center [1075, 543] width 1 height 1
type input "C:\fakepath\Cairns Public Lagoon-webready.JPG"
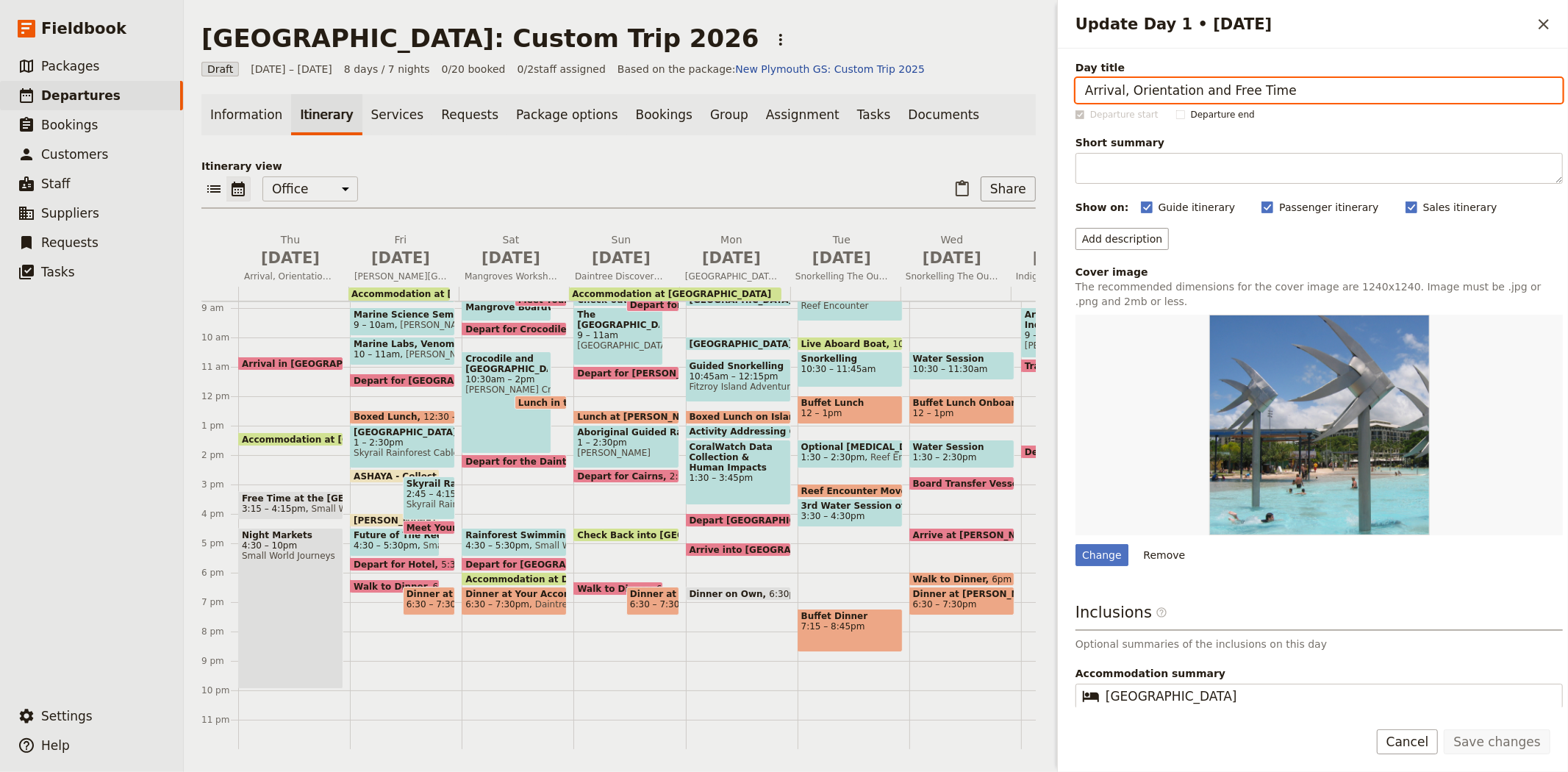
click at [615, 159] on p "Itinerary view" at bounding box center [619, 166] width 834 height 15
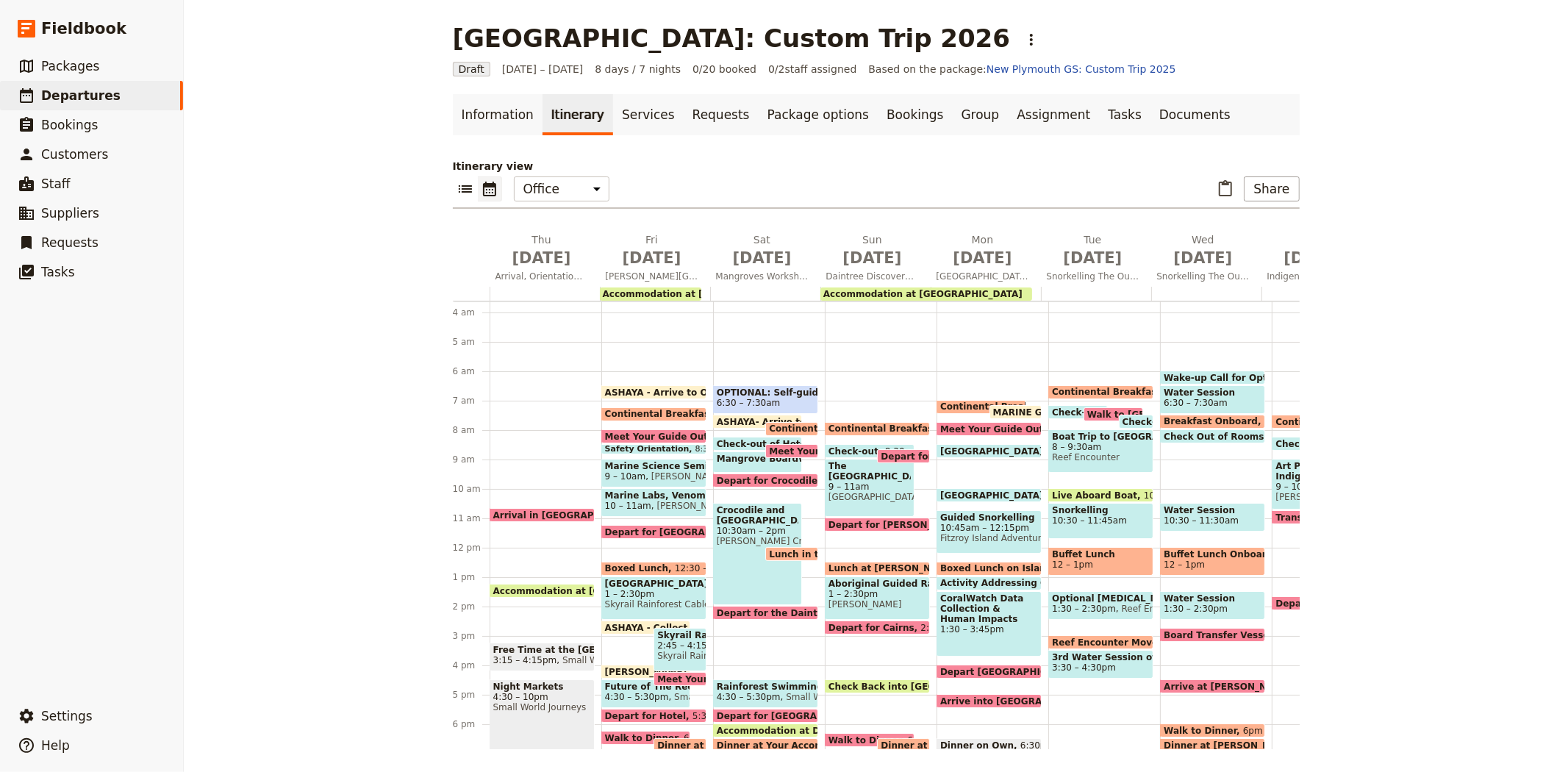
scroll to position [188, 0]
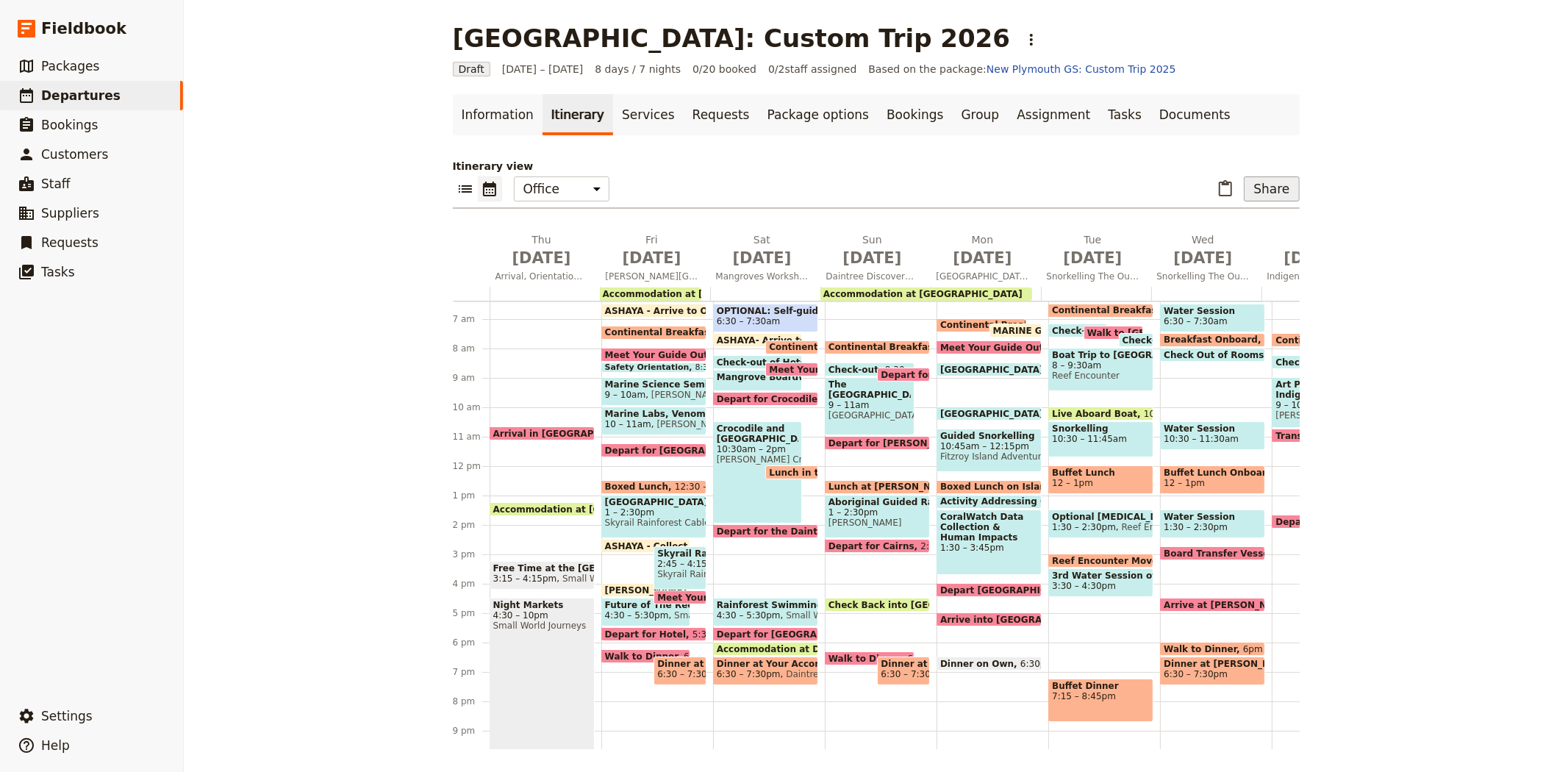
click at [1267, 188] on button "Share" at bounding box center [1271, 188] width 55 height 25
click at [1250, 259] on span "Sales Brochure" at bounding box center [1223, 262] width 77 height 15
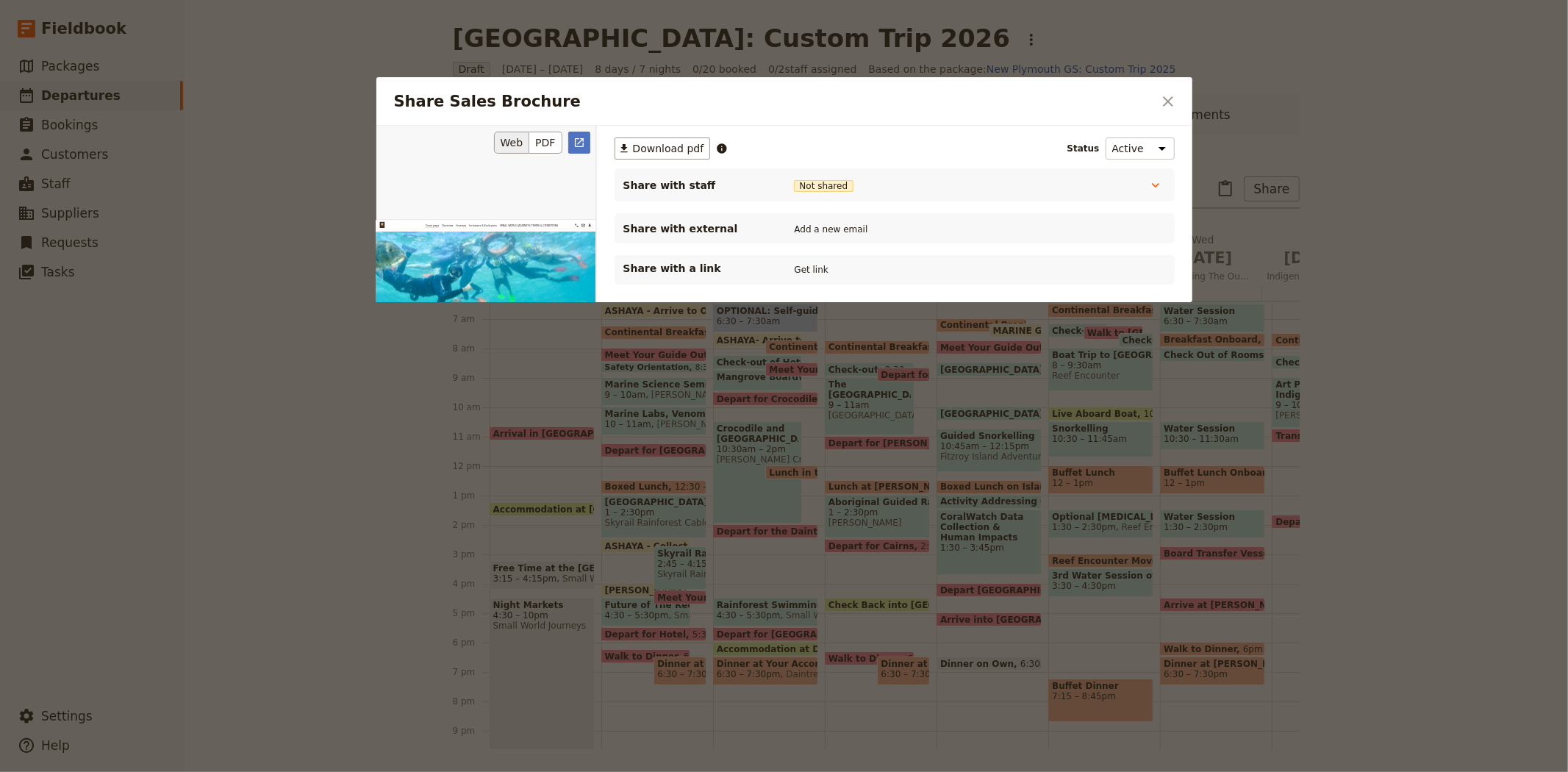
scroll to position [0, 0]
drag, startPoint x: 560, startPoint y: 136, endPoint x: 628, endPoint y: 147, distance: 68.9
click at [560, 136] on button "PDF" at bounding box center [545, 142] width 32 height 22
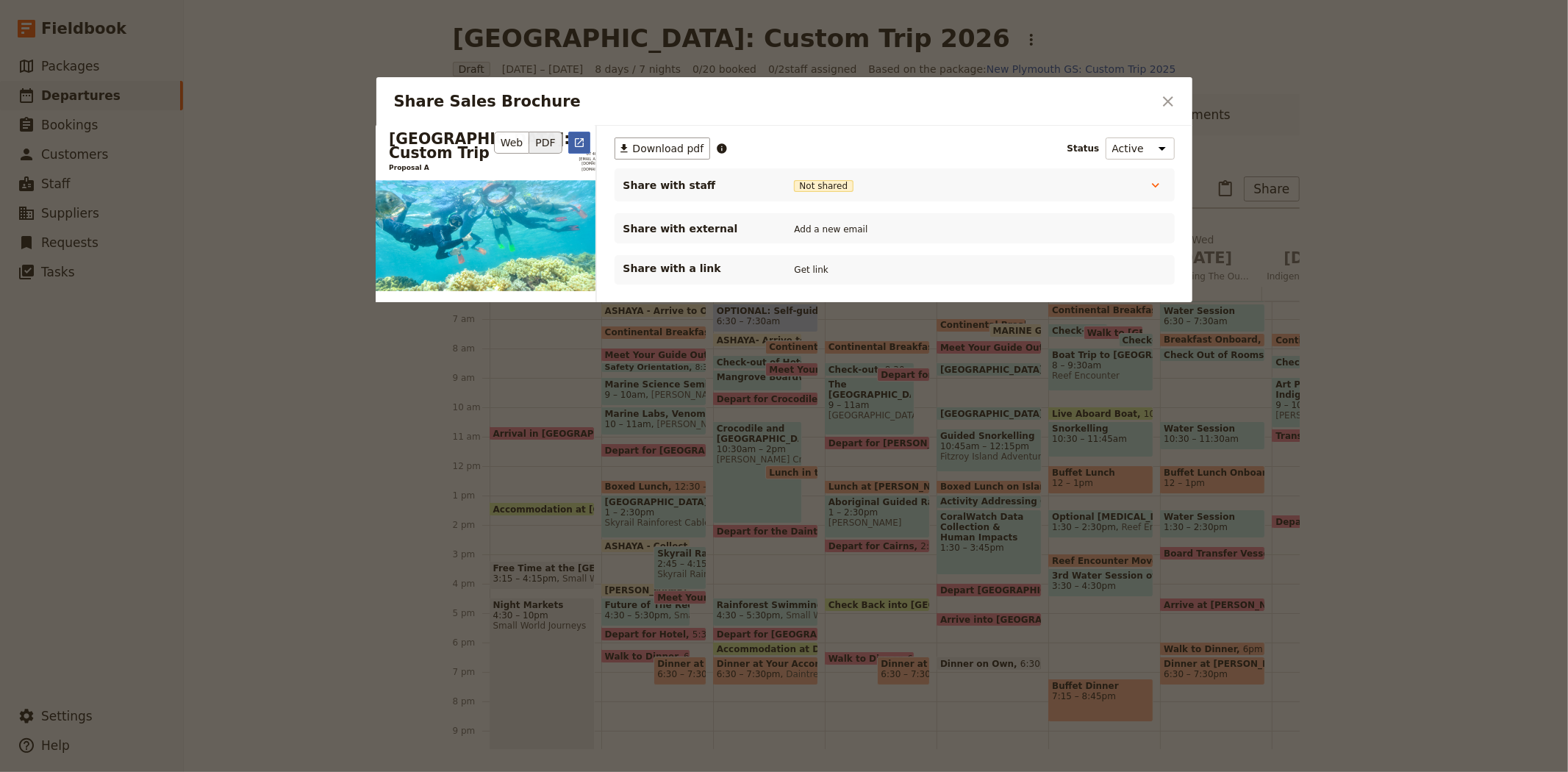
click at [576, 143] on icon "Open full preview" at bounding box center [579, 142] width 11 height 11
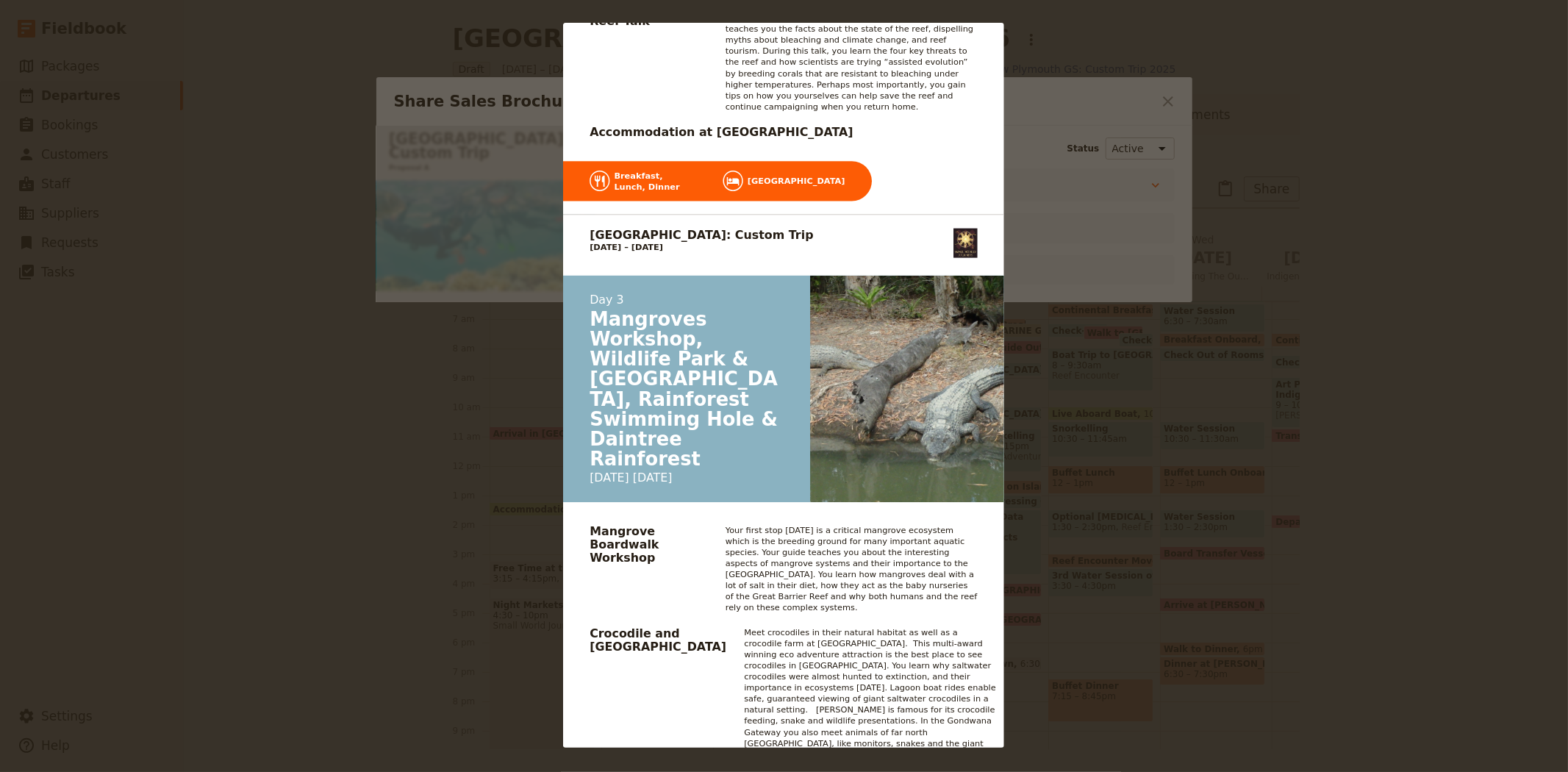
scroll to position [3593, 0]
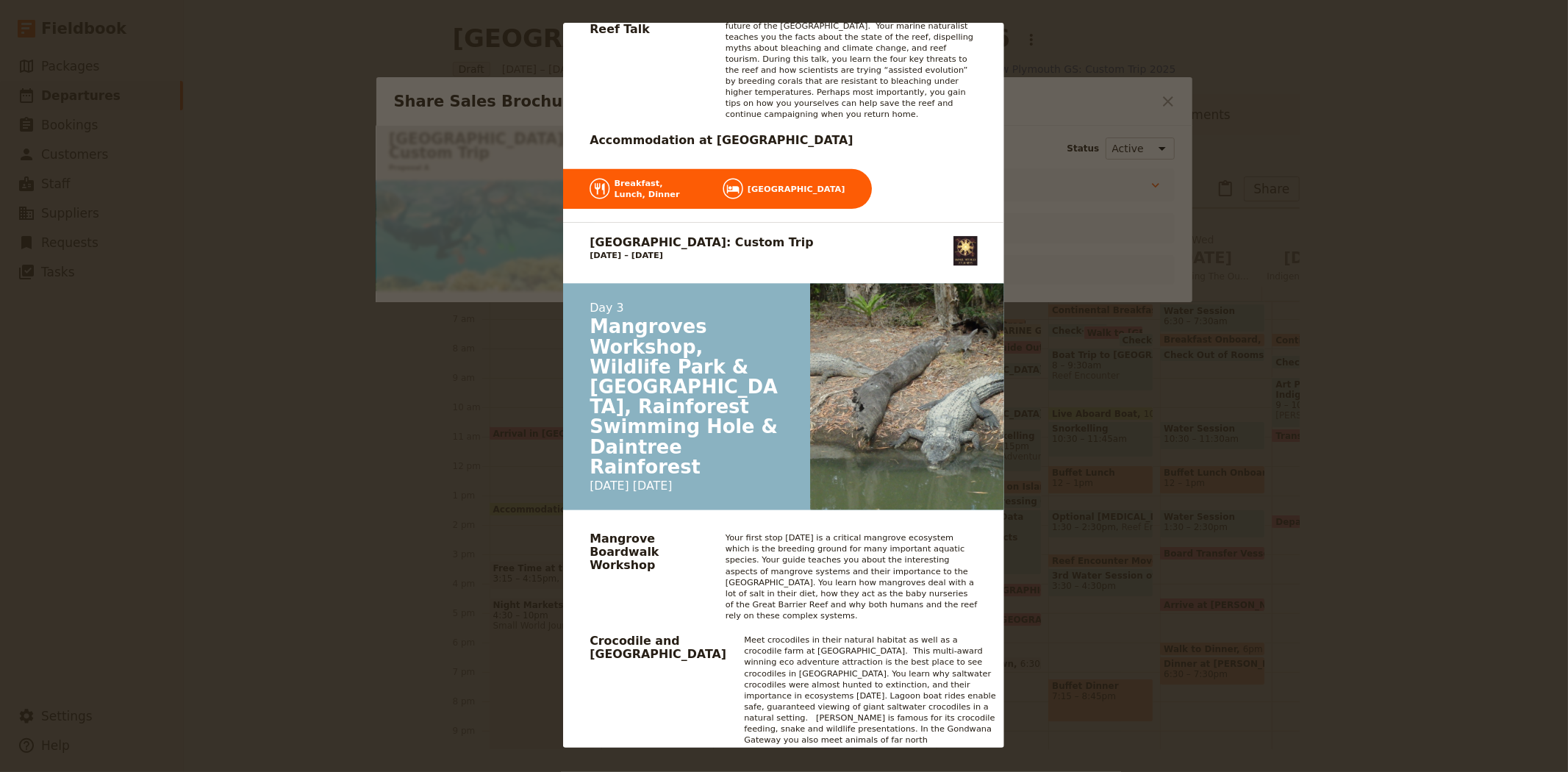
click at [1072, 295] on div "New Plymouth: Custom Trip Proposal A 07 4054 6693 groups@smallworldjourneys.com…" at bounding box center [784, 386] width 1568 height 772
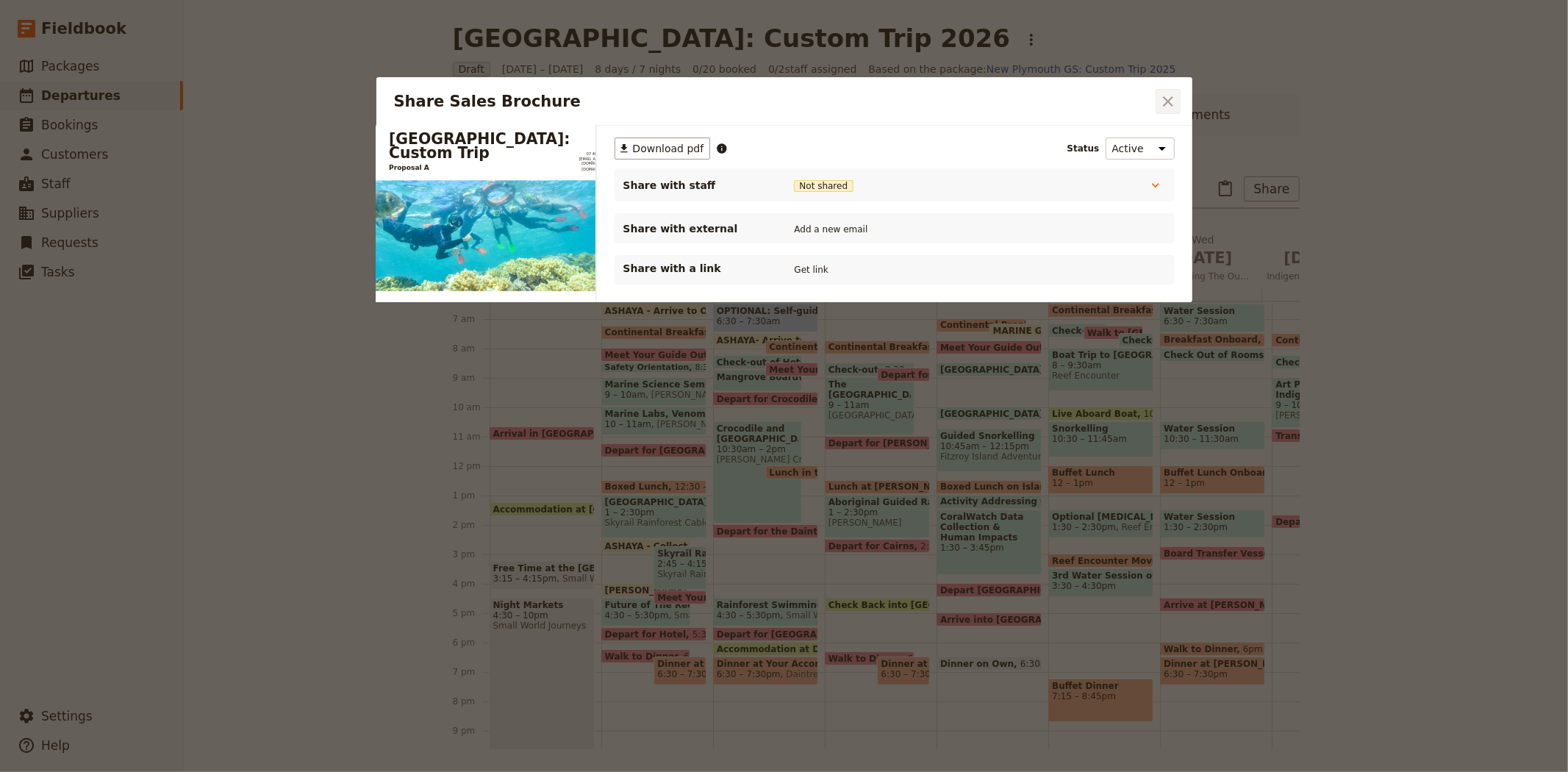
click at [1165, 106] on icon "Close dialog" at bounding box center [1168, 101] width 17 height 17
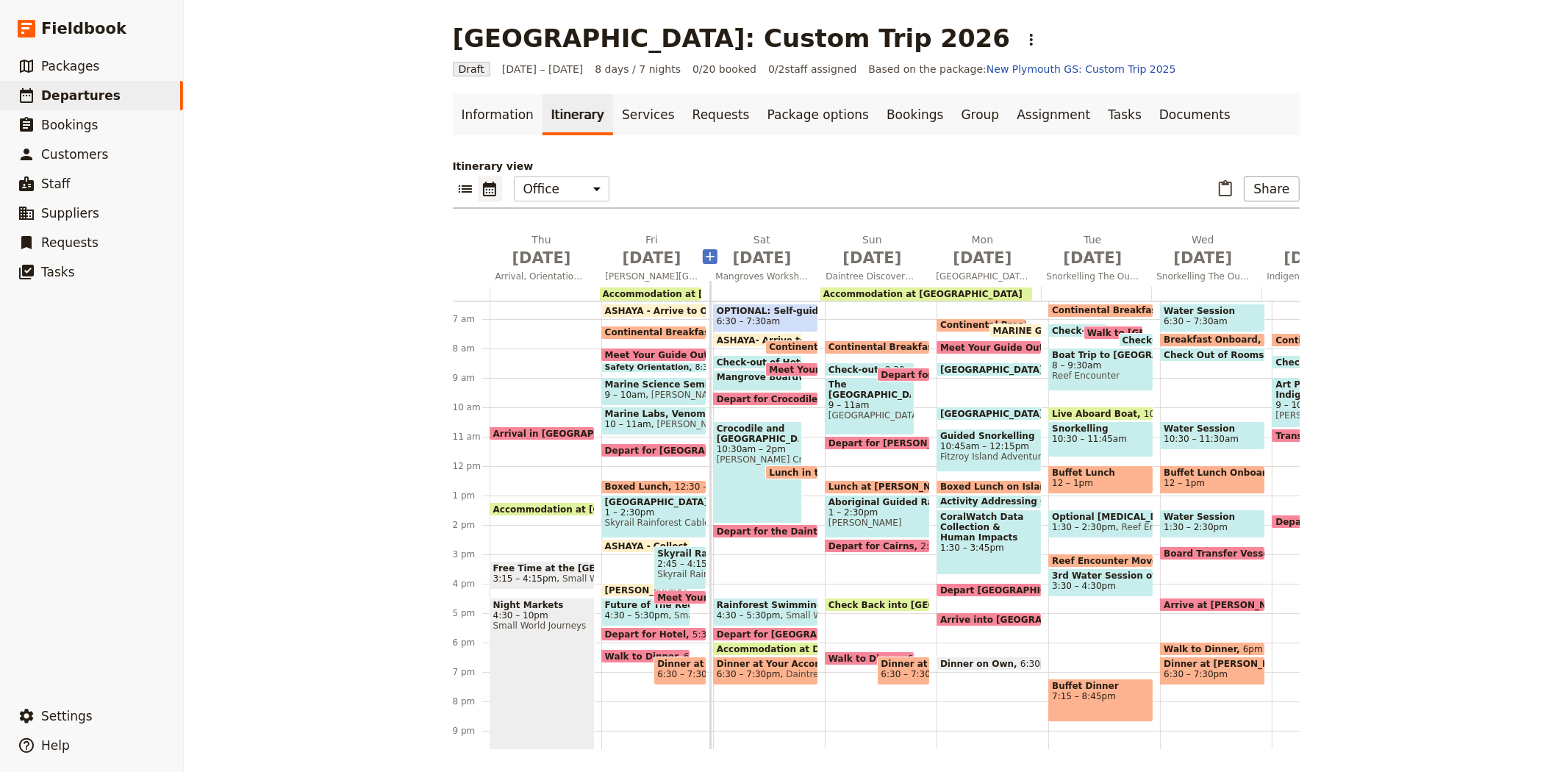
click at [706, 259] on icon "Add before day 3" at bounding box center [710, 256] width 9 height 9
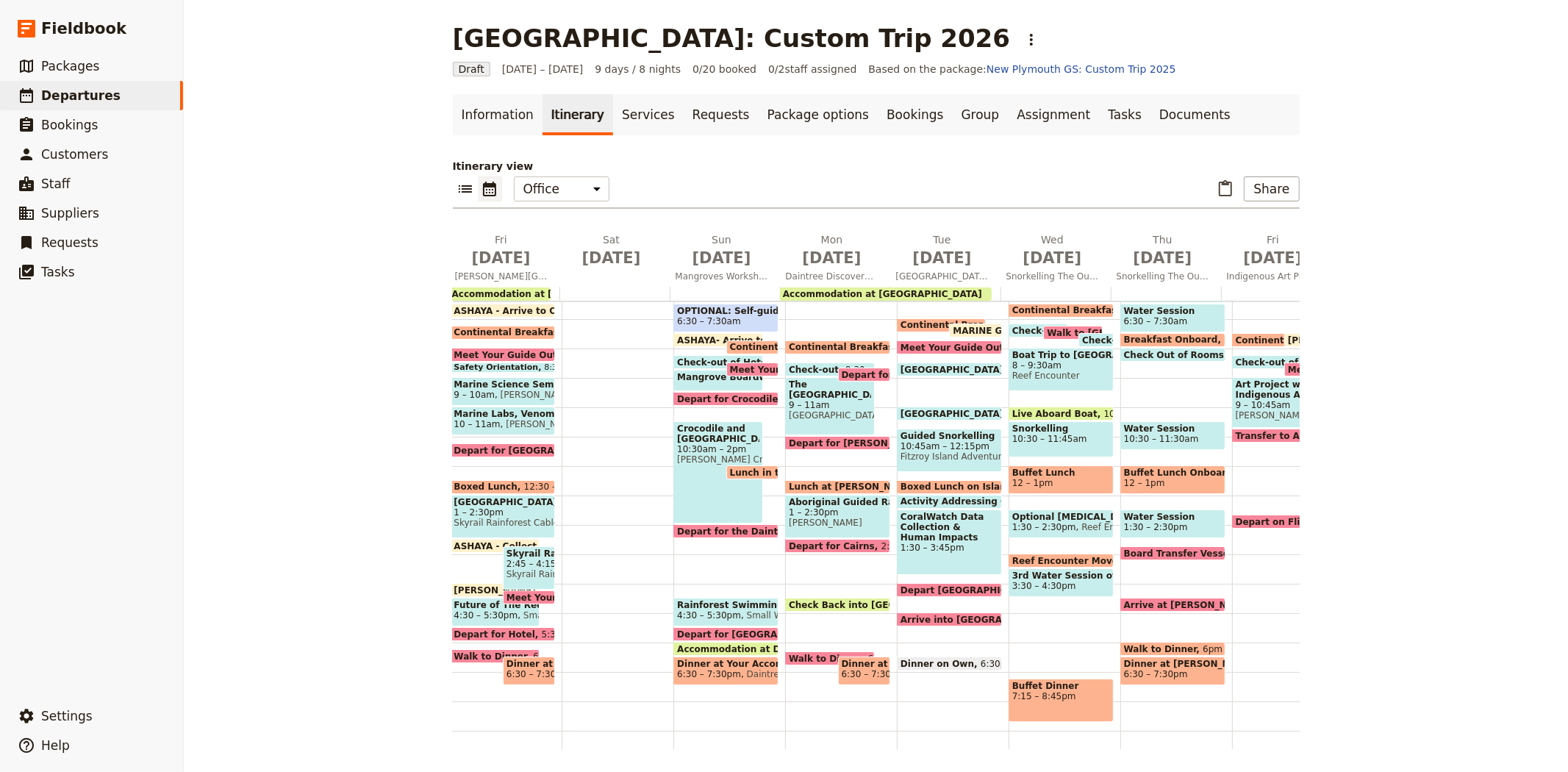
scroll to position [0, 129]
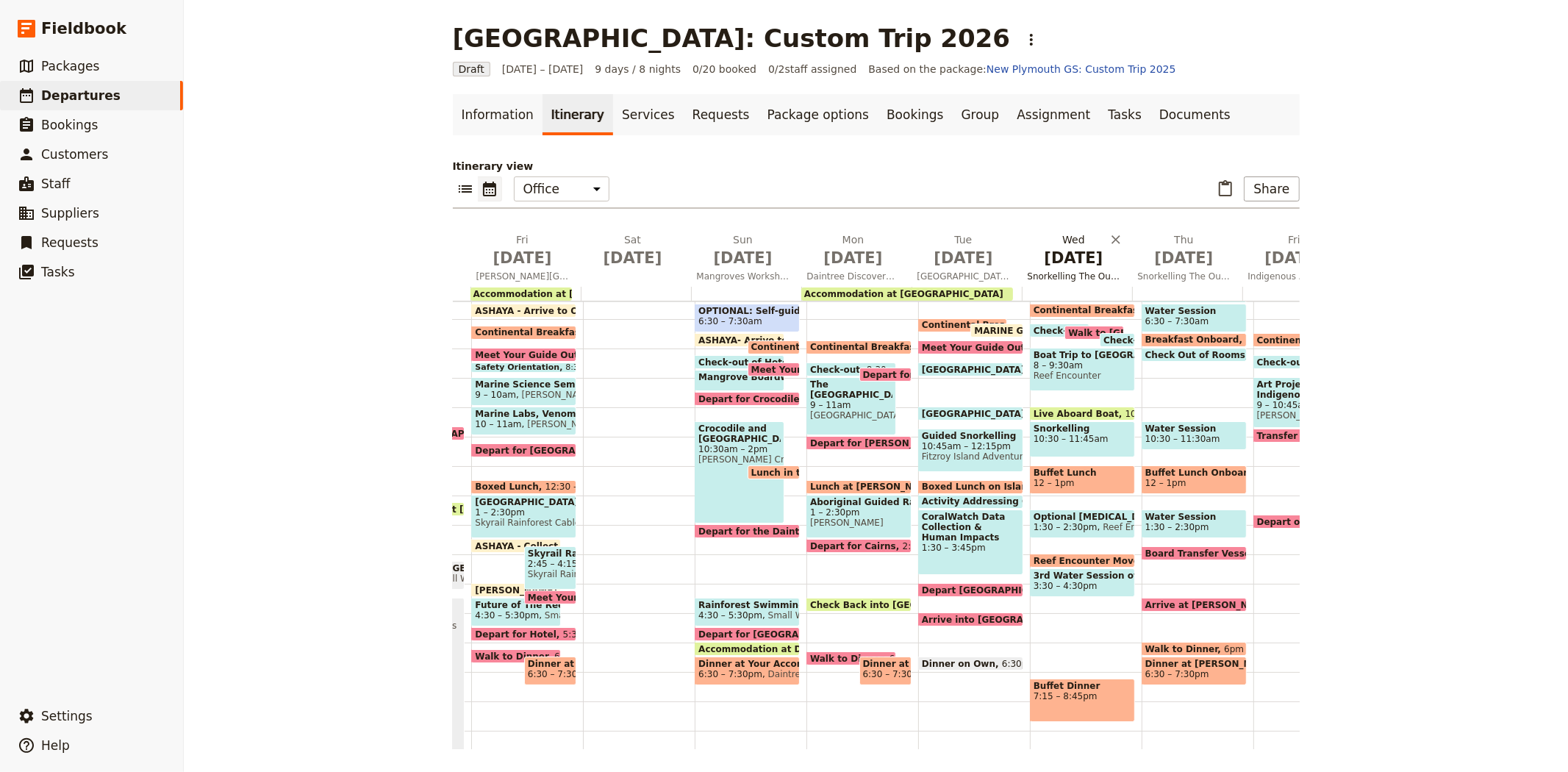
click at [1069, 260] on span "Jul 8" at bounding box center [1074, 257] width 92 height 22
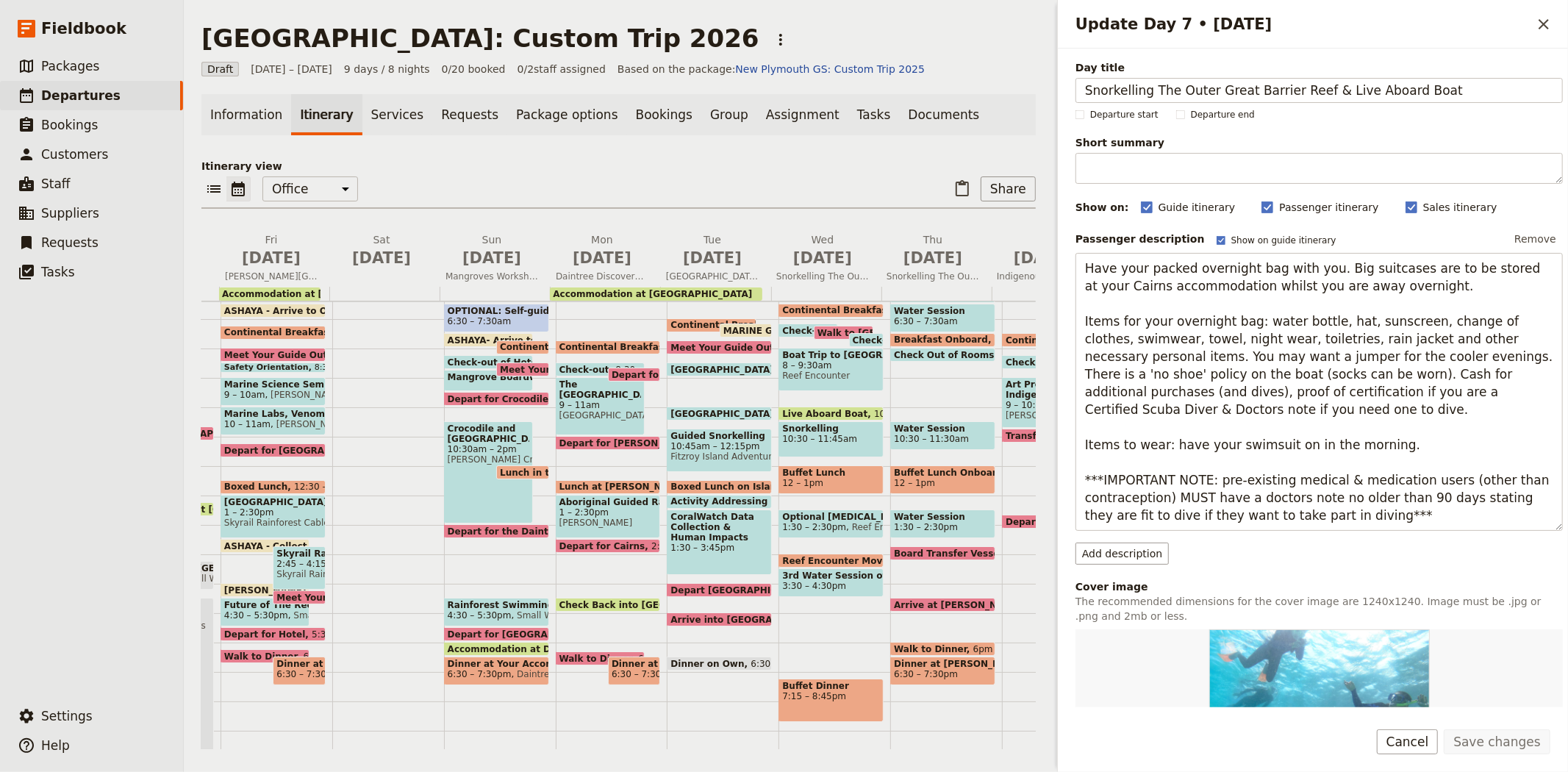
drag, startPoint x: 1437, startPoint y: 84, endPoint x: 1044, endPoint y: 91, distance: 393.1
click at [1044, 91] on div "New Plymouth: Custom Trip 2026 ​ Draft 2 – 10 Jul 2026 9 days / 8 nights 0/20 b…" at bounding box center [876, 386] width 1385 height 772
click at [376, 262] on span "Jul 4" at bounding box center [381, 257] width 92 height 22
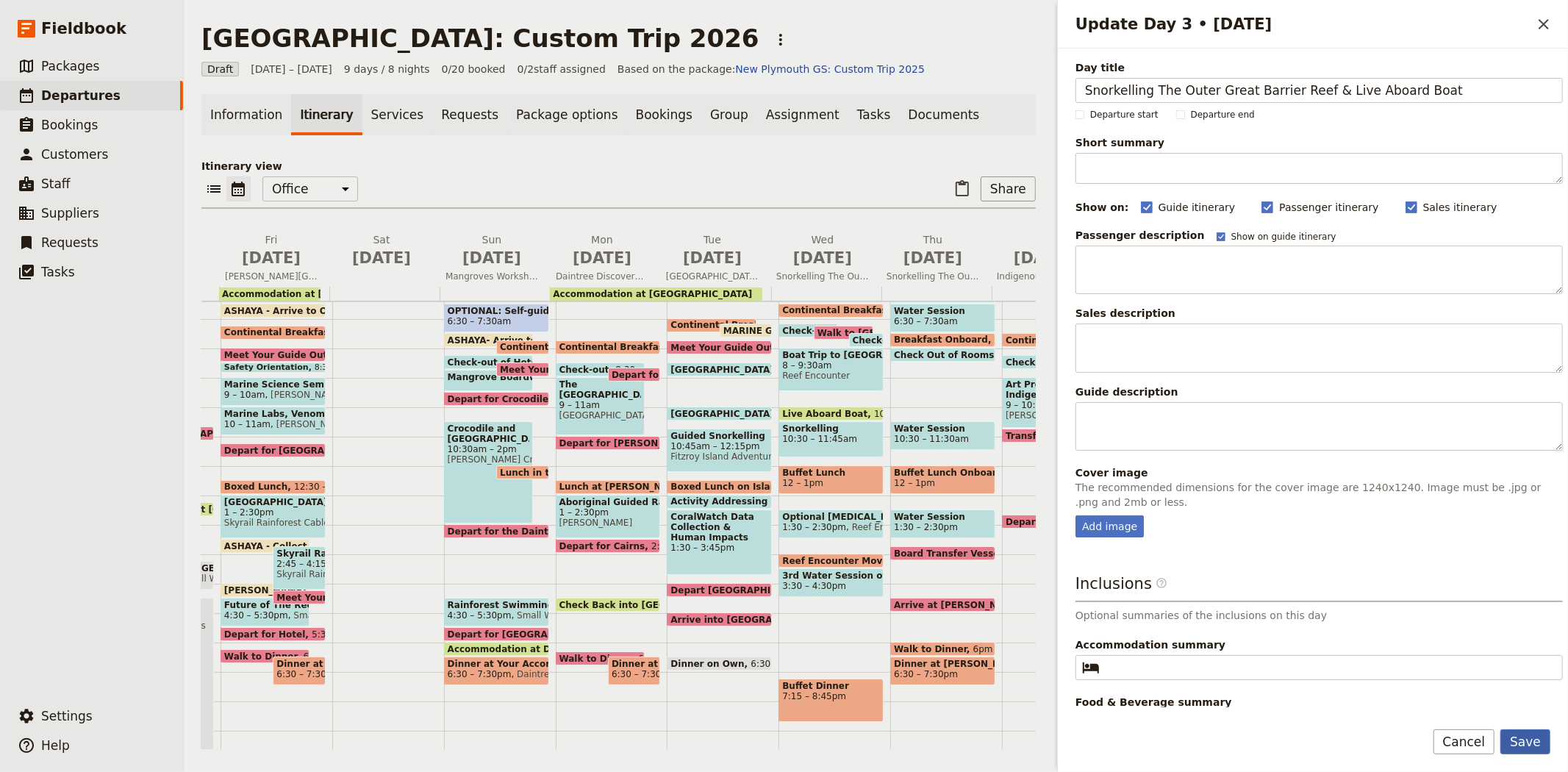
type input "Snorkelling The Outer Great Barrier Reef & Live Aboard Boat"
click at [1515, 741] on button "Save" at bounding box center [1525, 741] width 50 height 25
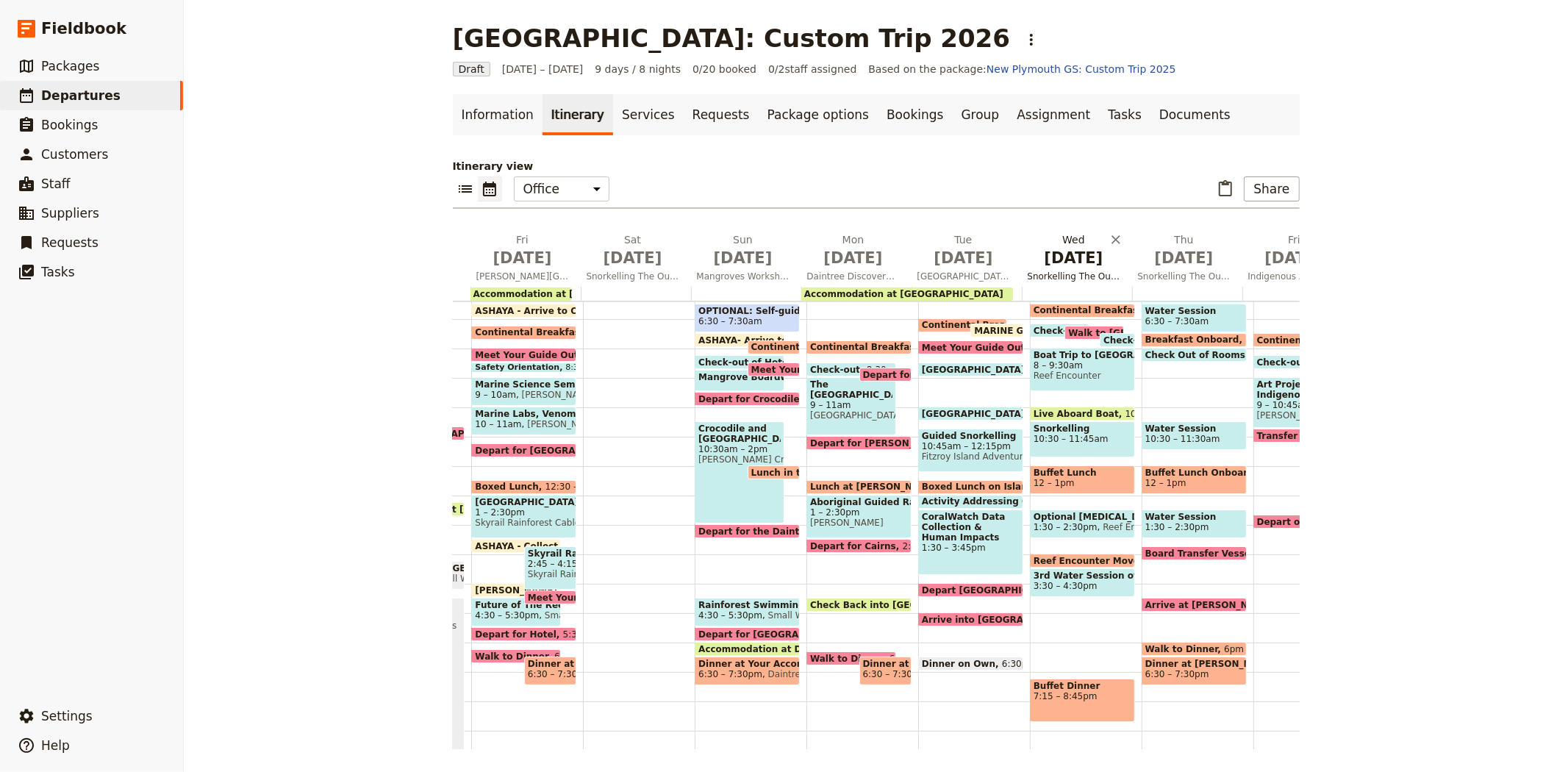
click at [1076, 263] on span "Jul 8" at bounding box center [1074, 257] width 92 height 22
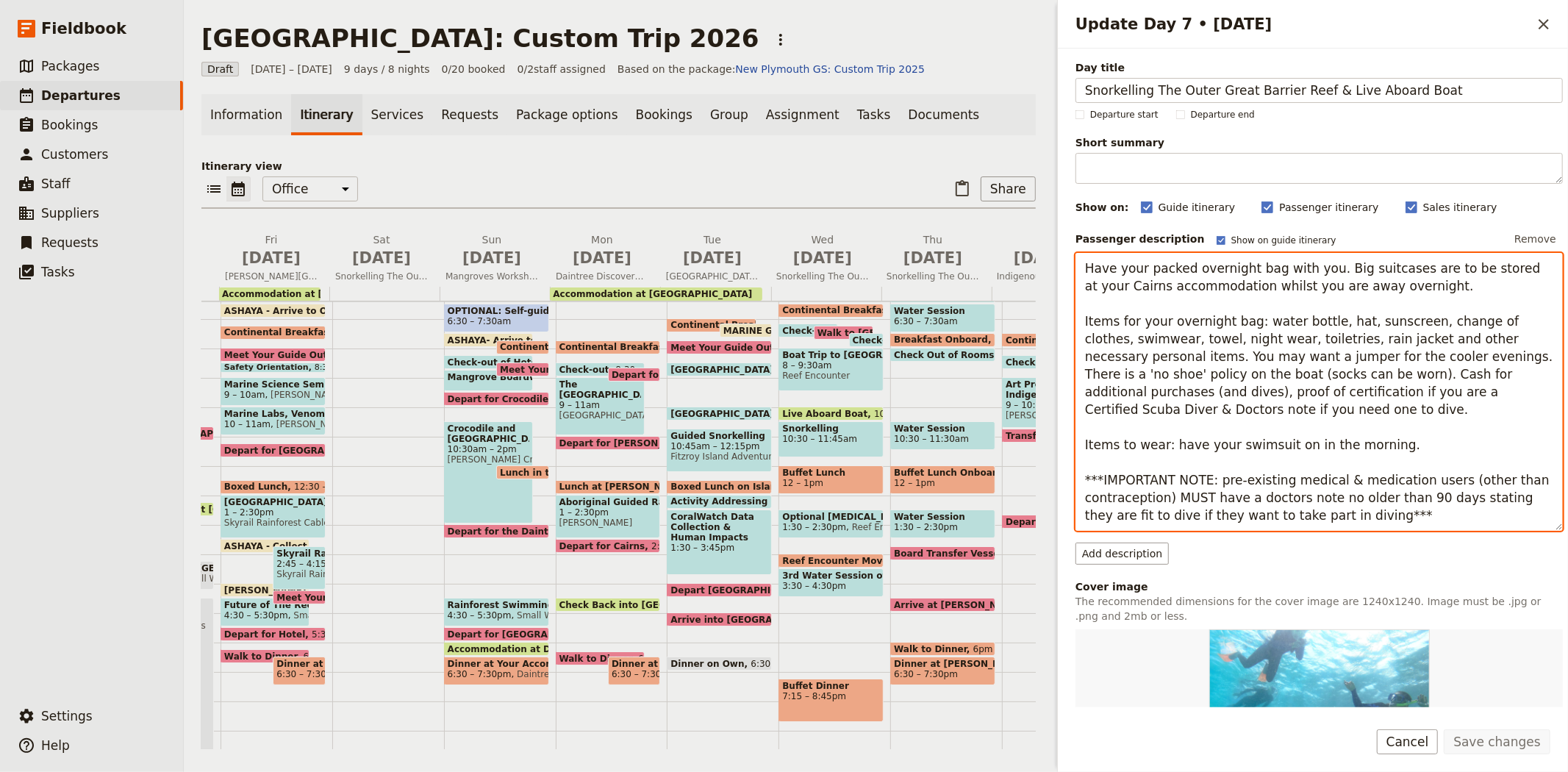
drag, startPoint x: 1086, startPoint y: 269, endPoint x: 1452, endPoint y: 541, distance: 456.0
click at [1452, 541] on div "Passenger description Show on guide itinerary Remove Have your packed overnight…" at bounding box center [1319, 396] width 488 height 337
click at [383, 260] on span "Jul 4" at bounding box center [381, 257] width 92 height 22
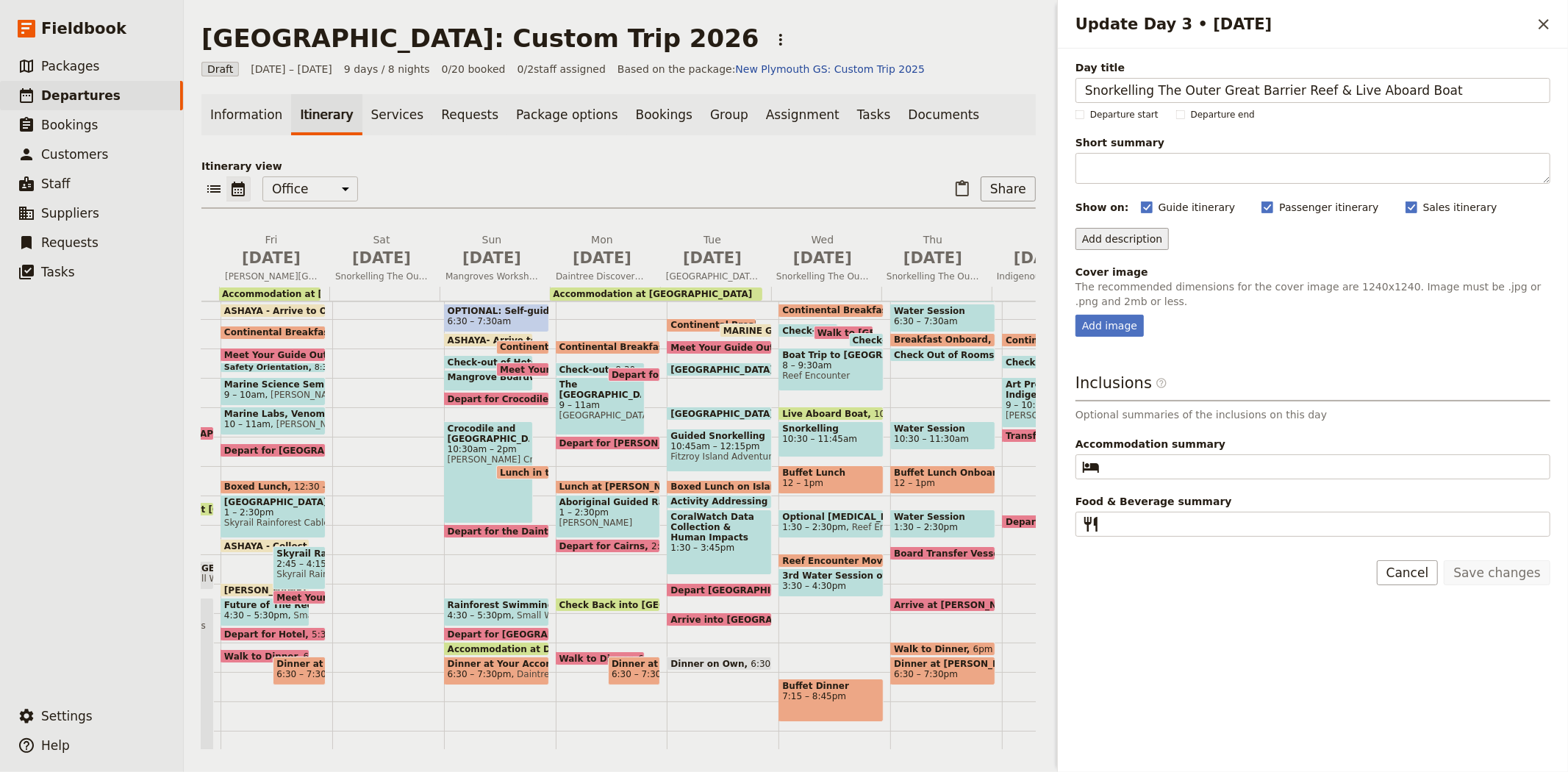
click at [1107, 241] on button "Add description" at bounding box center [1122, 238] width 93 height 22
click at [1146, 287] on span "Passenger description is included on the passenger itinerary and the guide itin…" at bounding box center [1271, 283] width 372 height 11
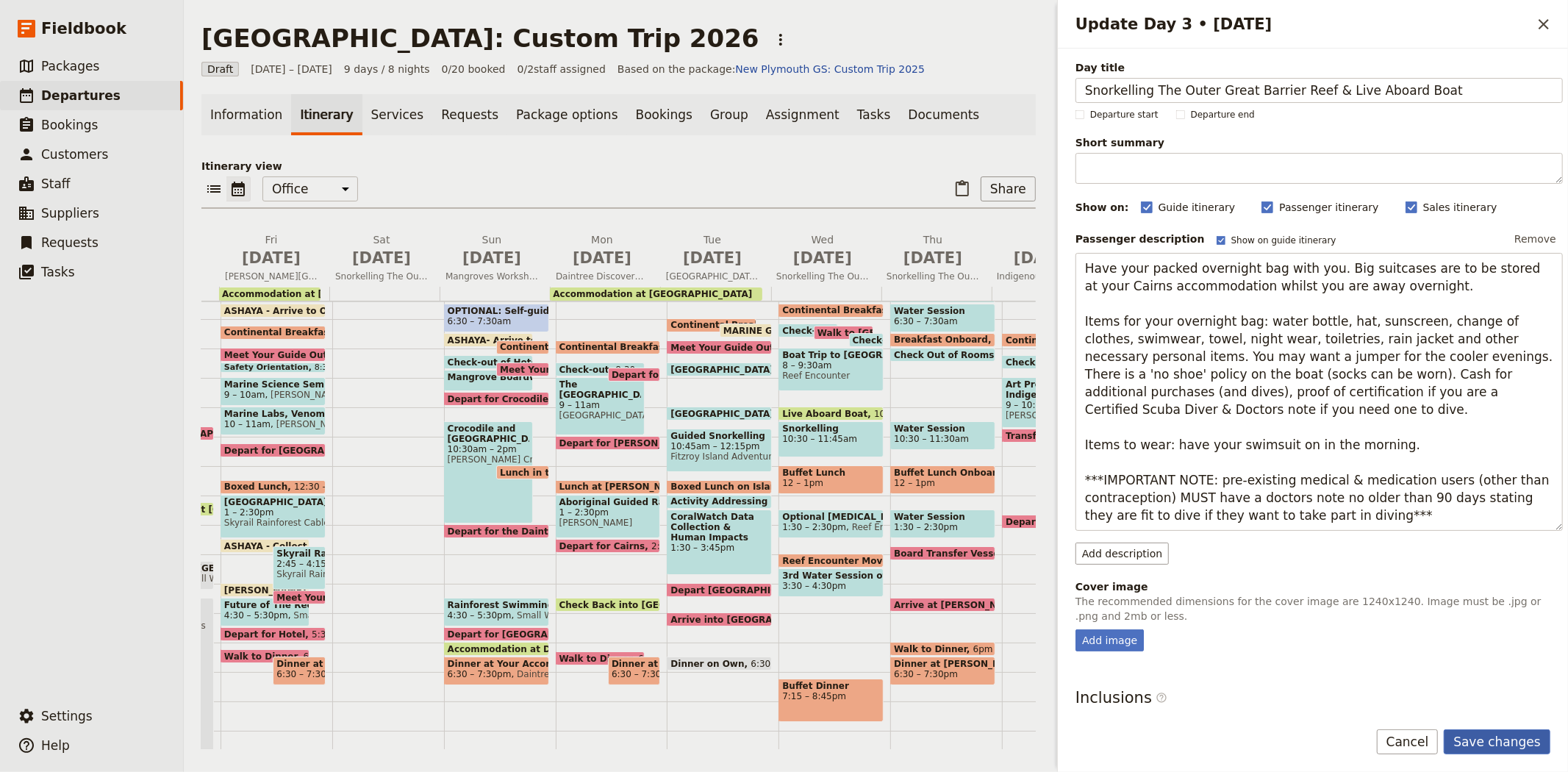
type textarea "Have your packed overnight bag with you. Big suitcases are to be stored at your…"
click at [1509, 736] on button "Save changes" at bounding box center [1497, 741] width 106 height 25
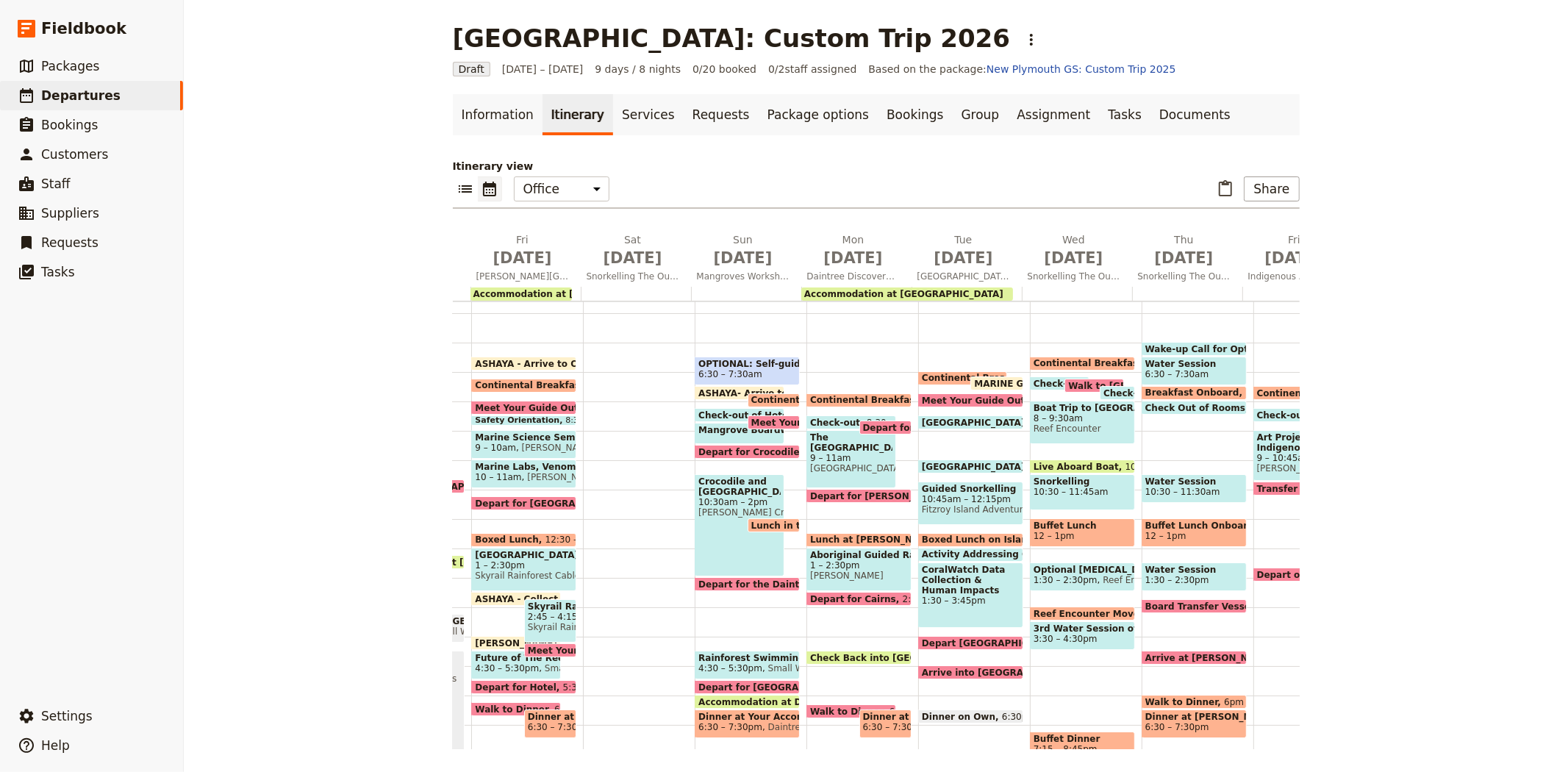
scroll to position [106, 0]
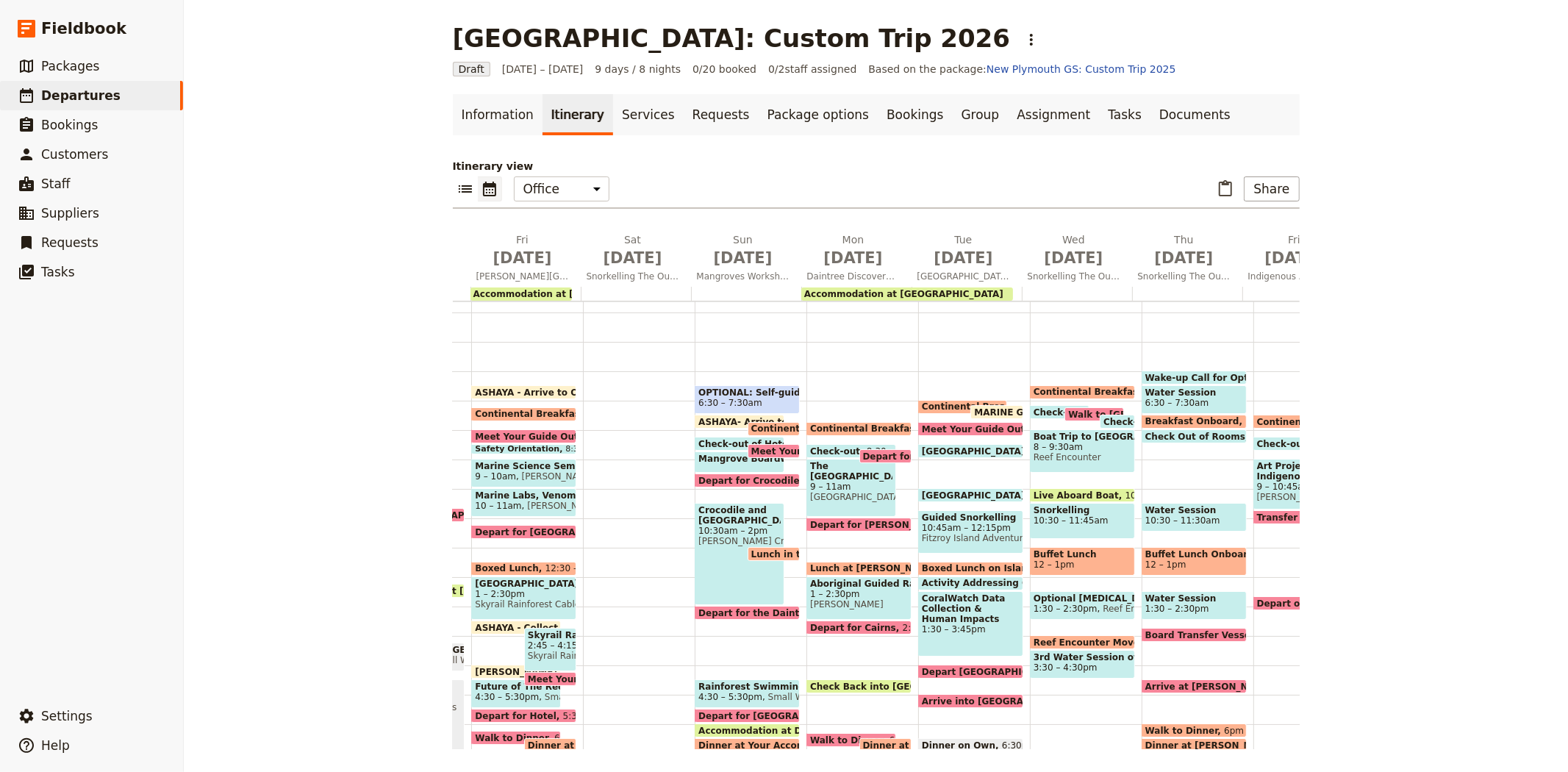
click at [1047, 386] on span "Continental Breakfast at Hotel" at bounding box center [1113, 392] width 159 height 10
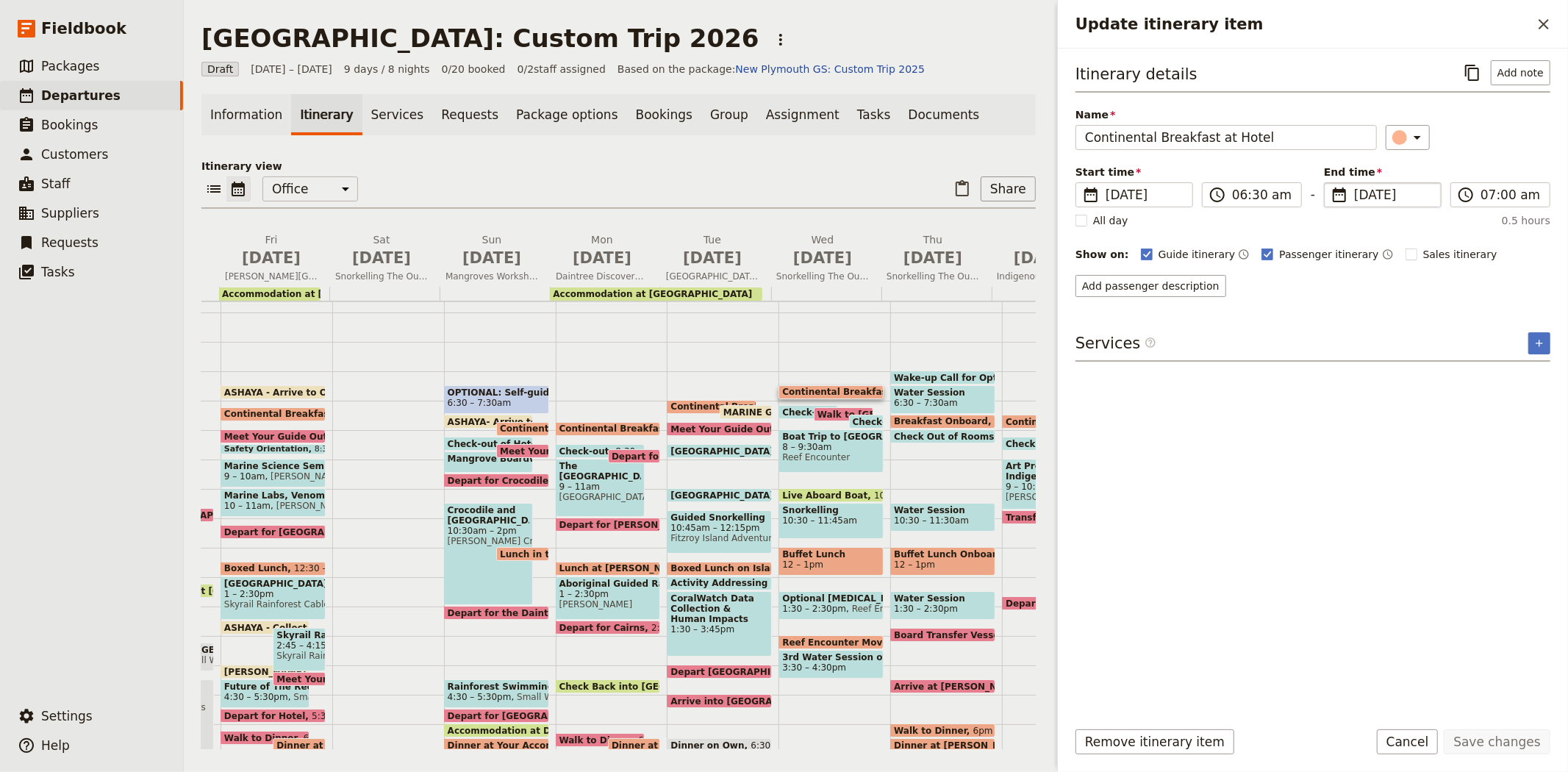
click at [1359, 197] on span "8 Jul 2026" at bounding box center [1393, 195] width 78 height 17
click at [1331, 183] on input "08/07/2026" at bounding box center [1330, 182] width 1 height 1
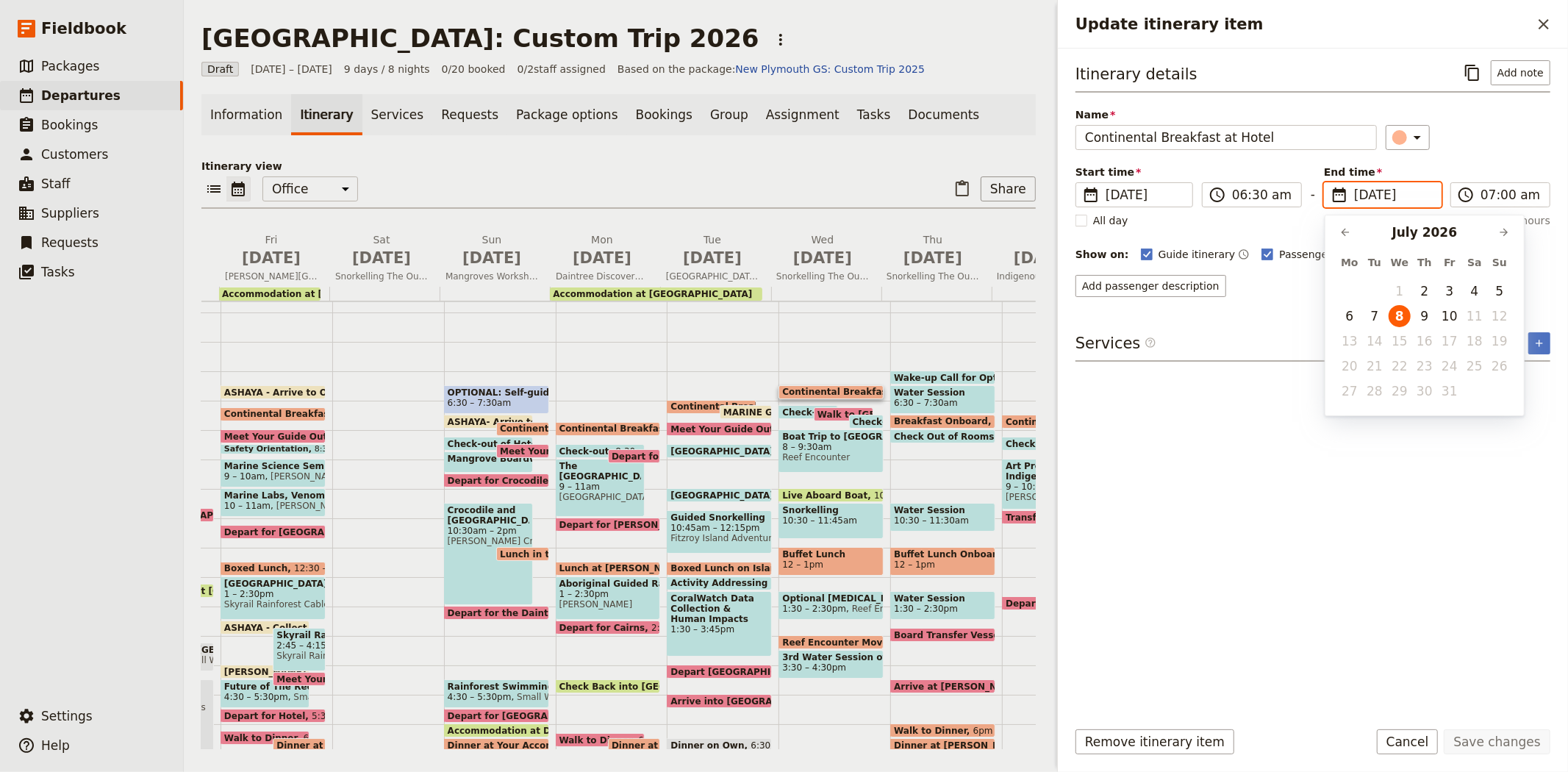
scroll to position [0, 0]
click at [1465, 287] on button "4" at bounding box center [1475, 290] width 22 height 22
type input "04/07/2026"
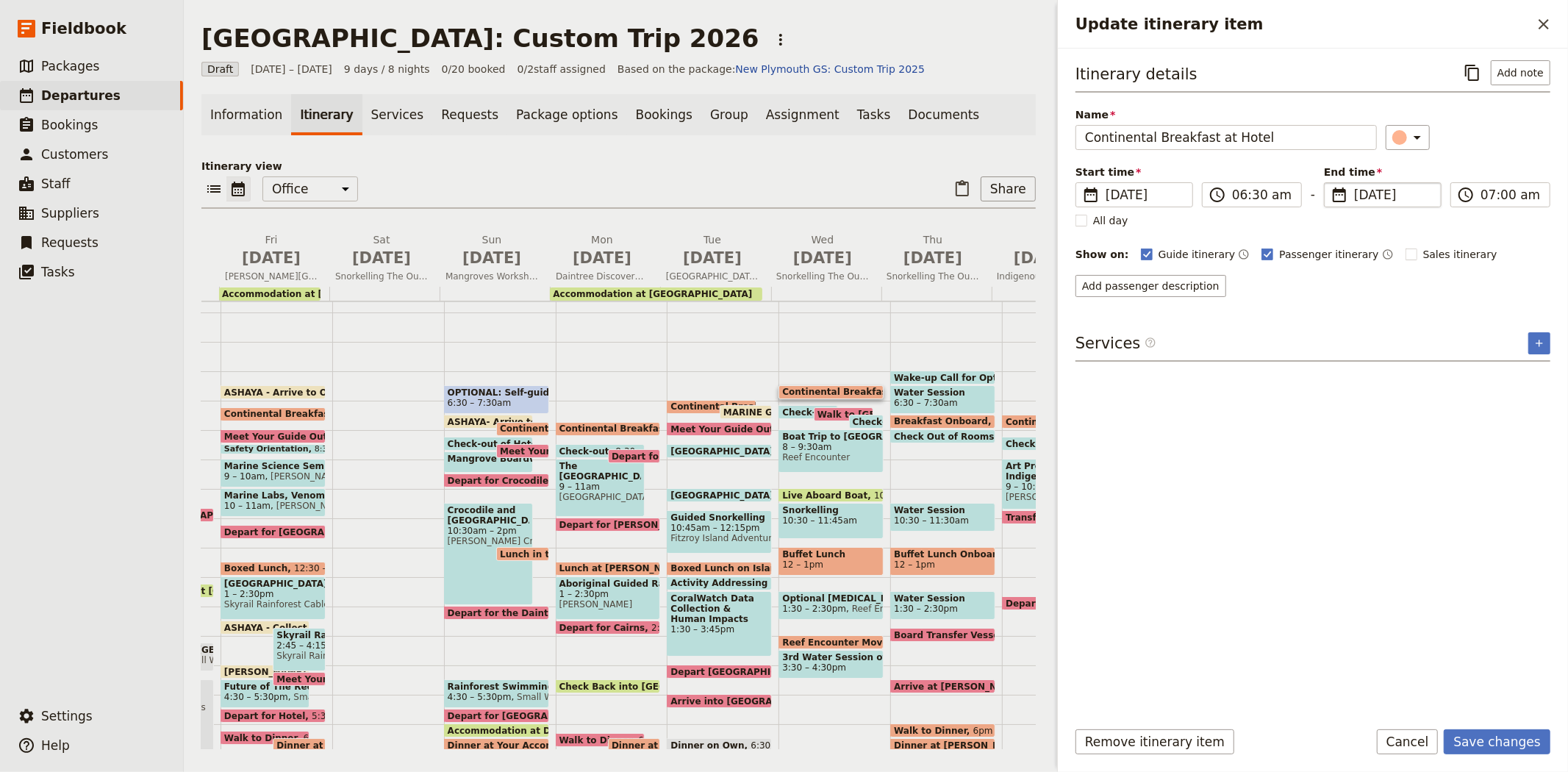
type input "04/07/2026"
drag, startPoint x: 1281, startPoint y: 495, endPoint x: 1359, endPoint y: 523, distance: 82.9
click at [1281, 495] on div "Itinerary details ​ Add note Name Continental Breakfast at Hotel ​ Start time ​…" at bounding box center [1313, 383] width 475 height 646
click at [1510, 742] on button "Save changes" at bounding box center [1497, 741] width 106 height 25
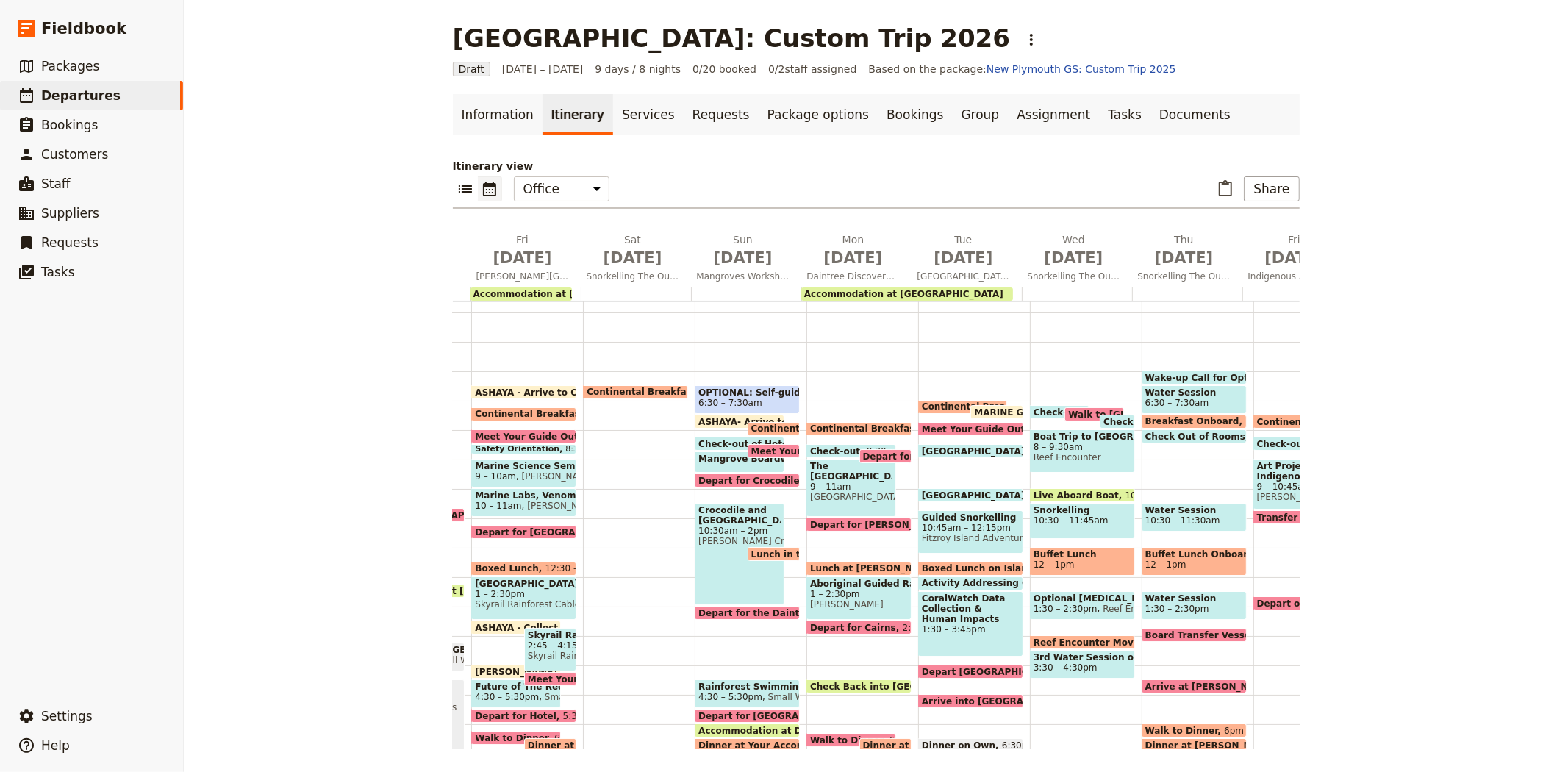
click at [1038, 409] on span "Check-out of Hotel" at bounding box center [1084, 412] width 99 height 10
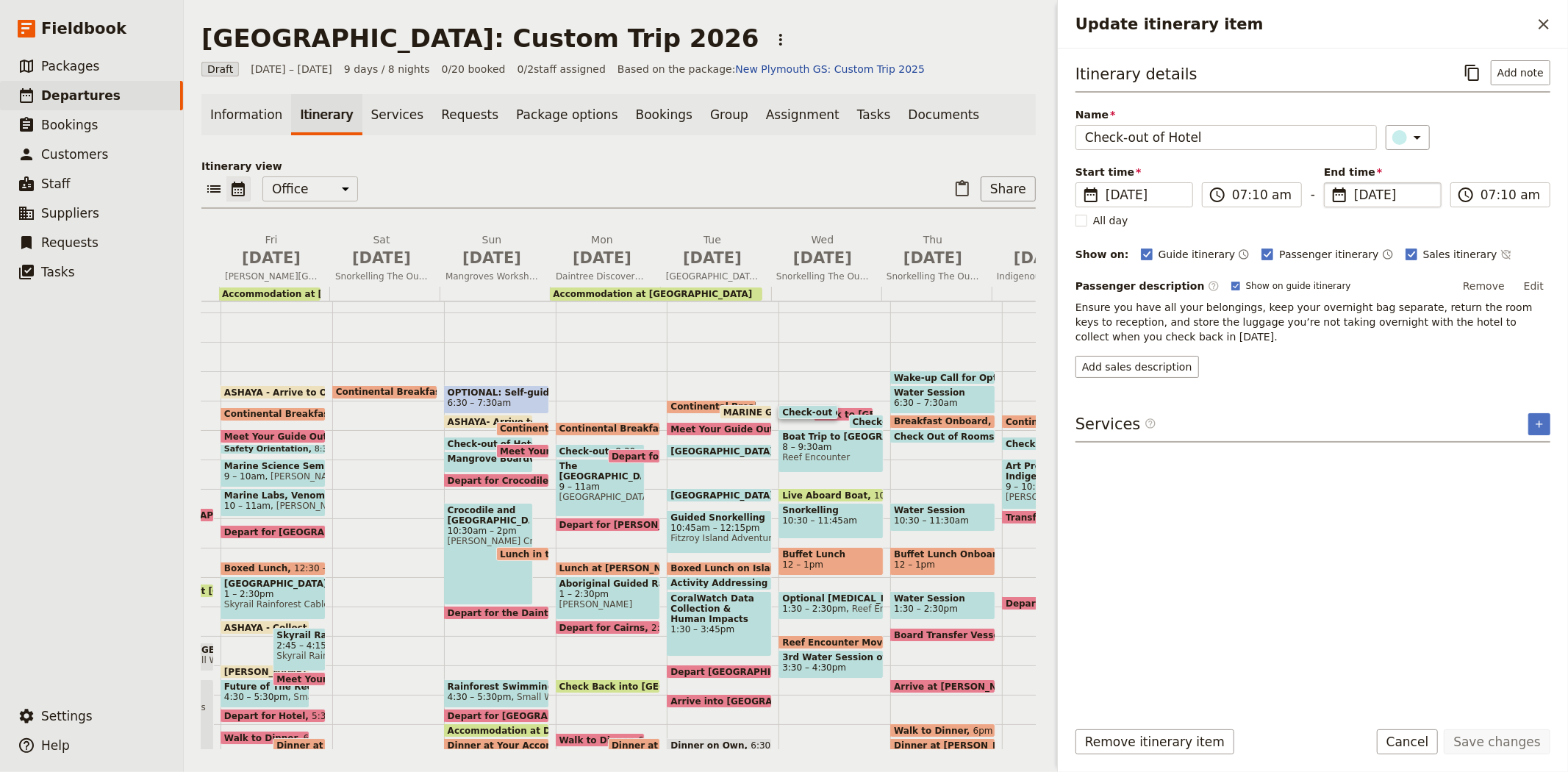
click at [1348, 194] on span "​" at bounding box center [1339, 195] width 17 height 17
click at [1331, 183] on input "08/07/2026" at bounding box center [1330, 182] width 1 height 1
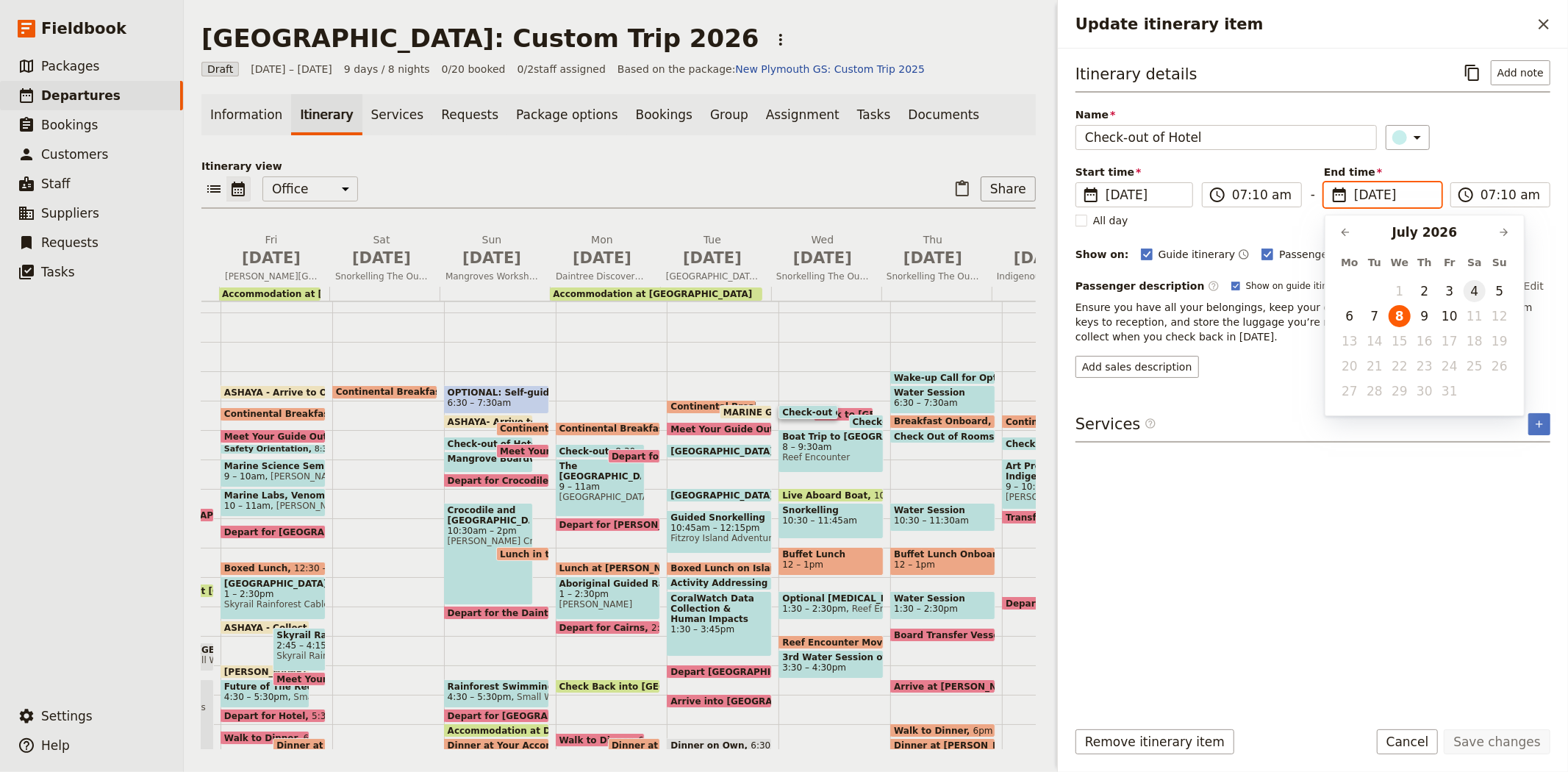
click at [1472, 287] on button "4" at bounding box center [1475, 290] width 22 height 22
type input "04/07/2026"
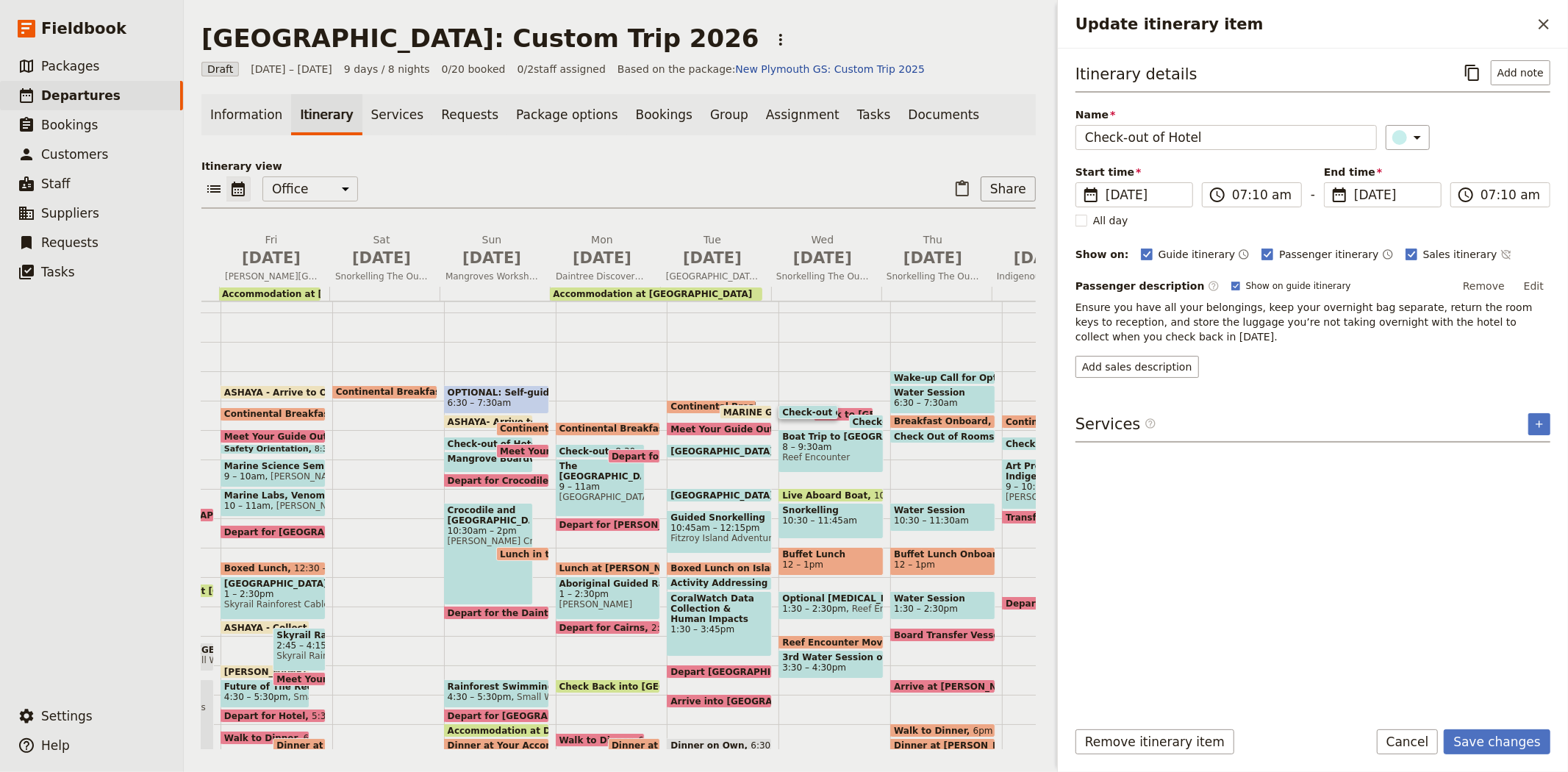
type input "04/07/2026"
click at [1330, 534] on div "Itinerary details ​ Add note Name Check-out of Hotel ​ Start time ​ 8 Jul 2026 …" at bounding box center [1313, 383] width 475 height 646
click at [1517, 750] on button "Save changes" at bounding box center [1497, 741] width 106 height 25
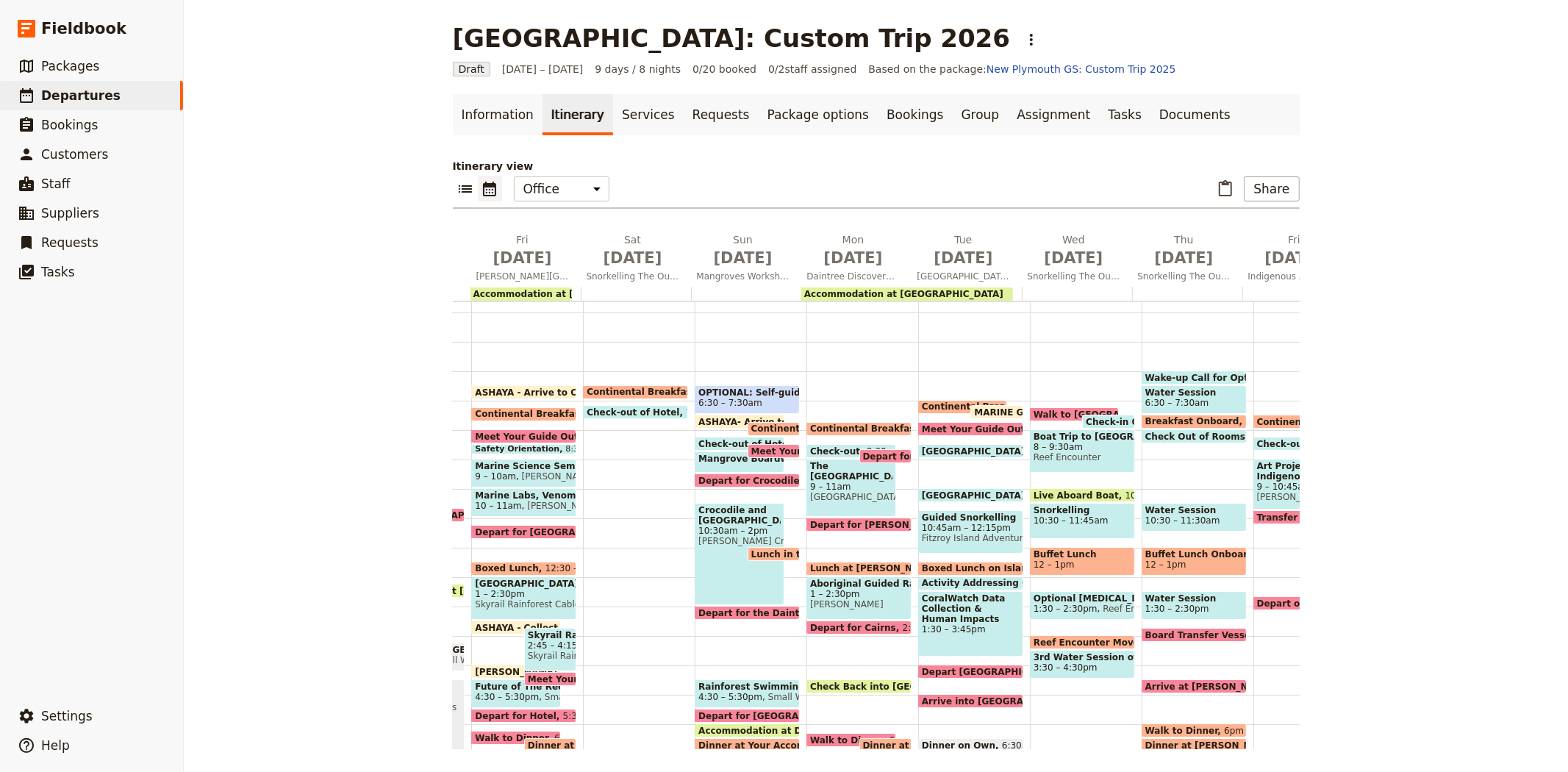
click at [1044, 409] on span "Walk to [GEOGRAPHIC_DATA]" at bounding box center [1109, 413] width 151 height 10
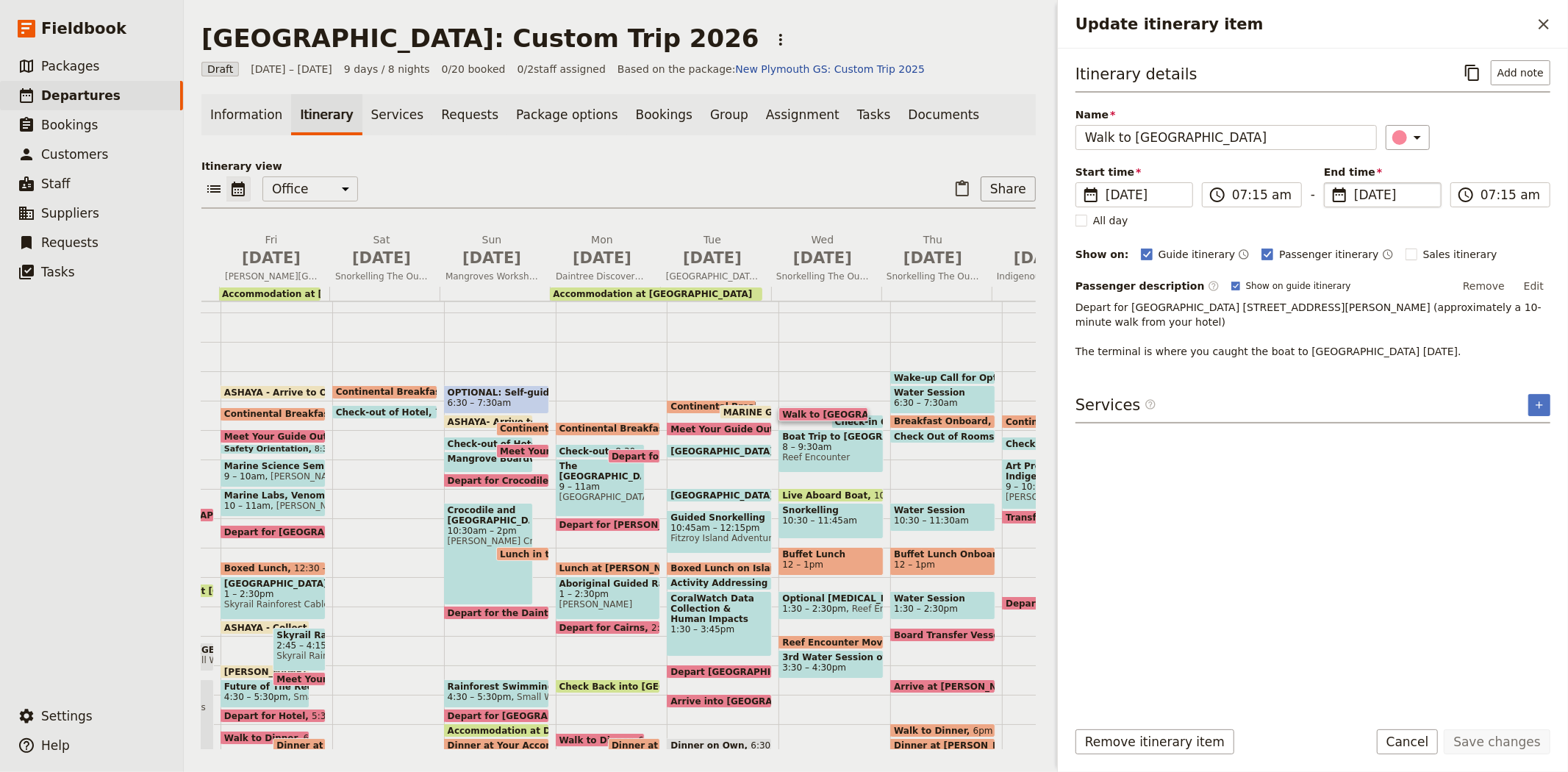
click at [1361, 192] on span "8 Jul 2026" at bounding box center [1393, 195] width 78 height 17
click at [1331, 183] on input "08/07/2026" at bounding box center [1330, 182] width 1 height 1
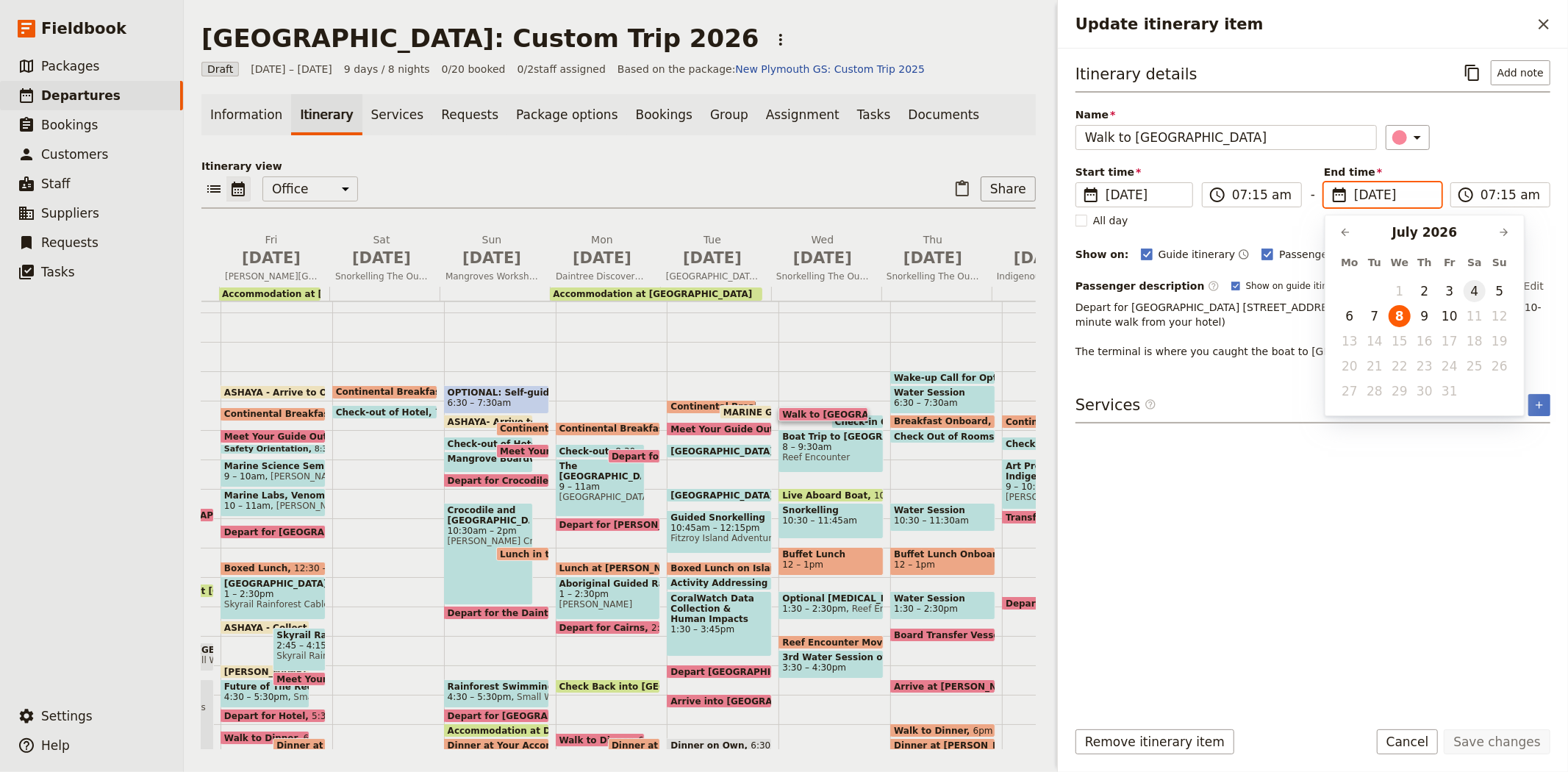
click at [1468, 290] on button "4" at bounding box center [1475, 290] width 22 height 22
type input "04/07/2026"
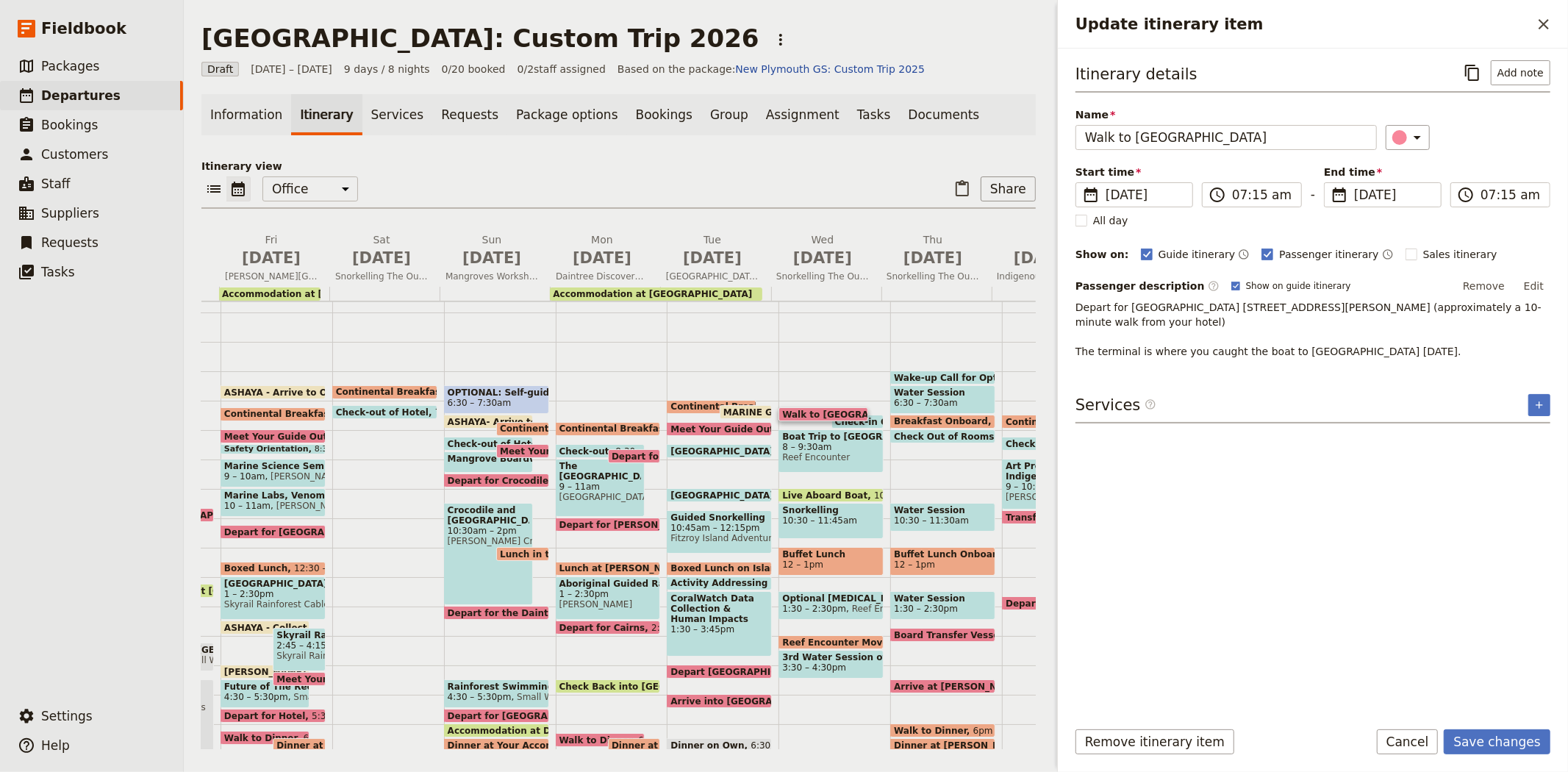
type input "04/07/2026"
click at [1416, 495] on div "Itinerary details ​ Add note Name Walk to Reef Fleet Terminal ​ Start time ​ 8 …" at bounding box center [1313, 383] width 475 height 646
click at [1496, 739] on button "Save changes" at bounding box center [1497, 741] width 106 height 25
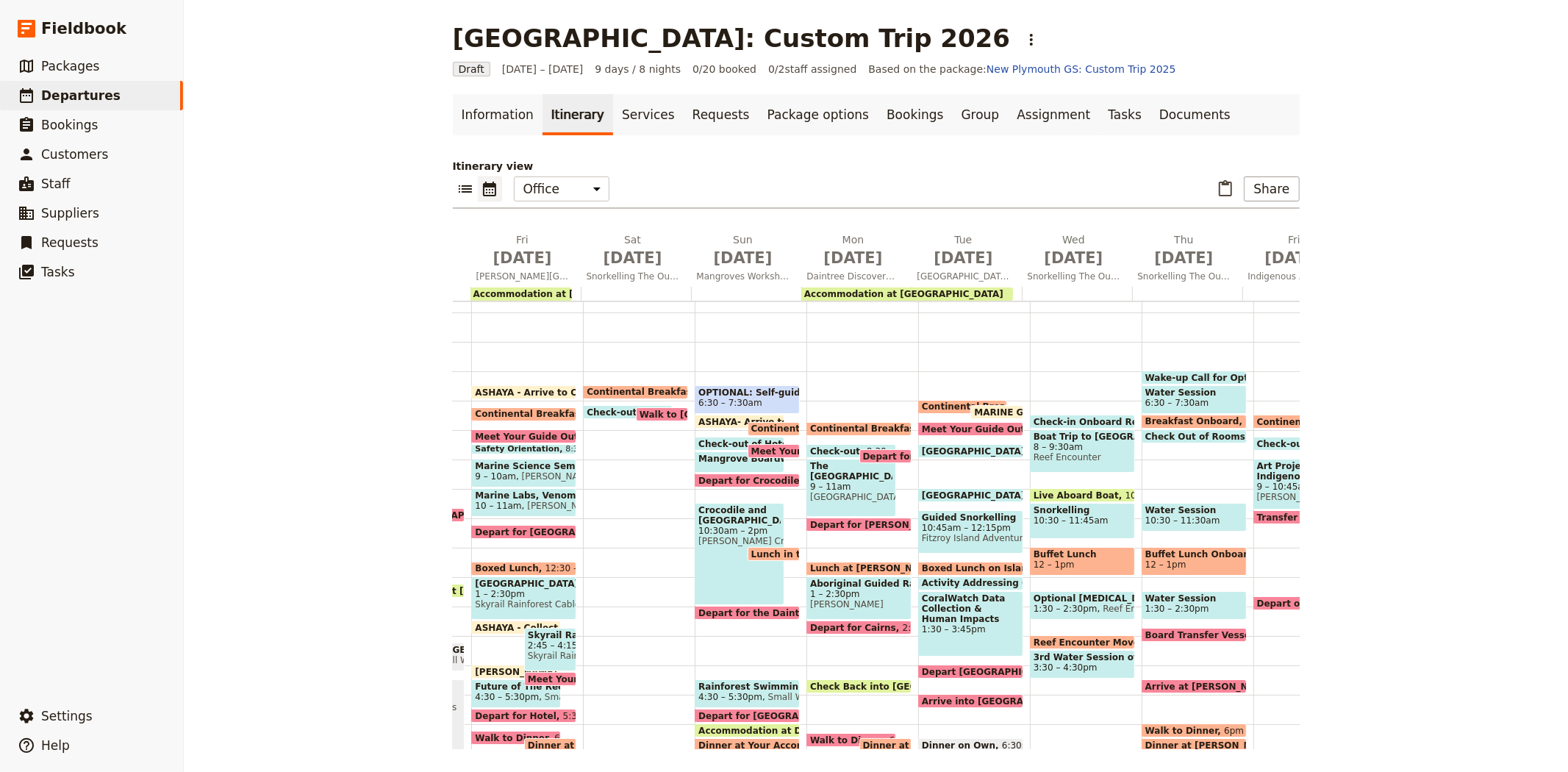
click at [1034, 418] on span "Check-in Onboard Reef Experience" at bounding box center [1123, 421] width 179 height 10
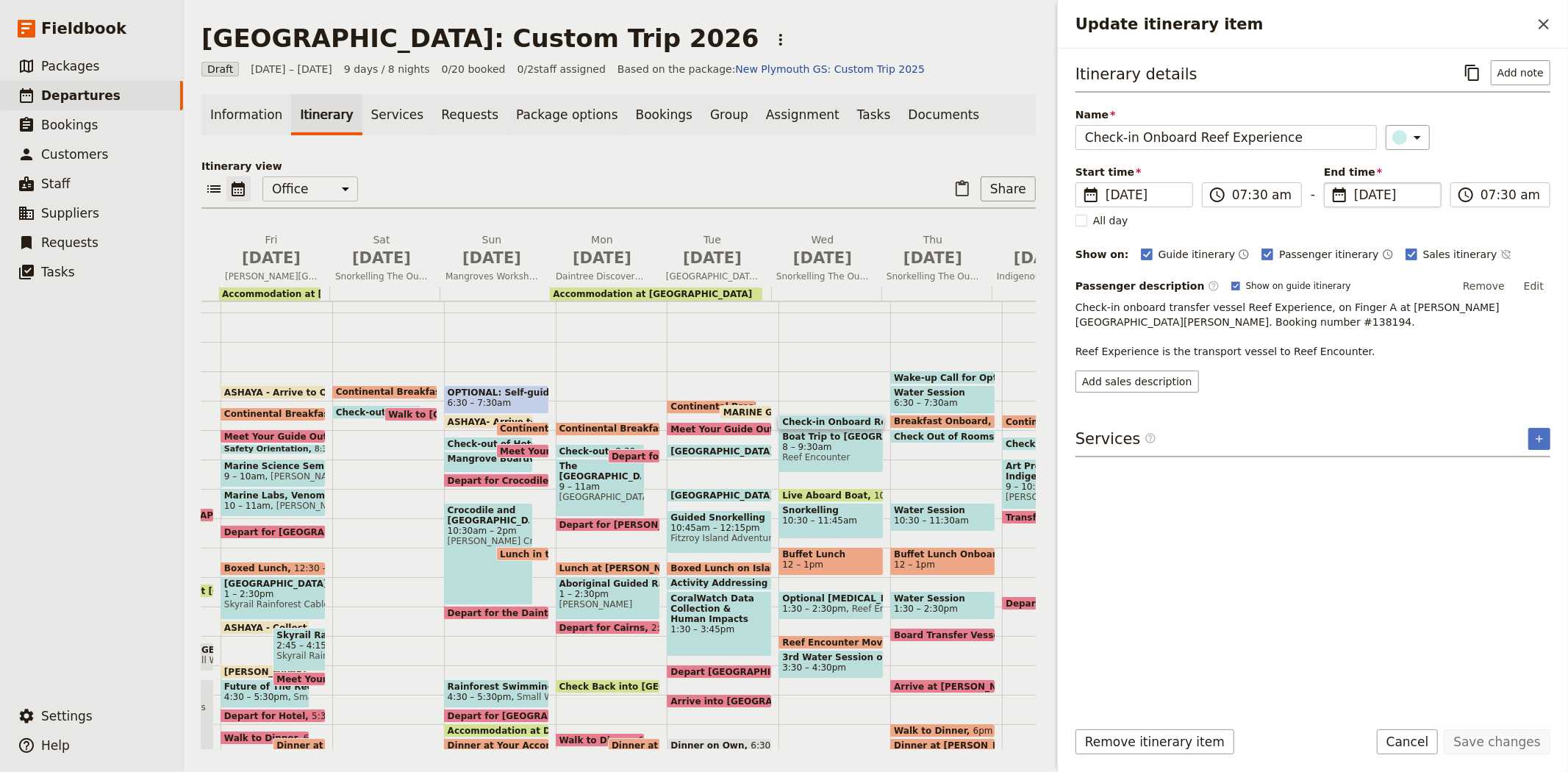
click at [1378, 197] on span "8 Jul 2026" at bounding box center [1393, 195] width 78 height 17
click at [1331, 183] on input "08/07/2026" at bounding box center [1330, 182] width 1 height 1
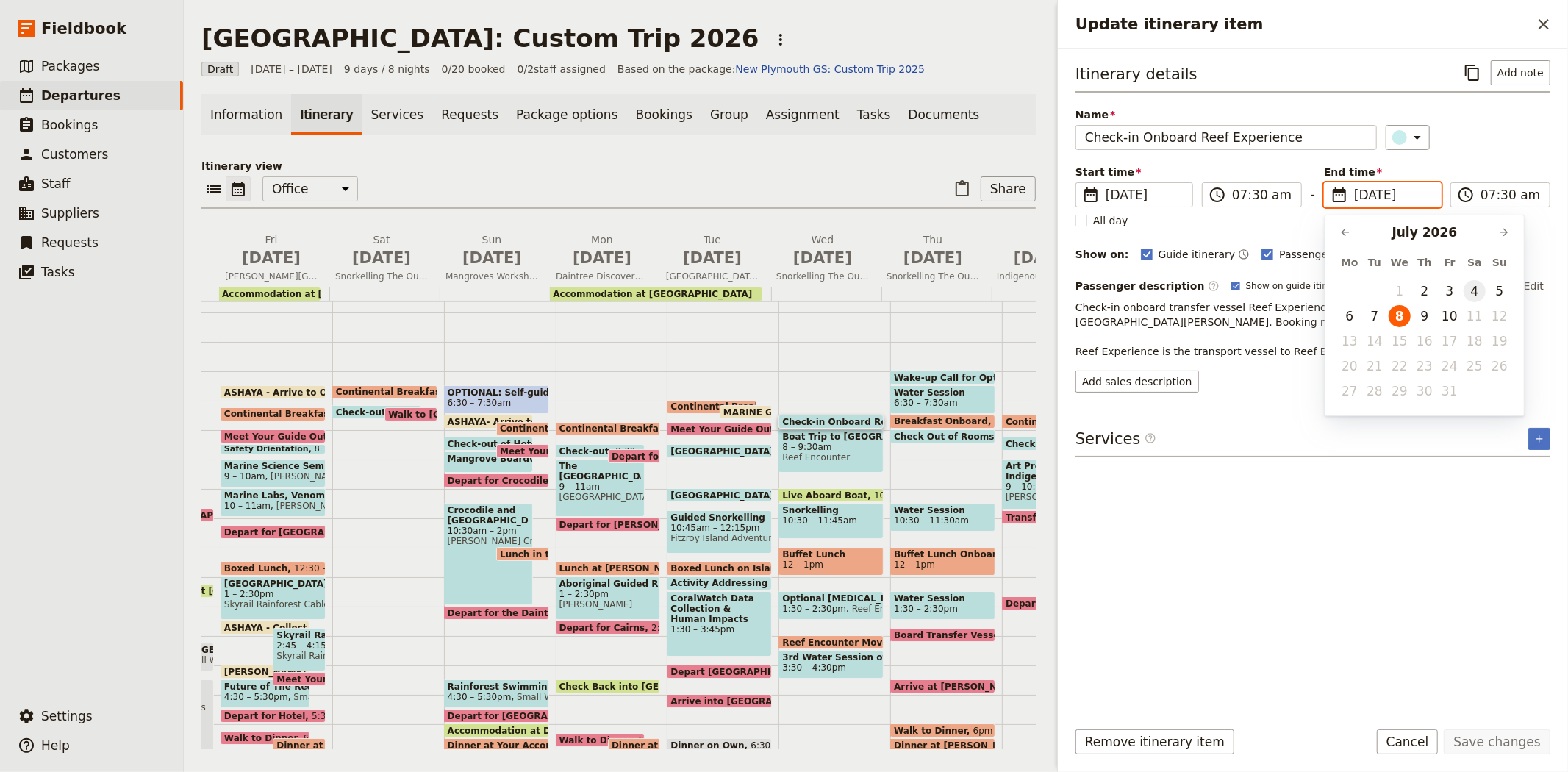
click at [1481, 289] on button "4" at bounding box center [1475, 290] width 22 height 22
type input "04/07/2026"
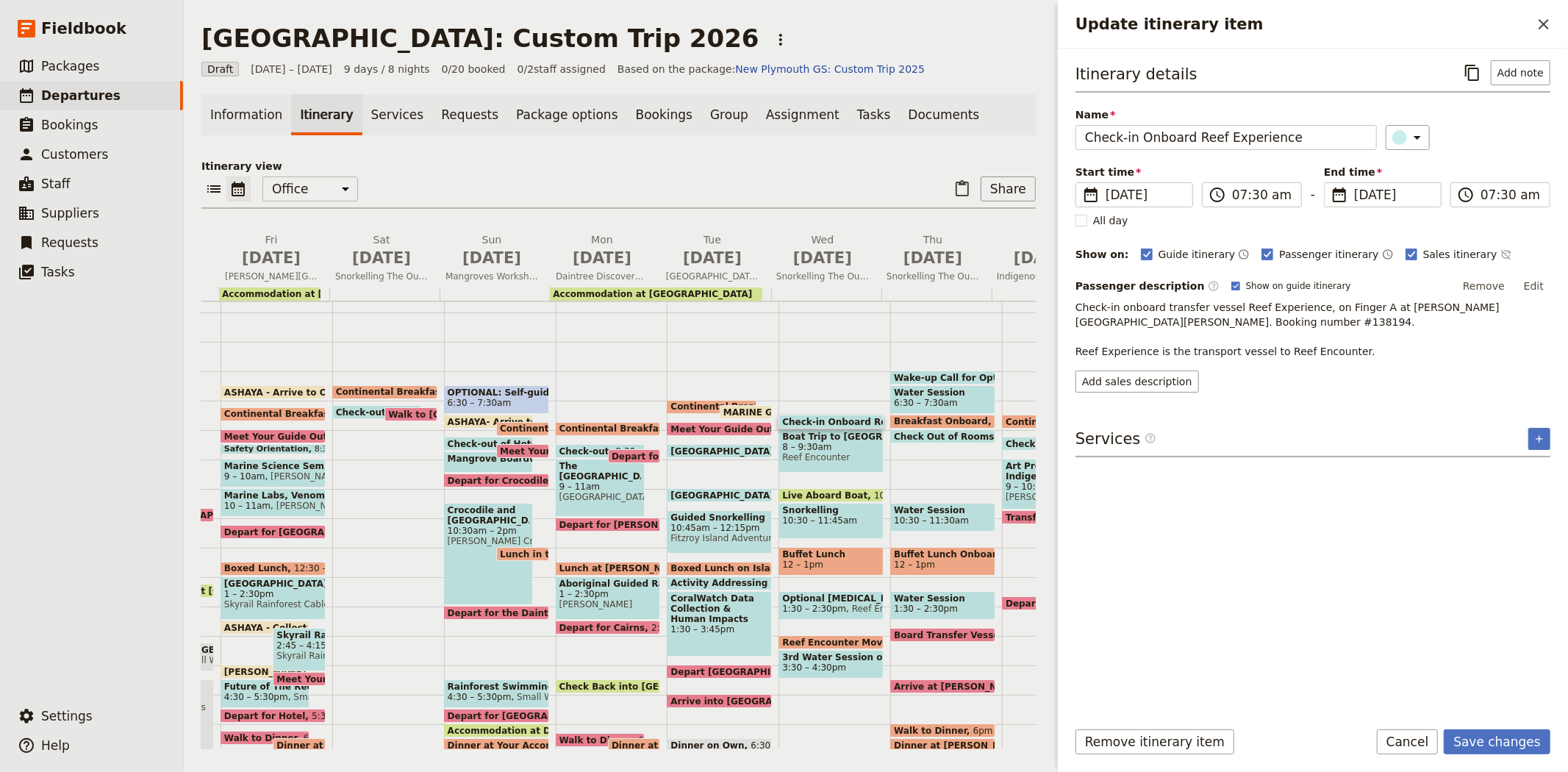
type input "04/07/2026"
click at [1335, 600] on div "Itinerary details ​ Add note Name Check-in Onboard Reef Experience ​ Start time…" at bounding box center [1313, 383] width 475 height 646
click at [1505, 727] on form "Itinerary details ​ Add note Name Check-in Onboard Reef Experience ​ Start time…" at bounding box center [1313, 410] width 510 height 723
click at [1505, 730] on button "Save changes" at bounding box center [1497, 741] width 106 height 25
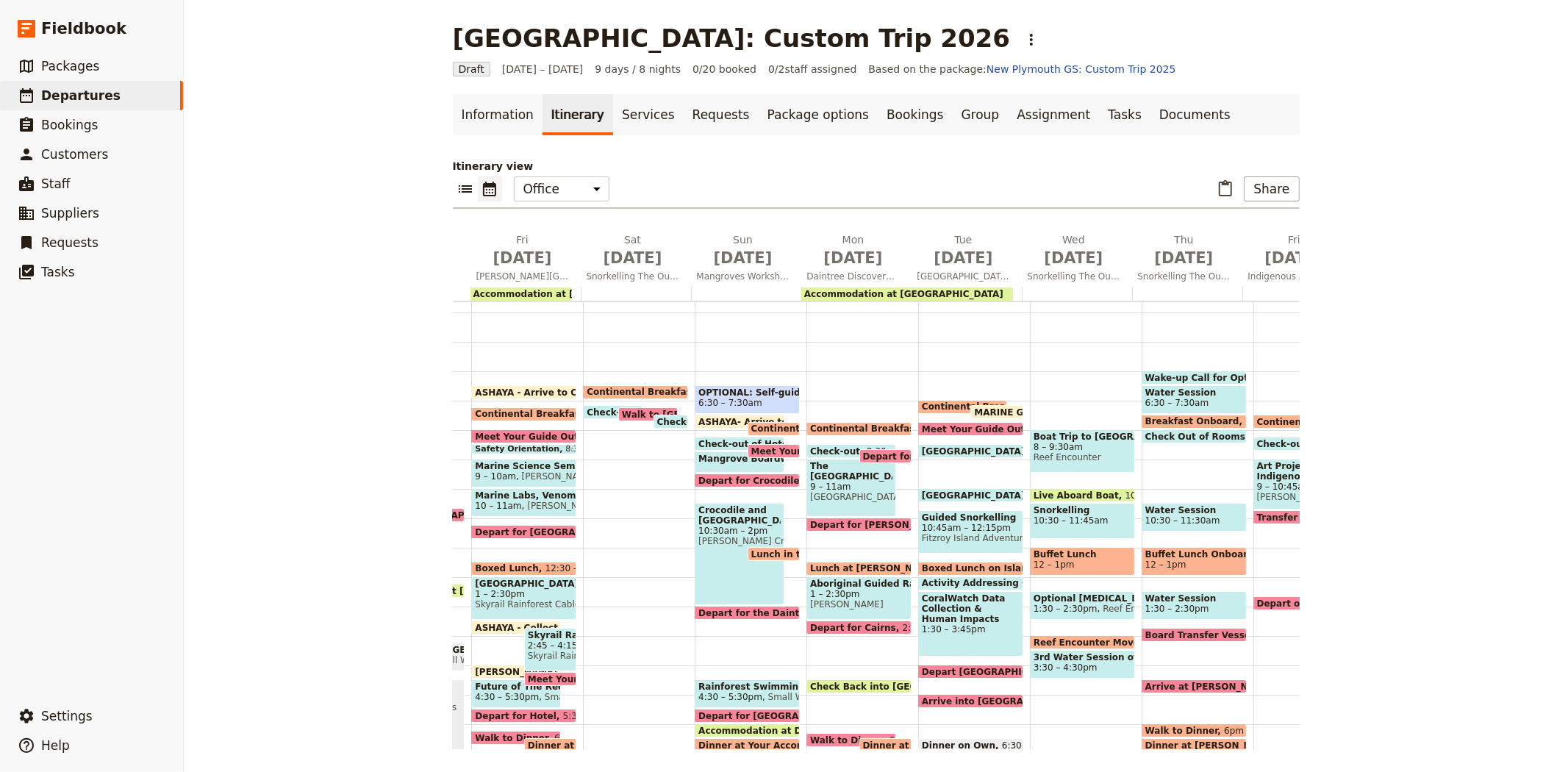
click at [1096, 444] on span "8 – 9:30am" at bounding box center [1083, 447] width 98 height 10
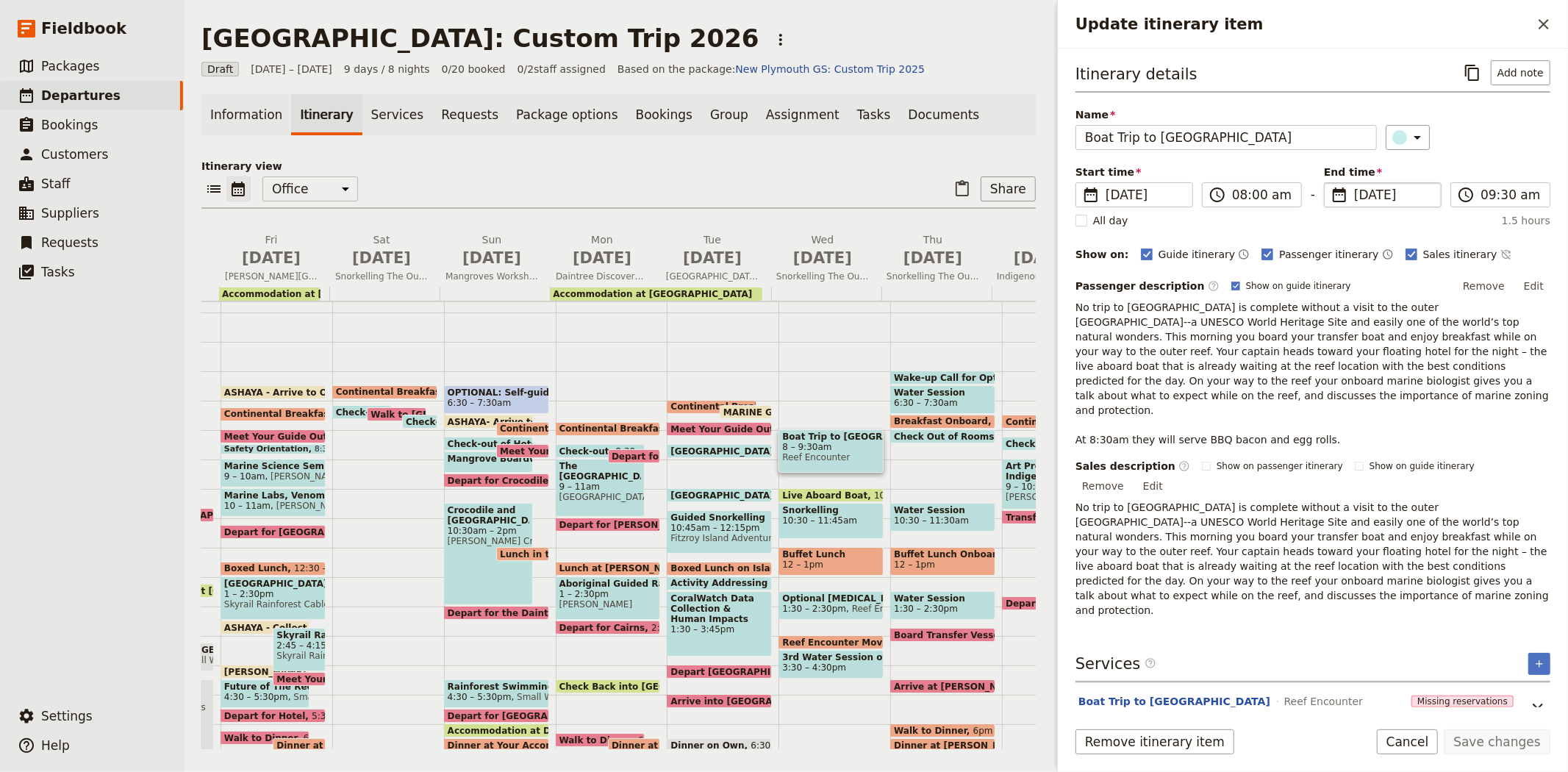
click at [1378, 199] on span "8 Jul 2026" at bounding box center [1393, 195] width 78 height 17
click at [1331, 183] on input "08/07/2026" at bounding box center [1330, 182] width 1 height 1
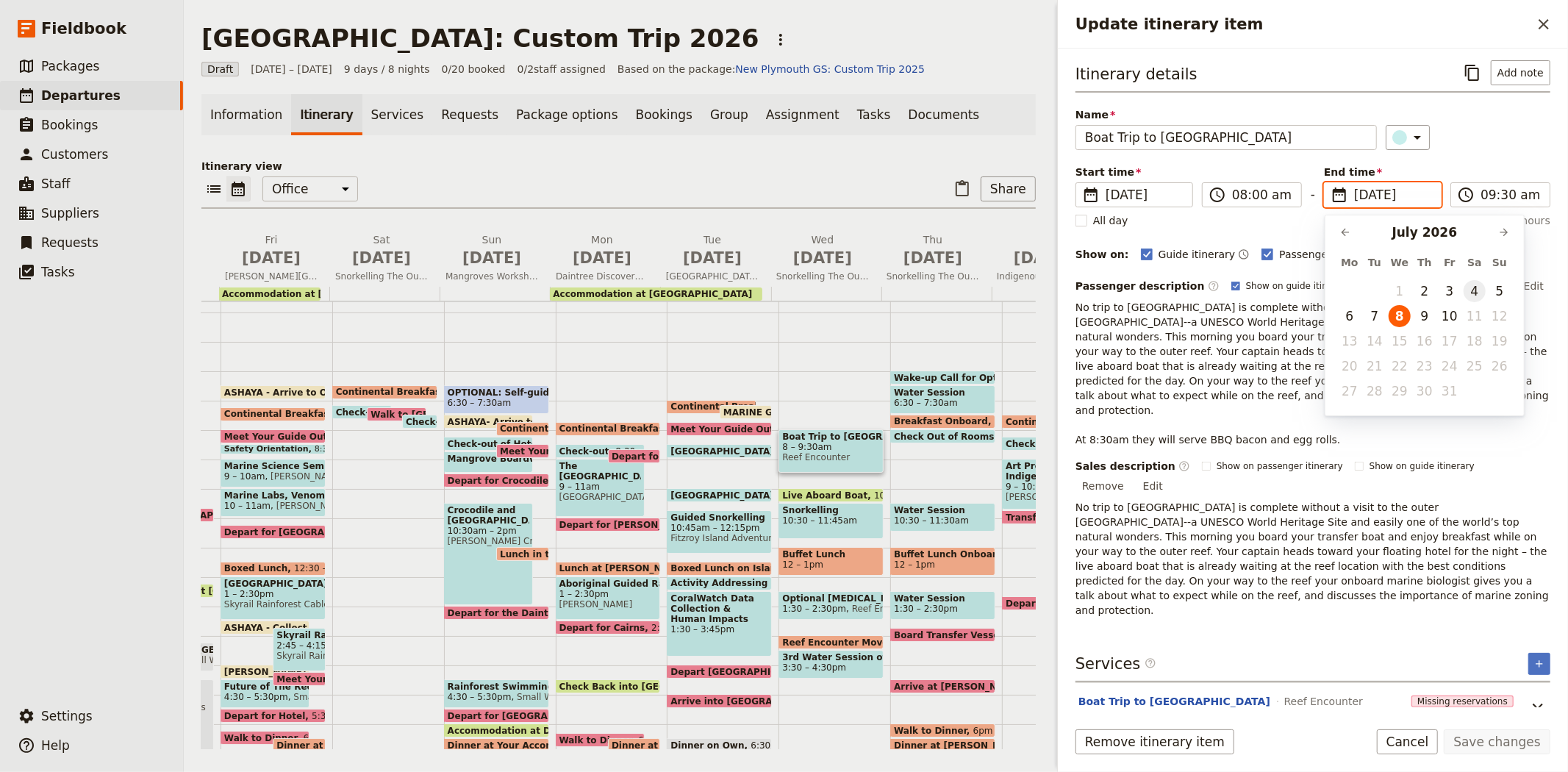
click at [1479, 288] on button "4" at bounding box center [1475, 290] width 22 height 22
type input "04/07/2026"
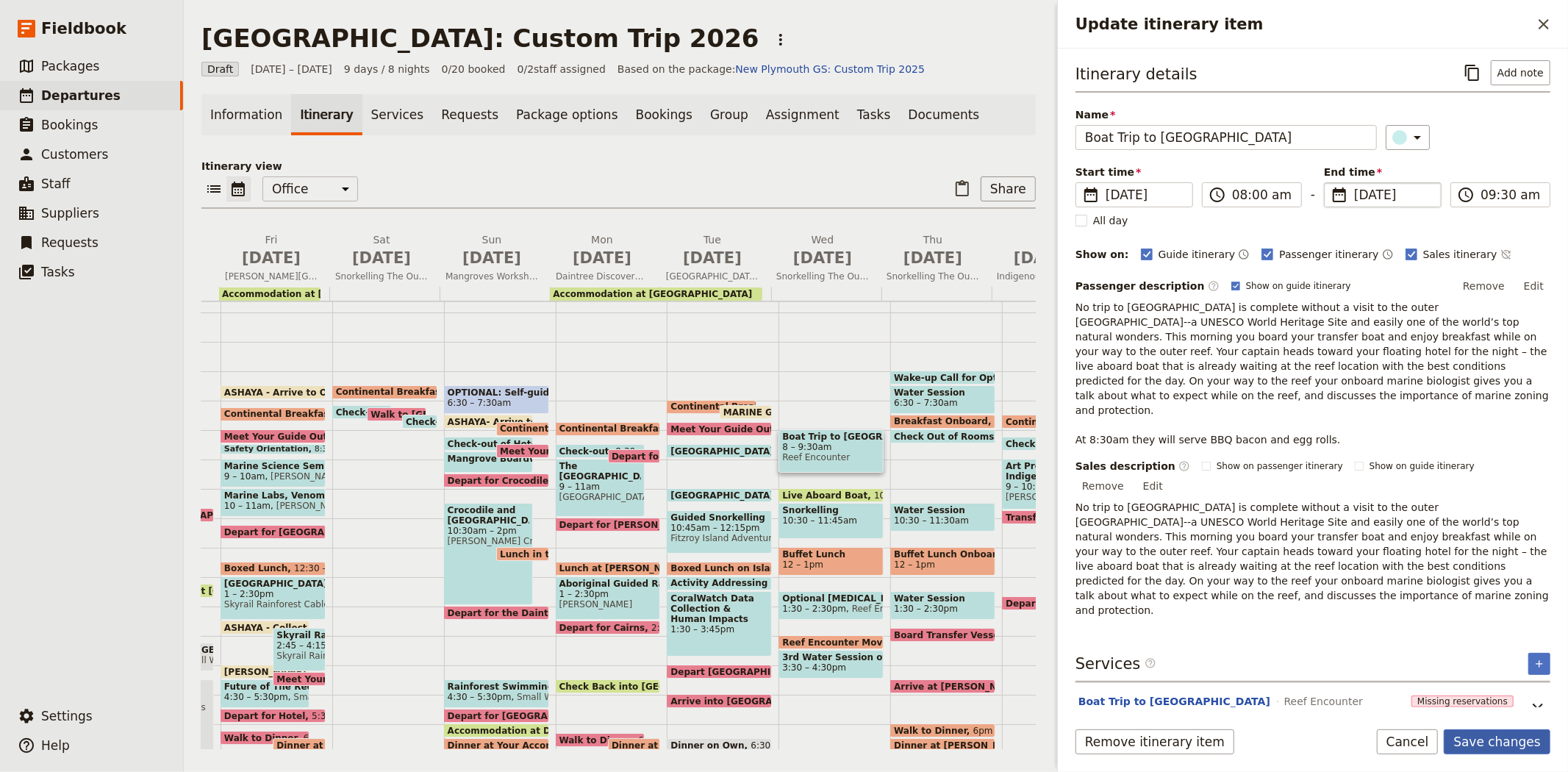
type input "04/07/2026"
click at [1511, 744] on button "Save changes" at bounding box center [1497, 741] width 106 height 25
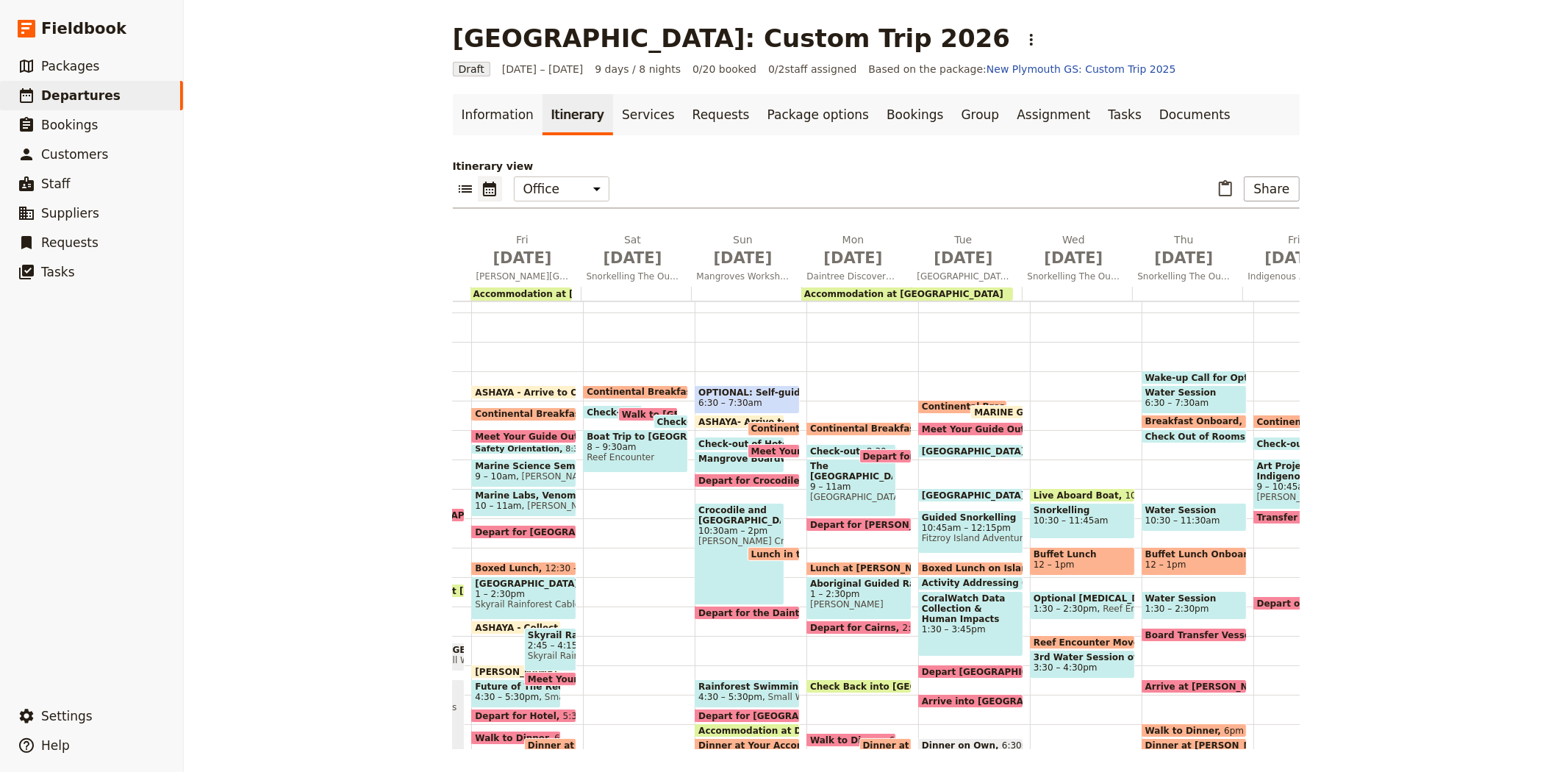
click at [1064, 491] on span "Live Aboard Boat" at bounding box center [1079, 495] width 92 height 10
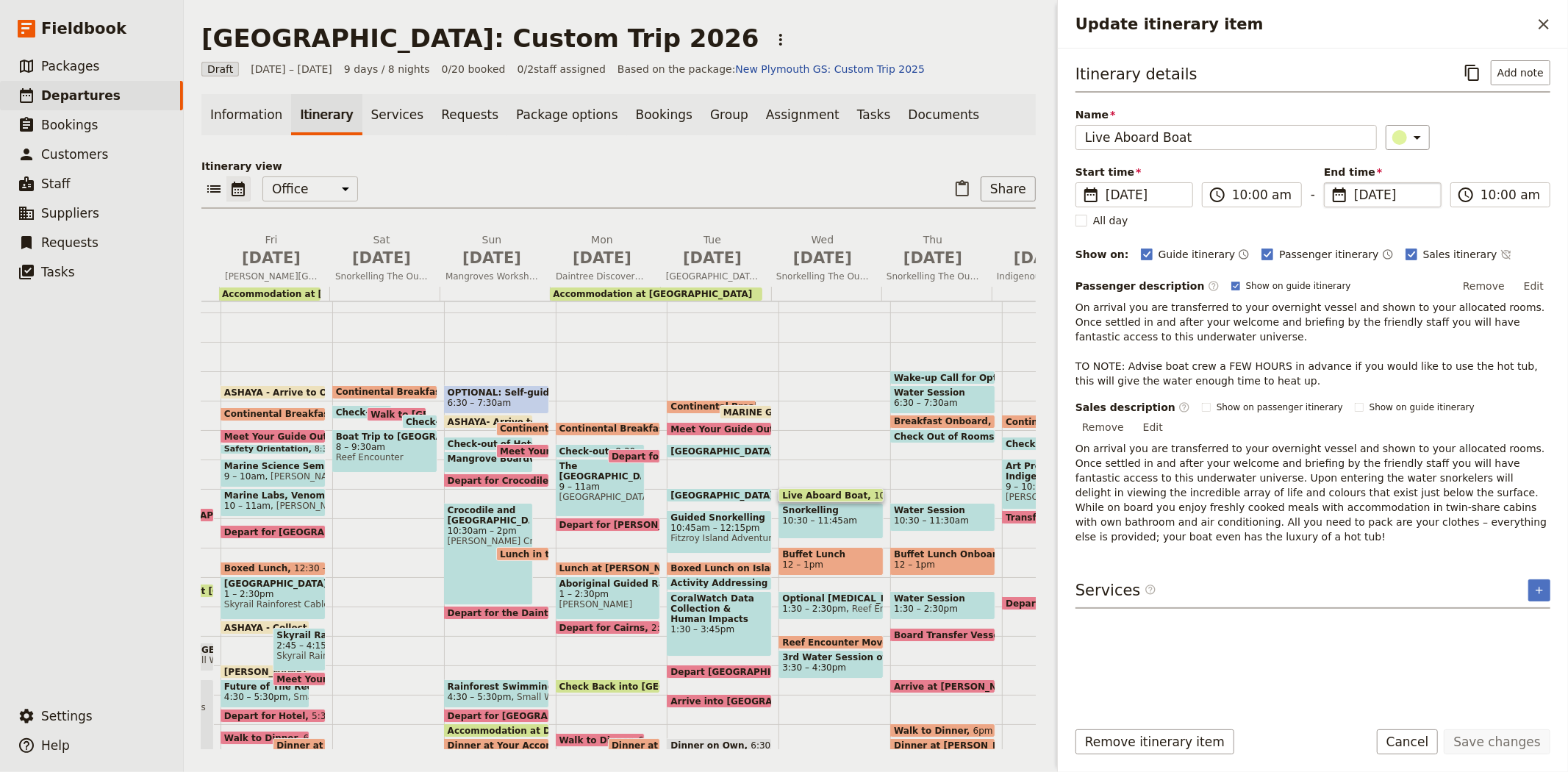
click at [1386, 199] on span "8 Jul 2026" at bounding box center [1393, 195] width 78 height 17
click at [1331, 183] on input "08/07/2026" at bounding box center [1330, 182] width 1 height 1
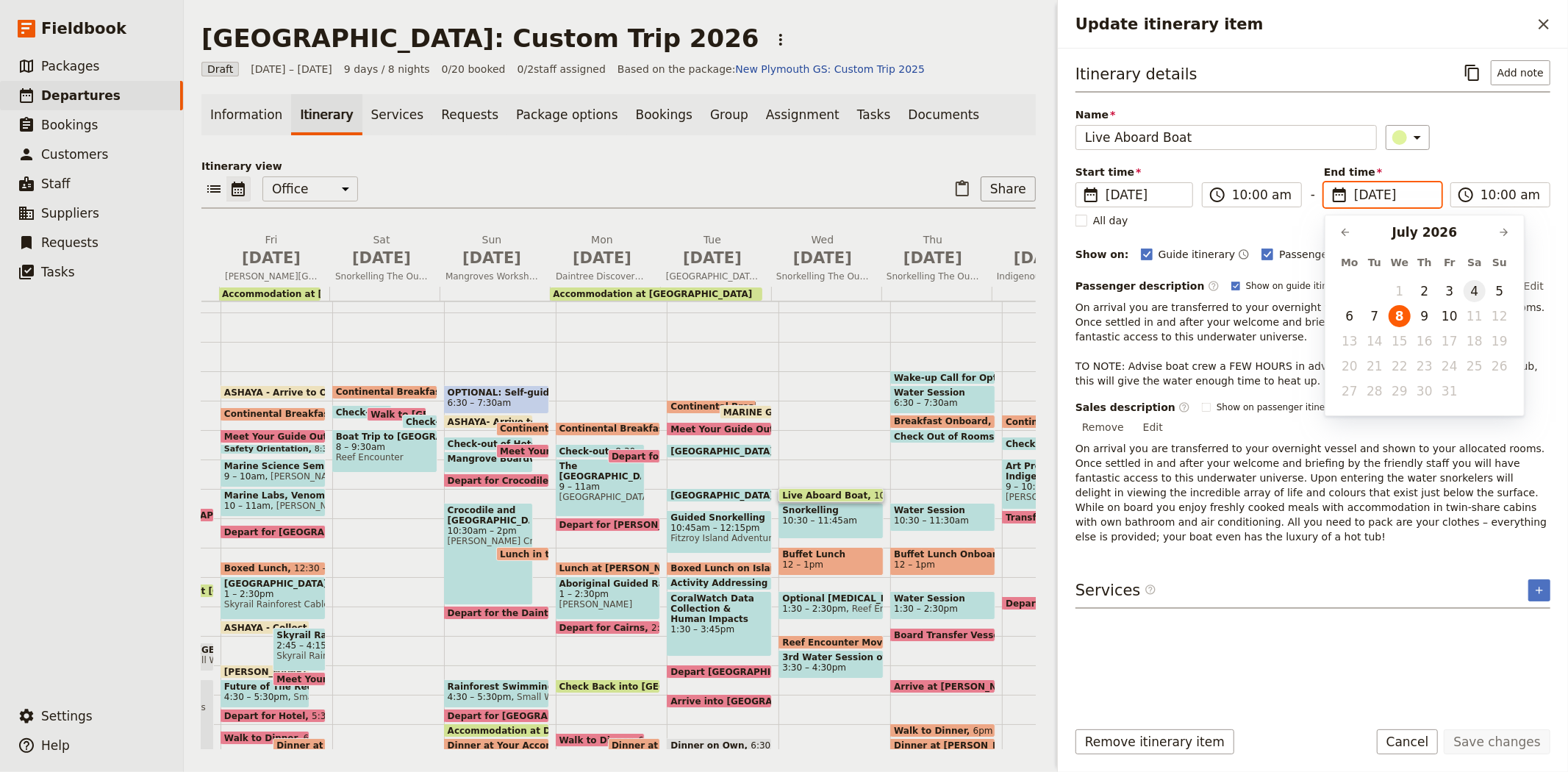
click at [1481, 290] on button "4" at bounding box center [1475, 290] width 22 height 22
type input "04/07/2026"
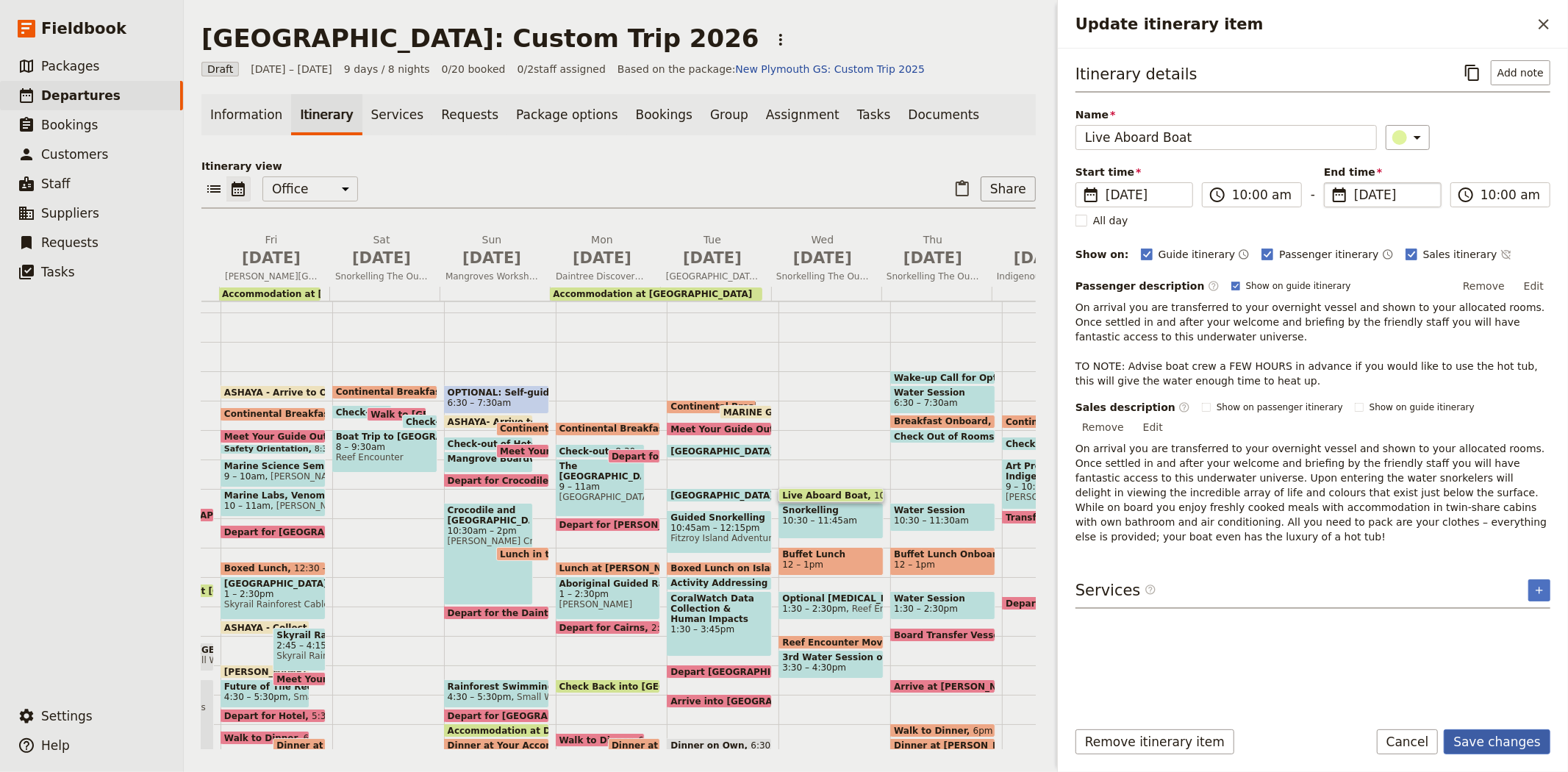
type input "04/07/2026"
click at [1502, 742] on button "Save changes" at bounding box center [1497, 741] width 106 height 25
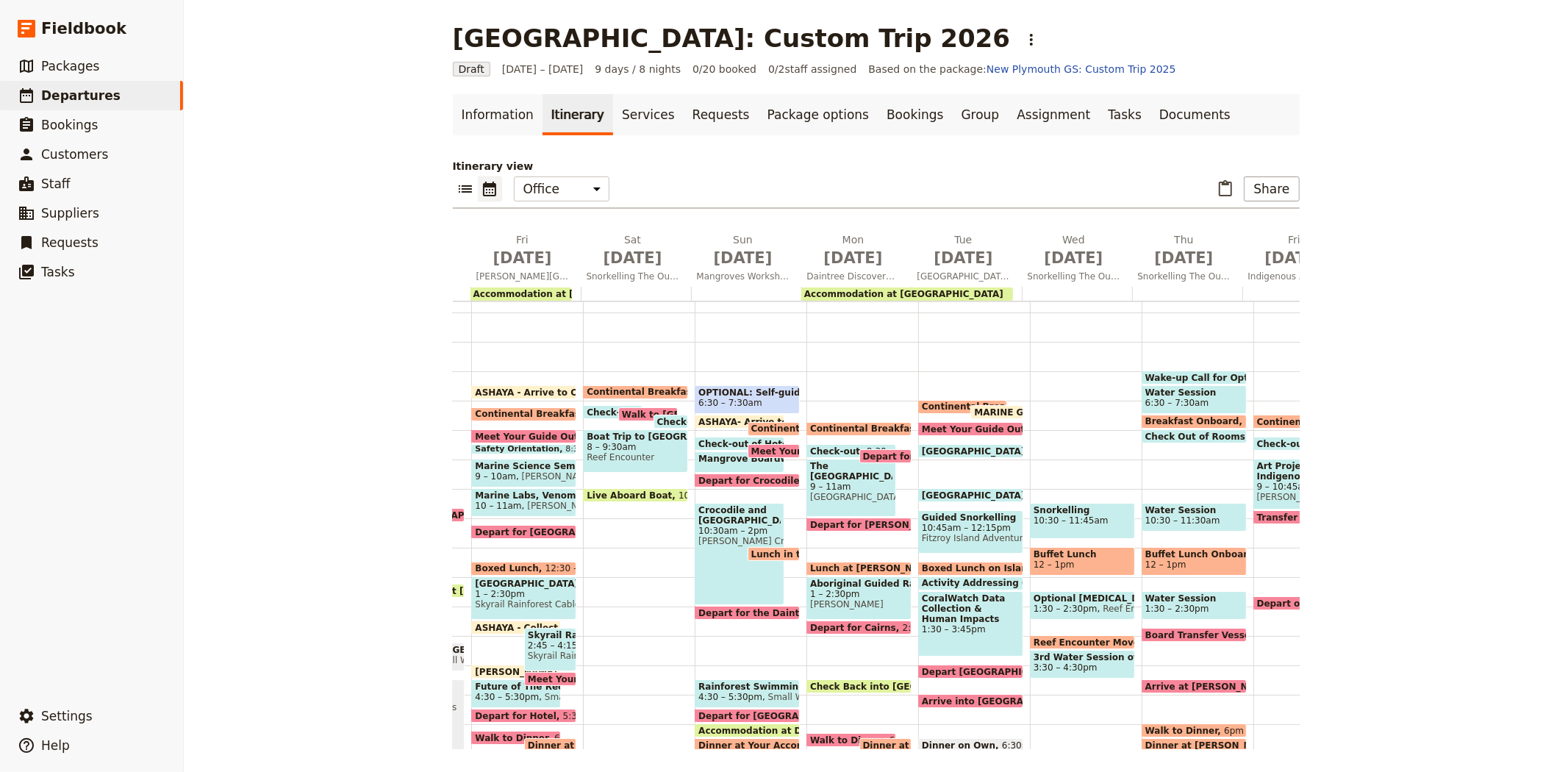
click at [1035, 511] on span "Snorkelling" at bounding box center [1083, 510] width 98 height 10
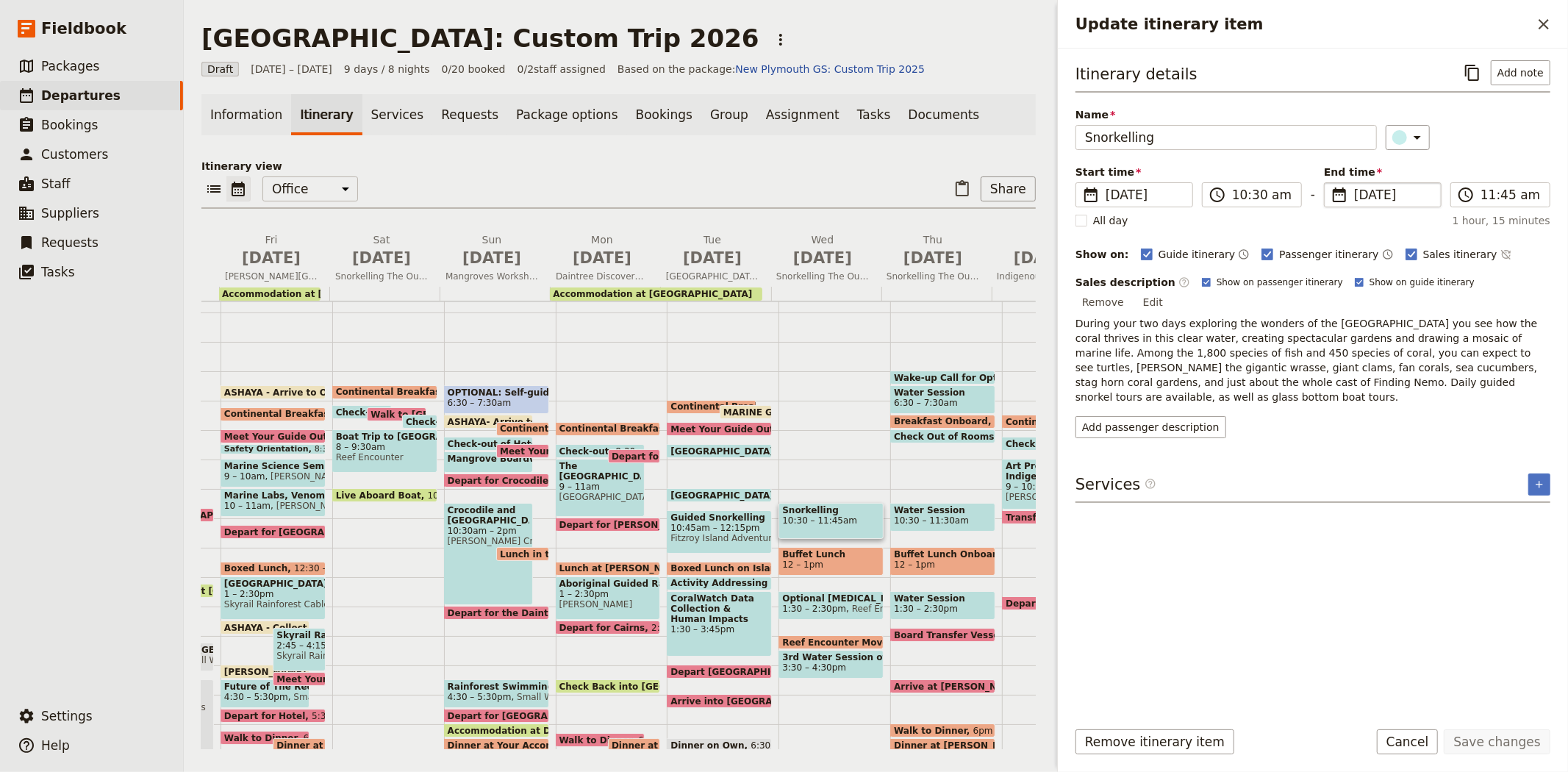
click at [1359, 197] on span "8 Jul 2026" at bounding box center [1393, 195] width 78 height 17
click at [1331, 183] on input "08/07/2026" at bounding box center [1330, 182] width 1 height 1
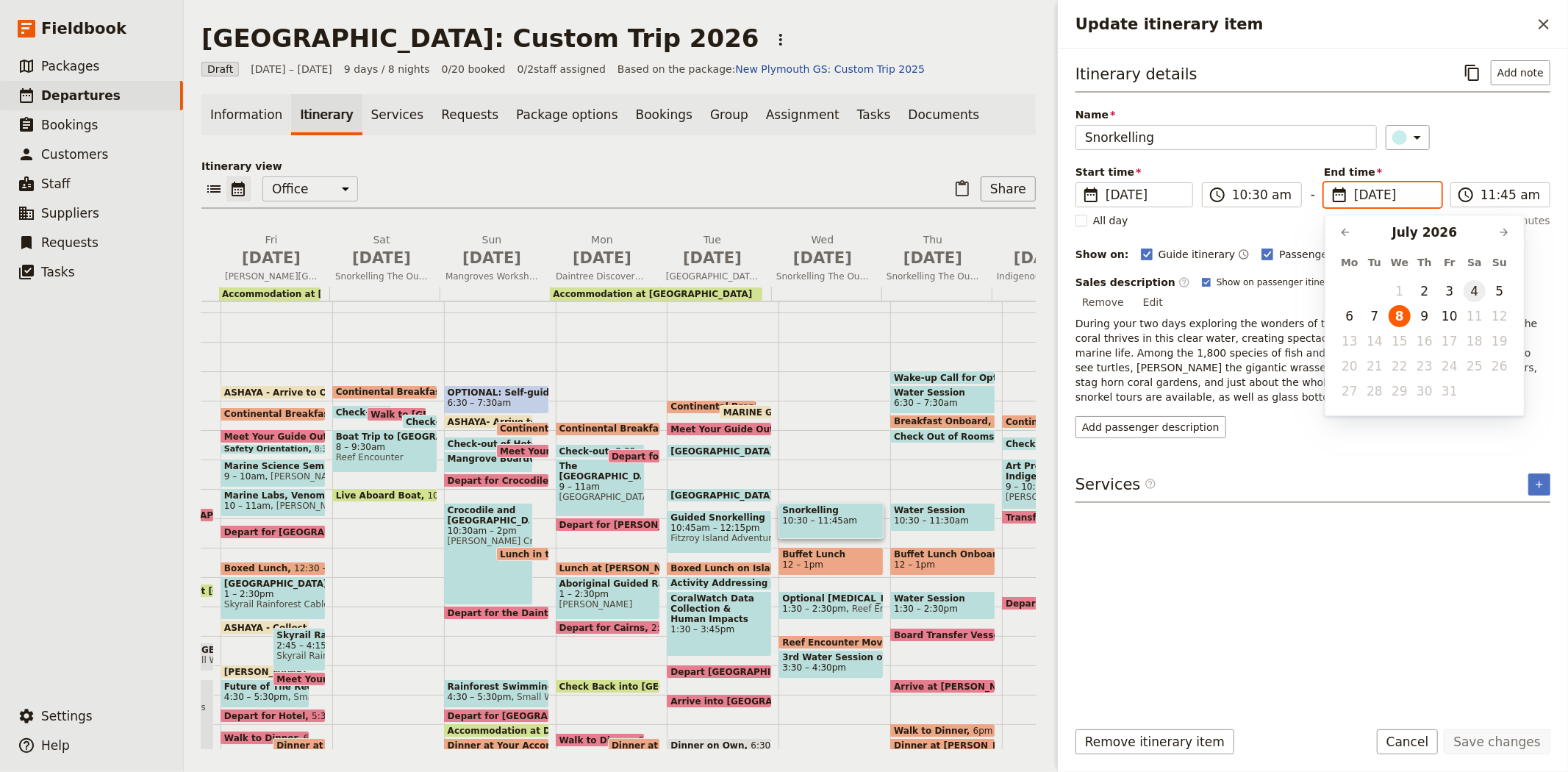
click at [1471, 292] on button "4" at bounding box center [1475, 290] width 22 height 22
type input "04/07/2026"
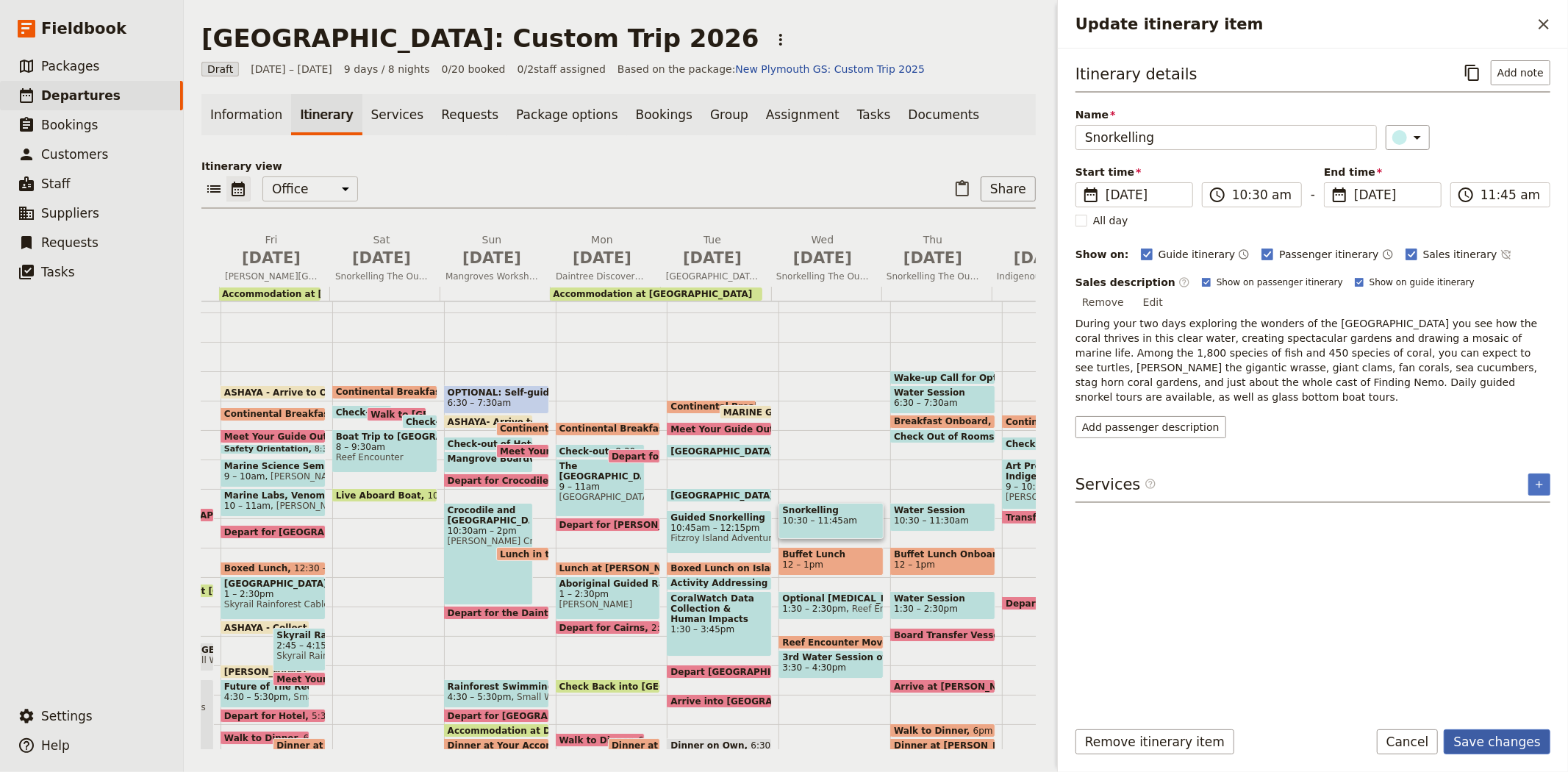
type input "04/07/2026"
click at [1503, 736] on button "Save changes" at bounding box center [1497, 741] width 106 height 25
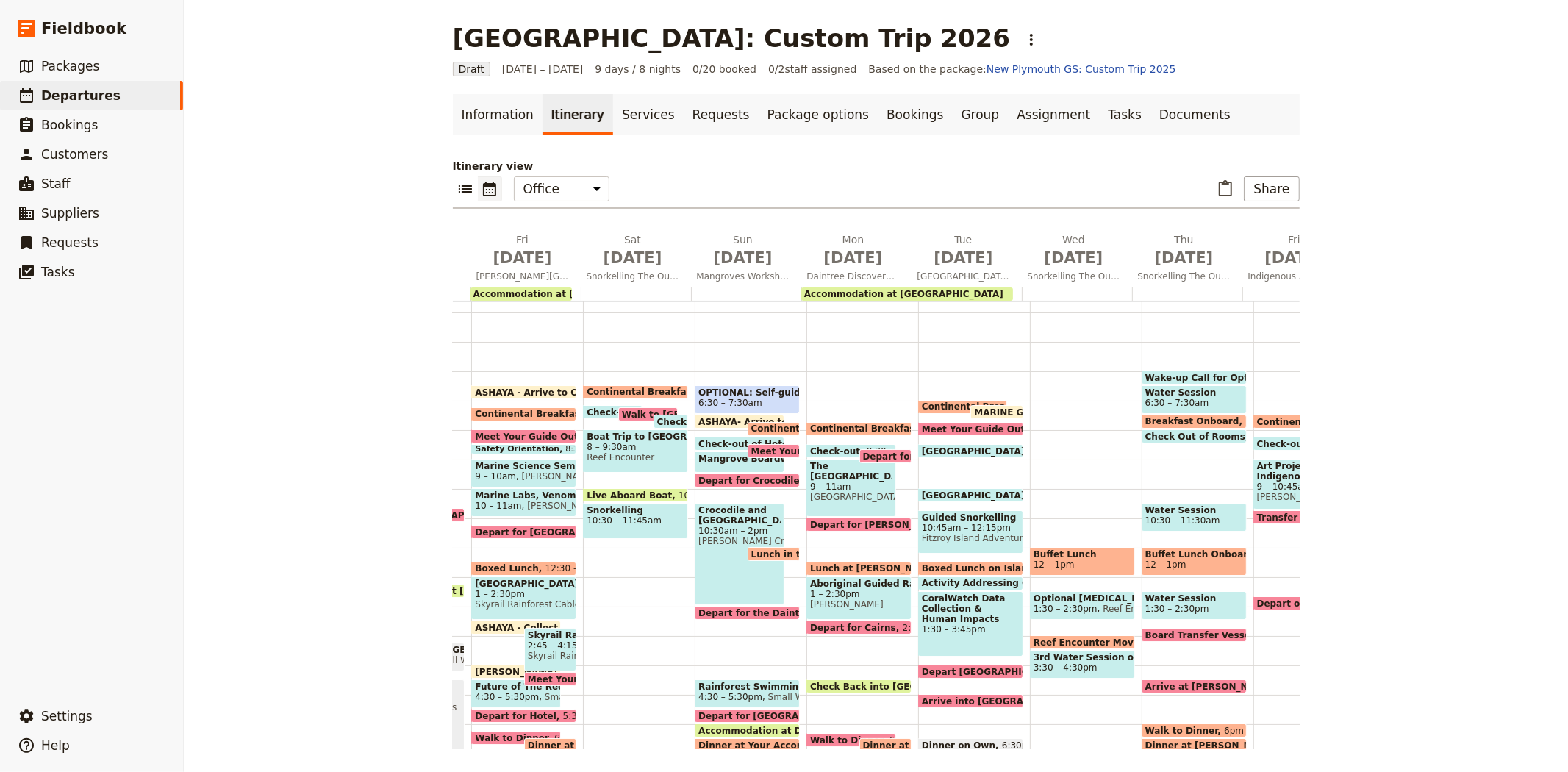
click at [1070, 559] on span "12 – 1pm" at bounding box center [1083, 564] width 98 height 10
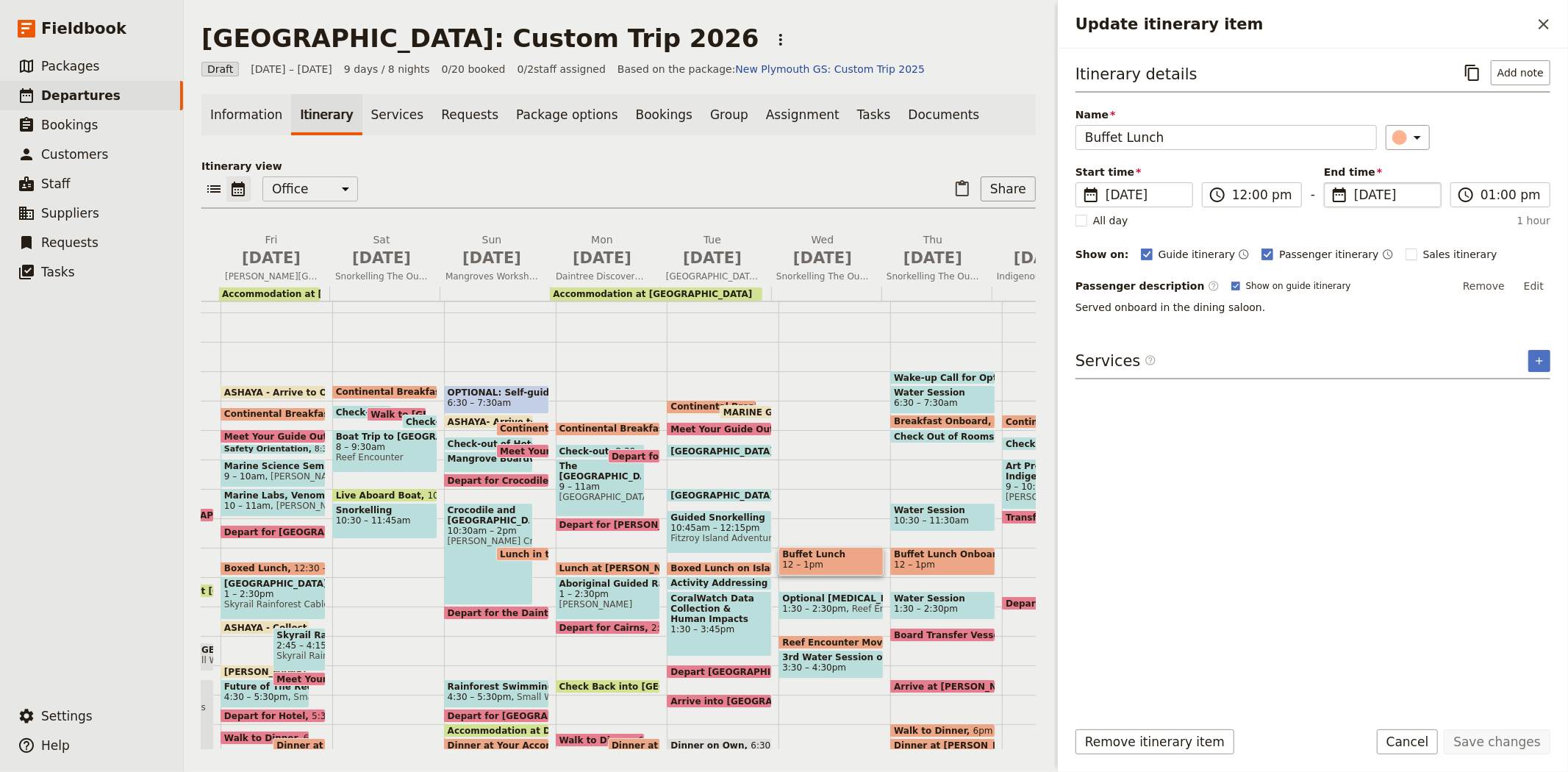
click at [1391, 197] on span "8 Jul 2026" at bounding box center [1393, 195] width 78 height 17
click at [1331, 183] on input "08/07/2026" at bounding box center [1330, 182] width 1 height 1
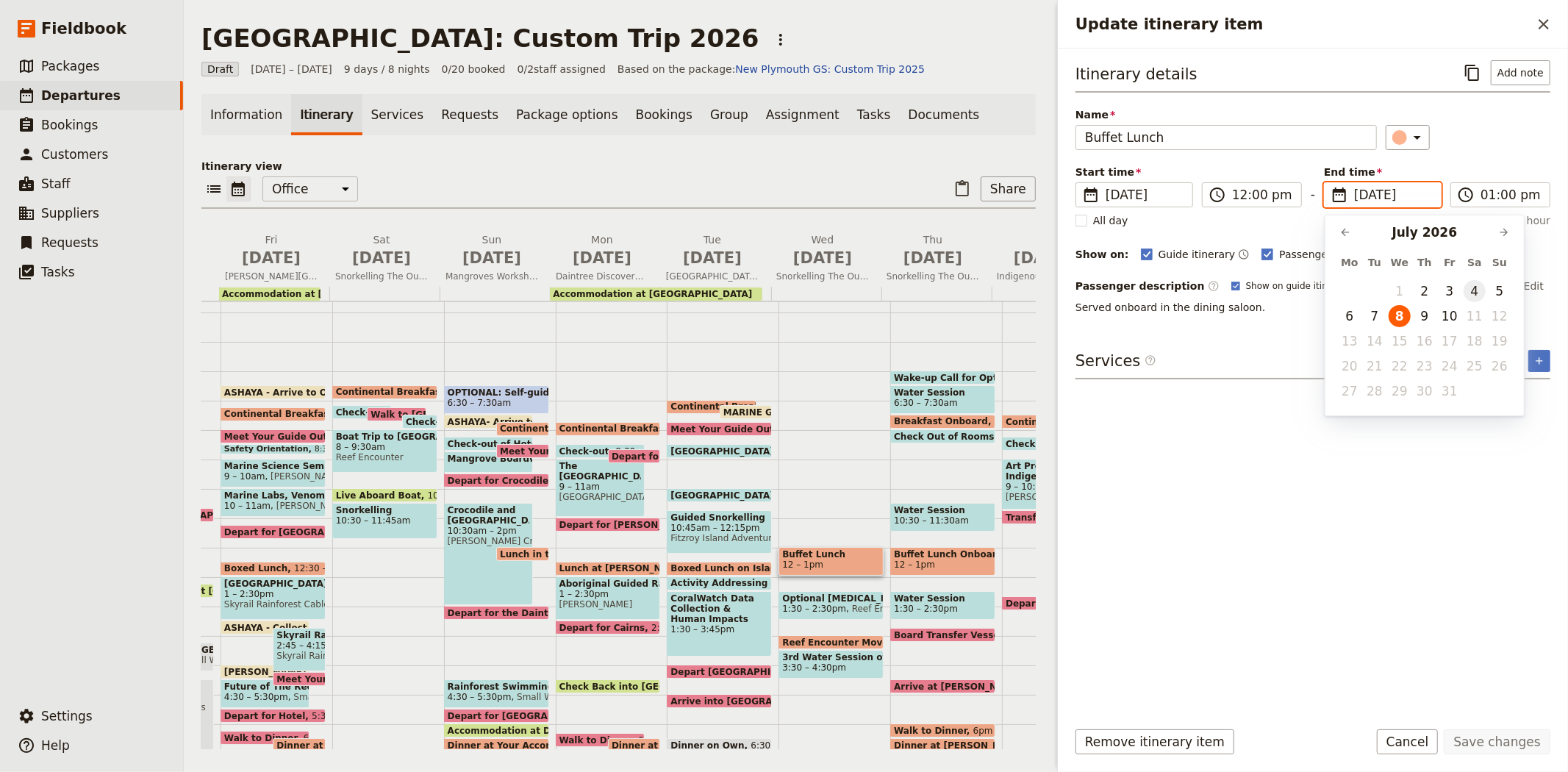
click at [1472, 290] on button "4" at bounding box center [1475, 290] width 22 height 22
type input "04/07/2026"
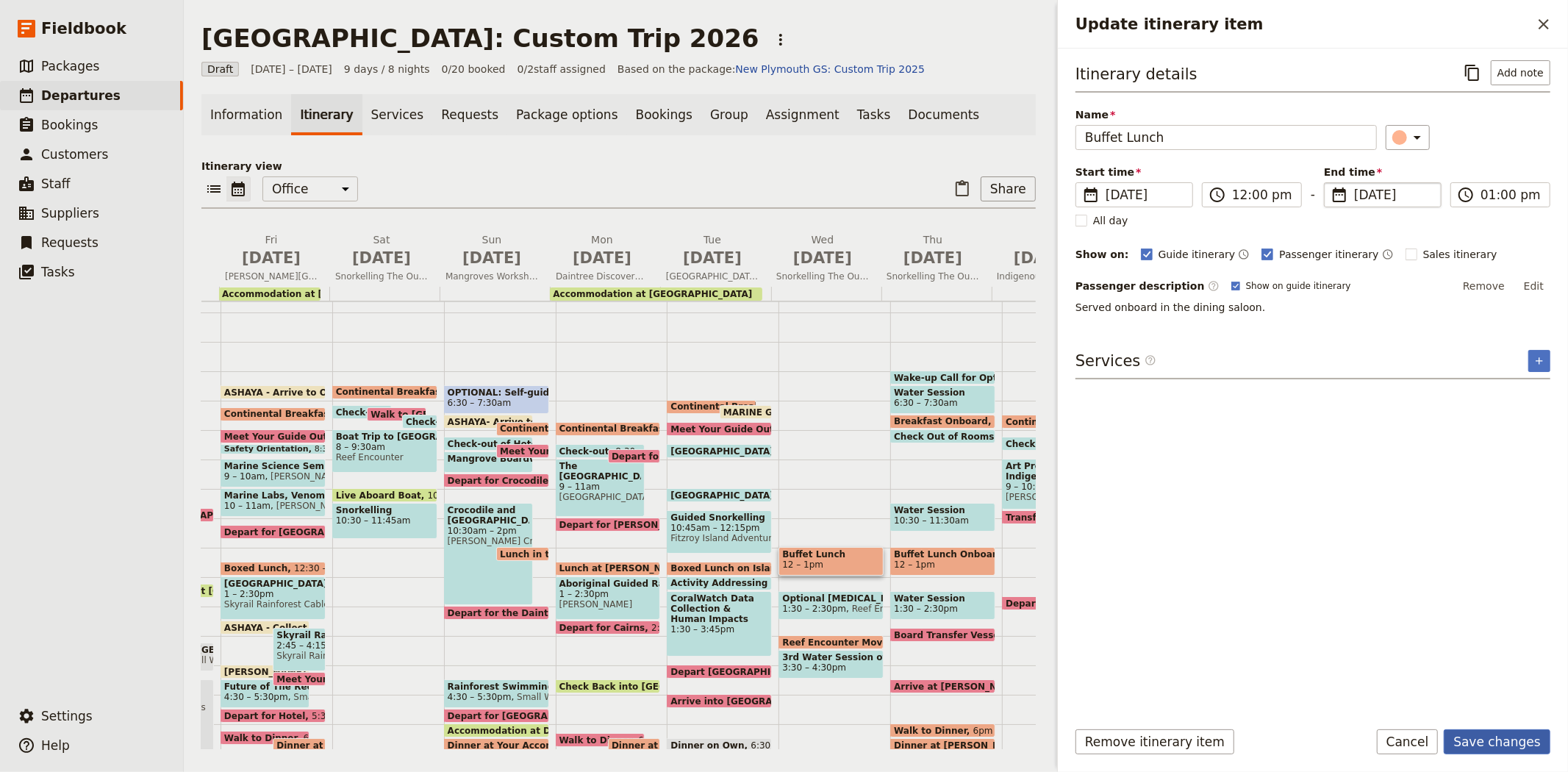
type input "04/07/2026"
click at [1466, 739] on button "Save changes" at bounding box center [1497, 741] width 106 height 25
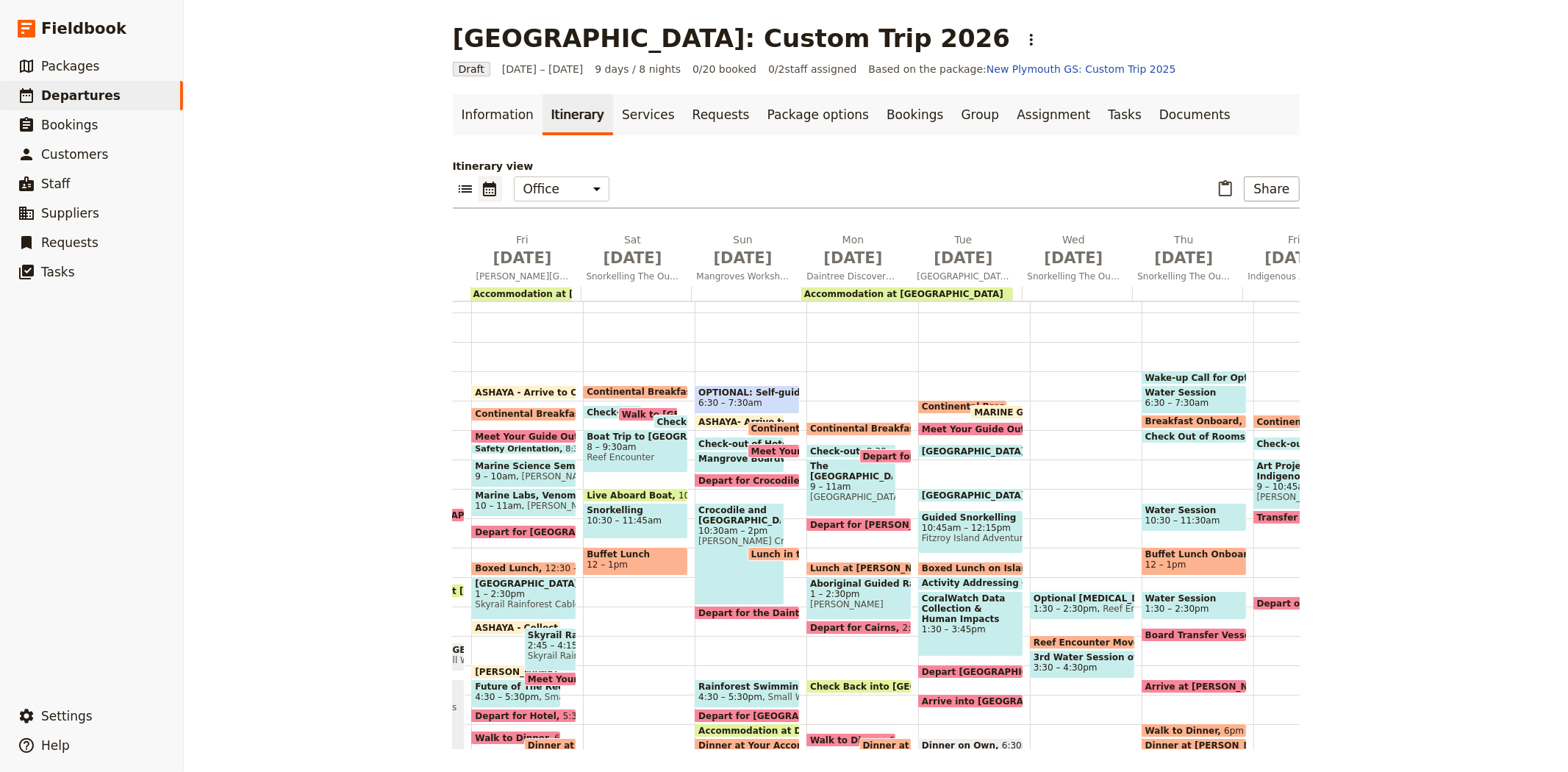
click at [1045, 604] on span "1:30 – 2:30pm" at bounding box center [1065, 609] width 64 height 10
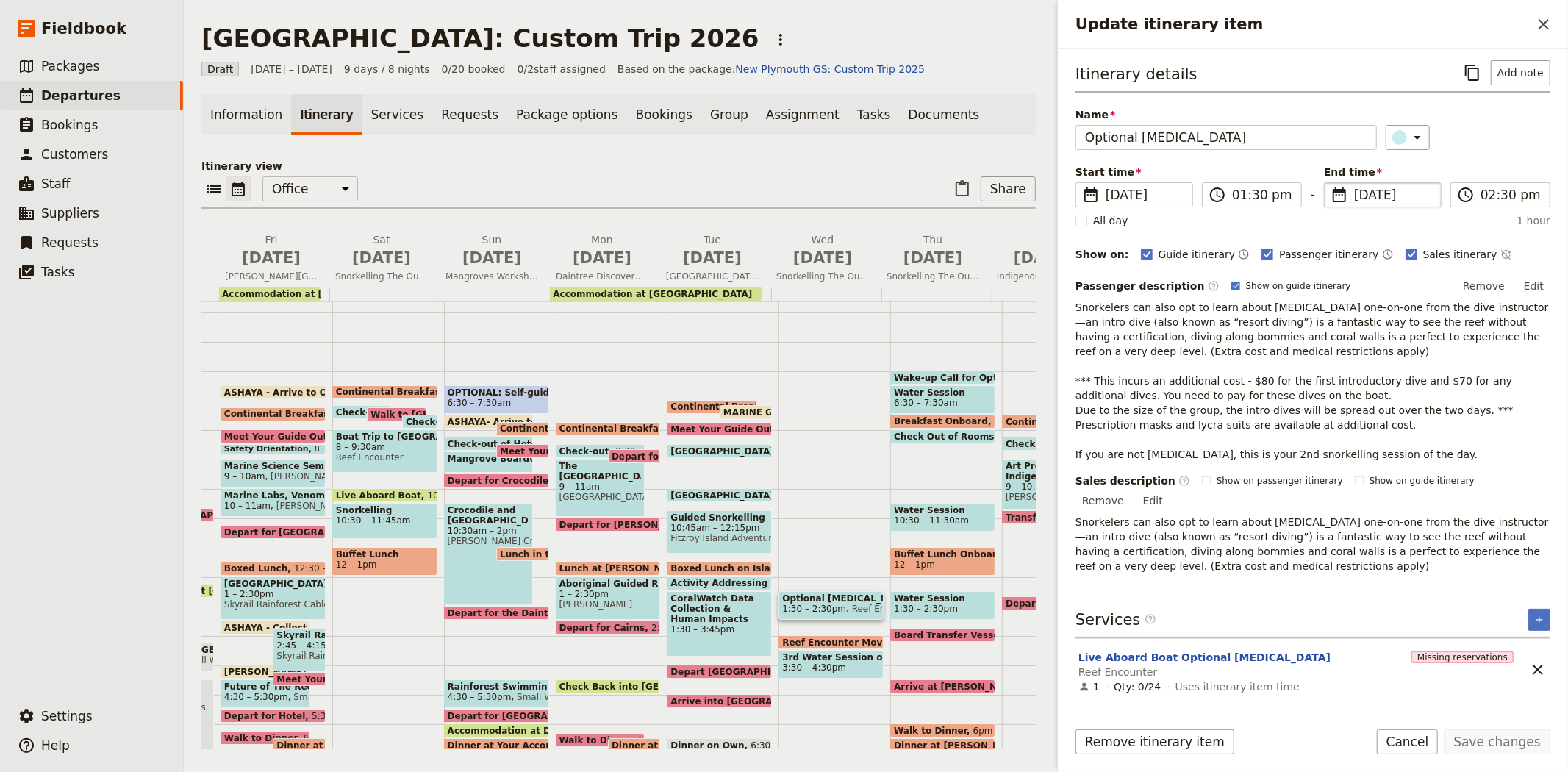
click at [1366, 194] on span "8 Jul 2026" at bounding box center [1393, 195] width 78 height 17
click at [1331, 183] on input "08/07/2026" at bounding box center [1330, 182] width 1 height 1
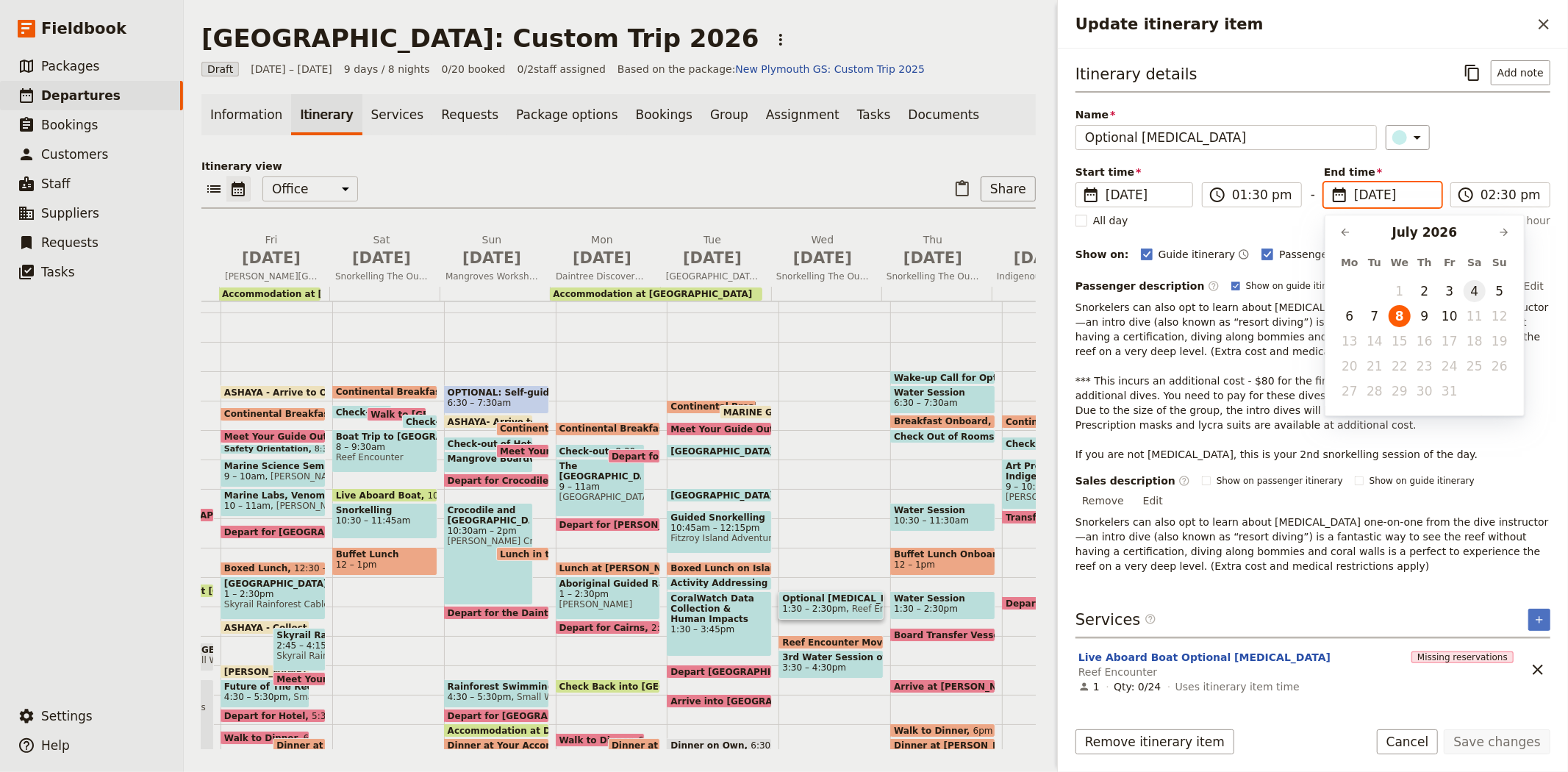
click at [1479, 284] on button "4" at bounding box center [1475, 290] width 22 height 22
type input "04/07/2026"
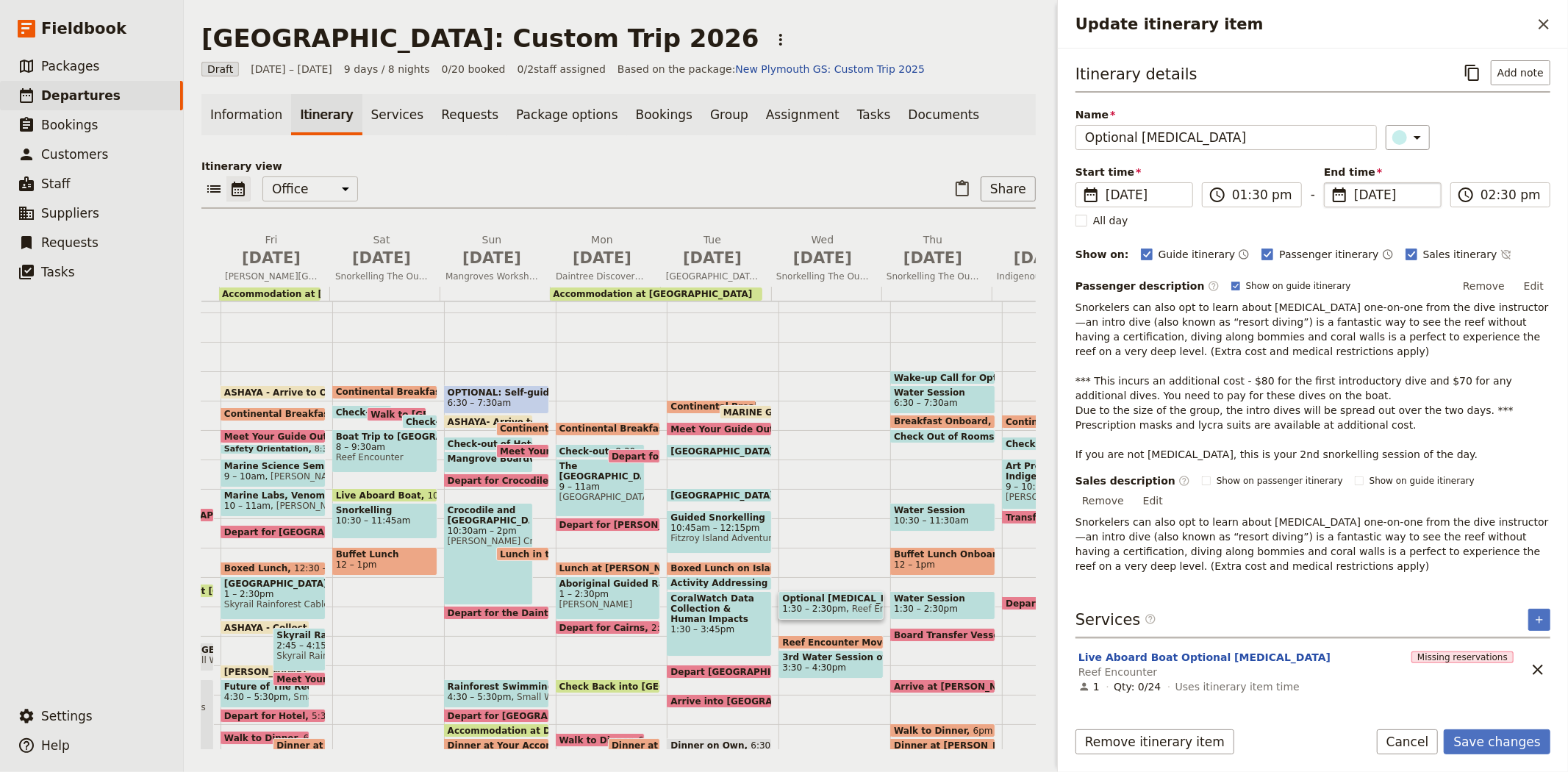
type input "04/07/2026"
click at [1395, 548] on p "Snorkelers can also opt to learn about SCUBA diving one-on-one from the dive in…" at bounding box center [1313, 543] width 475 height 58
click at [1470, 739] on button "Save changes" at bounding box center [1497, 741] width 106 height 25
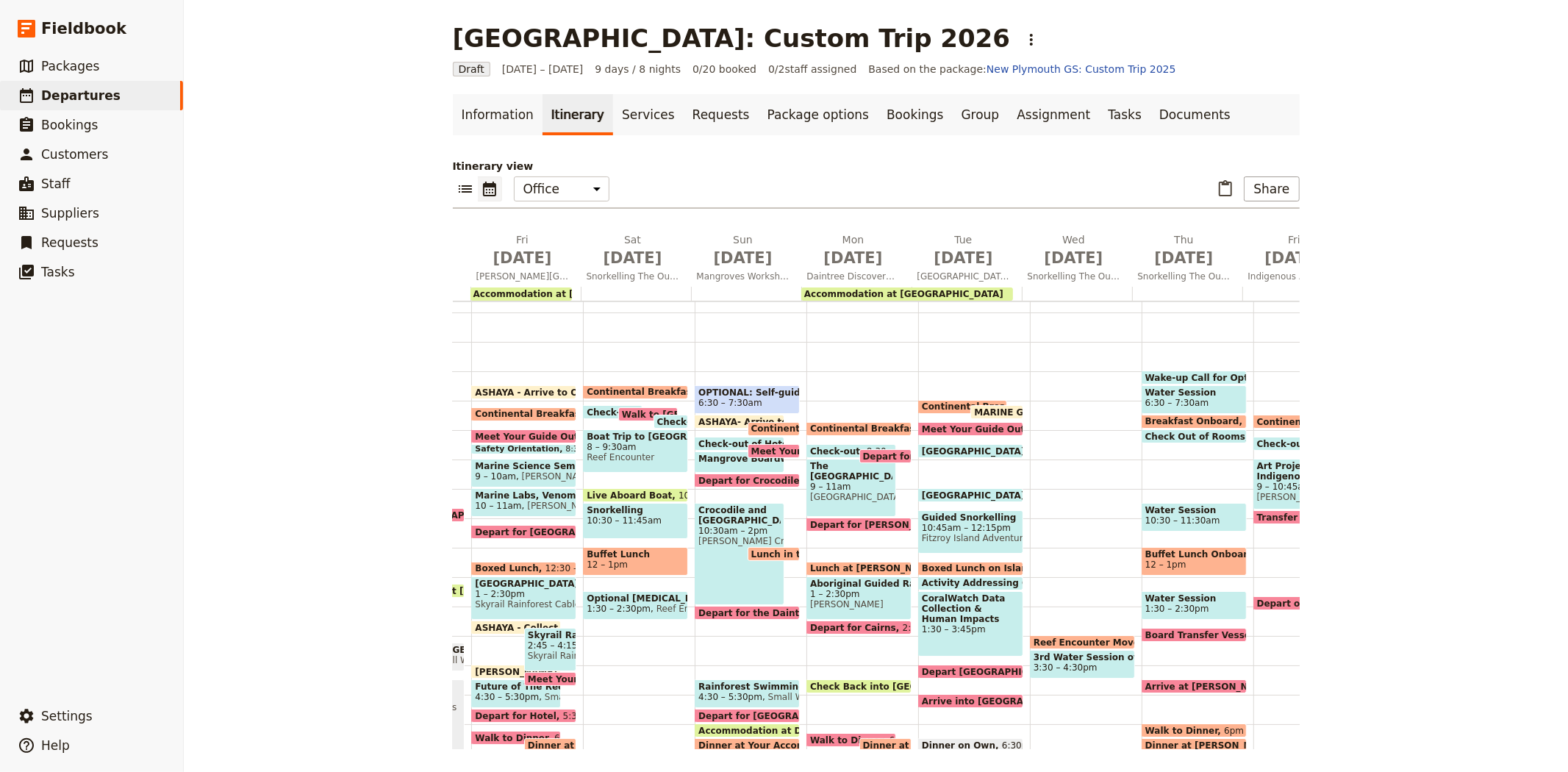
click at [1041, 638] on span "Reef Encounter Moves to New Reef Site" at bounding box center [1153, 642] width 237 height 10
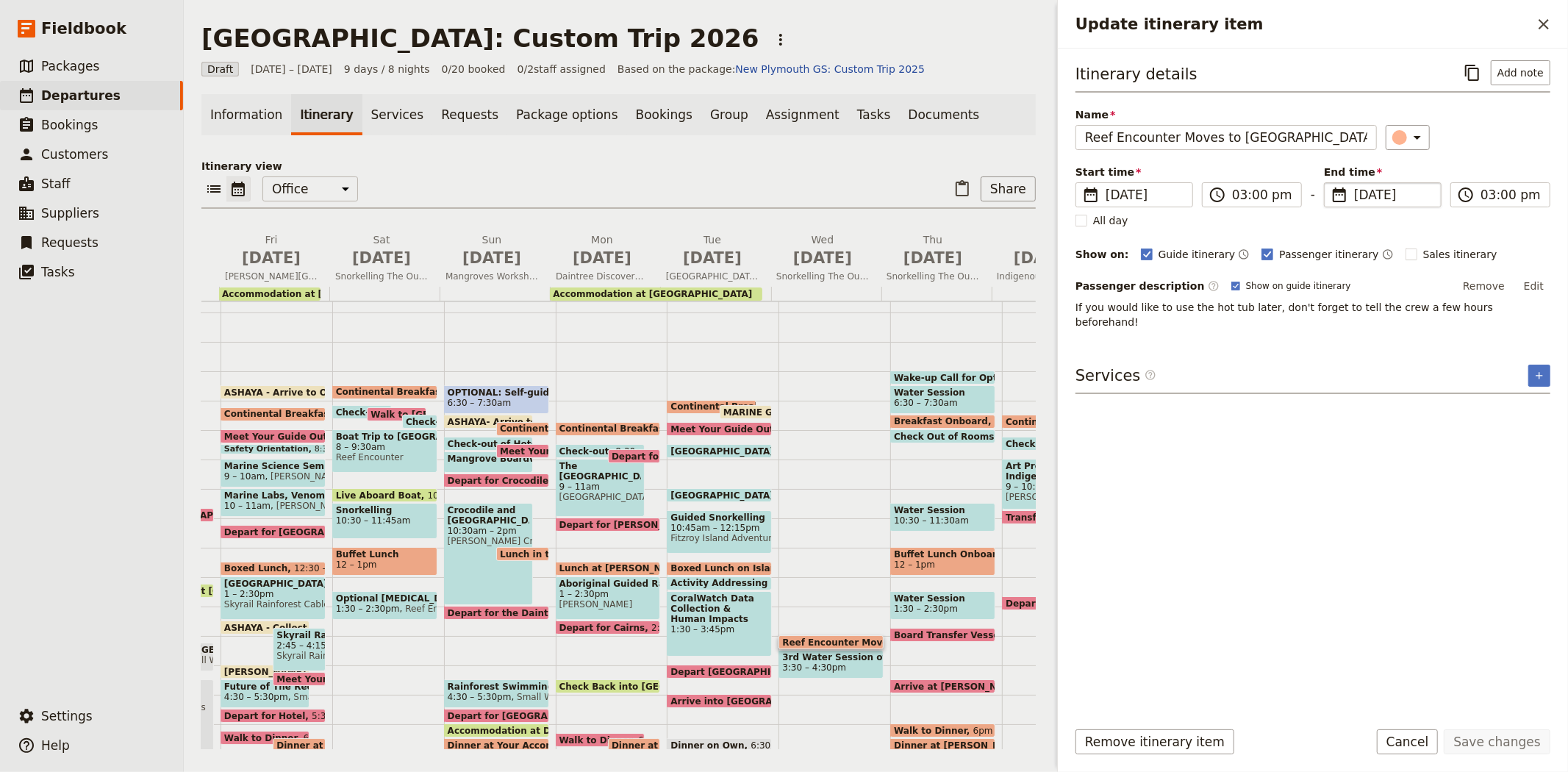
click at [1377, 193] on span "8 Jul 2026" at bounding box center [1393, 195] width 78 height 17
click at [1331, 183] on input "08/07/2026" at bounding box center [1330, 182] width 1 height 1
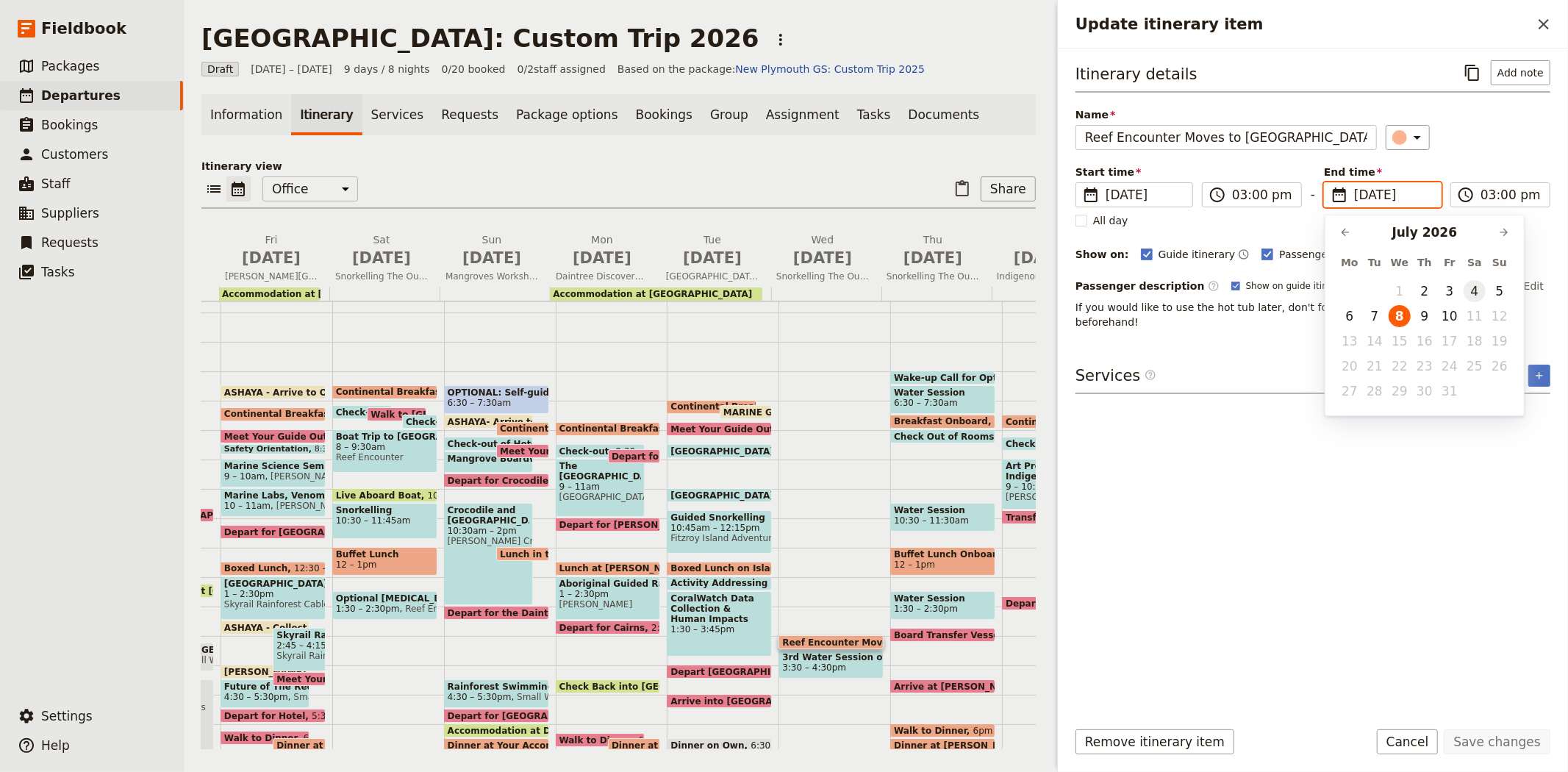
click at [1470, 290] on button "4" at bounding box center [1475, 290] width 22 height 22
type input "04/07/2026"
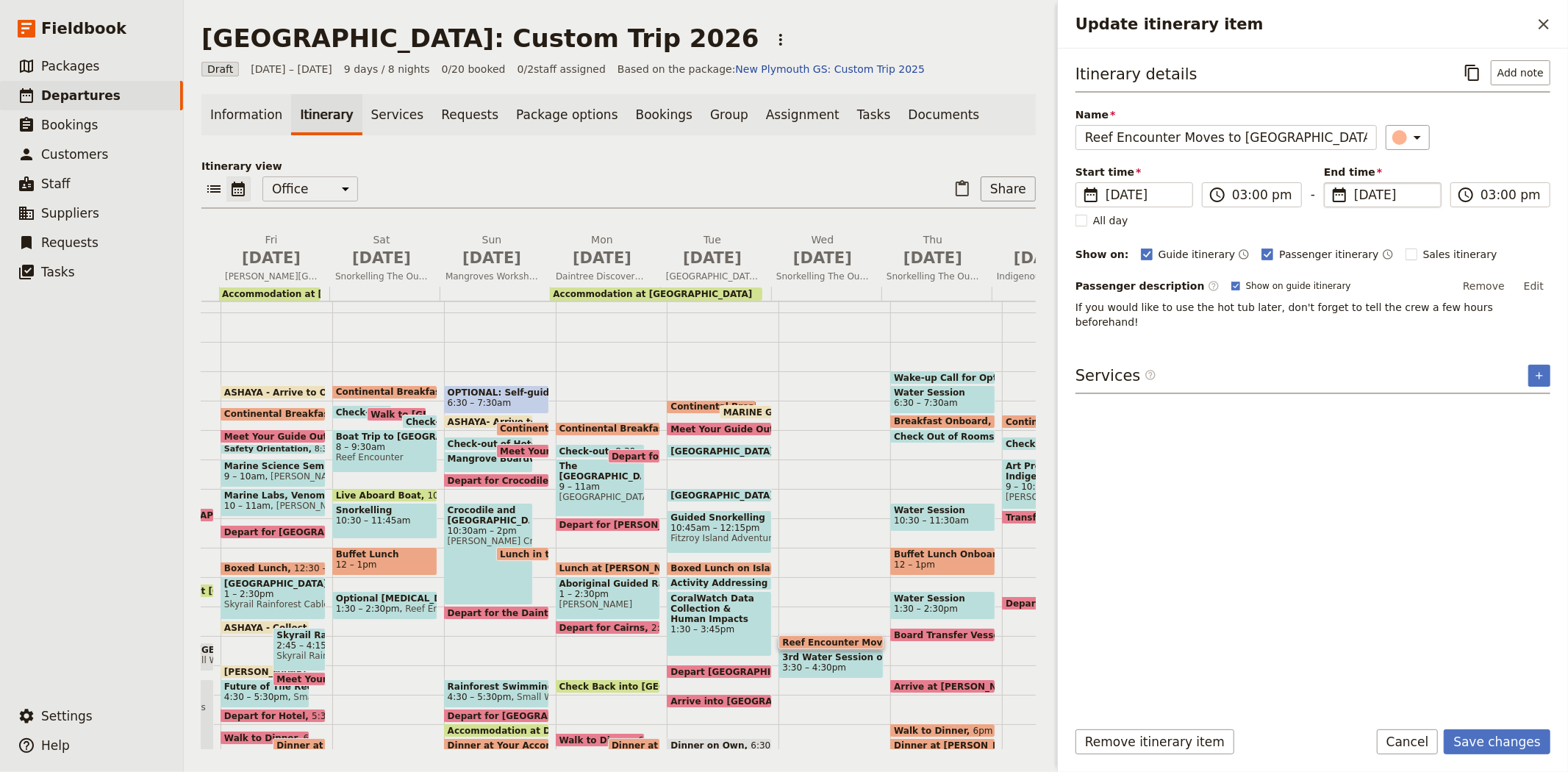
type input "04/07/2026"
click at [1327, 574] on div "Itinerary details ​ Add note Name Reef Encounter Moves to New Reef Site ​ Start…" at bounding box center [1313, 383] width 475 height 646
click at [1479, 747] on button "Save changes" at bounding box center [1497, 741] width 106 height 25
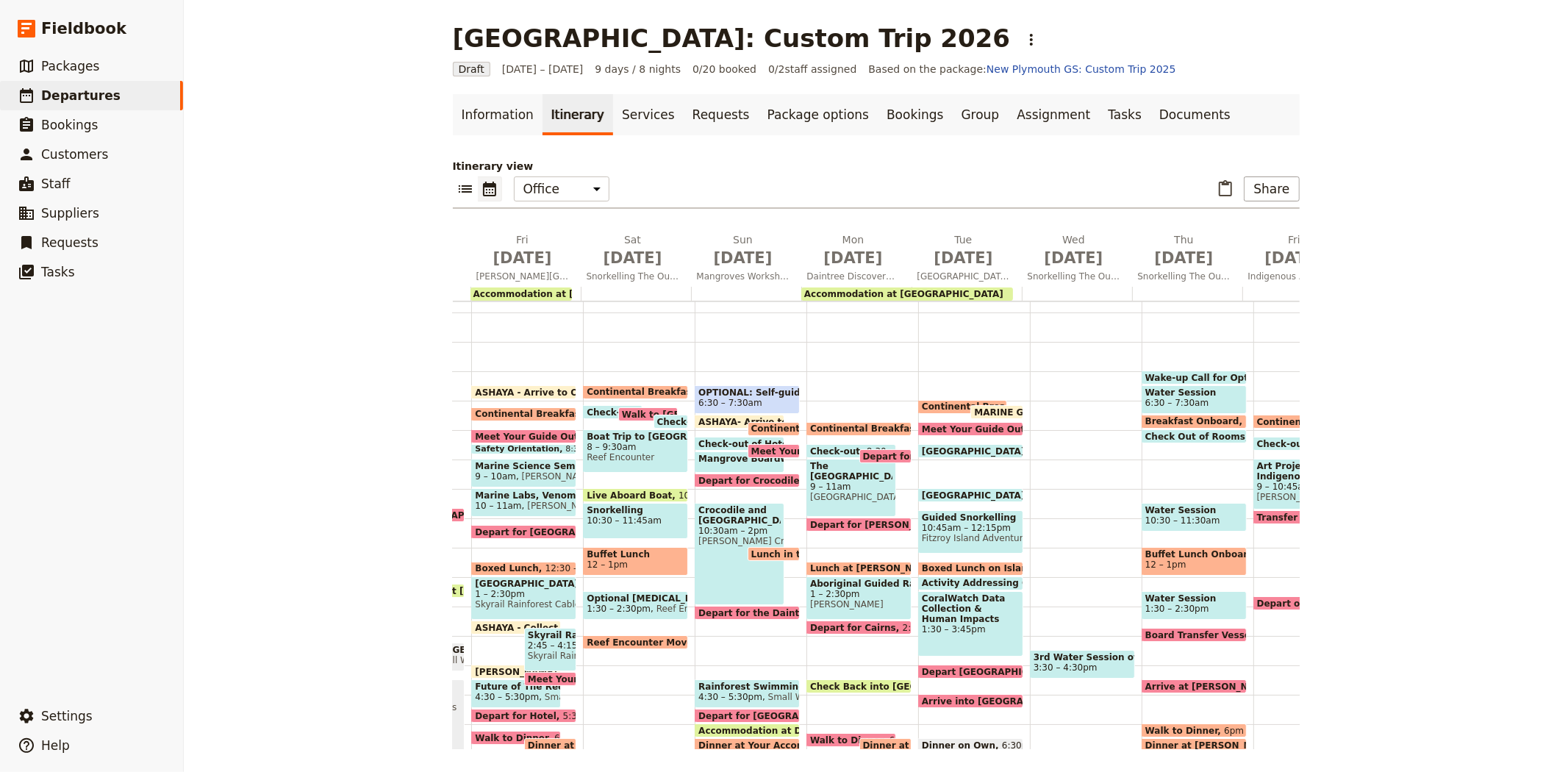
click at [1040, 656] on span "3rd Water Session of the Day" at bounding box center [1083, 657] width 98 height 10
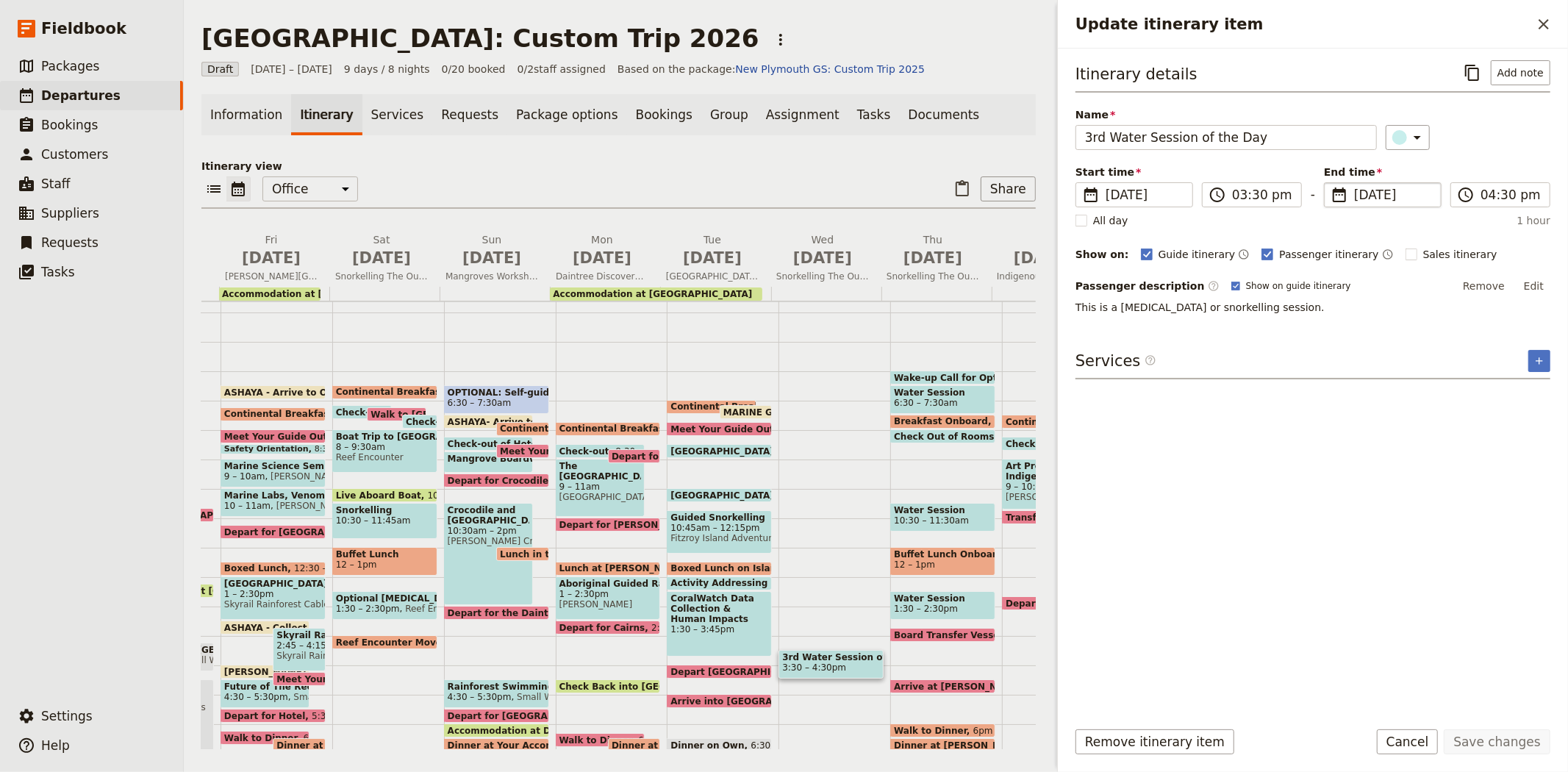
click at [1387, 185] on fieldset "​ 8 Jul 2026 08/07/2026" at bounding box center [1383, 195] width 118 height 25
click at [1331, 183] on input "08/07/2026" at bounding box center [1330, 182] width 1 height 1
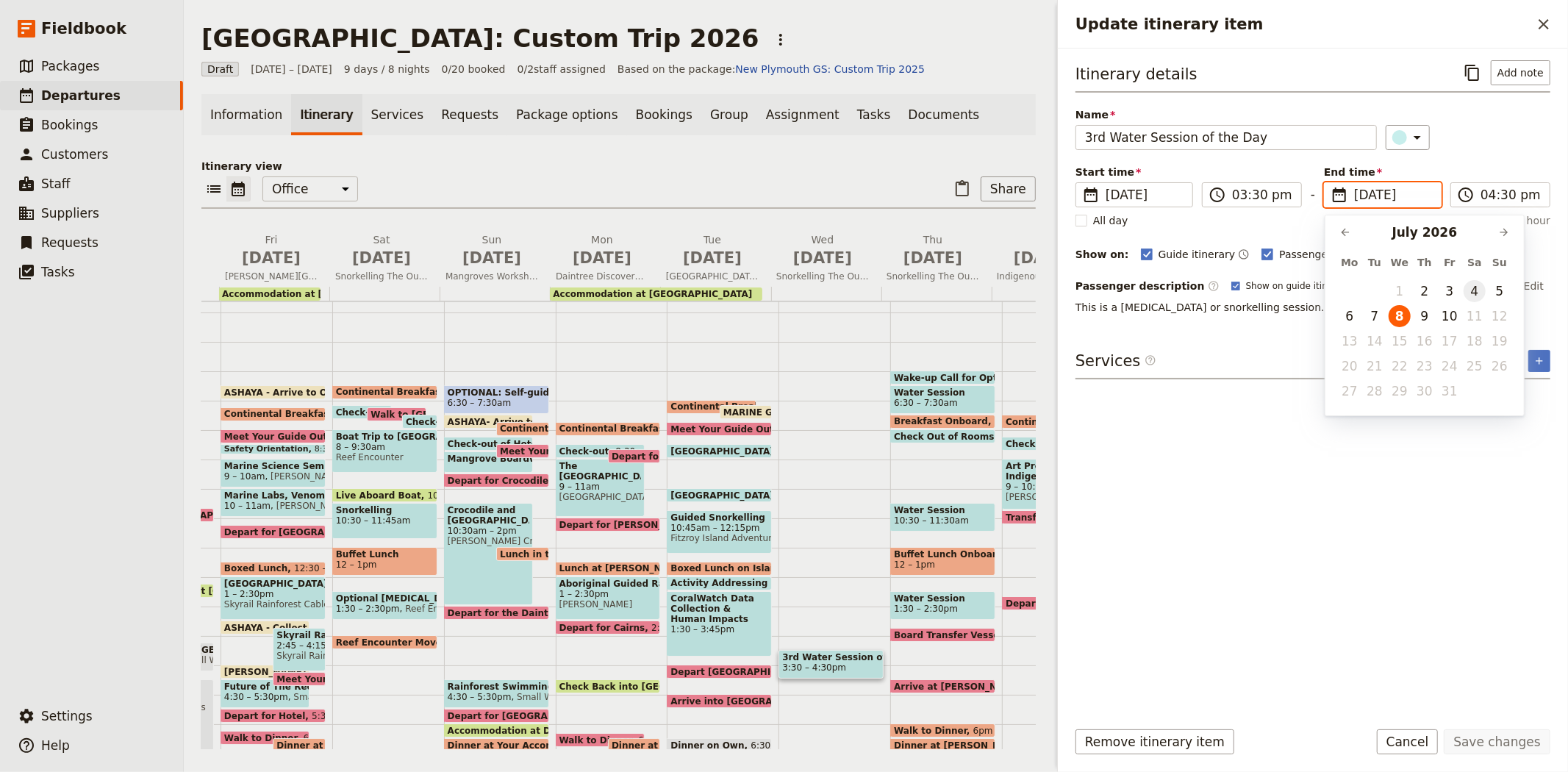
click at [1465, 292] on button "4" at bounding box center [1475, 290] width 22 height 22
type input "04/07/2026"
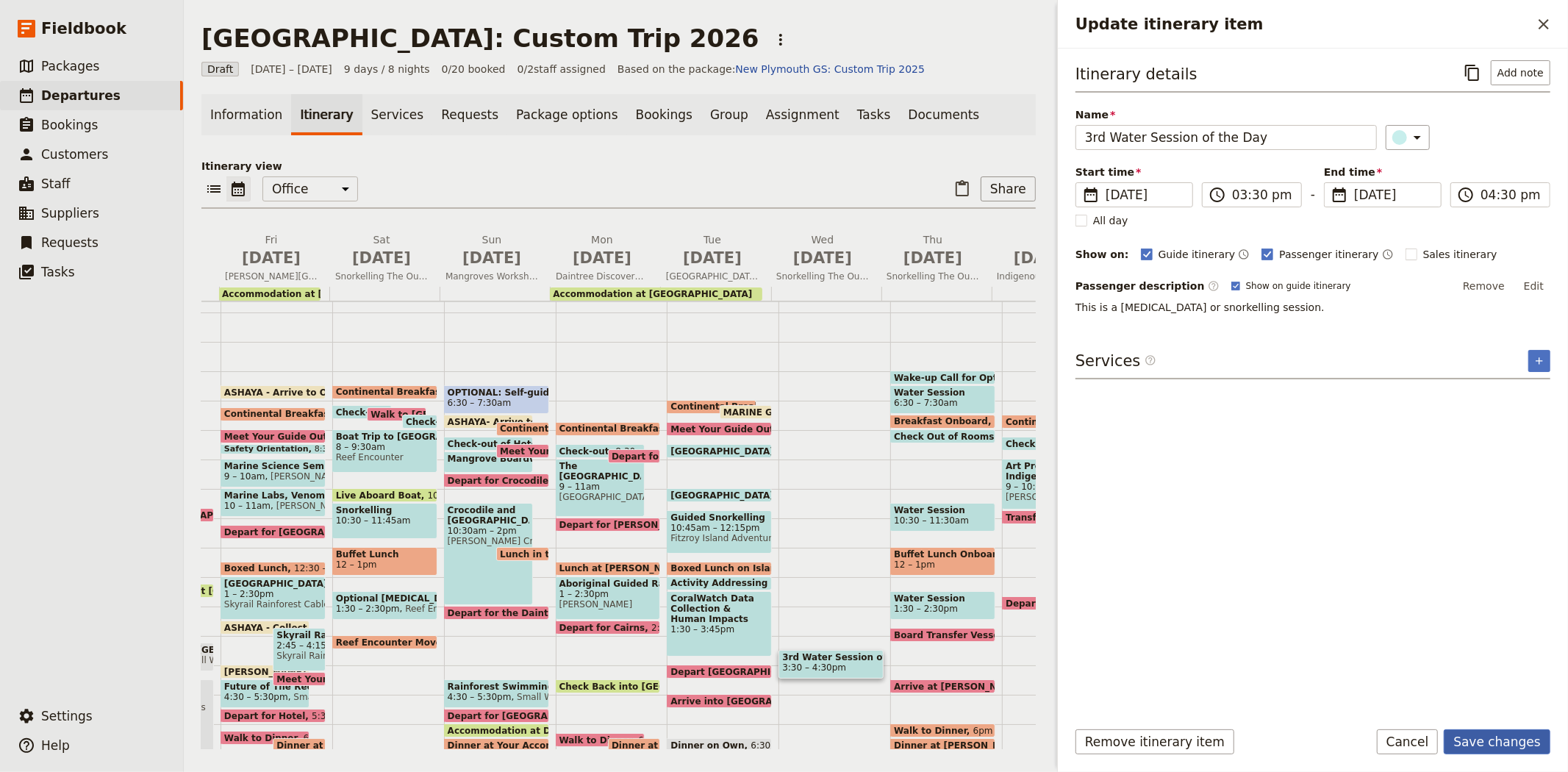
type input "04/07/2026"
click at [1487, 746] on button "Save changes" at bounding box center [1497, 741] width 106 height 25
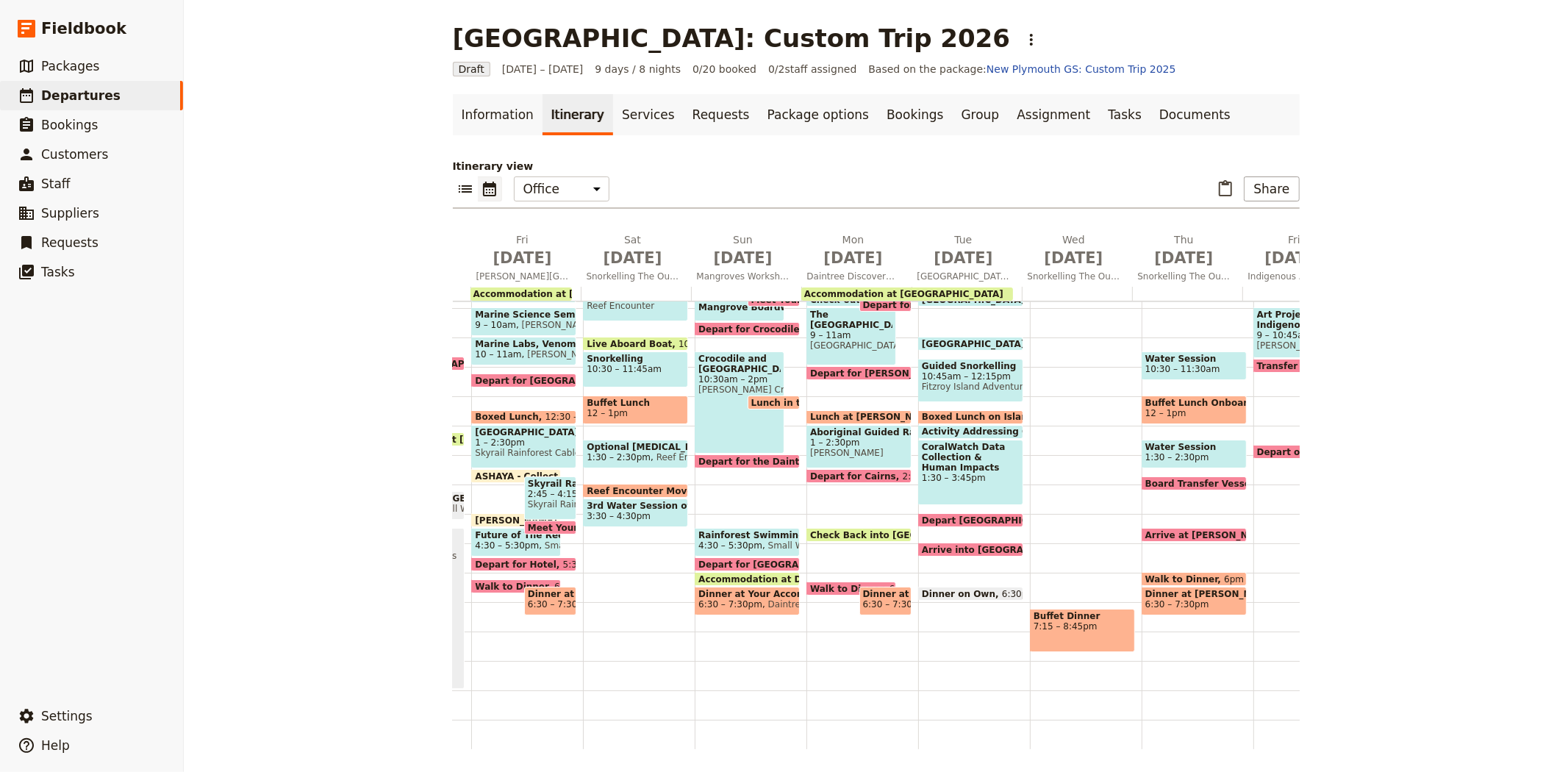
scroll to position [270, 0]
drag, startPoint x: 1037, startPoint y: 619, endPoint x: 1047, endPoint y: 608, distance: 14.9
click at [1038, 619] on div "Buffet Dinner 7:15 – 8:45pm" at bounding box center [1083, 631] width 106 height 44
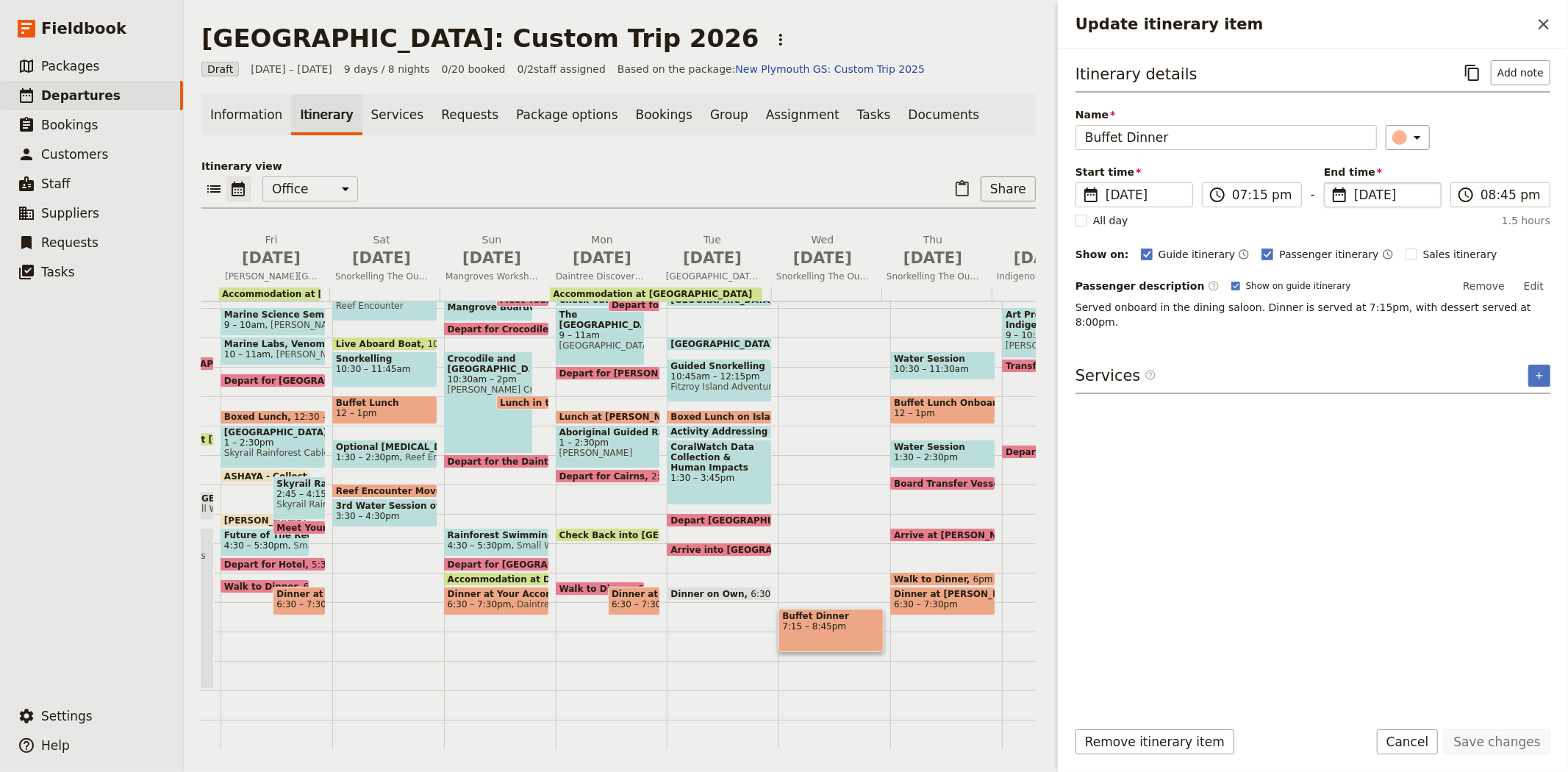
click at [1400, 189] on span "8 Jul 2026" at bounding box center [1393, 195] width 78 height 17
click at [1331, 183] on input "08/07/2026" at bounding box center [1330, 182] width 1 height 1
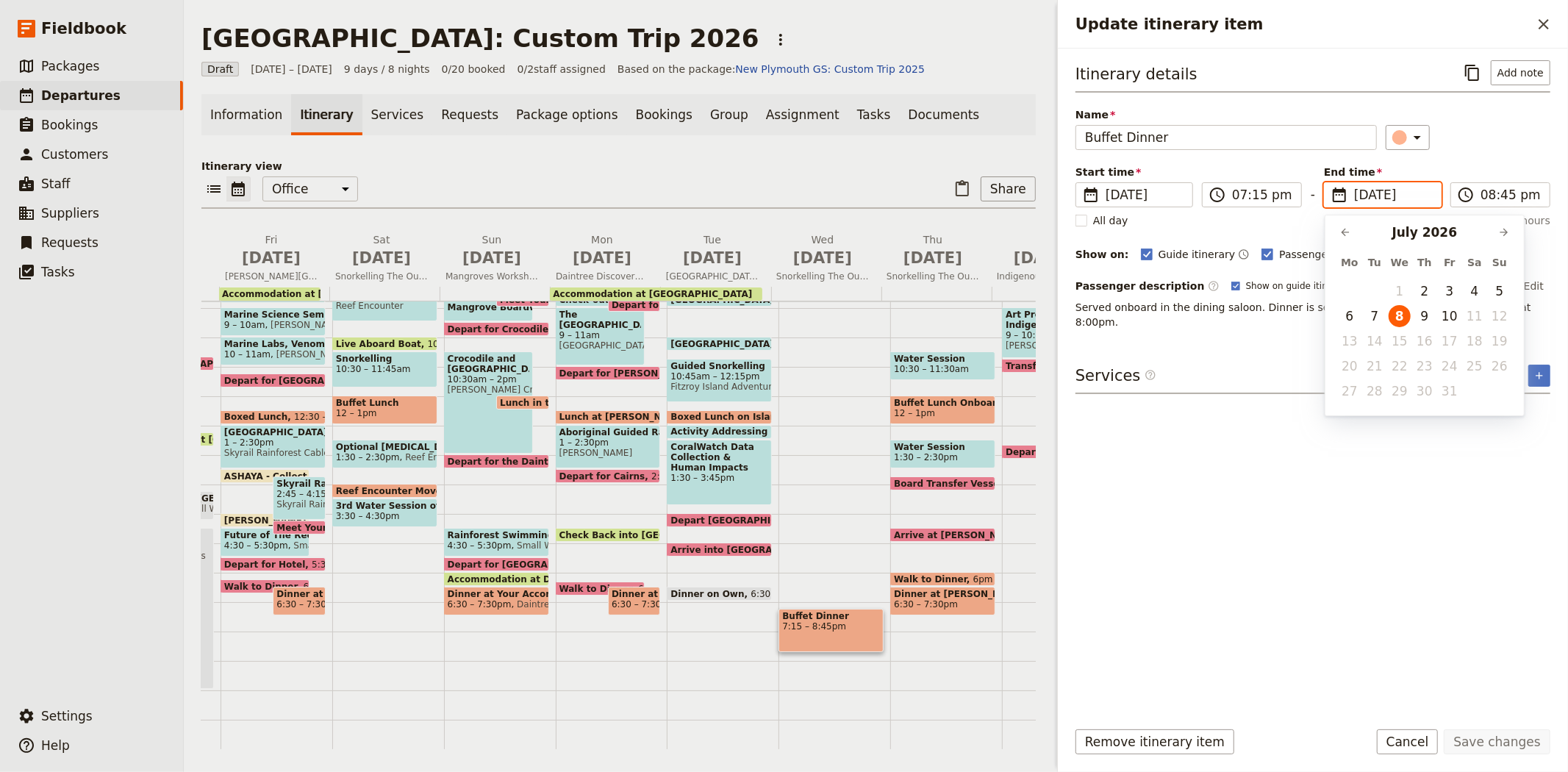
scroll to position [0, 0]
click at [1475, 296] on button "4" at bounding box center [1475, 290] width 22 height 22
type input "04/07/2026"
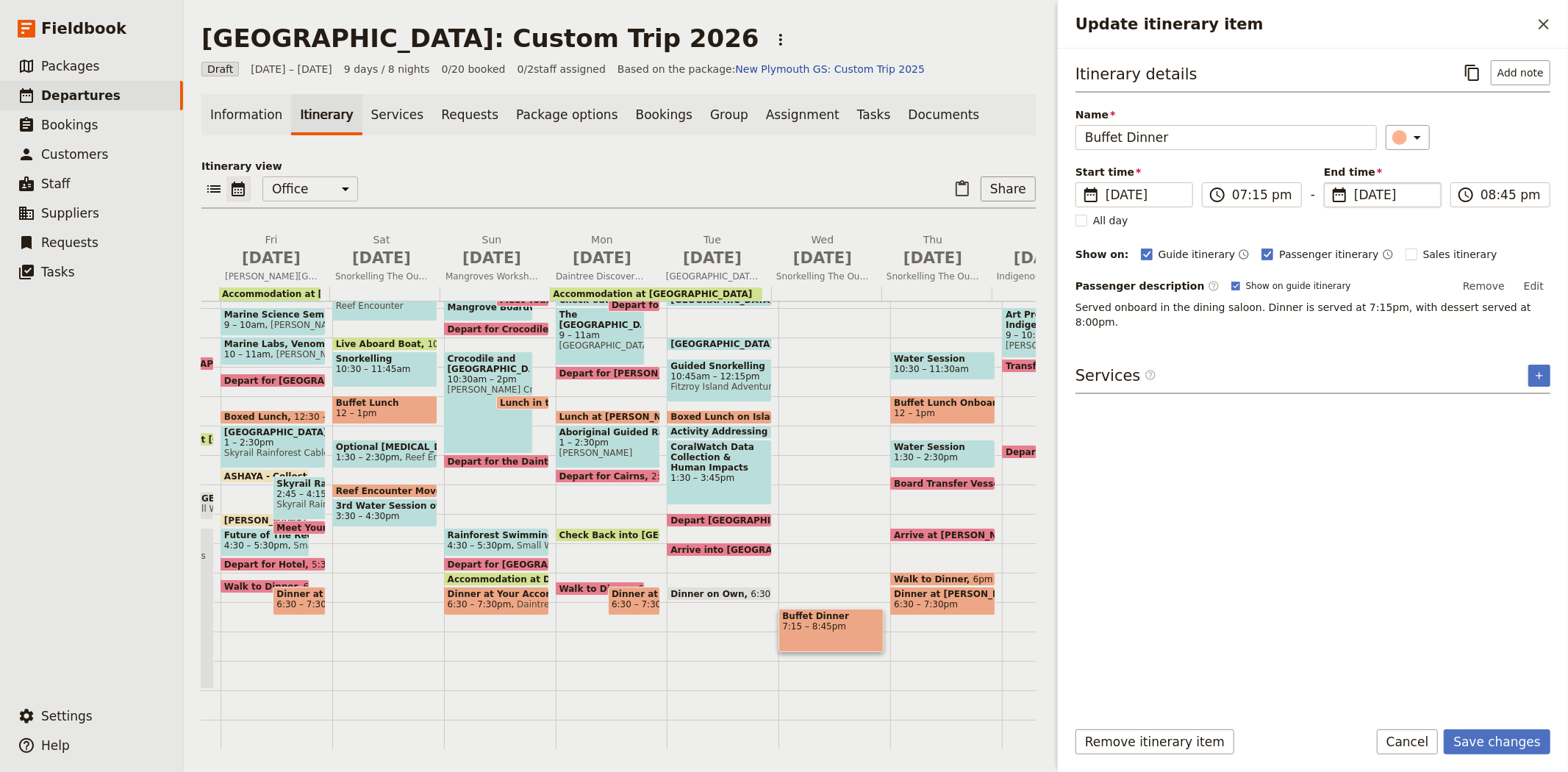
type input "04/07/2026"
click at [1398, 488] on div "Itinerary details ​ Add note Name Buffet Dinner ​ Start time ​ 4 Jul 2026 04/07…" at bounding box center [1313, 383] width 475 height 646
click at [1505, 743] on button "Save changes" at bounding box center [1497, 741] width 106 height 25
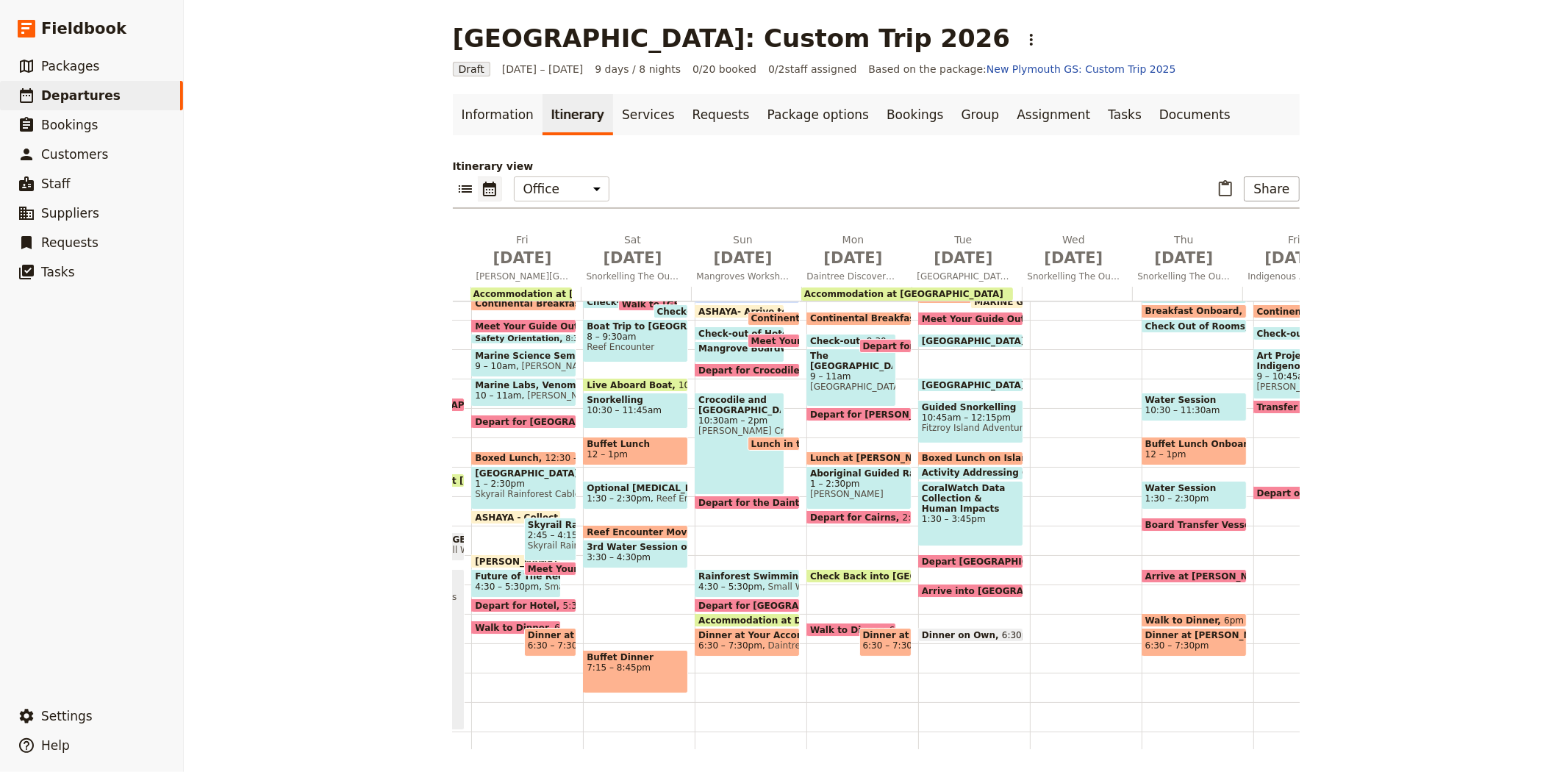
scroll to position [188, 0]
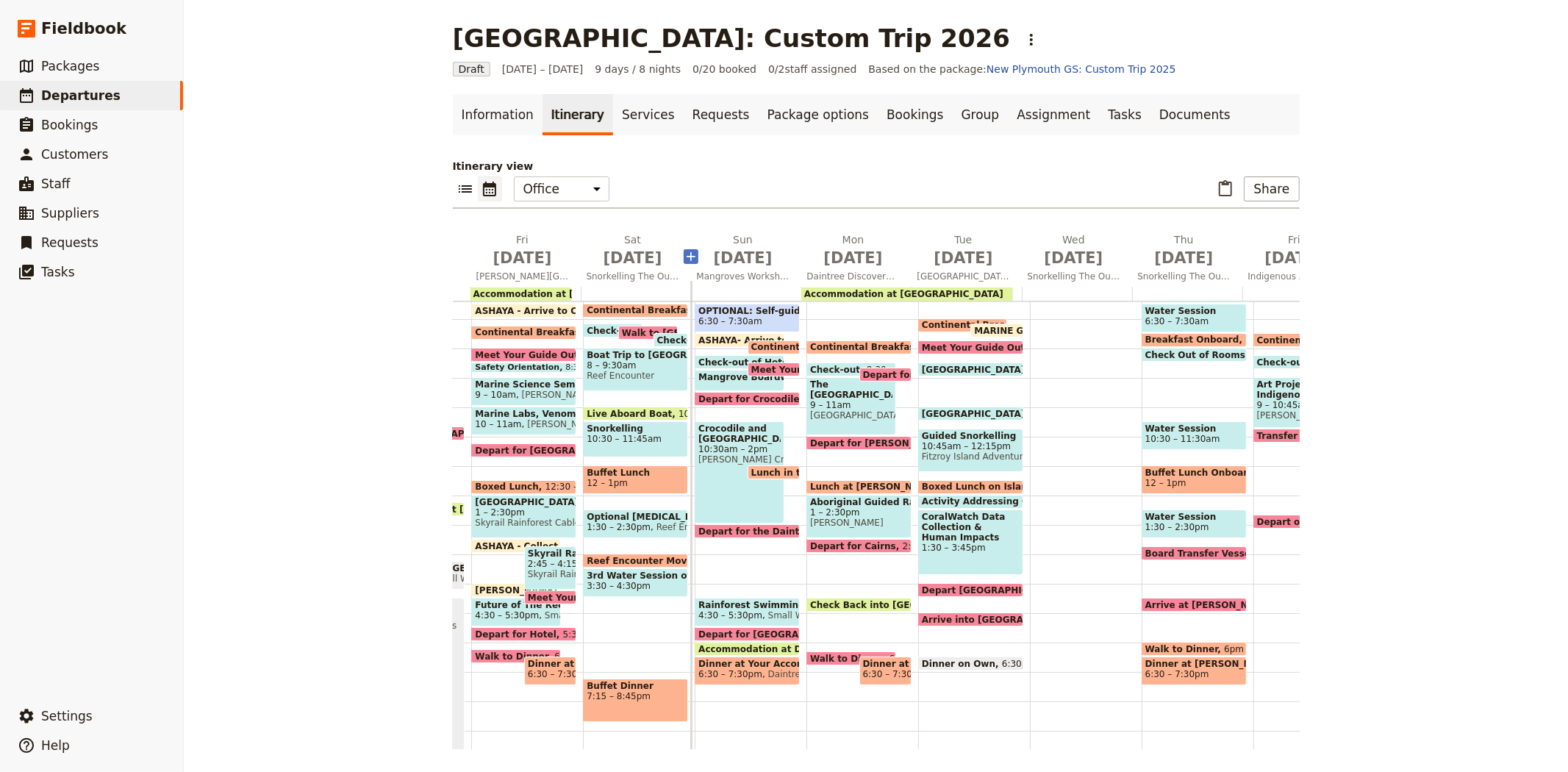
click at [685, 255] on icon "Add before day 4" at bounding box center [691, 256] width 15 height 15
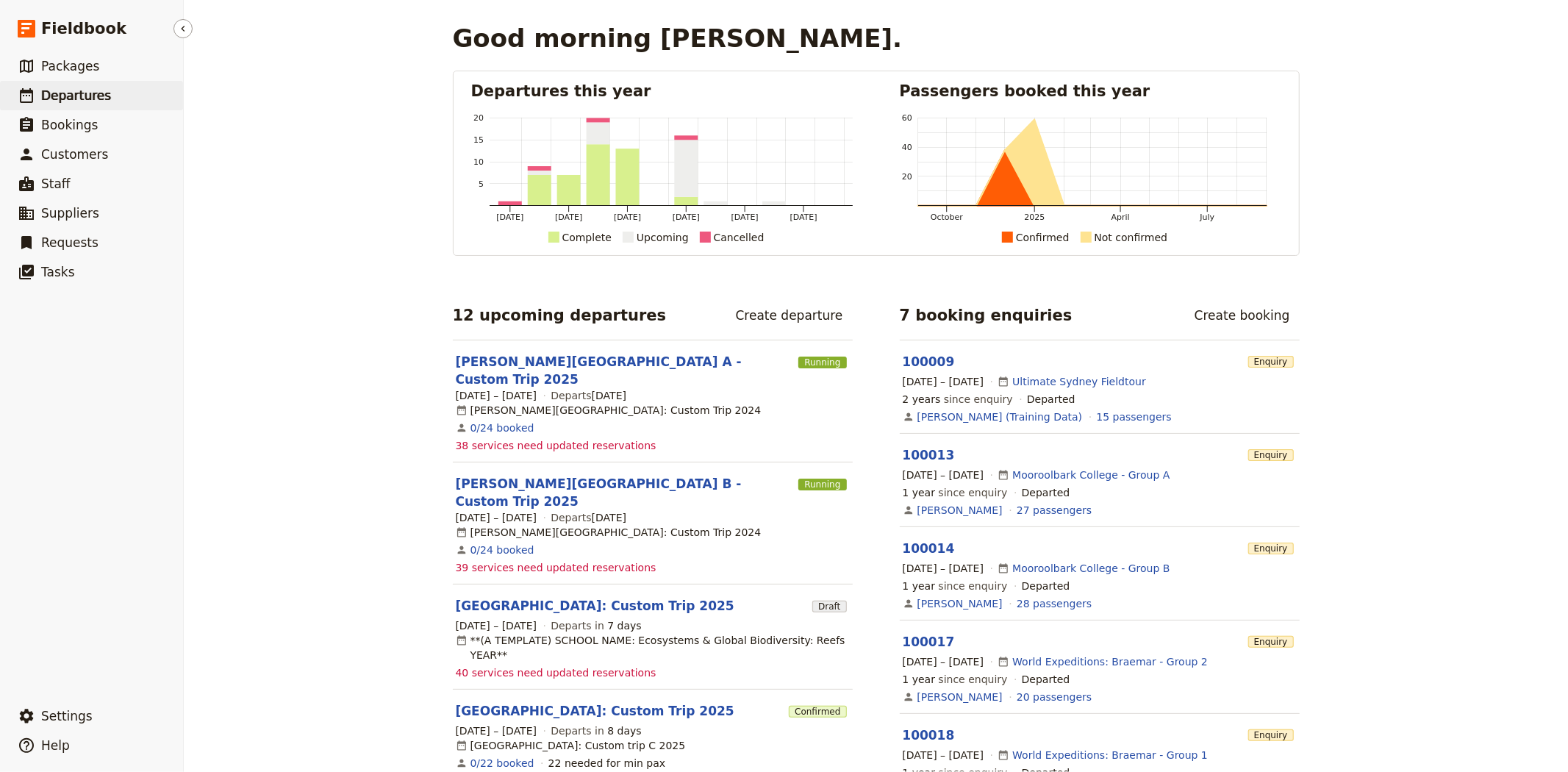
click at [67, 91] on span "Departures" at bounding box center [76, 95] width 70 height 15
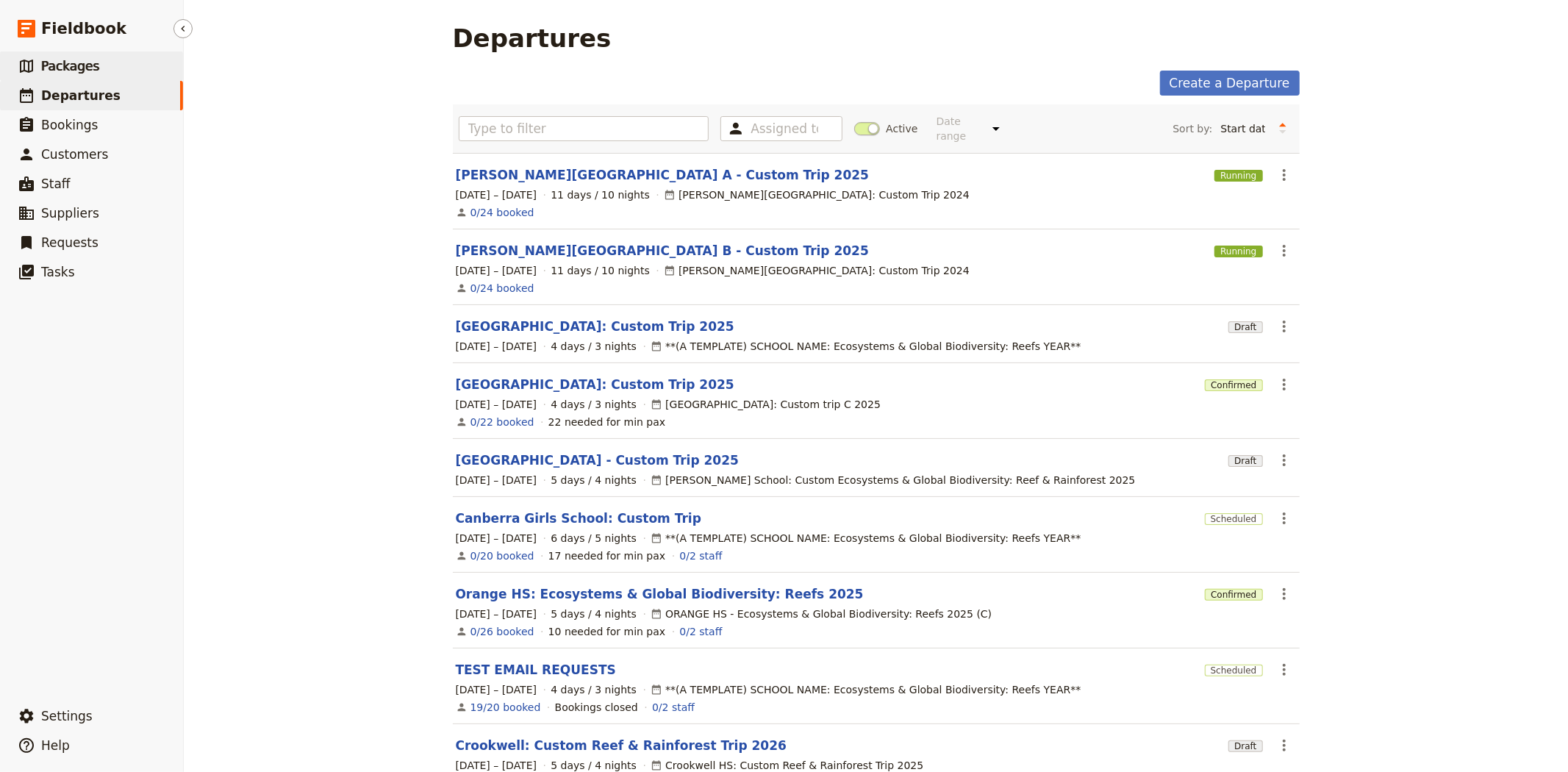
click at [99, 62] on link "​ Packages" at bounding box center [92, 66] width 183 height 30
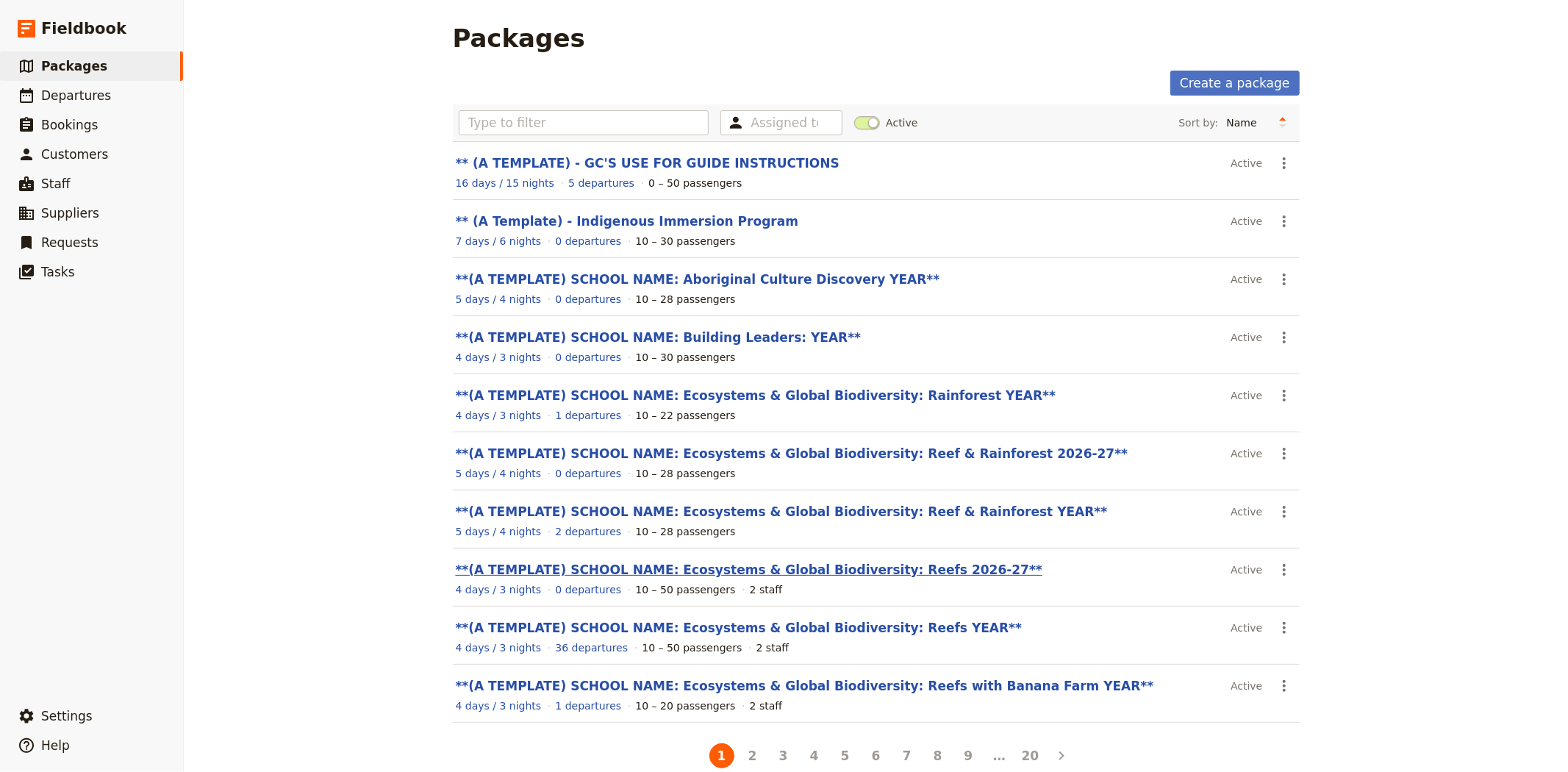
click at [815, 570] on link "**(A TEMPLATE) SCHOOL NAME: Ecosystems & Global Biodiversity: Reefs 2026-27**" at bounding box center [749, 570] width 586 height 15
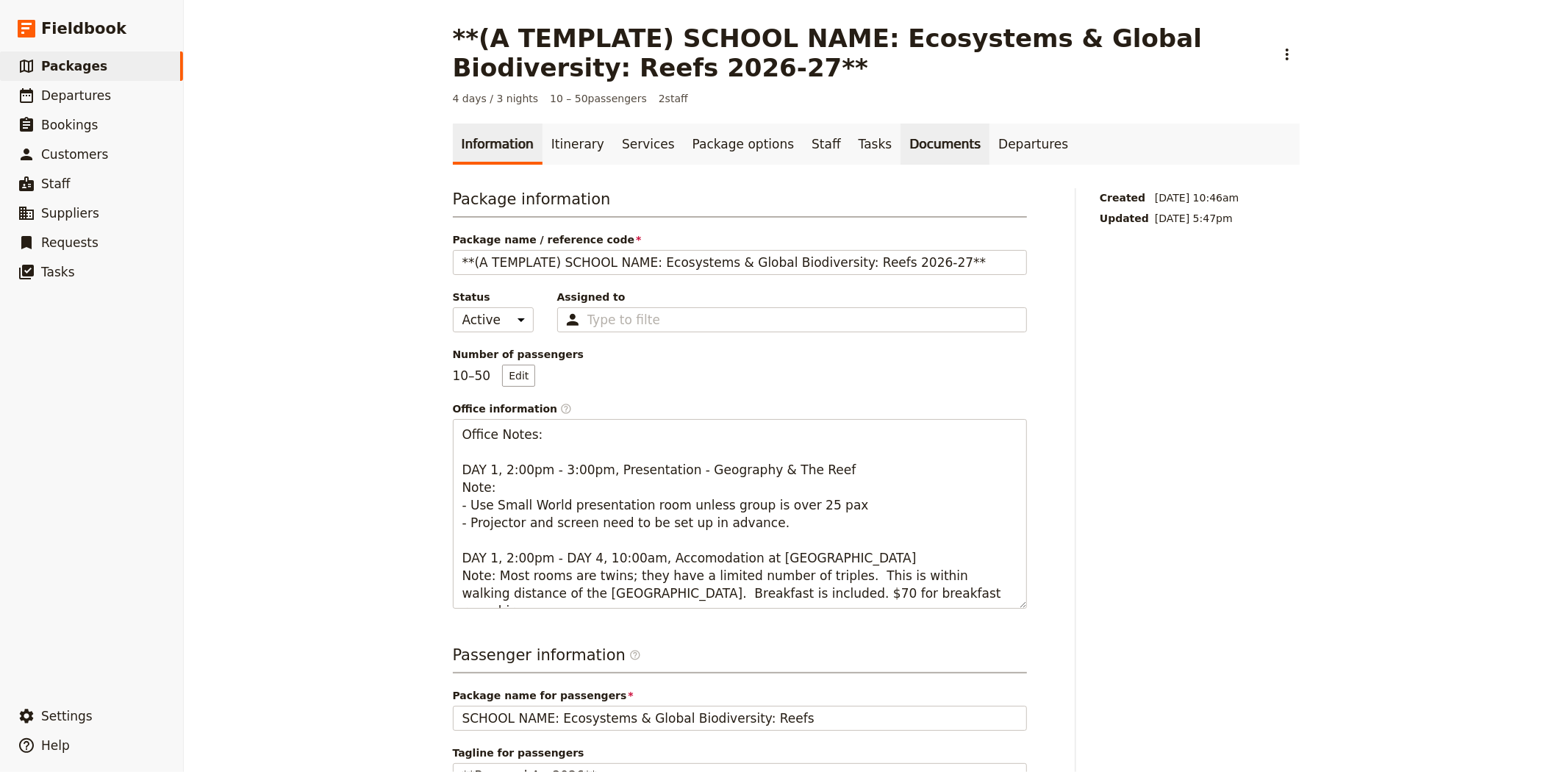
click at [900, 152] on link "Documents" at bounding box center [945, 144] width 89 height 41
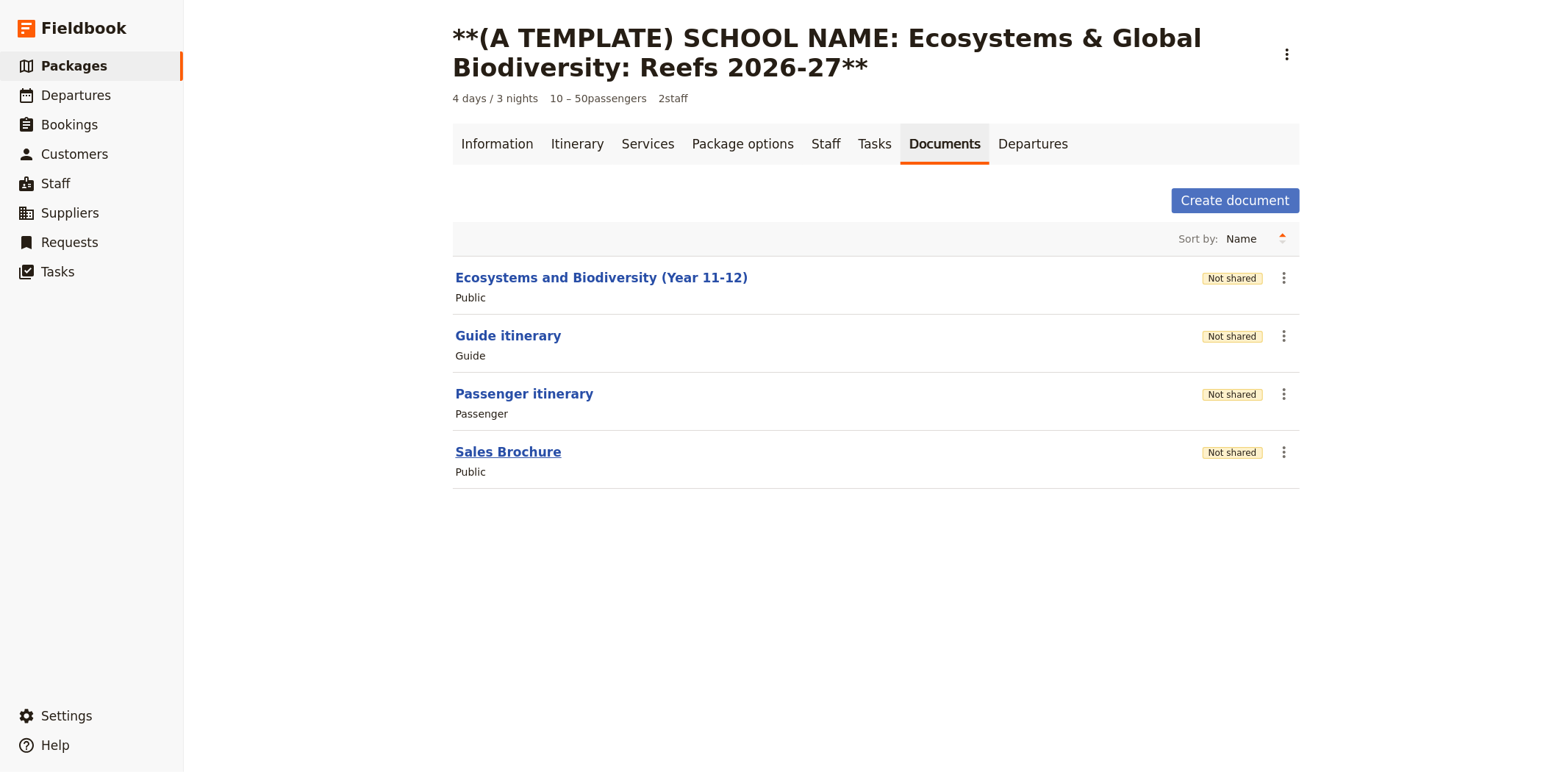
click at [507, 454] on button "Sales Brochure" at bounding box center [508, 452] width 106 height 17
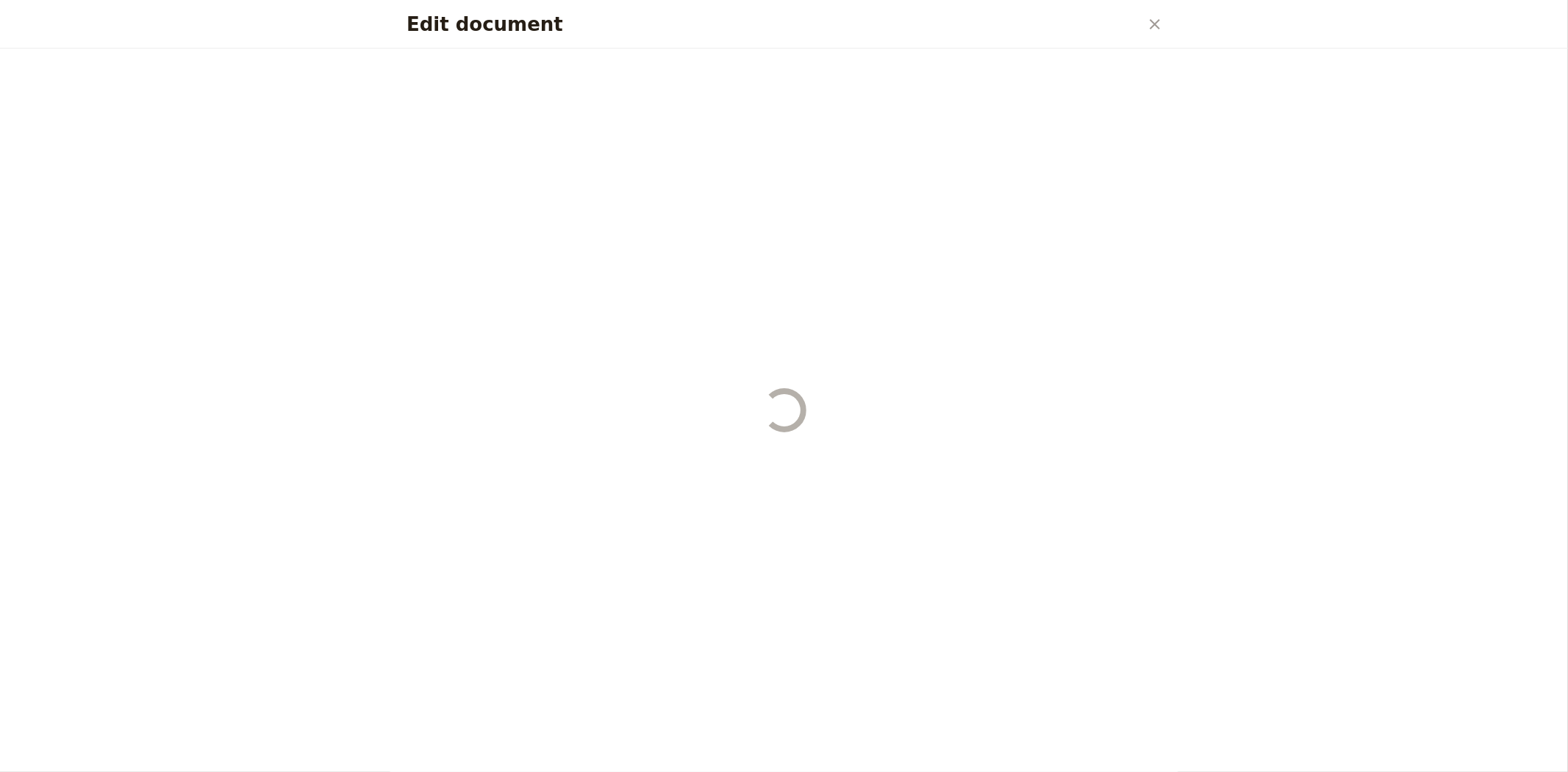
select select "DEFAULT"
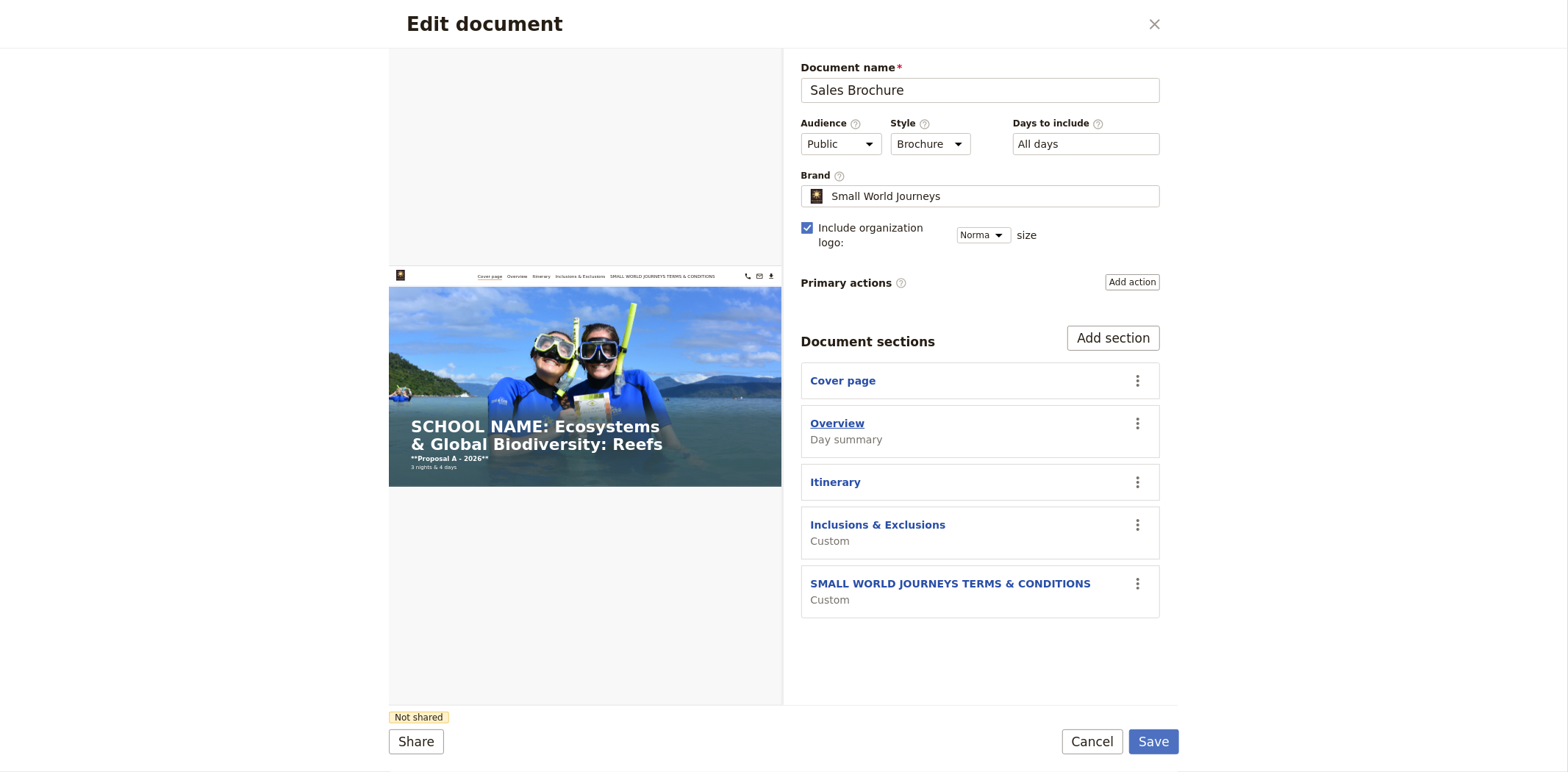
click at [824, 416] on button "Overview" at bounding box center [838, 423] width 54 height 15
select select "DAY_SUMMARY"
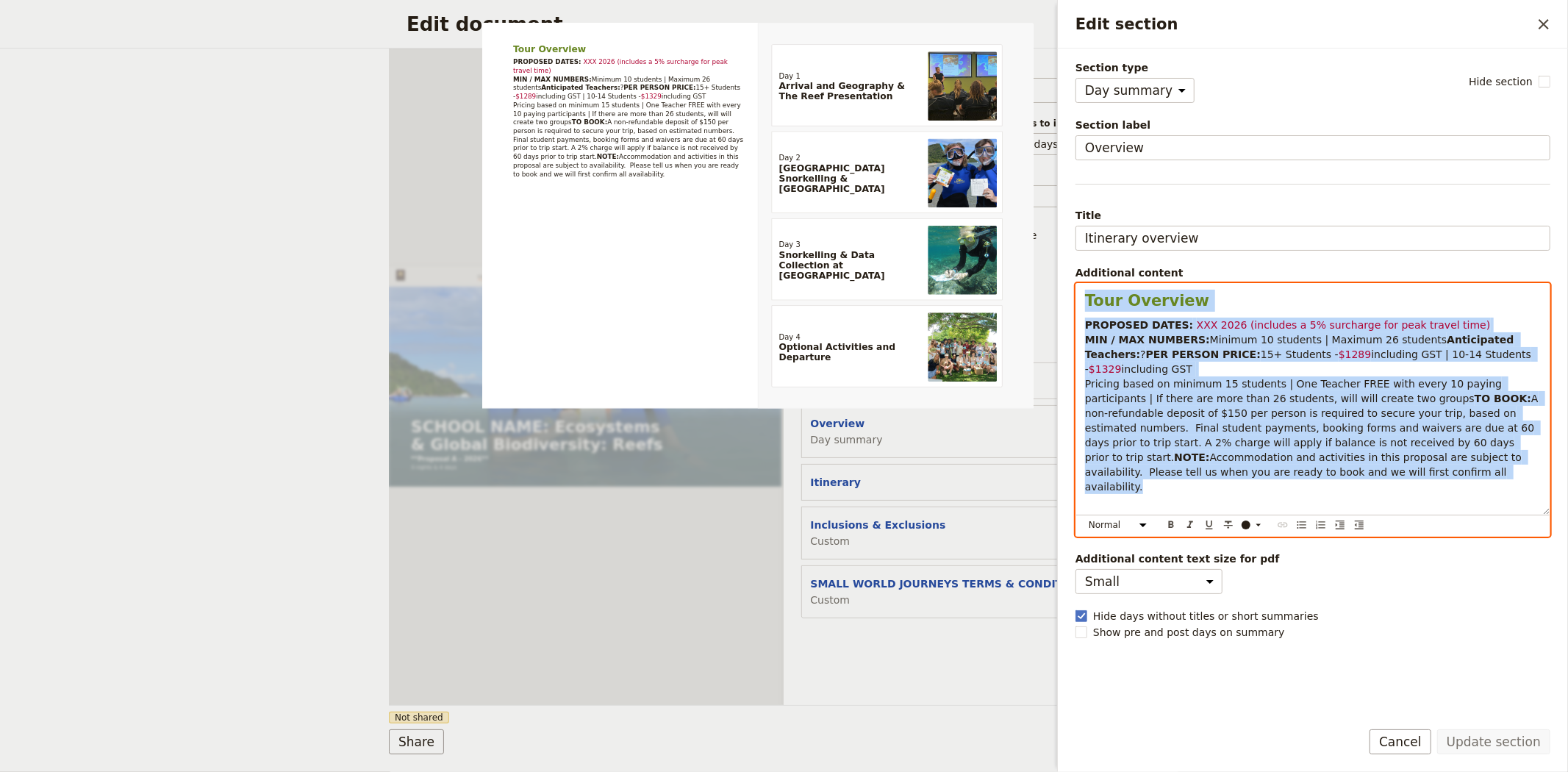
drag, startPoint x: 1377, startPoint y: 512, endPoint x: 1069, endPoint y: 279, distance: 386.2
click at [1069, 279] on div "Section type Cover page Day summary Itinerary Custom Hide section Section label…" at bounding box center [1313, 378] width 510 height 659
copy div "Tour Overview PROPOSED DATES: XXX 2026 (includes a 5% surcharge for peak travel…"
click at [927, 716] on form "Web PDF ​ Document name Sales Brochure Preview Audience ​ Public Passenger Guid…" at bounding box center [784, 410] width 791 height 723
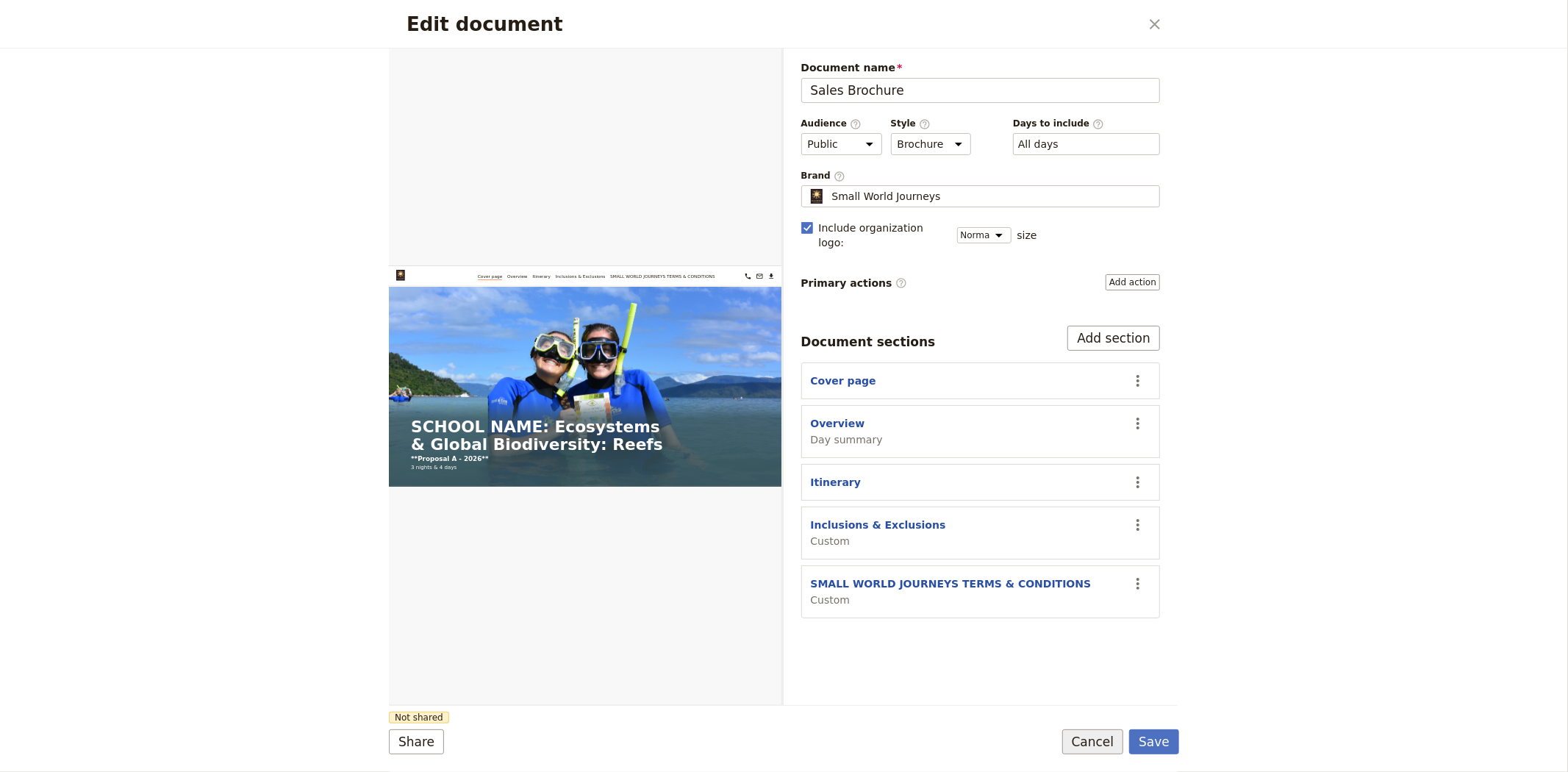
click at [1088, 740] on button "Cancel" at bounding box center [1093, 741] width 62 height 25
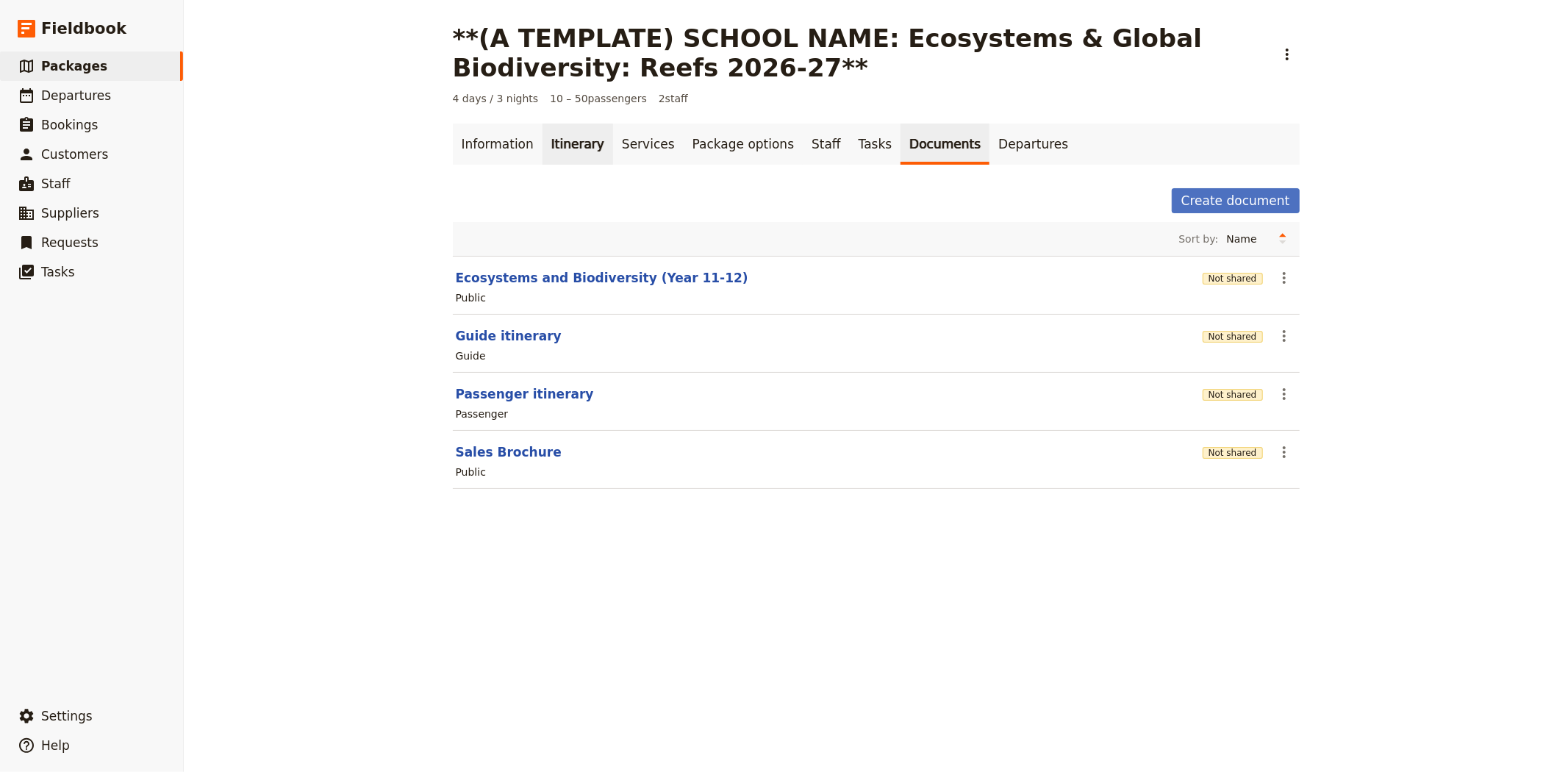
click at [543, 146] on link "Itinerary" at bounding box center [578, 144] width 71 height 41
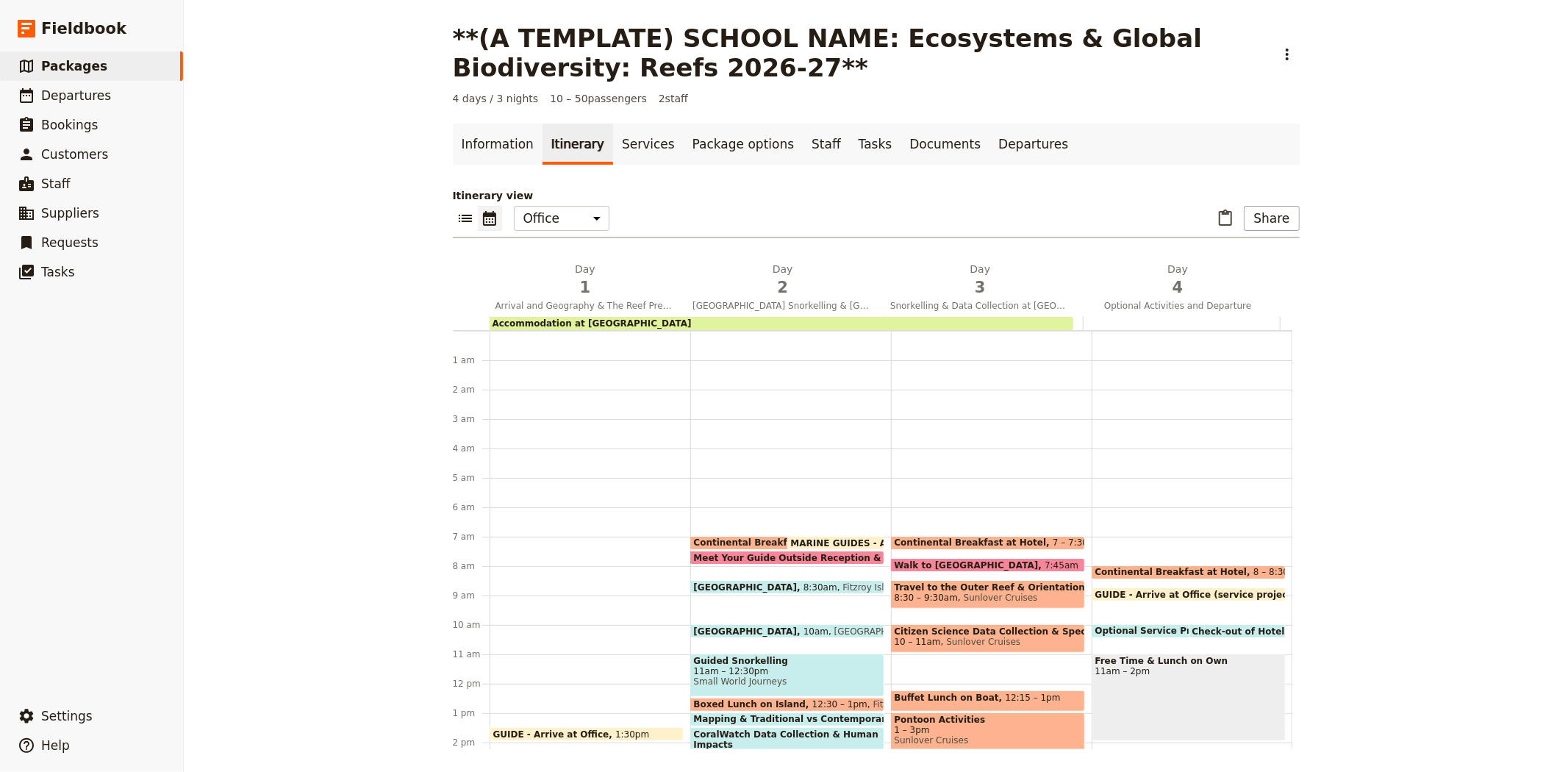
scroll to position [191, 0]
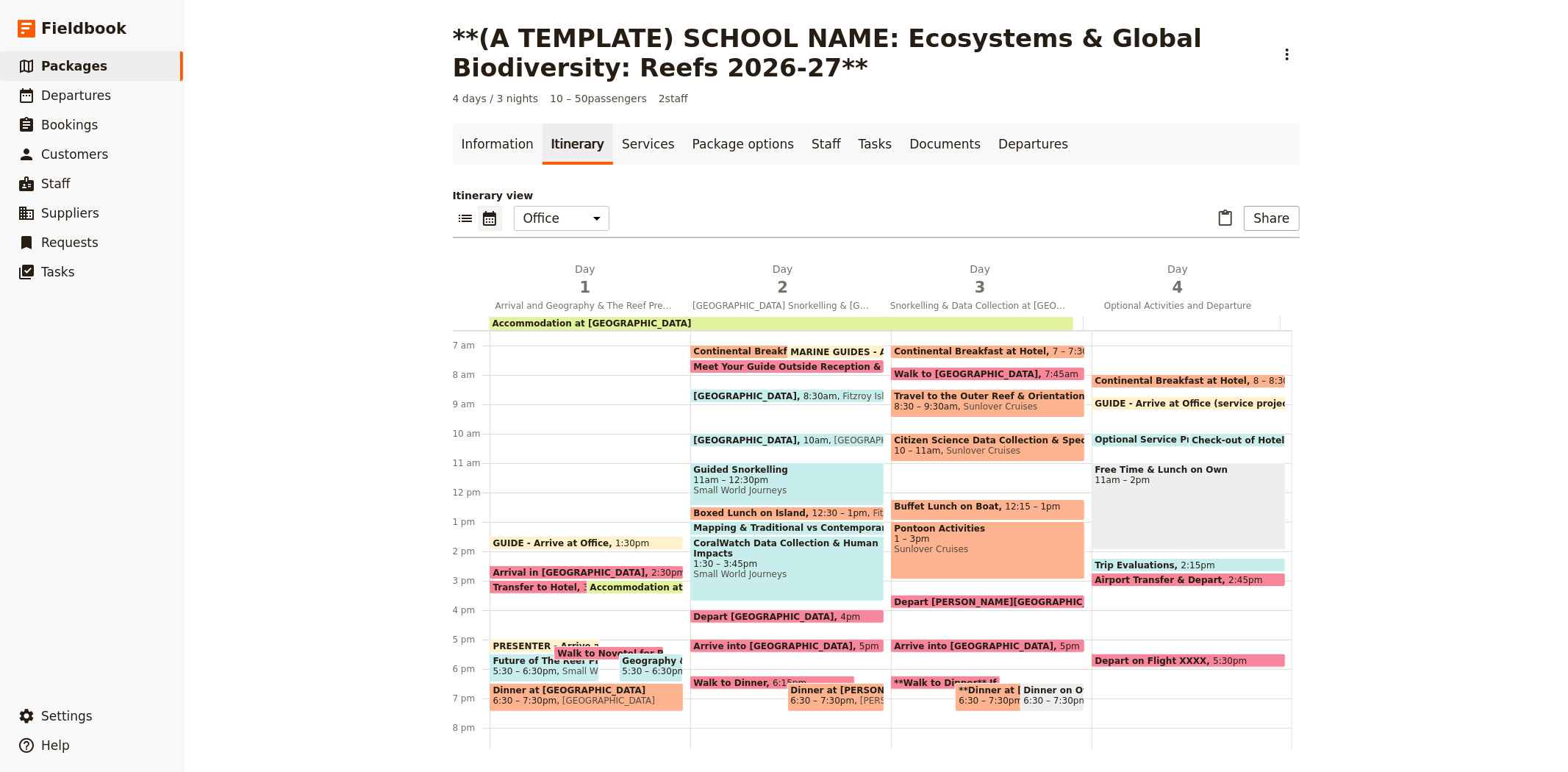
click at [544, 568] on span "Arrival in [GEOGRAPHIC_DATA]" at bounding box center [572, 572] width 159 height 10
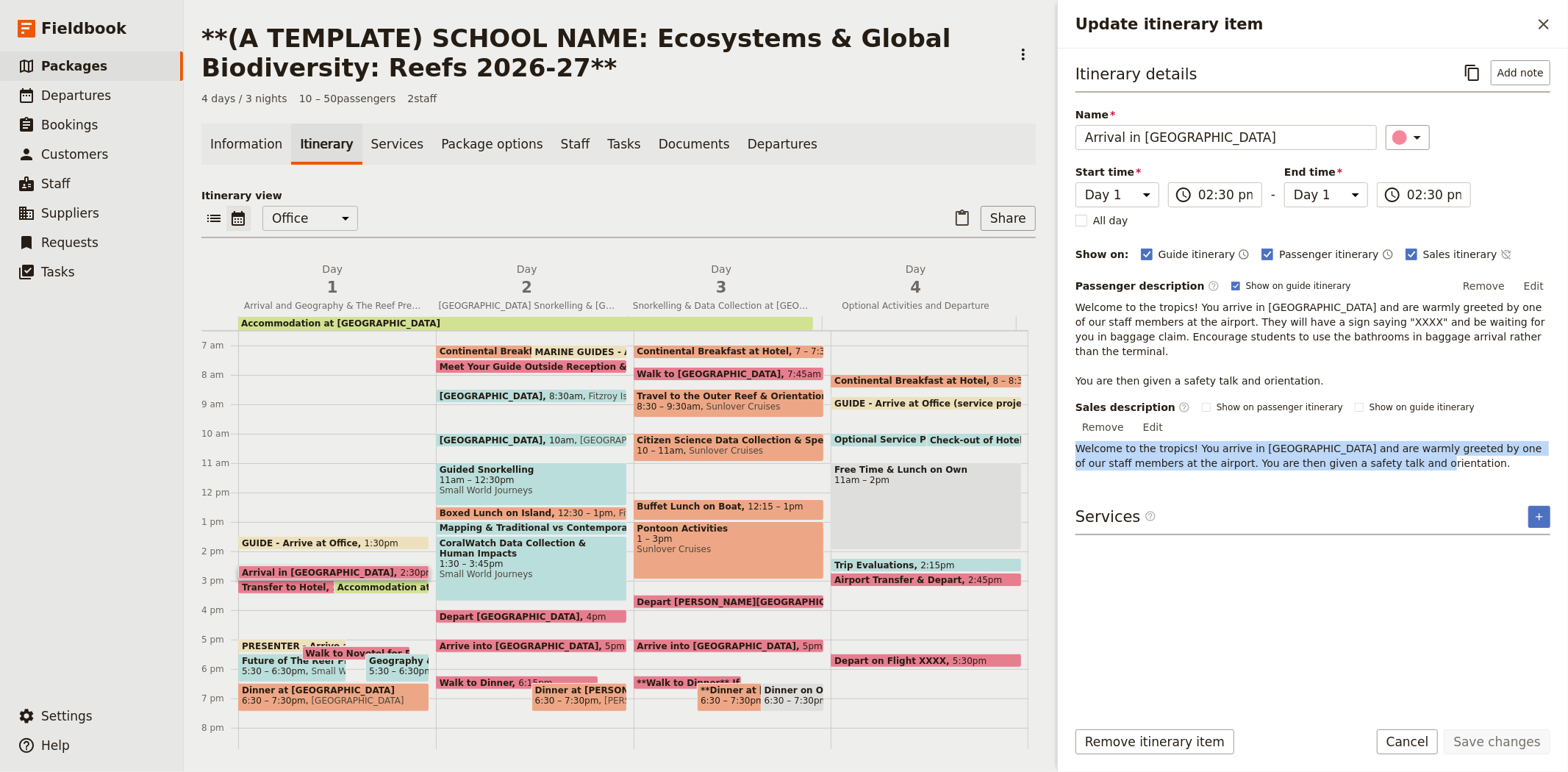
drag, startPoint x: 1339, startPoint y: 434, endPoint x: 1055, endPoint y: 424, distance: 284.2
click at [1055, 424] on div "Update itinerary item ​ Itinerary details ​ Add note Name Arrival in [GEOGRAPHI…" at bounding box center [1311, 386] width 515 height 772
copy p "Welcome to the tropics! You arrive in [GEOGRAPHIC_DATA] and are warmly greeted …"
click at [1478, 73] on icon "Copy itinerary item" at bounding box center [1473, 72] width 17 height 17
